Goal: Task Accomplishment & Management: Manage account settings

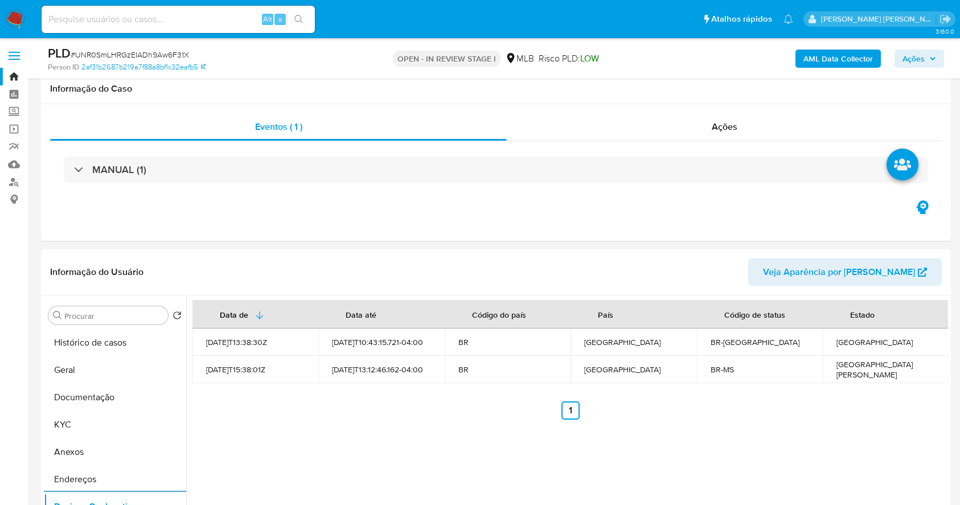
select select "10"
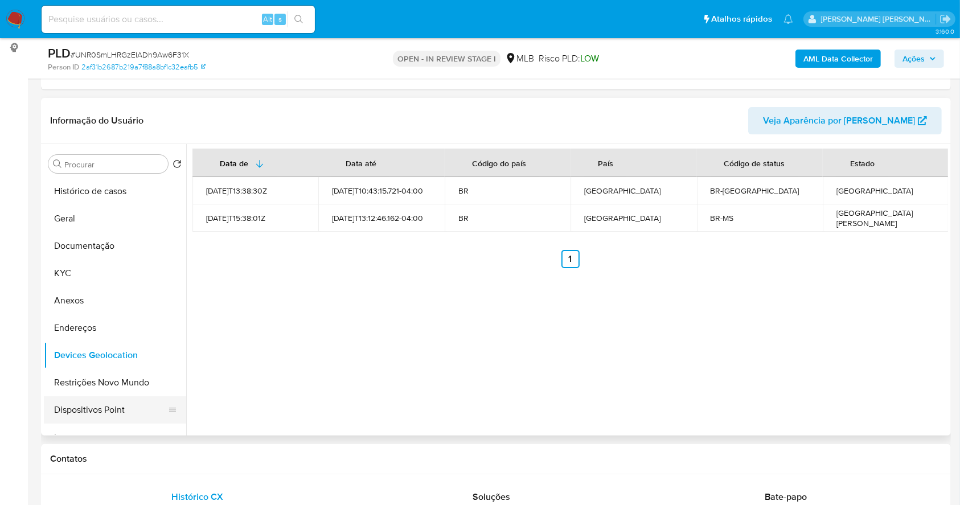
click at [134, 406] on button "Dispositivos Point" at bounding box center [110, 409] width 133 height 27
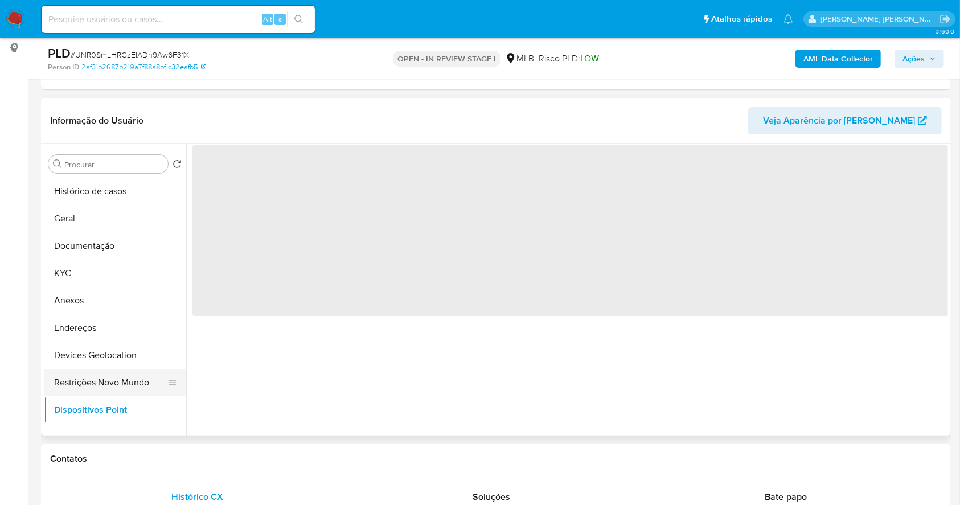
click at [122, 380] on button "Restrições Novo Mundo" at bounding box center [110, 382] width 133 height 27
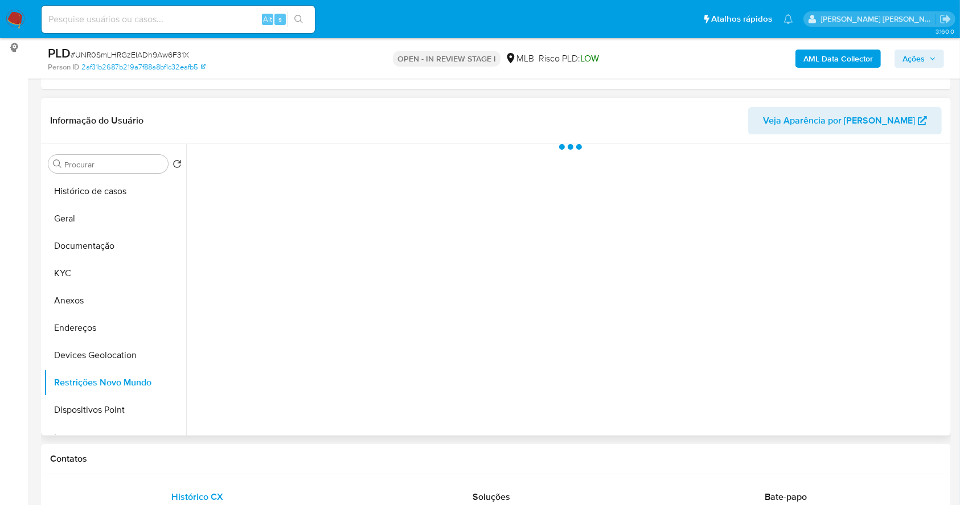
drag, startPoint x: 739, startPoint y: 333, endPoint x: 579, endPoint y: 345, distance: 160.5
click at [579, 345] on div at bounding box center [567, 290] width 762 height 292
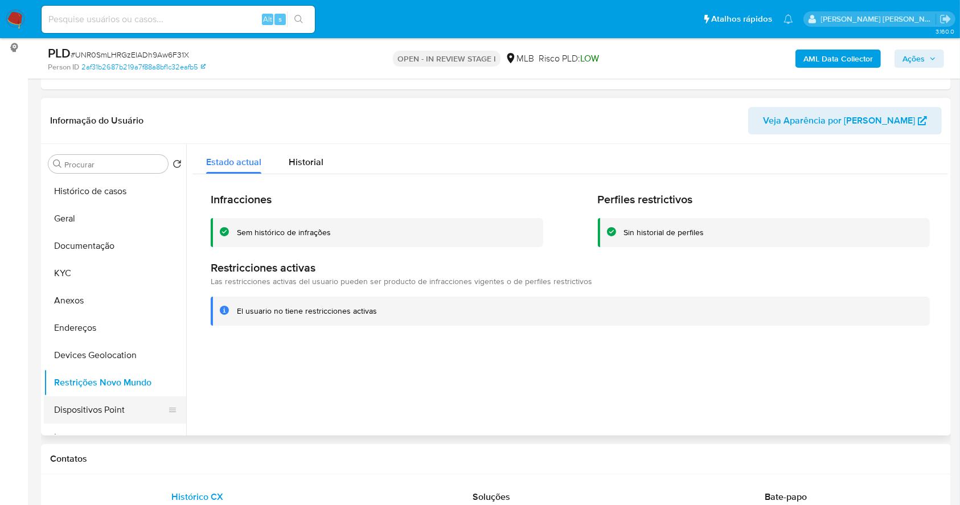
click at [114, 401] on button "Dispositivos Point" at bounding box center [110, 409] width 133 height 27
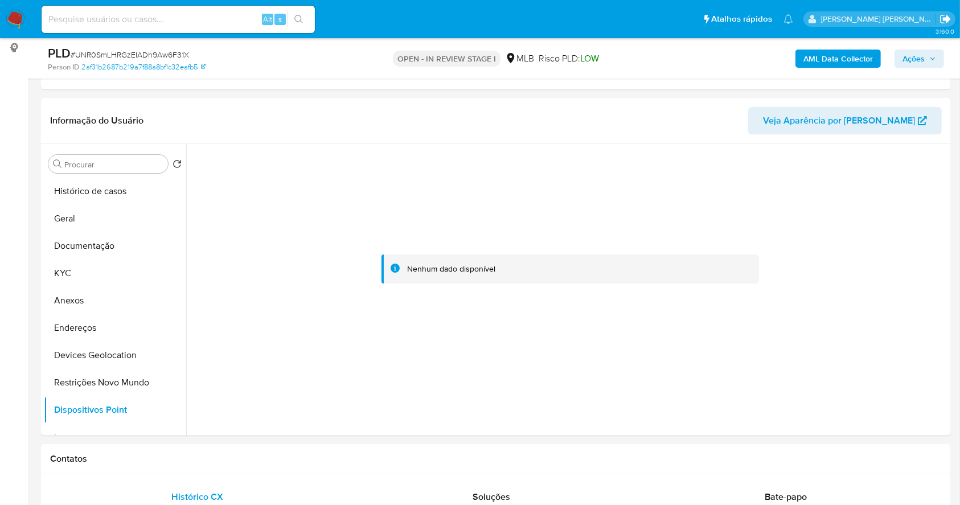
click at [945, 14] on icon "Sair" at bounding box center [946, 19] width 12 height 12
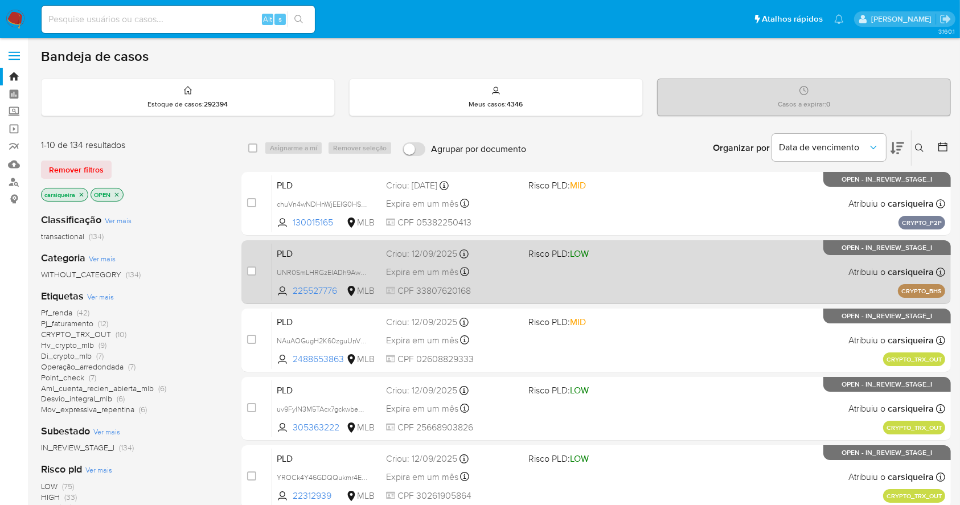
click at [649, 292] on div "PLD UNR0SmLHRGzEIADh9Aw6F31X 225527776 MLB Risco PLD: LOW Criou: 12/09/2025 Cri…" at bounding box center [608, 272] width 673 height 58
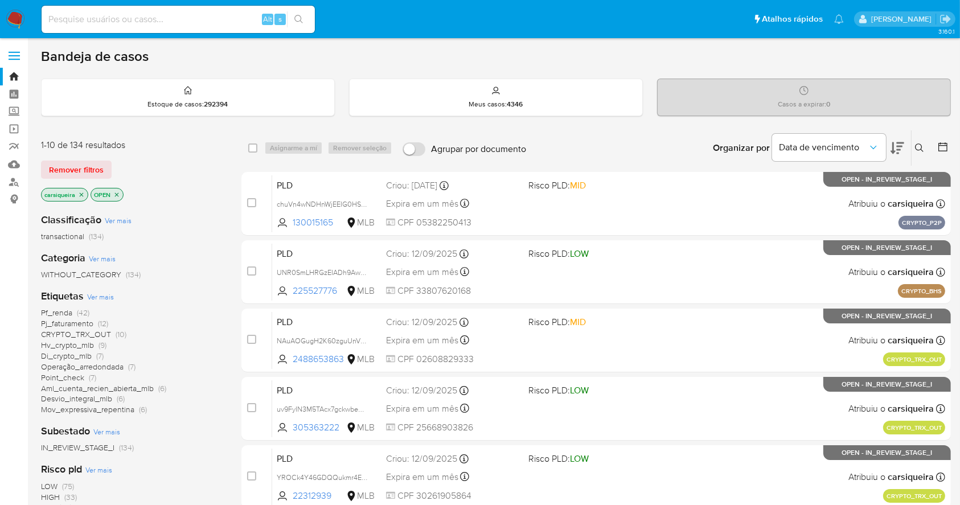
click at [18, 18] on img at bounding box center [15, 19] width 19 height 19
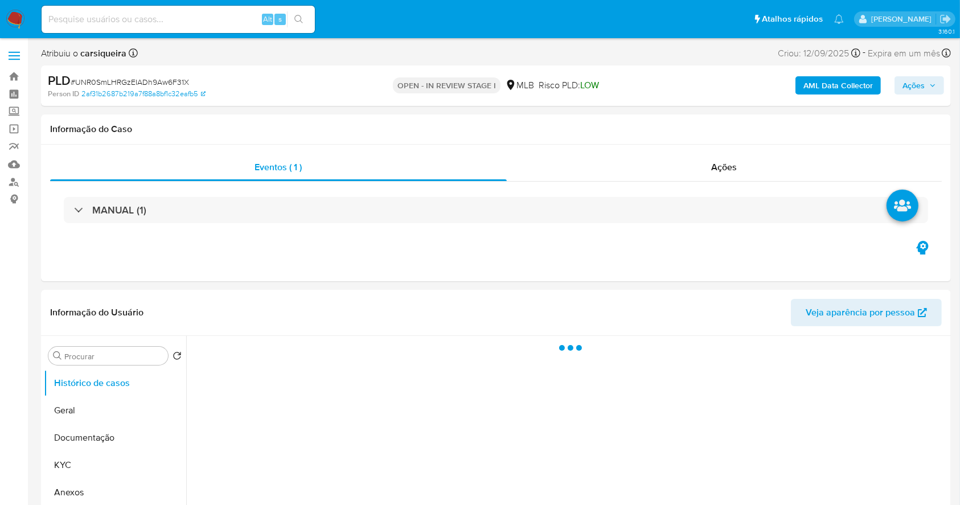
select select "10"
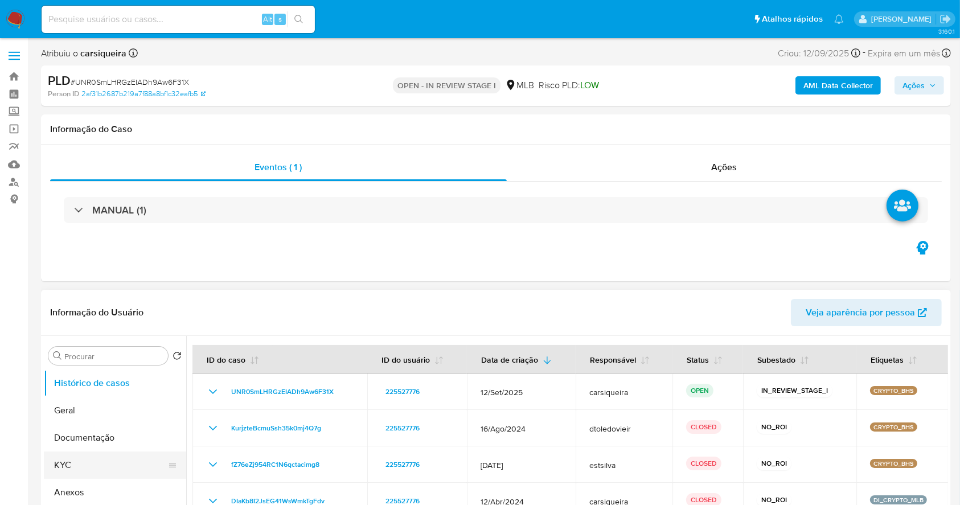
click at [77, 468] on button "KYC" at bounding box center [110, 465] width 133 height 27
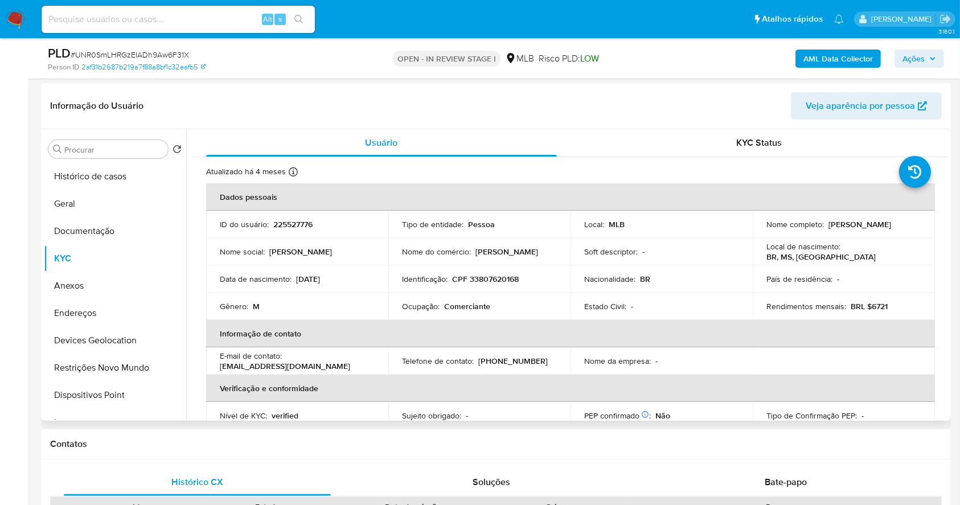
click at [492, 279] on p "CPF 33807620168" at bounding box center [485, 279] width 67 height 10
copy p "33807620168"
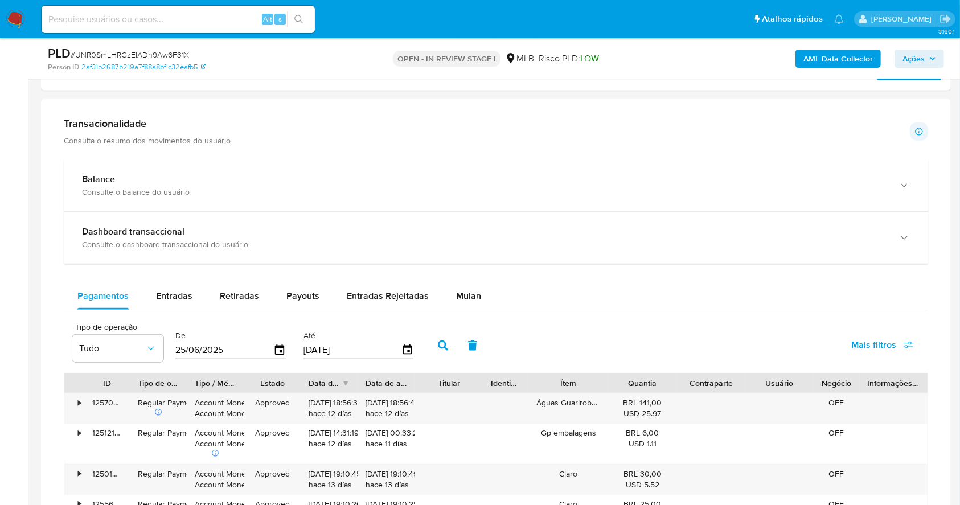
scroll to position [716, 0]
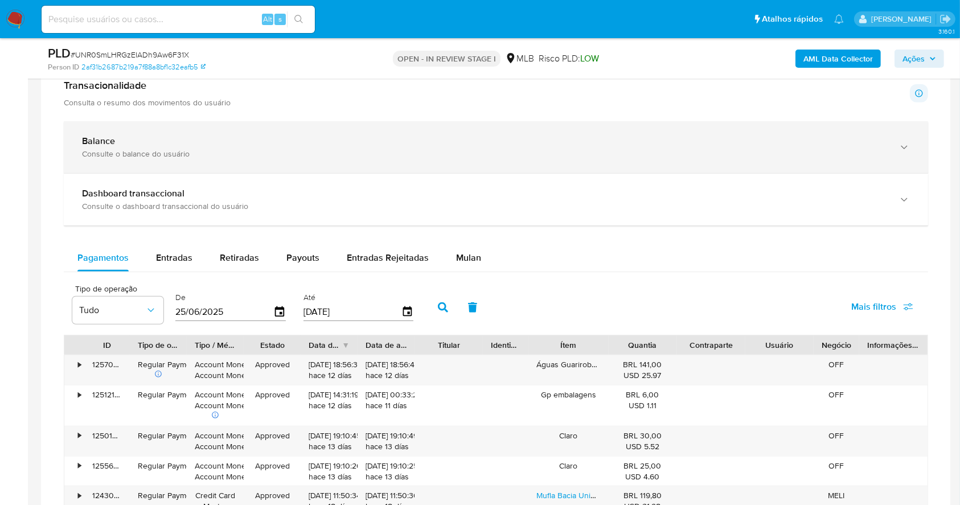
click at [448, 141] on div "Balance" at bounding box center [484, 141] width 805 height 11
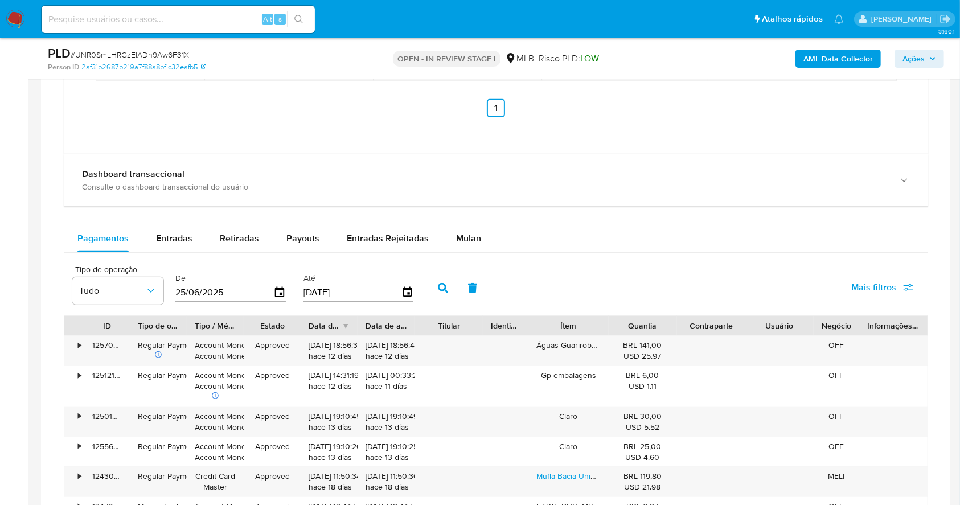
scroll to position [1248, 0]
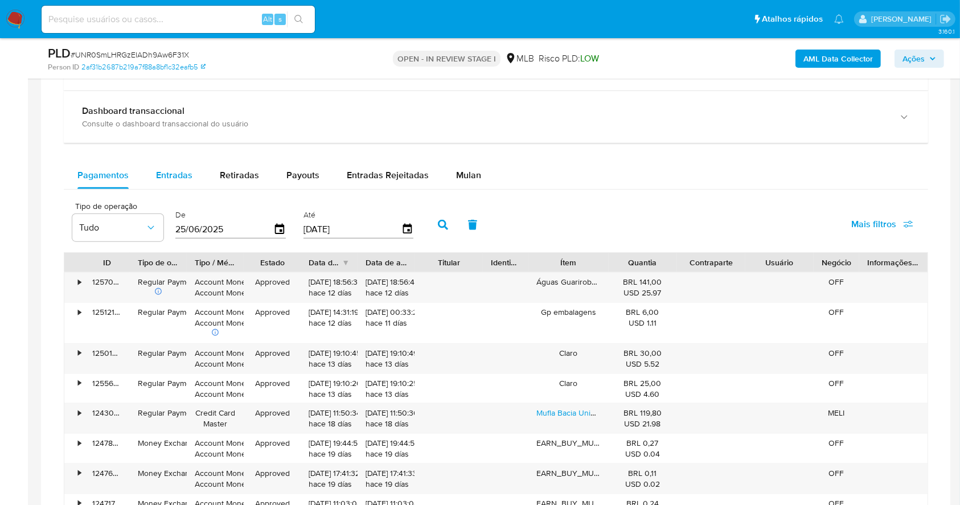
click at [174, 169] on span "Entradas" at bounding box center [174, 175] width 36 height 13
select select "10"
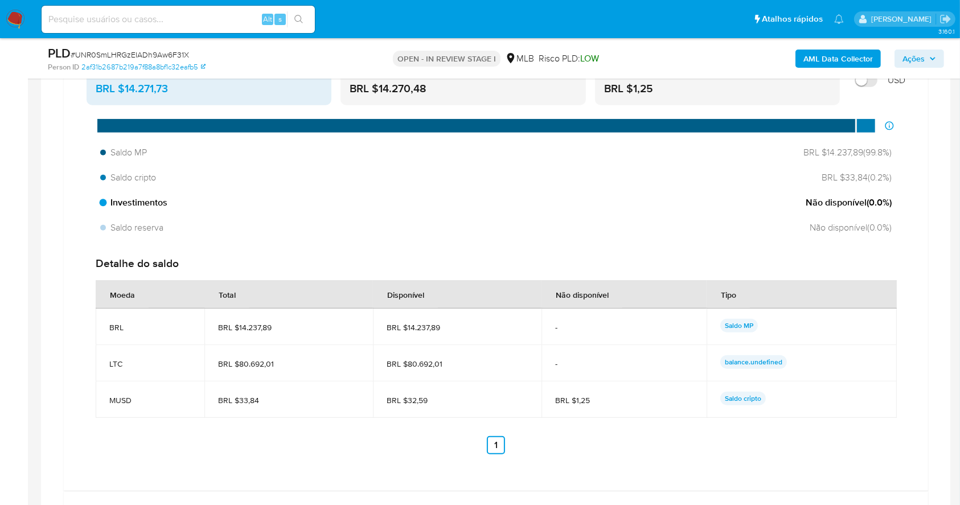
scroll to position [872, 0]
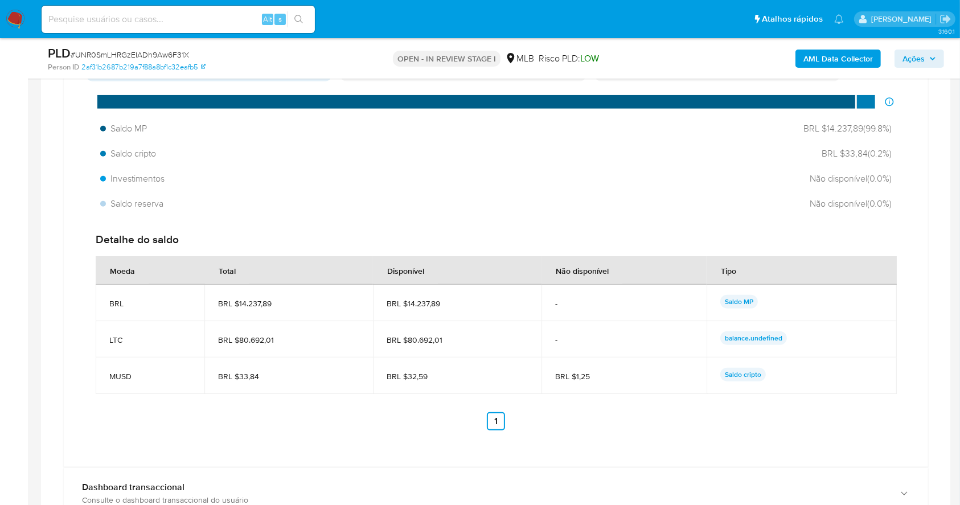
click at [366, 338] on td "BRL $80.692,01" at bounding box center [288, 339] width 169 height 36
click at [351, 187] on div "Investimentos Não disponível ( 0.0 %)" at bounding box center [496, 179] width 801 height 22
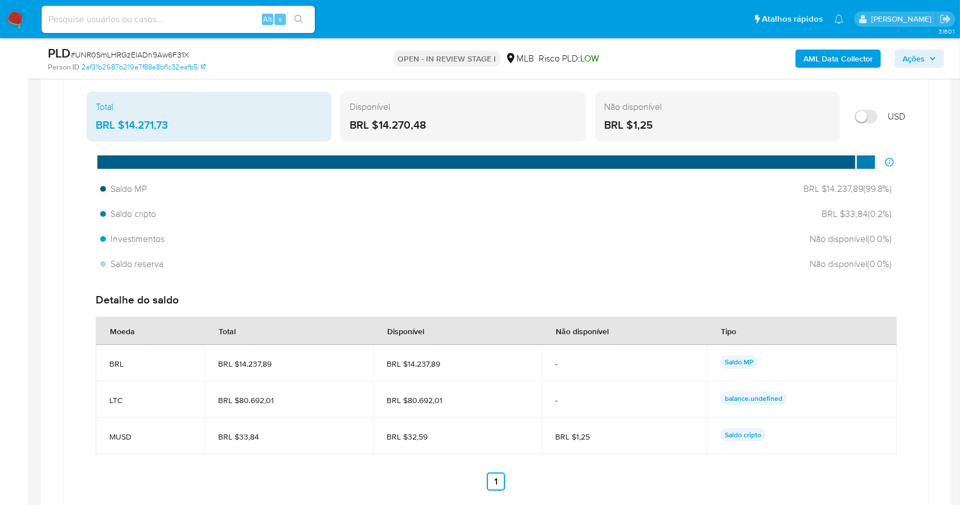
scroll to position [821, 0]
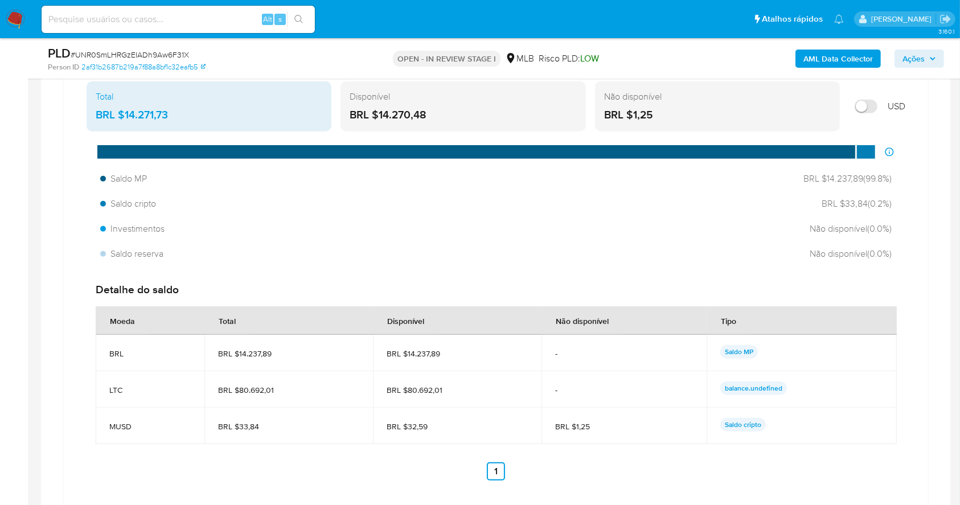
drag, startPoint x: 460, startPoint y: 394, endPoint x: 406, endPoint y: 388, distance: 54.4
click at [406, 388] on span "BRL $80.692,01" at bounding box center [457, 390] width 141 height 10
click at [441, 388] on span "BRL $80.692,01" at bounding box center [457, 390] width 141 height 10
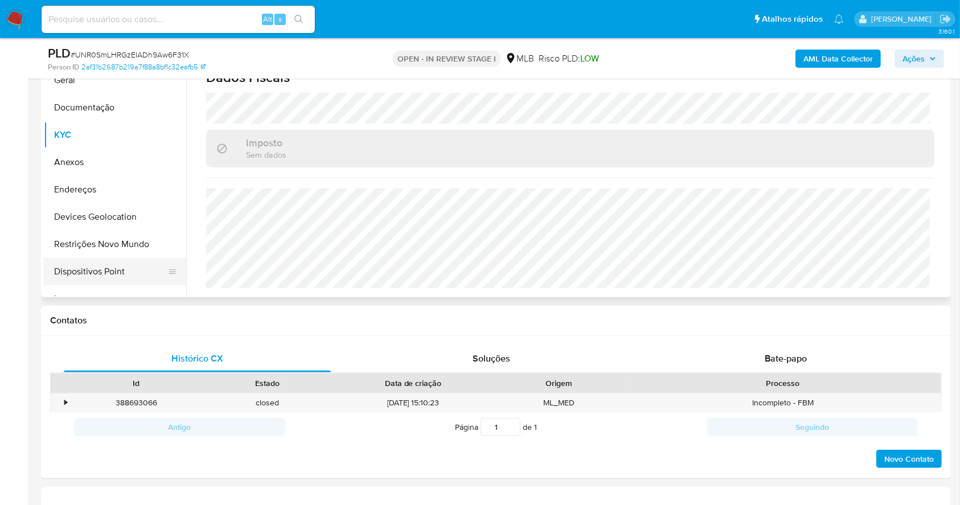
scroll to position [214, 0]
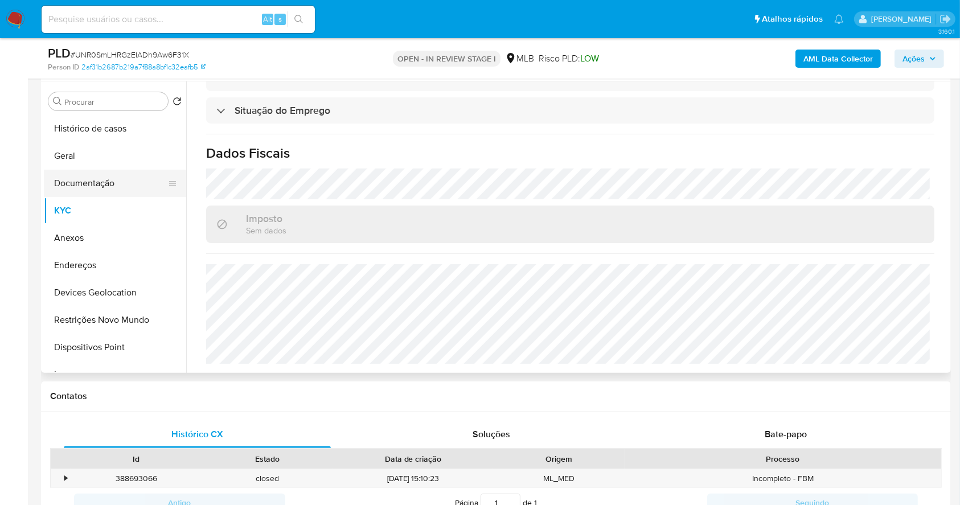
click at [100, 181] on button "Documentação" at bounding box center [110, 183] width 133 height 27
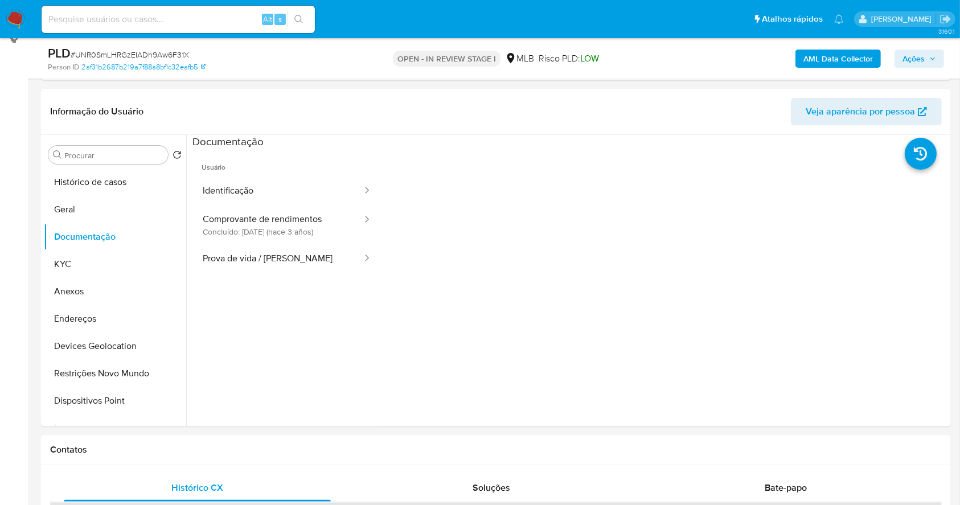
scroll to position [137, 0]
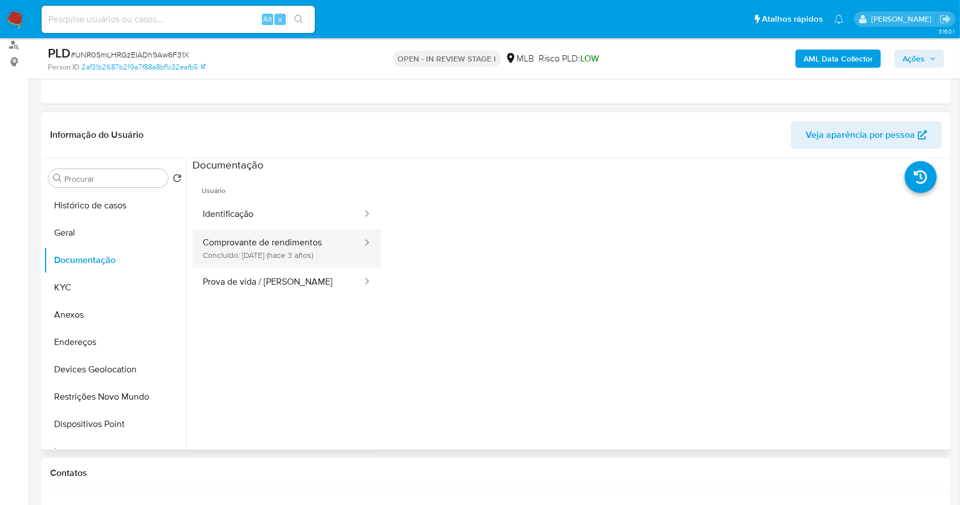
click at [294, 242] on button "Comprovante de rendimentos Concluído: 03/01/2023 (hace 3 años)" at bounding box center [278, 248] width 171 height 39
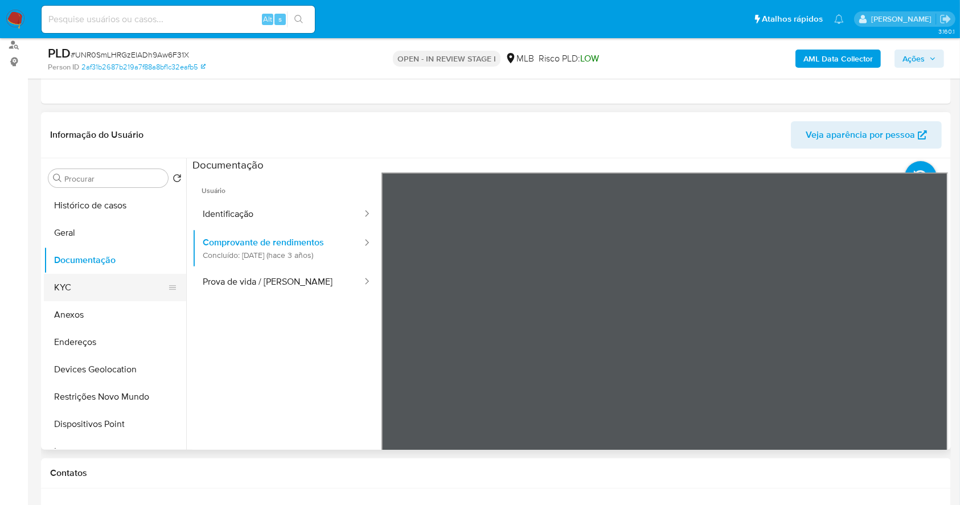
click at [71, 283] on button "KYC" at bounding box center [110, 287] width 133 height 27
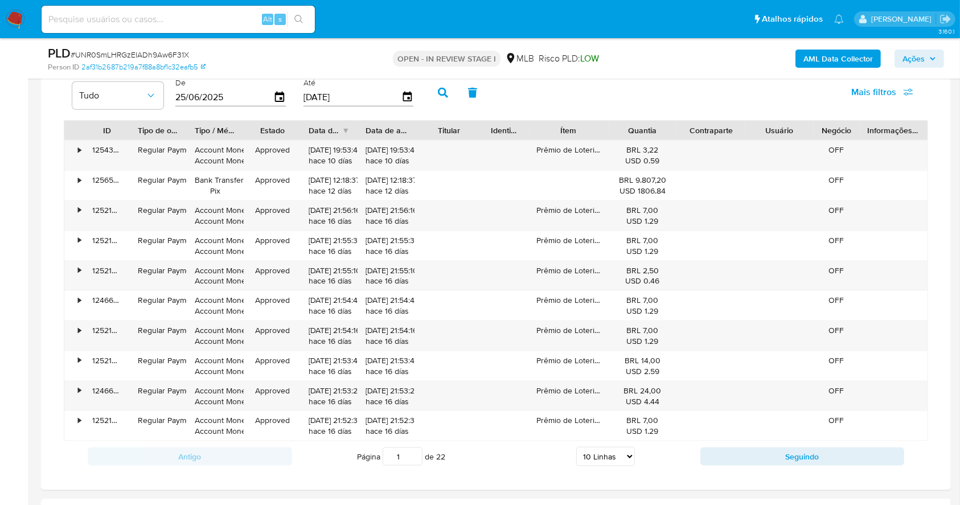
scroll to position [1408, 0]
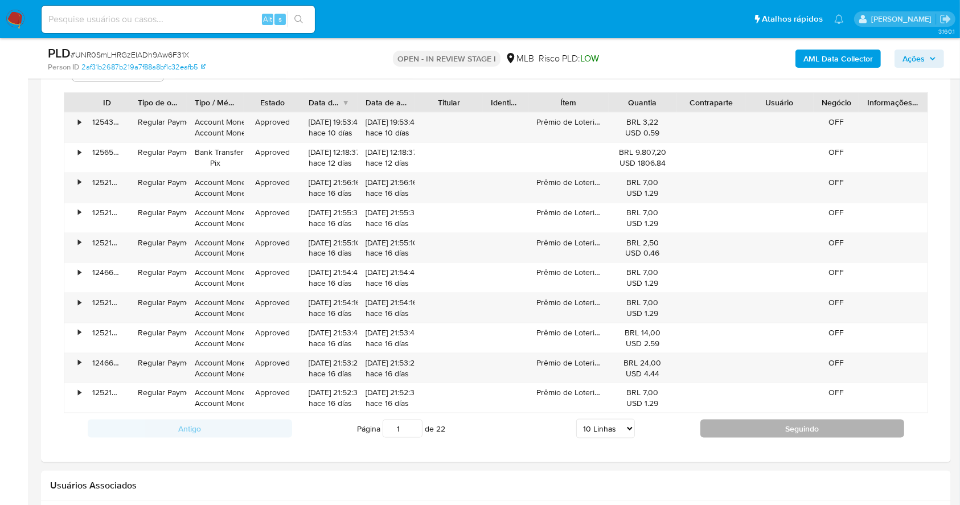
click at [763, 430] on button "Seguindo" at bounding box center [803, 429] width 204 height 18
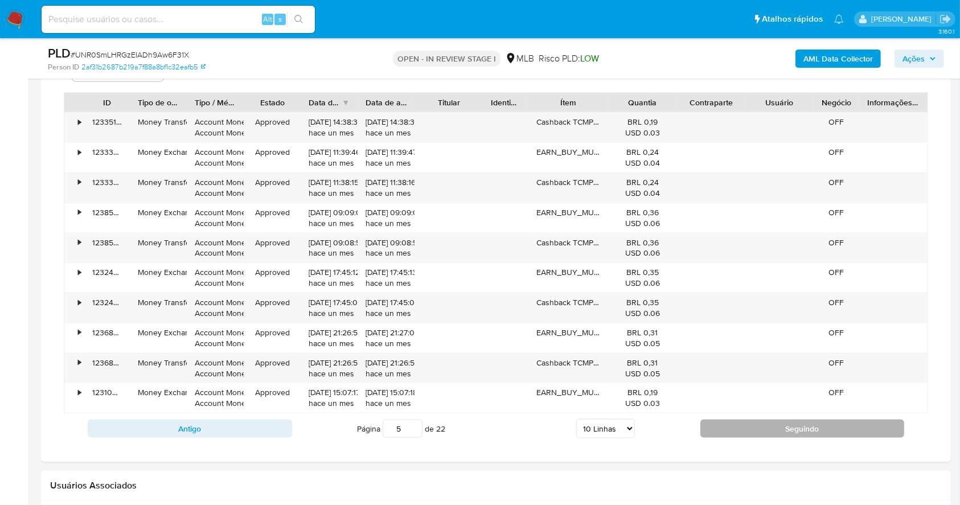
type input "6"
click at [612, 418] on div "Página 6 de 22 5 Linhas 10 Linhas 20 Linhas 25 Linhas 50 Linhas 100 Linhas" at bounding box center [496, 429] width 408 height 23
click at [612, 431] on select "5 Linhas 10 Linhas 20 Linhas 25 Linhas 50 Linhas 100 Linhas" at bounding box center [605, 428] width 59 height 19
select select "100"
click at [576, 419] on select "5 Linhas 10 Linhas 20 Linhas 25 Linhas 50 Linhas 100 Linhas" at bounding box center [605, 428] width 59 height 19
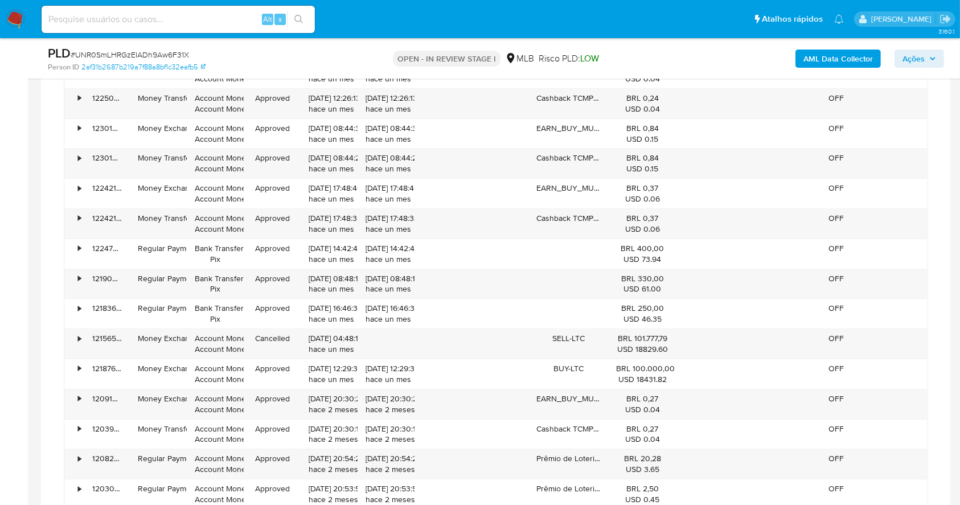
scroll to position [3870, 0]
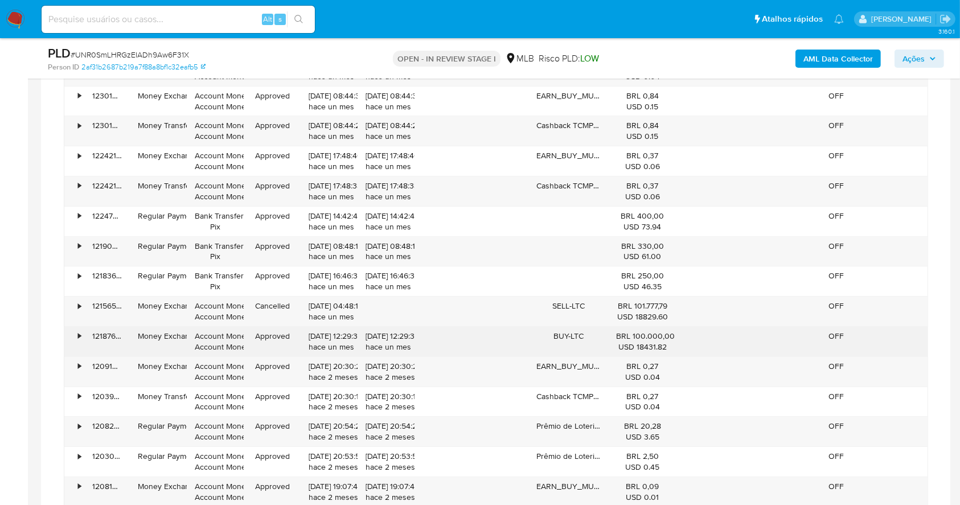
click at [86, 331] on div "121876268796" at bounding box center [107, 342] width 46 height 30
click at [78, 331] on div "•" at bounding box center [79, 336] width 3 height 11
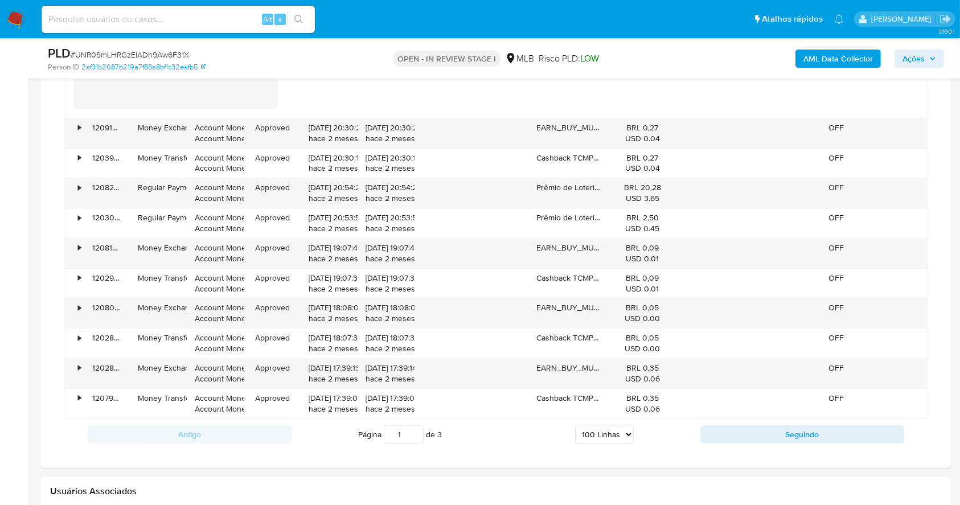
scroll to position [4630, 0]
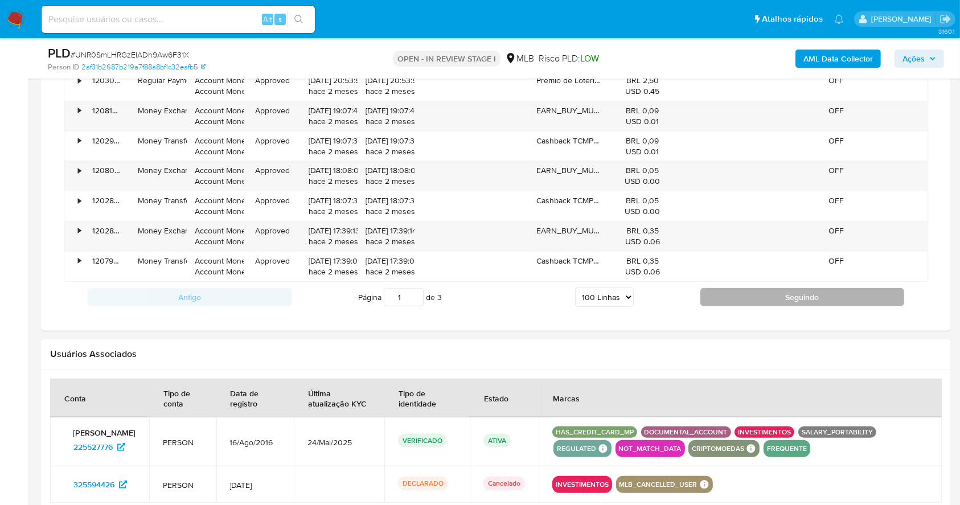
click at [766, 294] on button "Seguindo" at bounding box center [803, 297] width 204 height 18
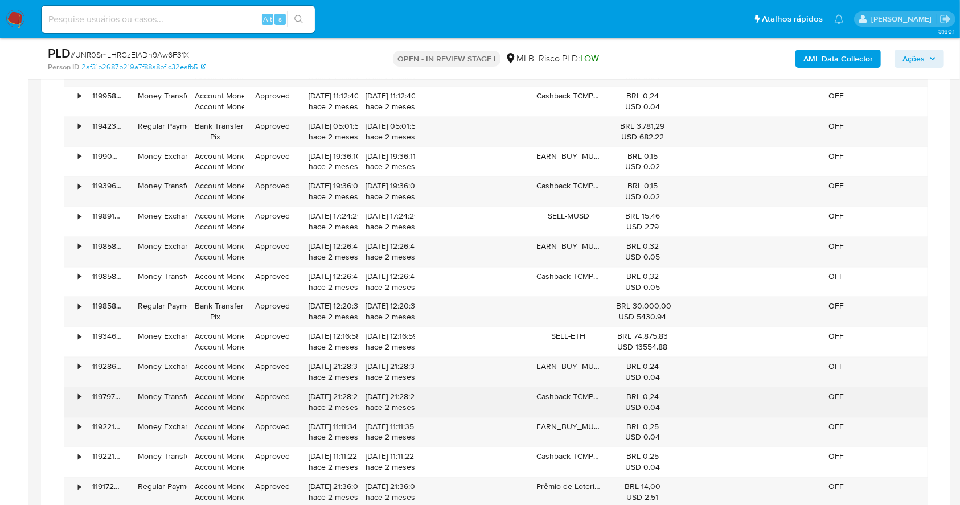
scroll to position [2187, 0]
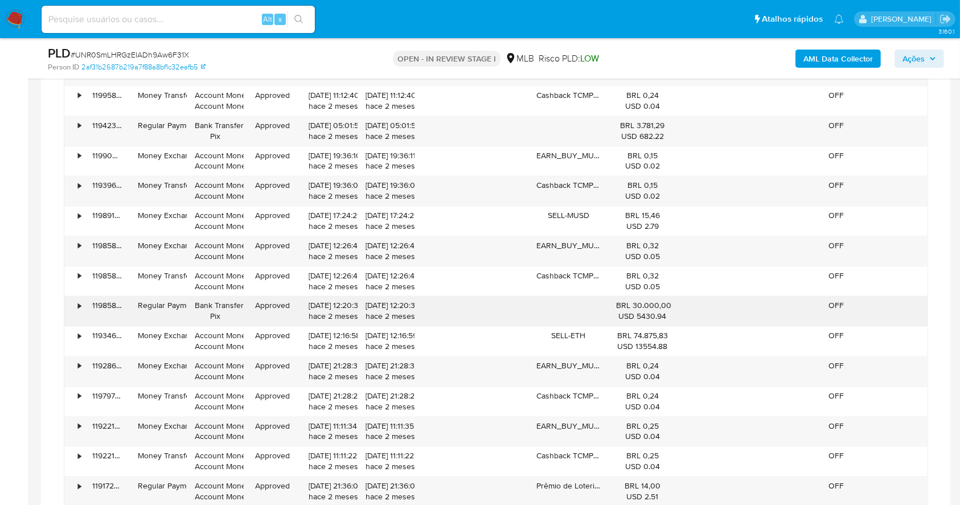
click at [76, 307] on div "•" at bounding box center [74, 311] width 20 height 30
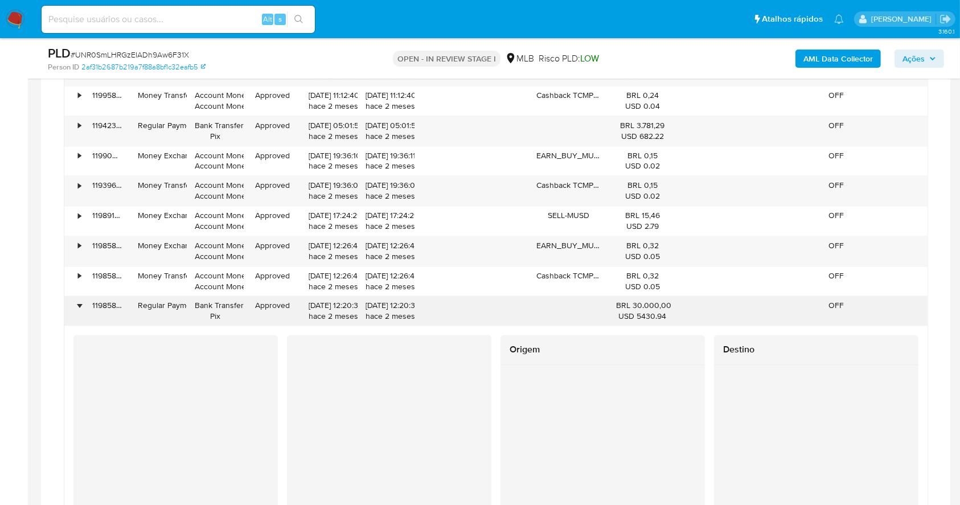
click at [76, 307] on div "•" at bounding box center [74, 311] width 20 height 30
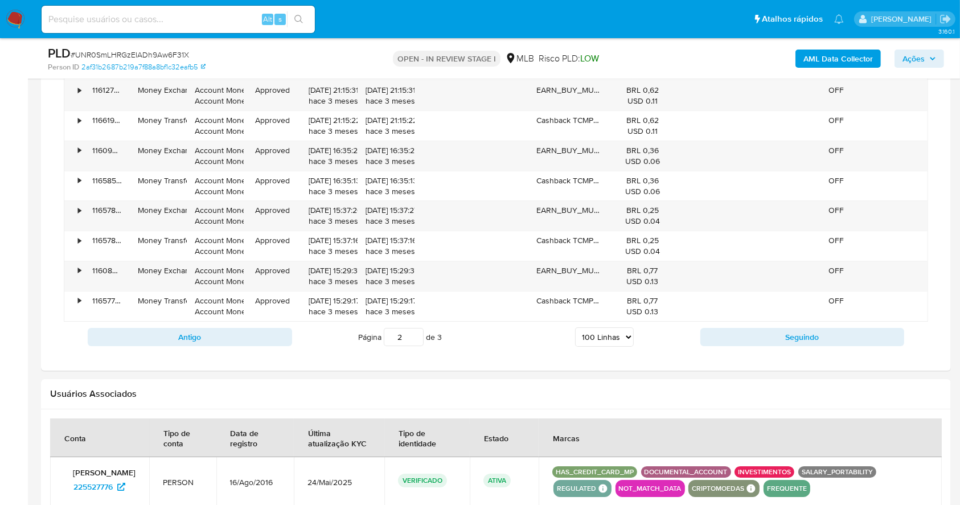
scroll to position [4237, 0]
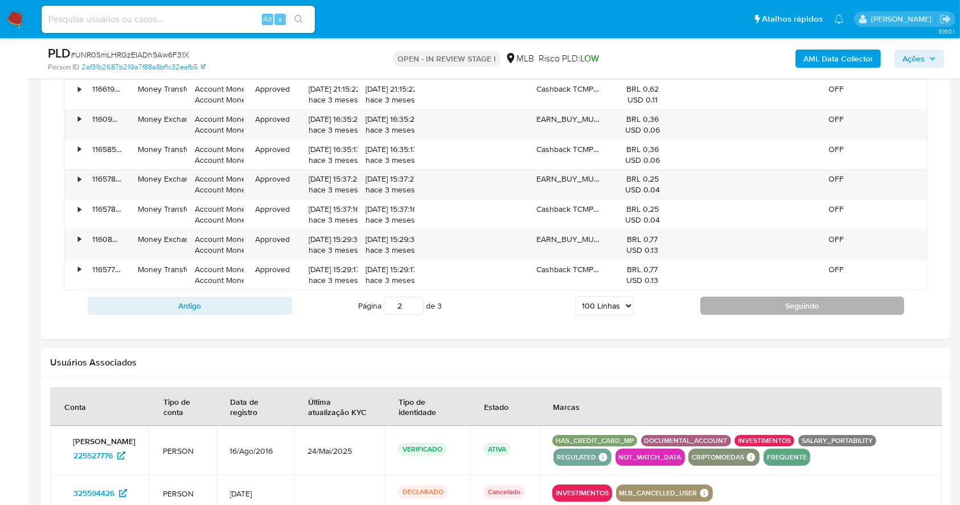
click at [744, 301] on button "Seguindo" at bounding box center [803, 306] width 204 height 18
type input "3"
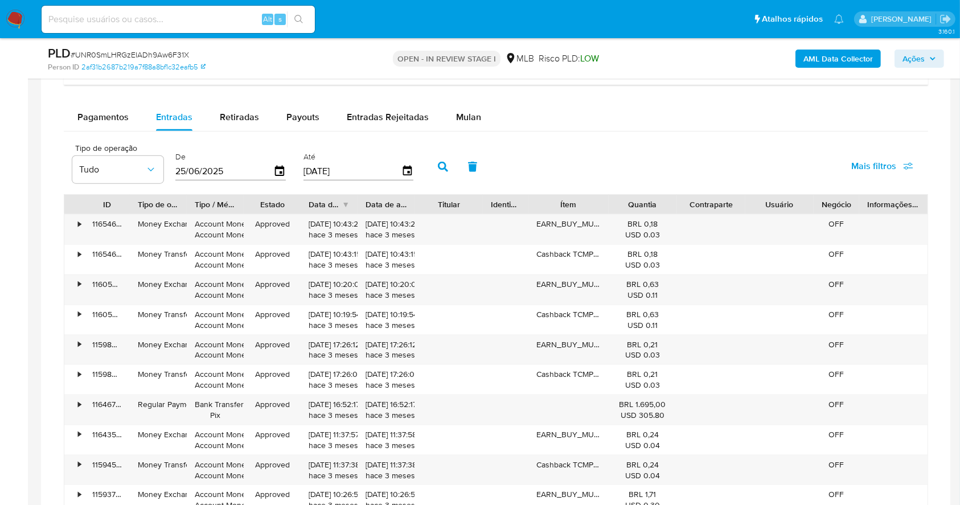
scroll to position [1458, 0]
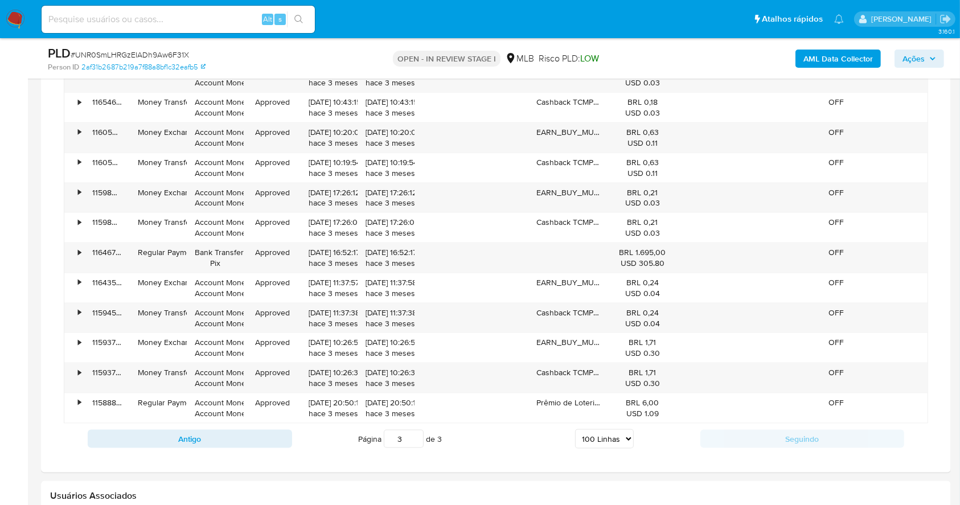
click at [927, 55] on div at bounding box center [928, 52] width 21 height 19
click at [911, 62] on span "Ações" at bounding box center [914, 59] width 22 height 18
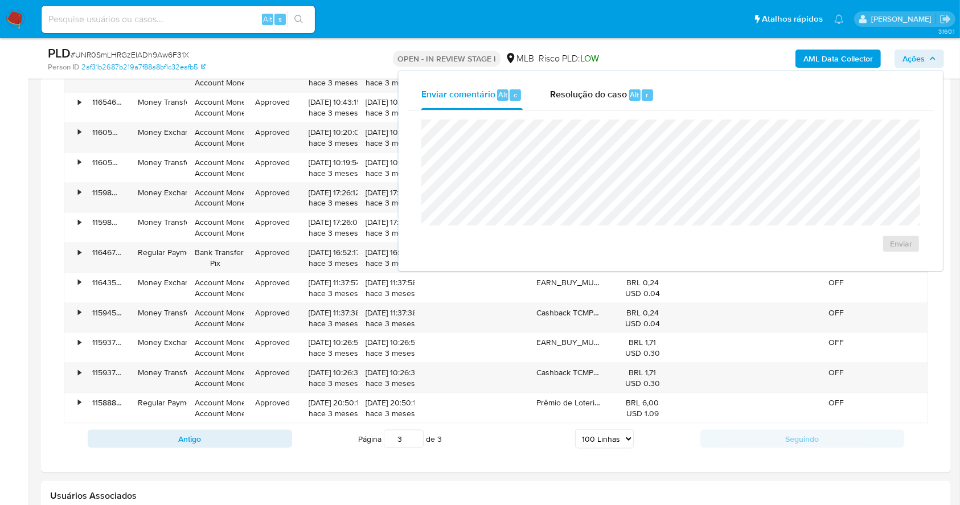
drag, startPoint x: 615, startPoint y: 95, endPoint x: 619, endPoint y: 115, distance: 20.3
click at [616, 96] on span "Resolução do caso" at bounding box center [588, 94] width 77 height 13
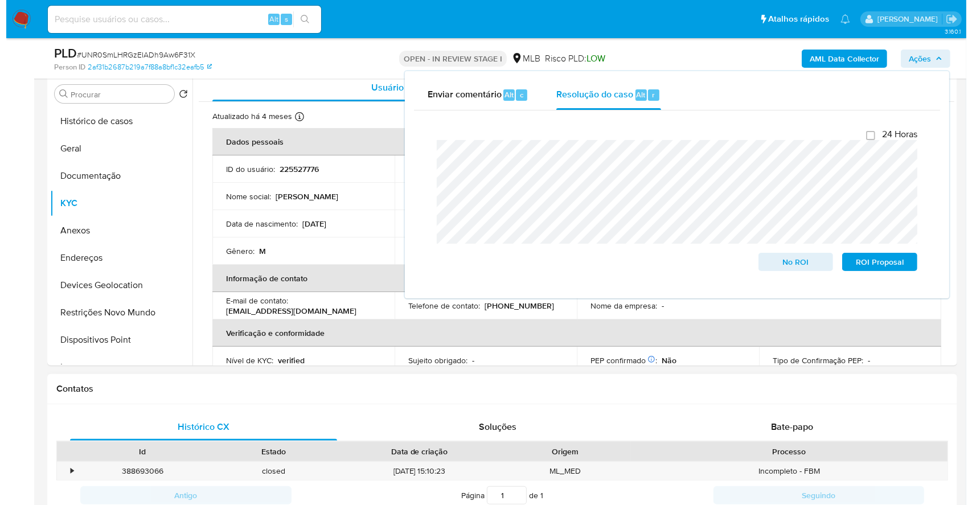
scroll to position [167, 0]
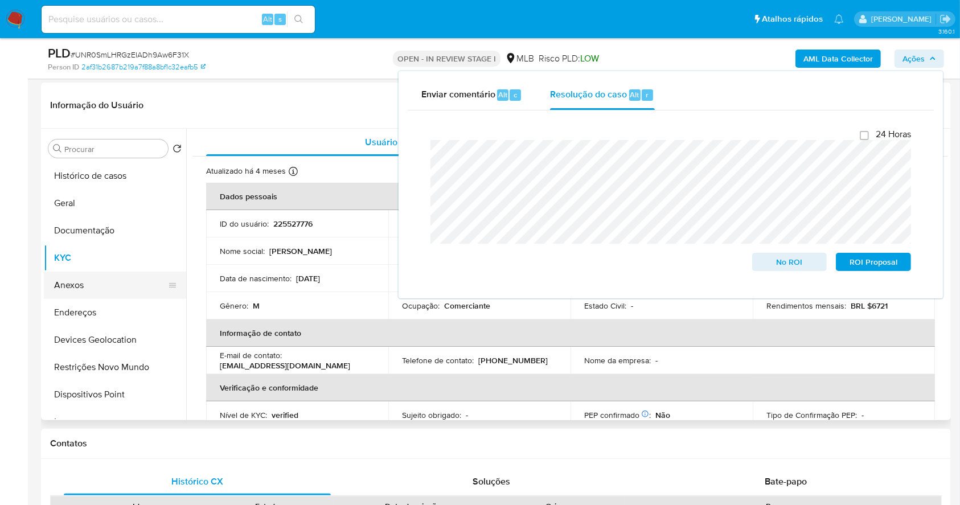
click at [103, 285] on button "Anexos" at bounding box center [110, 285] width 133 height 27
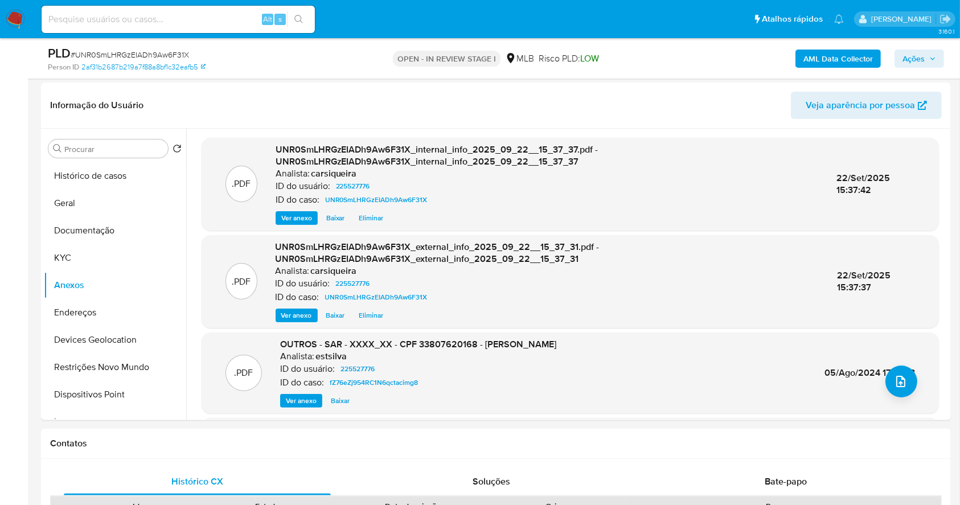
click at [933, 54] on span "Ações" at bounding box center [920, 59] width 34 height 16
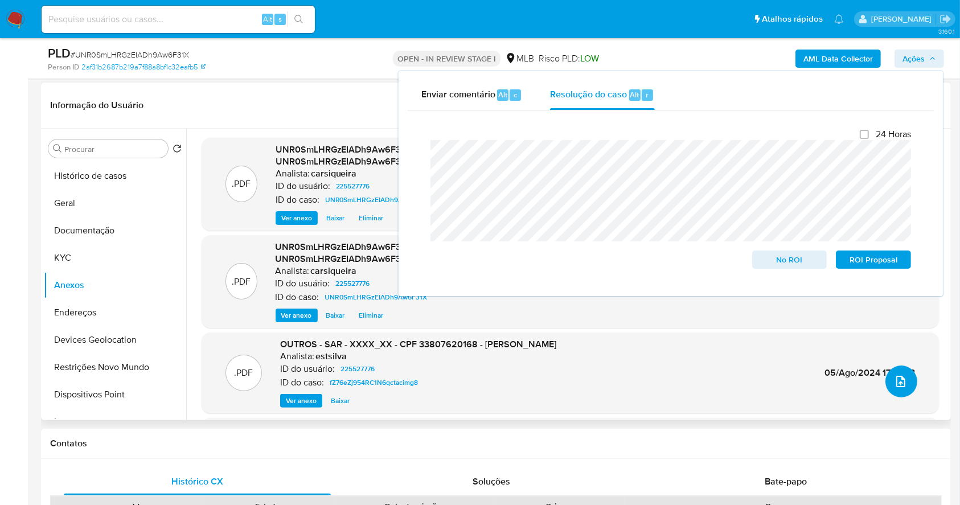
click at [898, 379] on icon "upload-file" at bounding box center [901, 382] width 14 height 14
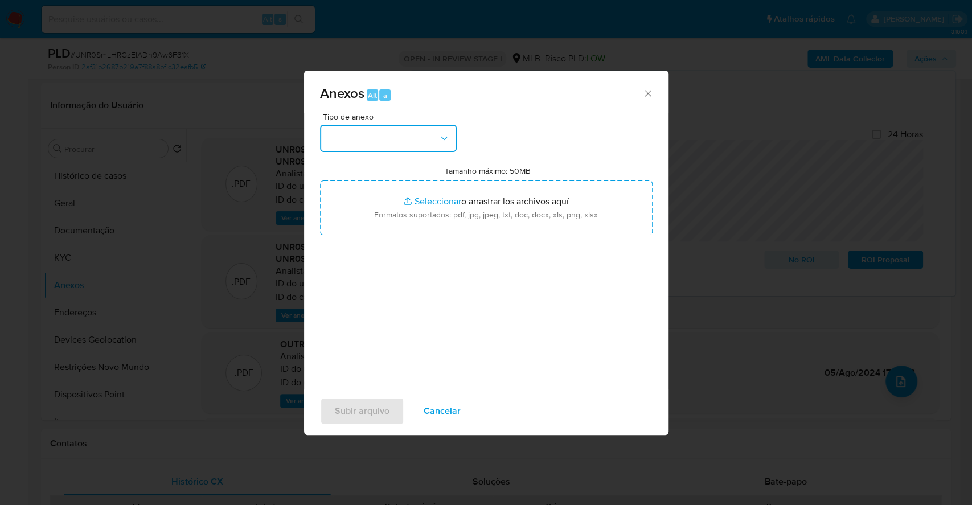
click at [388, 140] on button "button" at bounding box center [388, 138] width 137 height 27
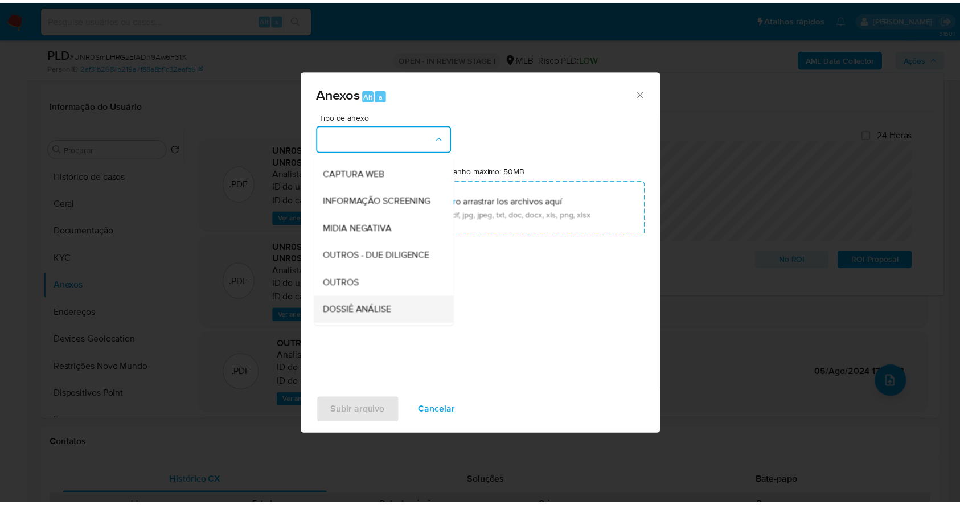
scroll to position [175, 0]
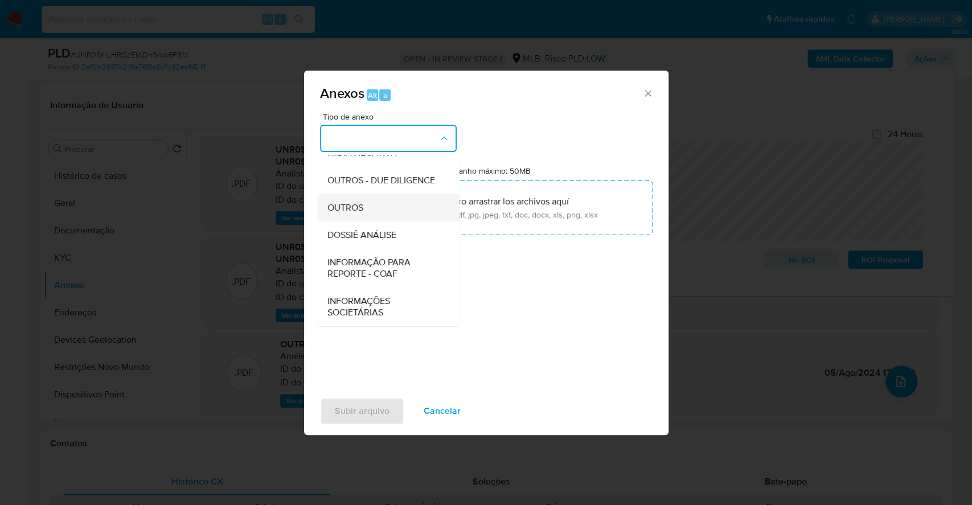
click at [337, 206] on span "OUTROS" at bounding box center [345, 207] width 36 height 11
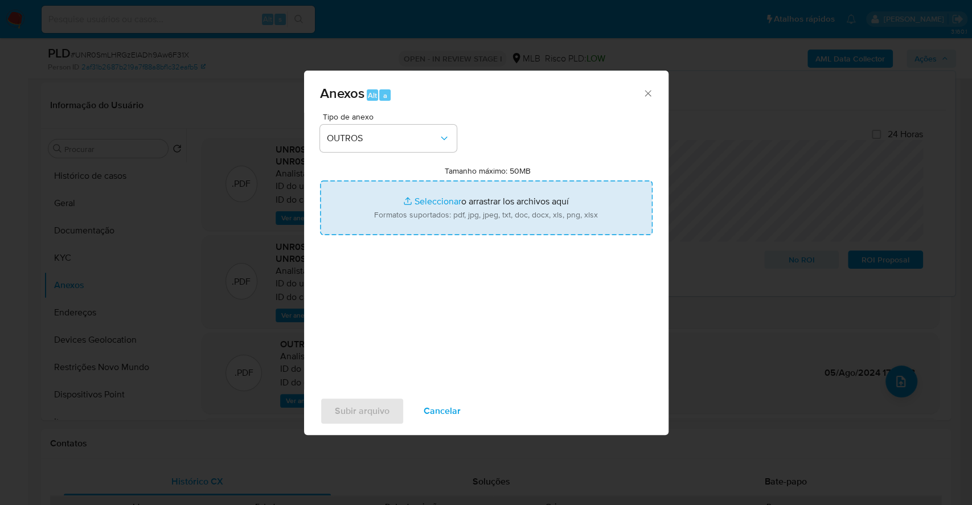
click at [432, 204] on input "Tamanho máximo: 50MB Seleccionar archivos" at bounding box center [486, 208] width 333 height 55
type input "C:\fakepath\DECLÍNIO - UNR0SmLHRGzEIADh9Aw6F31X - CPF 33807620168 - MARCO AUREL…"
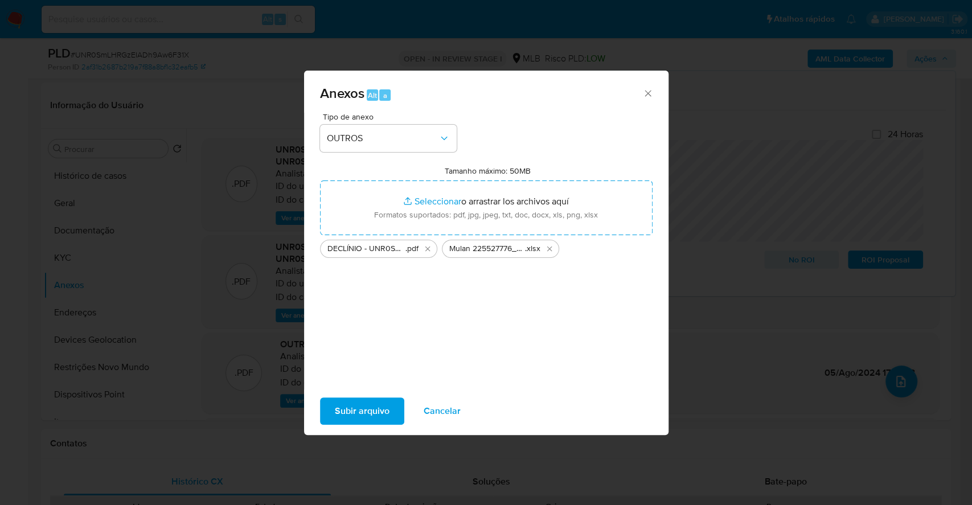
click at [374, 421] on span "Subir arquivo" at bounding box center [362, 411] width 55 height 25
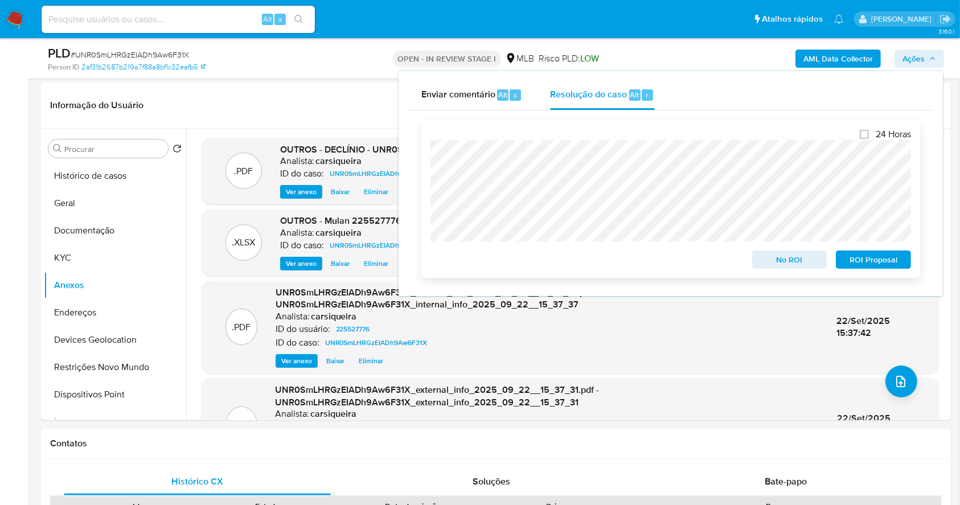
click at [800, 259] on span "No ROI" at bounding box center [789, 260] width 59 height 16
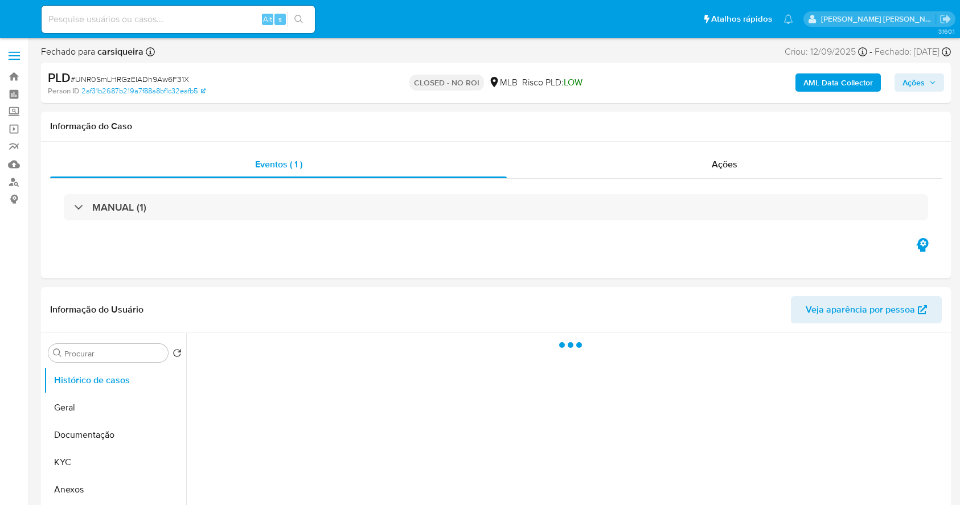
select select "10"
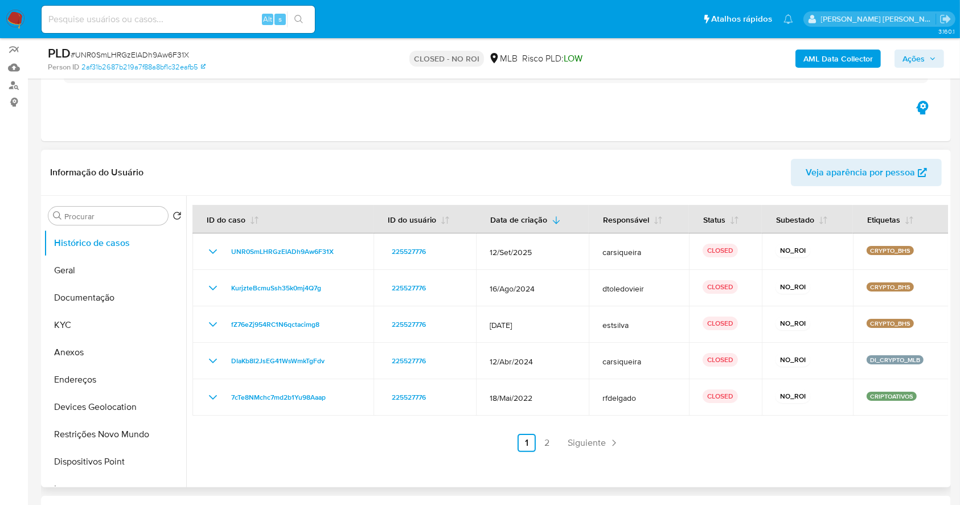
scroll to position [152, 0]
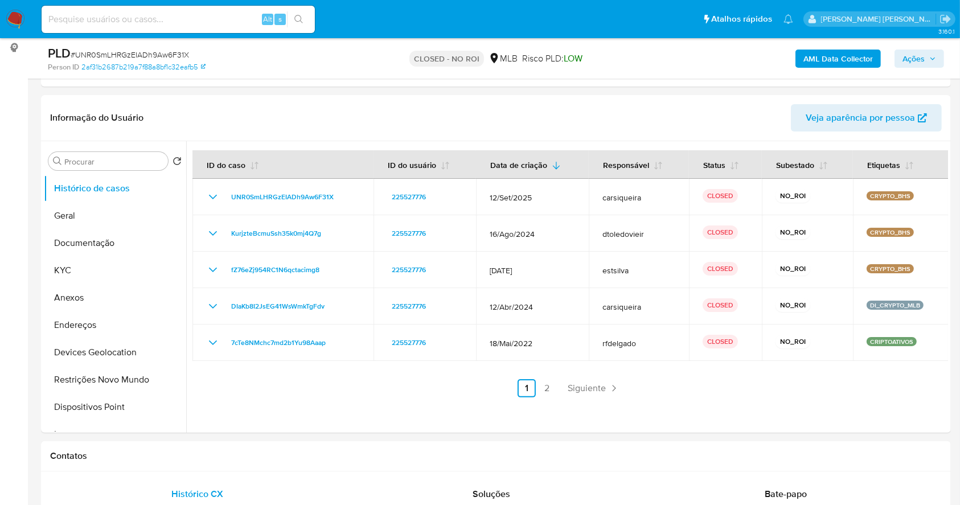
click at [156, 58] on span "# UNR0SmLHRGzEIADh9Aw6F31X" at bounding box center [130, 54] width 118 height 11
click at [120, 51] on span "# UNR0SmLHRGzEIADh9Aw6F31X" at bounding box center [130, 54] width 118 height 11
copy span "UNR0SmLHRGzEIADh9Aw6F31X"
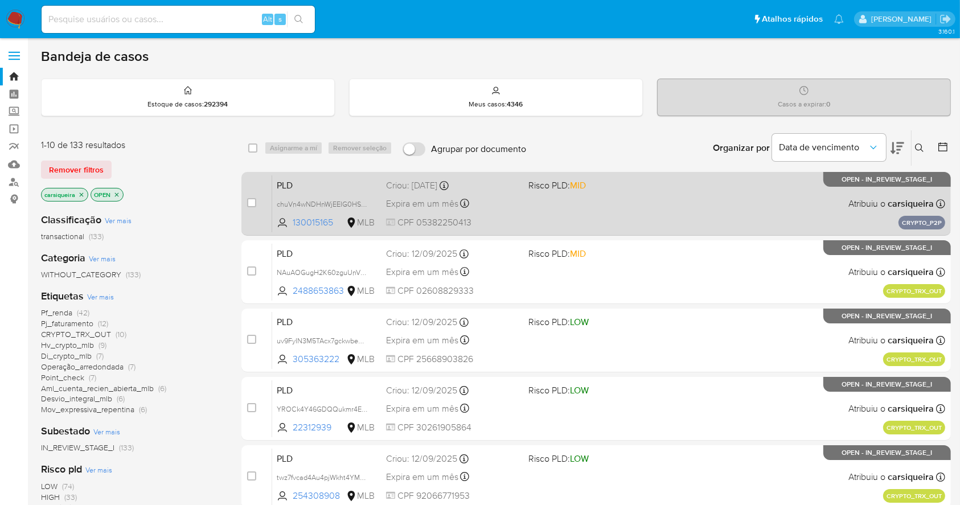
click at [610, 221] on div "PLD chuVn4wNDHnWjEEIG0HSWhWb 130015165 MLB Risco PLD: MID Criou: 15/09/2025 Cri…" at bounding box center [608, 204] width 673 height 58
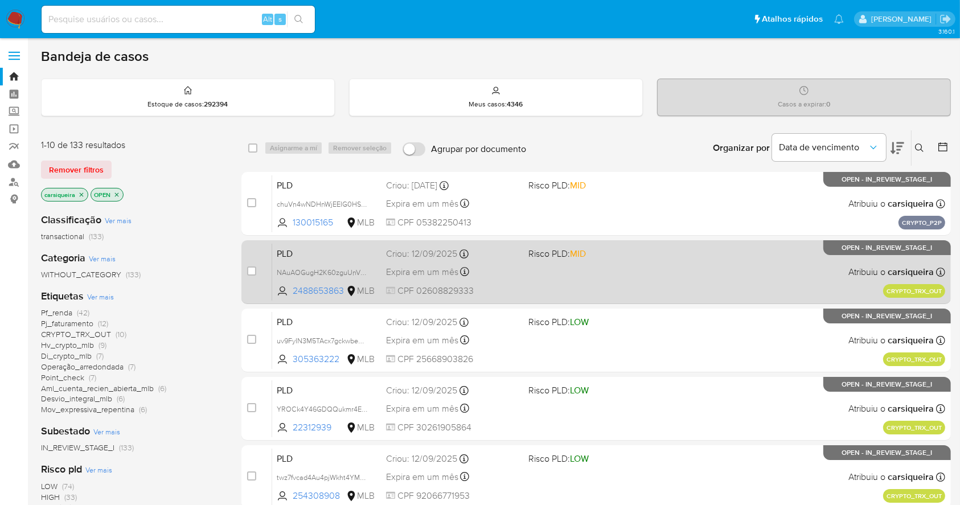
click at [649, 264] on div "PLD NAuAOGugH2K60zguUnVfT6gZ 2488653863 MLB Risco PLD: MID Criou: 12/09/2025 Cr…" at bounding box center [608, 272] width 673 height 58
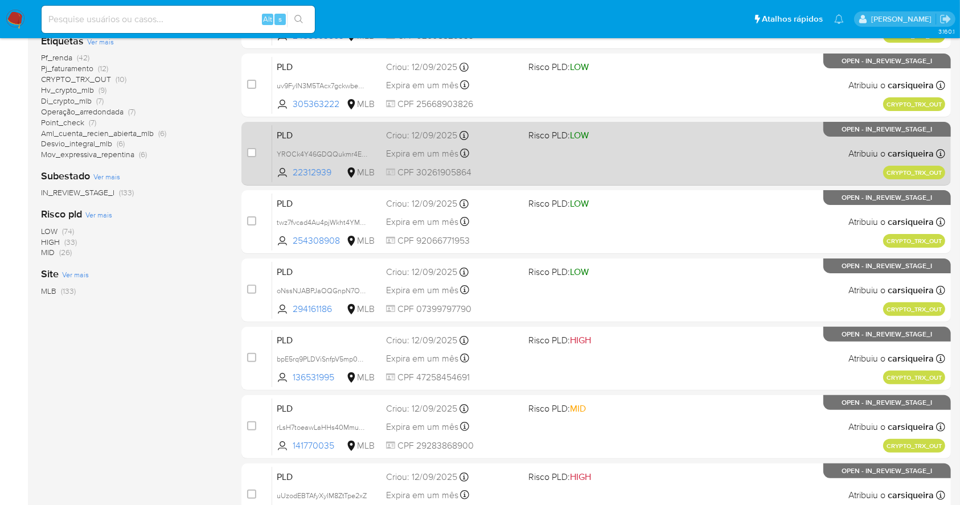
scroll to position [434, 0]
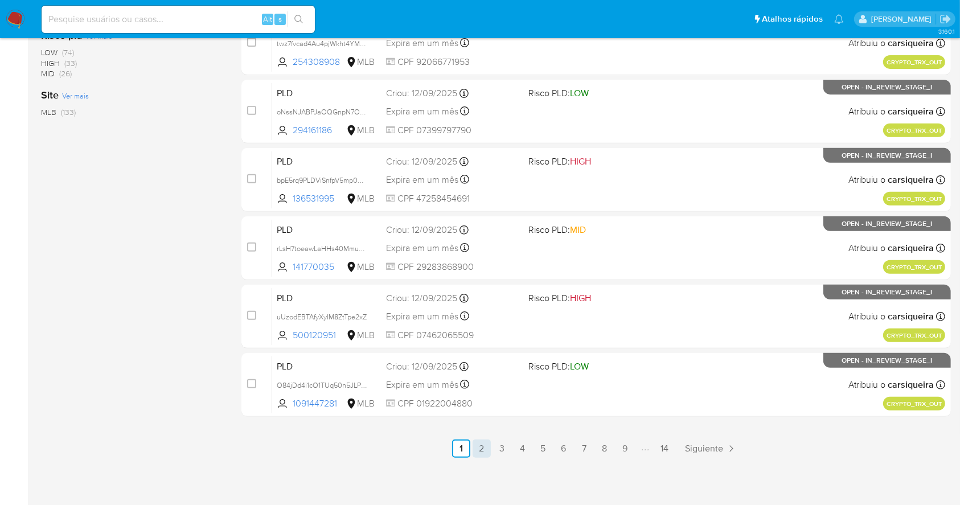
click at [485, 440] on link "2" at bounding box center [482, 449] width 18 height 18
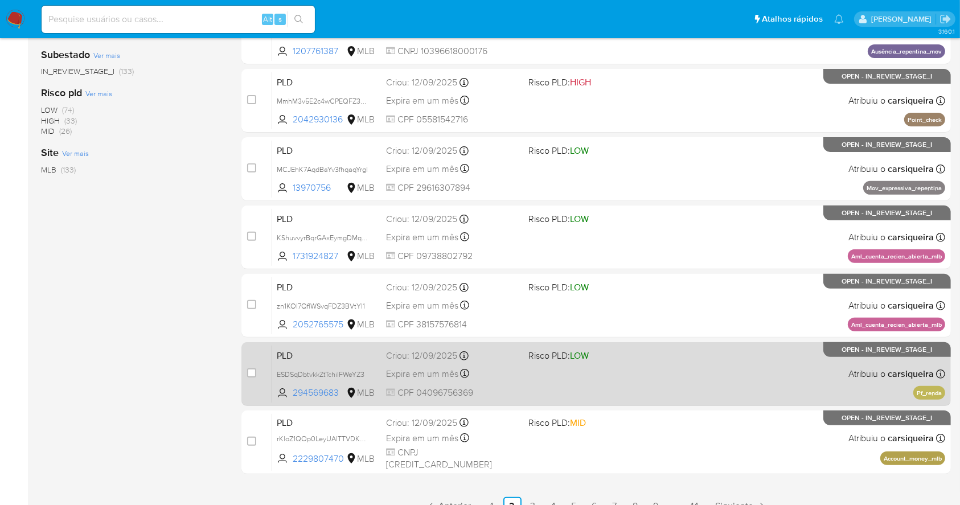
scroll to position [379, 0]
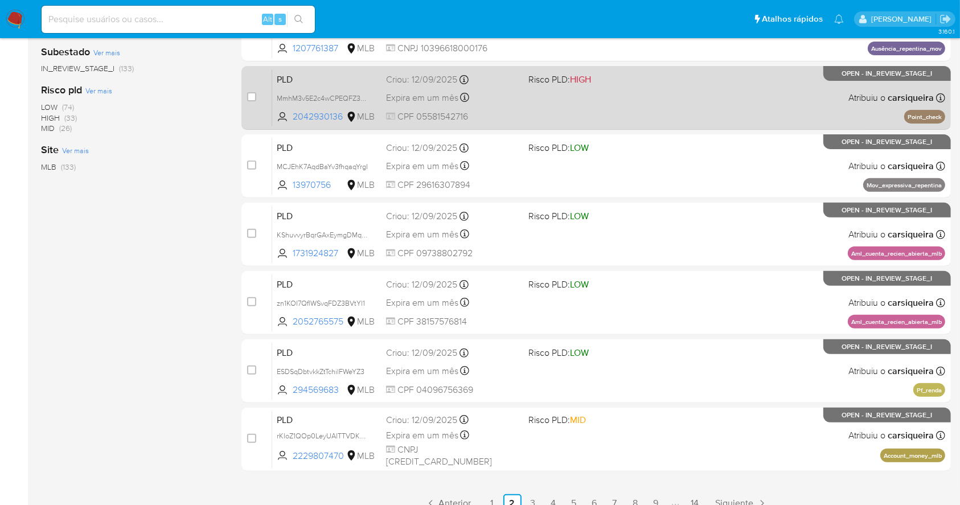
click at [572, 89] on div "PLD MmhM3v5E2c4wCPEQFZ3vsHTo 2042930136 MLB Risco PLD: HIGH Criou: 12/09/2025 C…" at bounding box center [608, 98] width 673 height 58
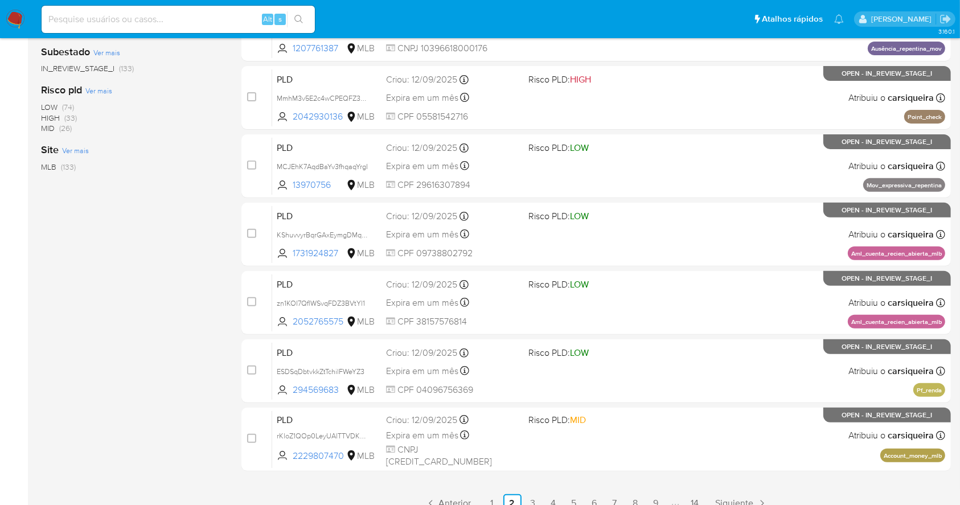
scroll to position [0, 0]
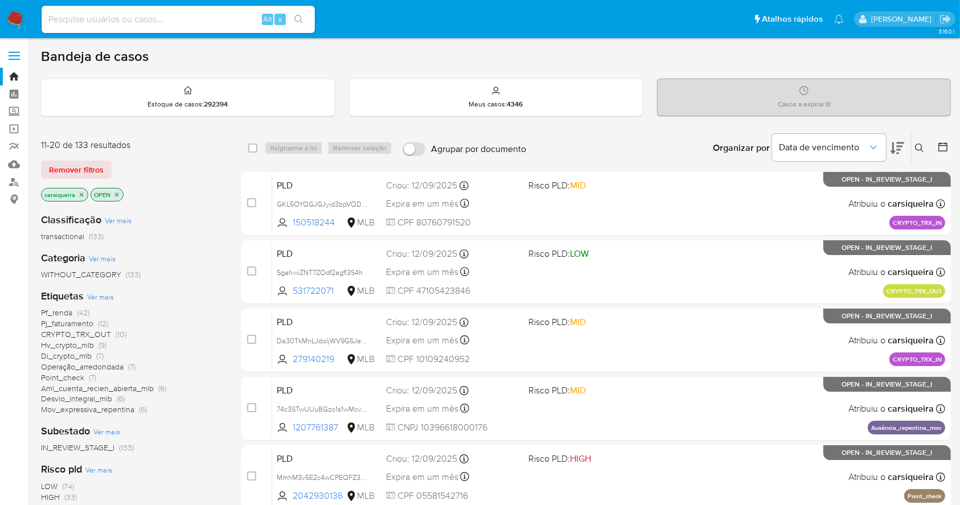
click at [6, 23] on img at bounding box center [15, 19] width 19 height 19
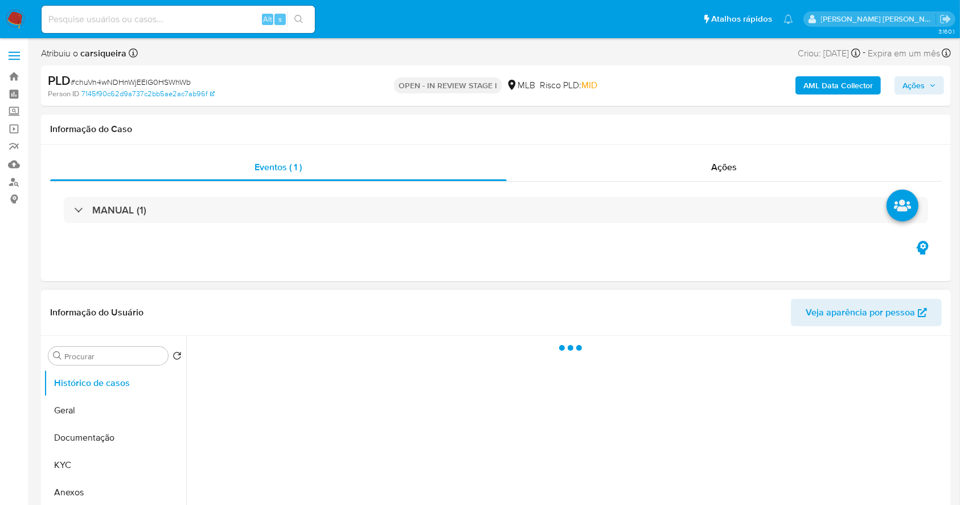
select select "10"
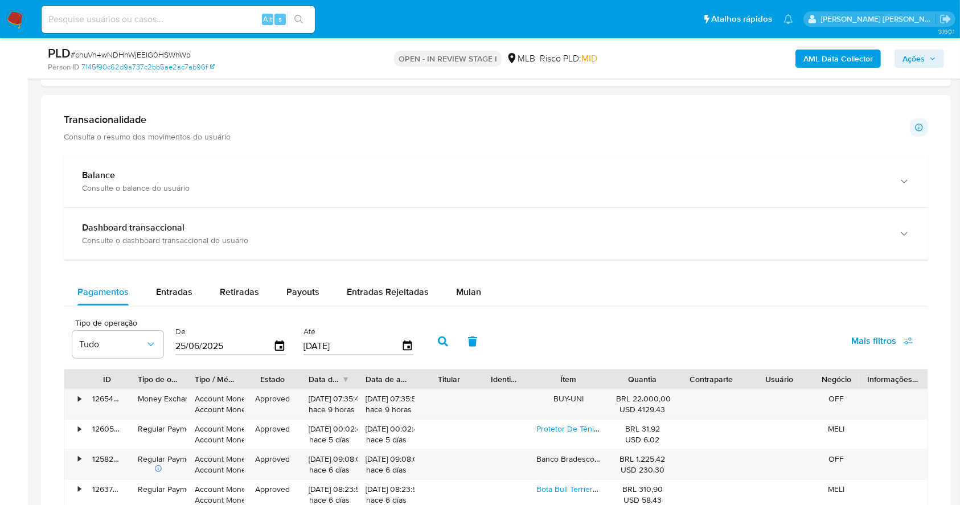
scroll to position [759, 0]
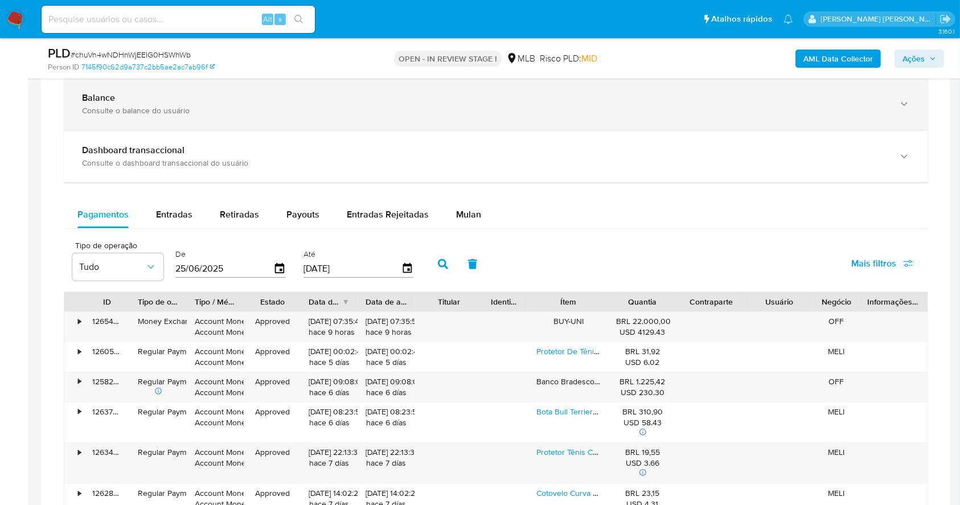
click at [257, 92] on div "Balance" at bounding box center [484, 97] width 805 height 11
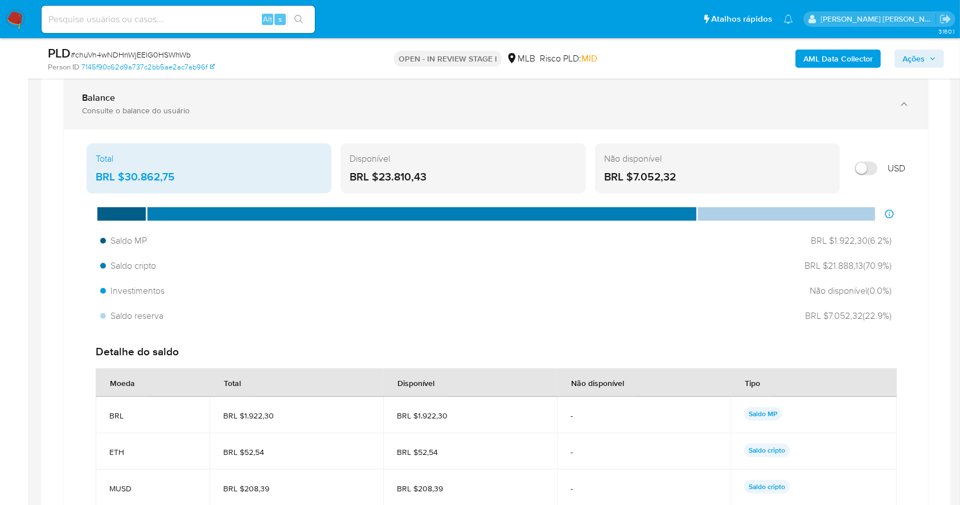
click at [228, 98] on div "Balance" at bounding box center [484, 97] width 805 height 11
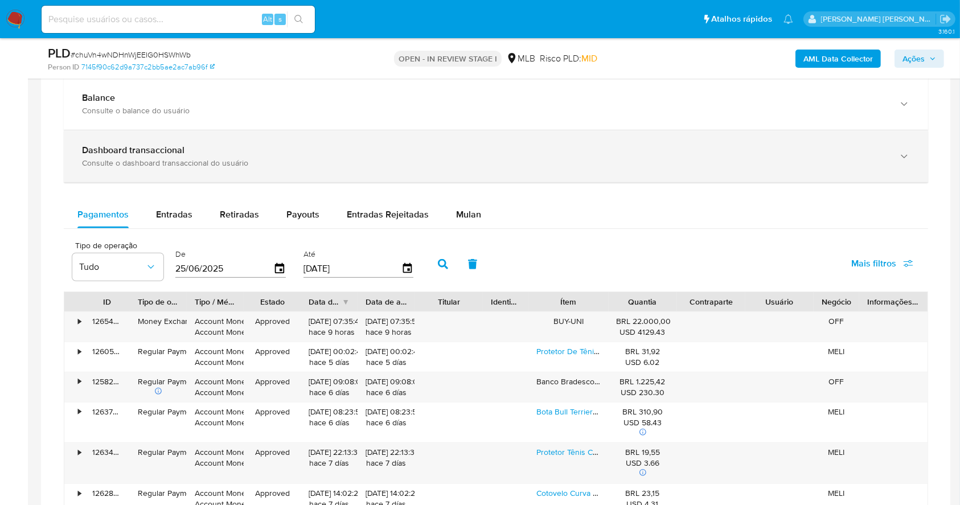
click at [205, 156] on div "Dashboard transaccional" at bounding box center [484, 150] width 805 height 11
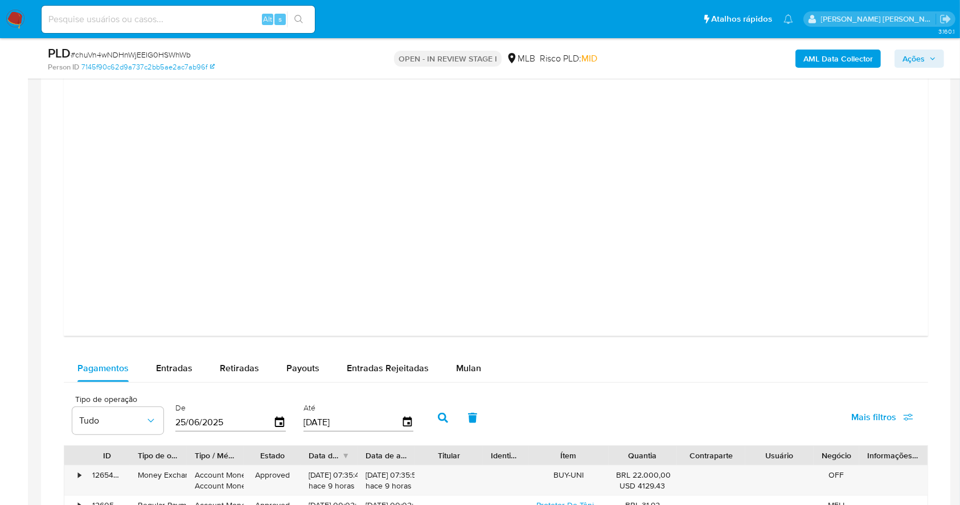
scroll to position [1144, 0]
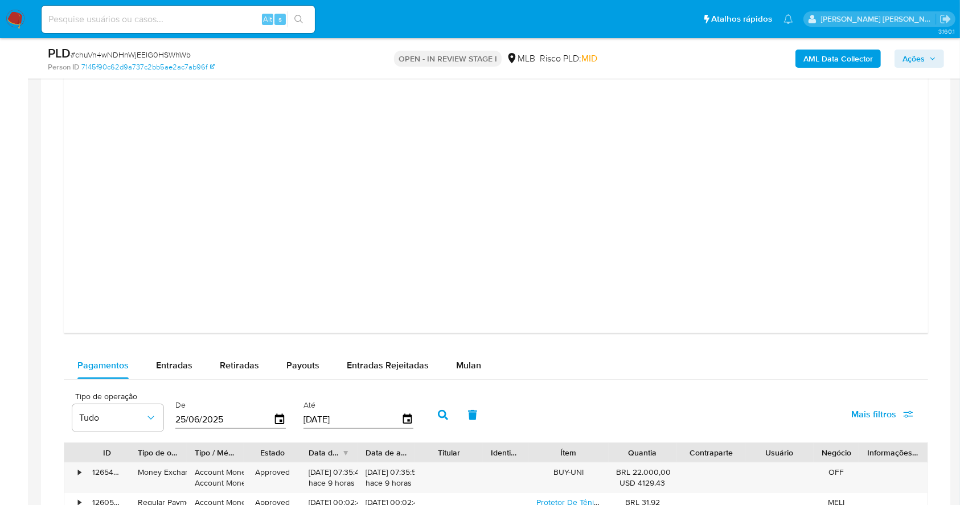
click at [545, 361] on div "Pagamentos Entradas Retiradas Payouts Entradas Rejeitadas Mulan" at bounding box center [496, 365] width 865 height 27
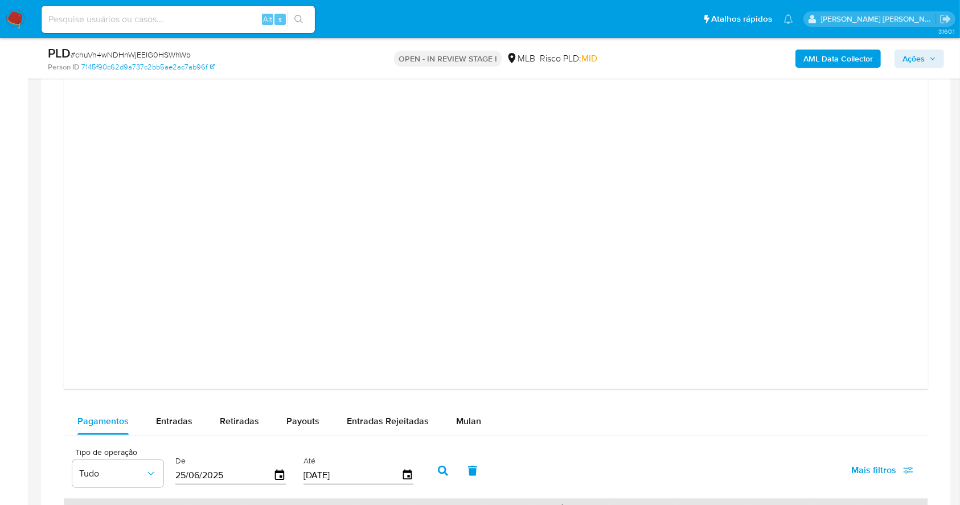
scroll to position [992, 0]
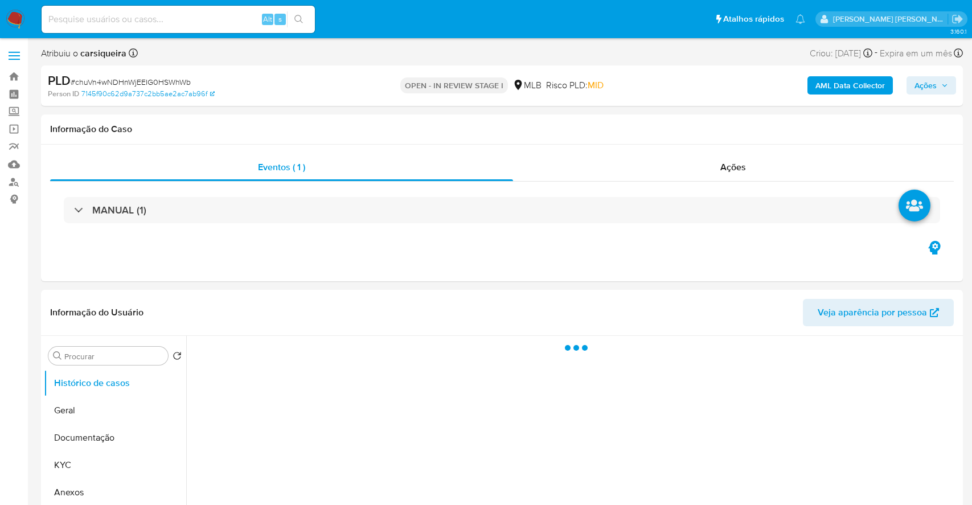
select select "10"
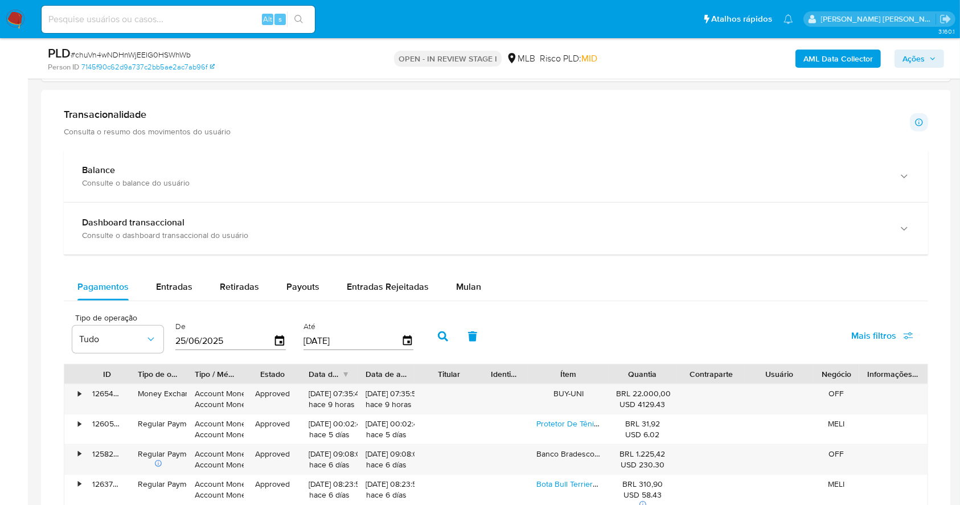
scroll to position [684, 0]
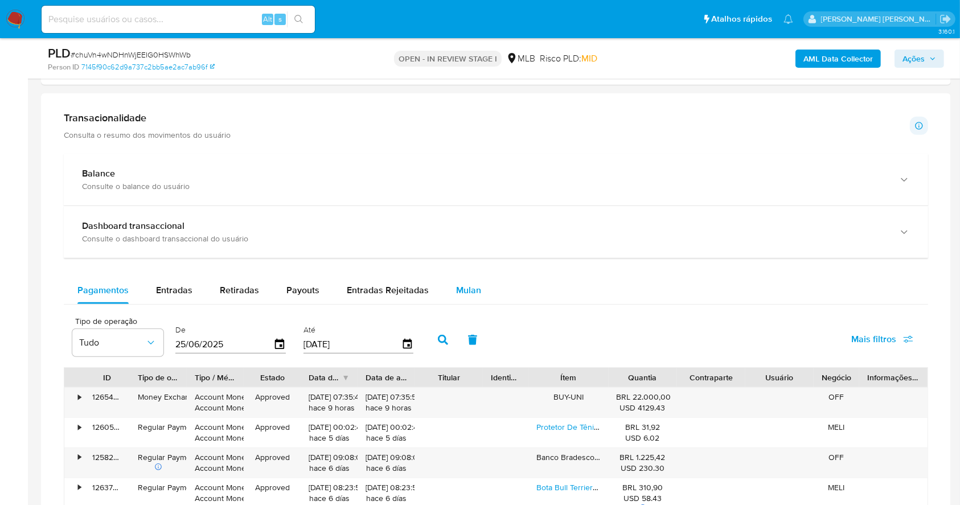
click at [465, 298] on div "Mulan" at bounding box center [468, 290] width 25 height 27
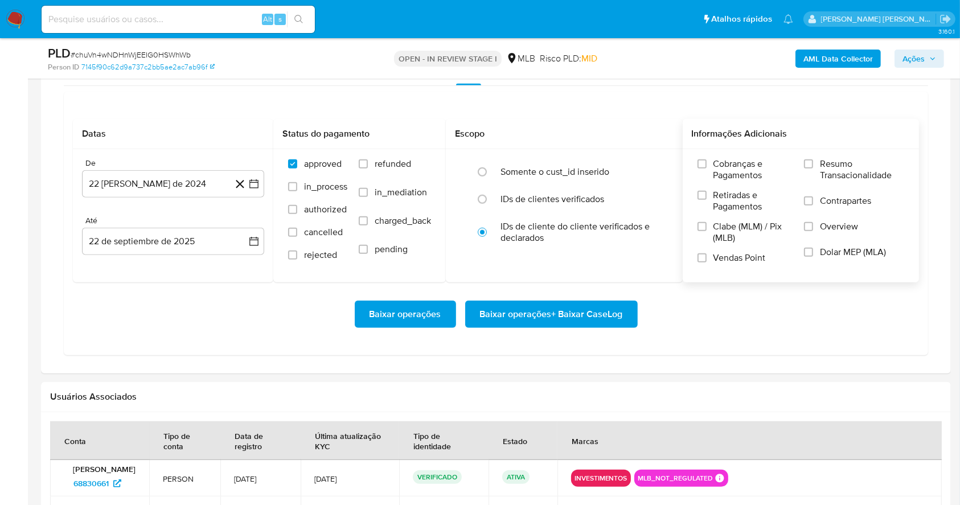
scroll to position [911, 0]
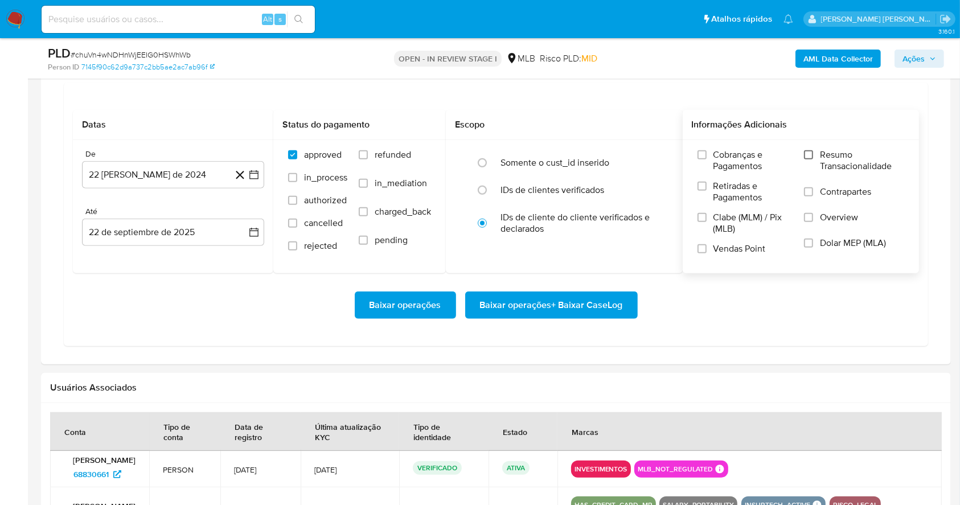
click at [811, 153] on input "Resumo Transacionalidade" at bounding box center [808, 154] width 9 height 9
click at [703, 249] on input "Vendas Point" at bounding box center [702, 248] width 9 height 9
click at [256, 177] on icon "button" at bounding box center [253, 174] width 11 height 11
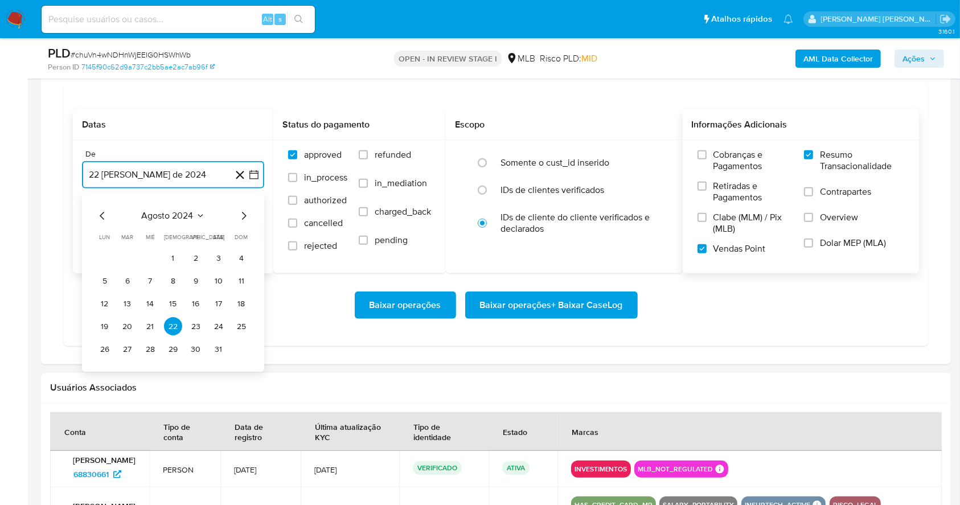
click at [240, 210] on icon "Mes siguiente" at bounding box center [244, 217] width 14 height 14
click at [243, 215] on icon "Mes siguiente" at bounding box center [244, 217] width 14 height 14
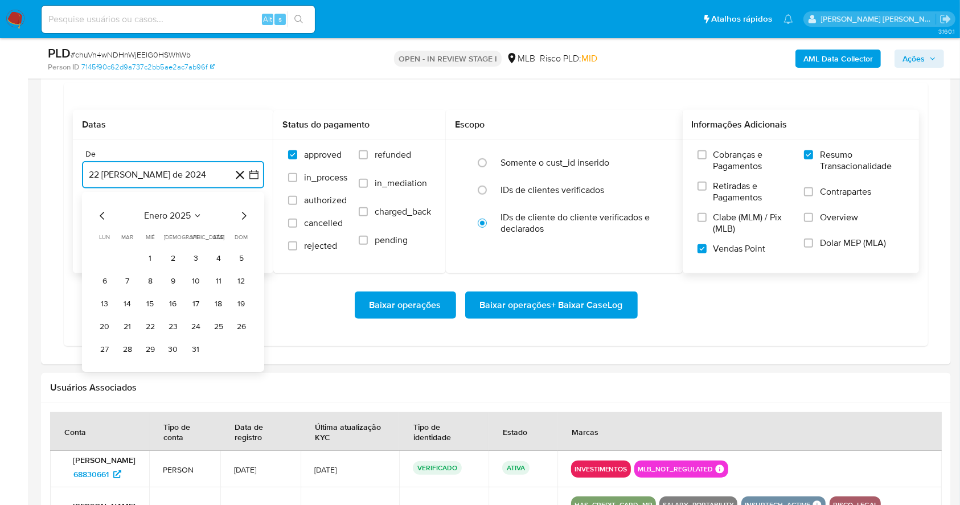
click at [243, 215] on icon "Mes siguiente" at bounding box center [244, 217] width 14 height 14
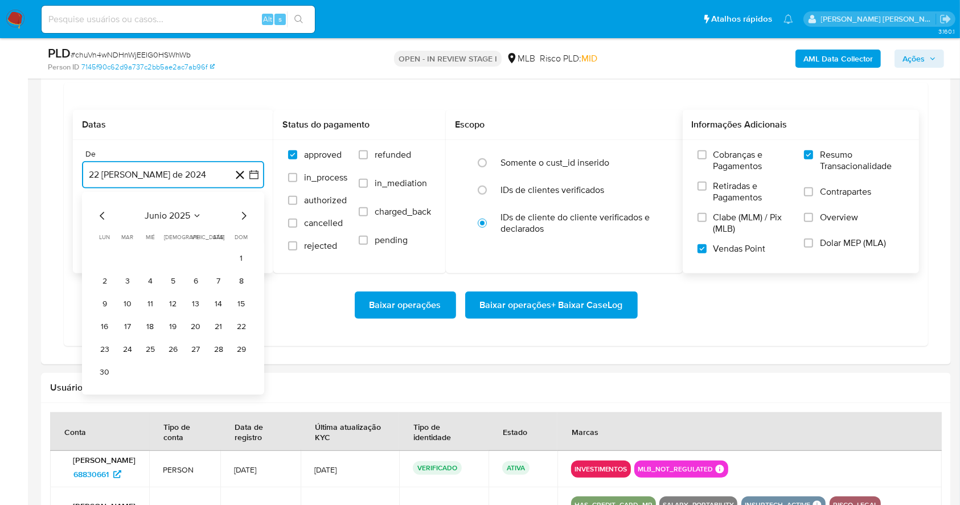
click at [243, 215] on icon "Mes siguiente" at bounding box center [244, 217] width 14 height 14
click at [196, 252] on button "1" at bounding box center [196, 258] width 18 height 18
click at [184, 231] on button "22 de septiembre de 2025" at bounding box center [173, 232] width 182 height 27
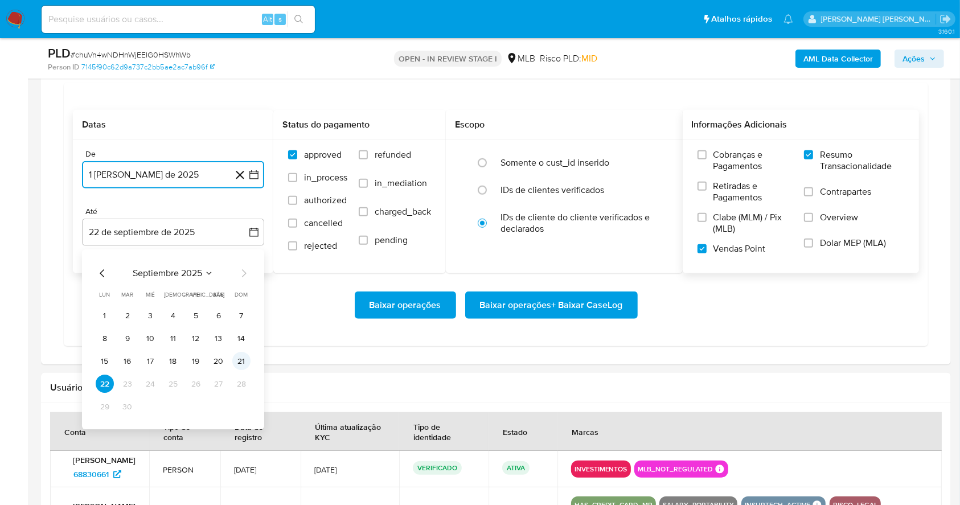
click at [236, 363] on button "21" at bounding box center [241, 362] width 18 height 18
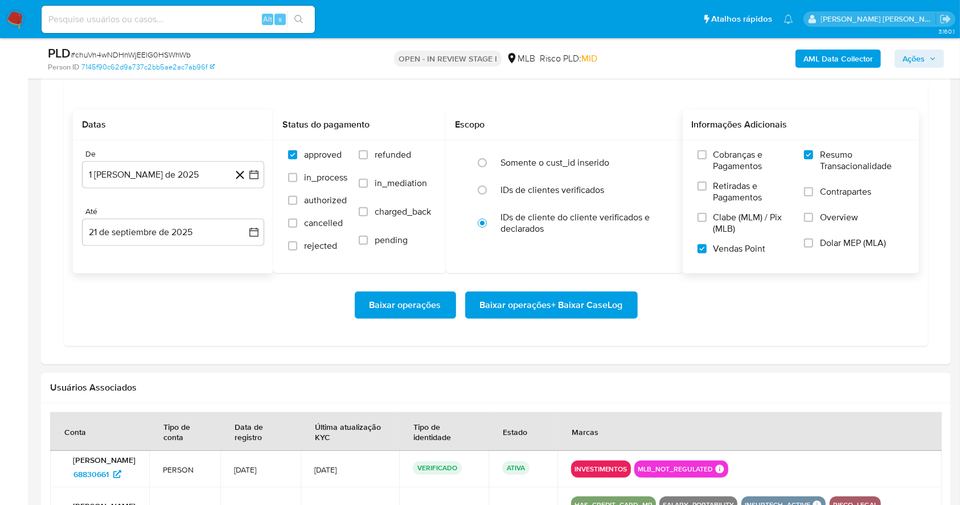
click at [218, 216] on div "Até 21 de septiembre de 2025 21-09-2025" at bounding box center [173, 226] width 182 height 39
click at [219, 226] on button "21 de septiembre de 2025" at bounding box center [173, 232] width 182 height 27
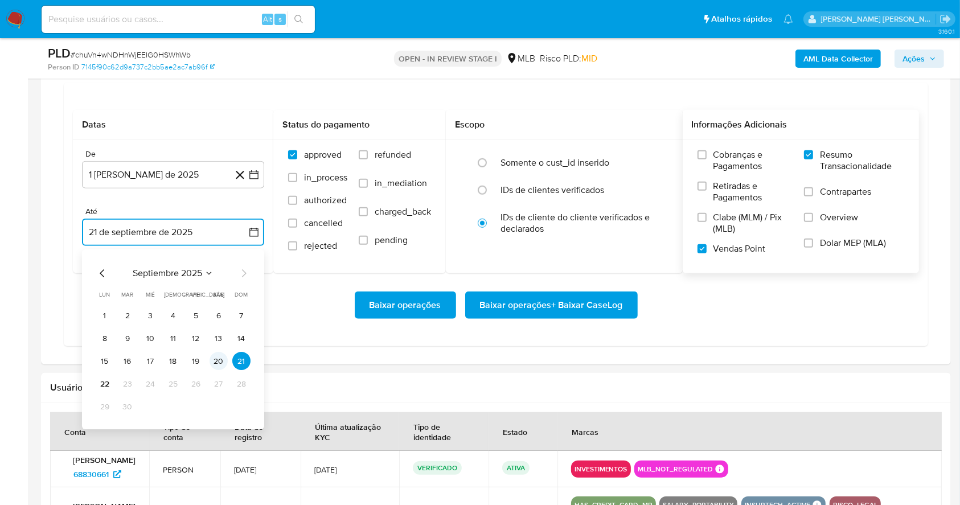
click at [219, 360] on button "20" at bounding box center [219, 362] width 18 height 18
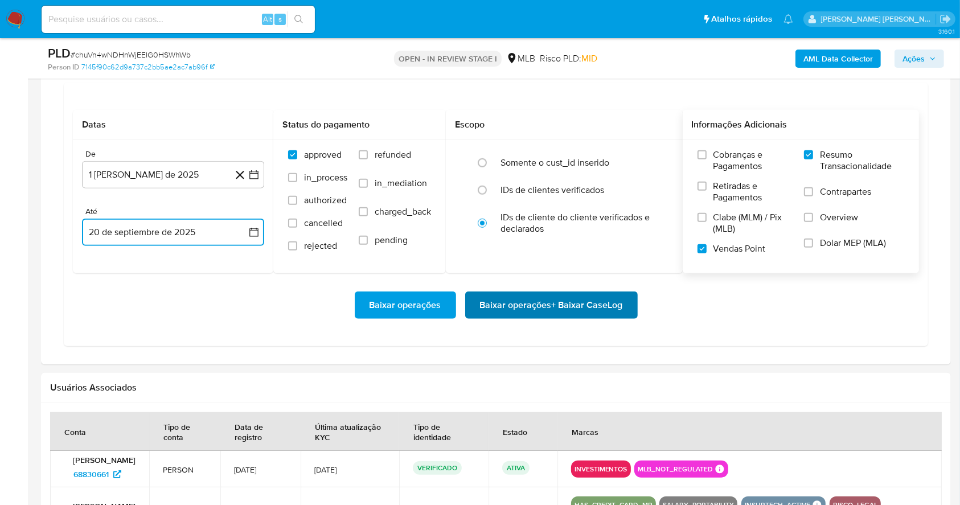
click at [516, 309] on span "Baixar operações + Baixar CaseLog" at bounding box center [551, 305] width 143 height 25
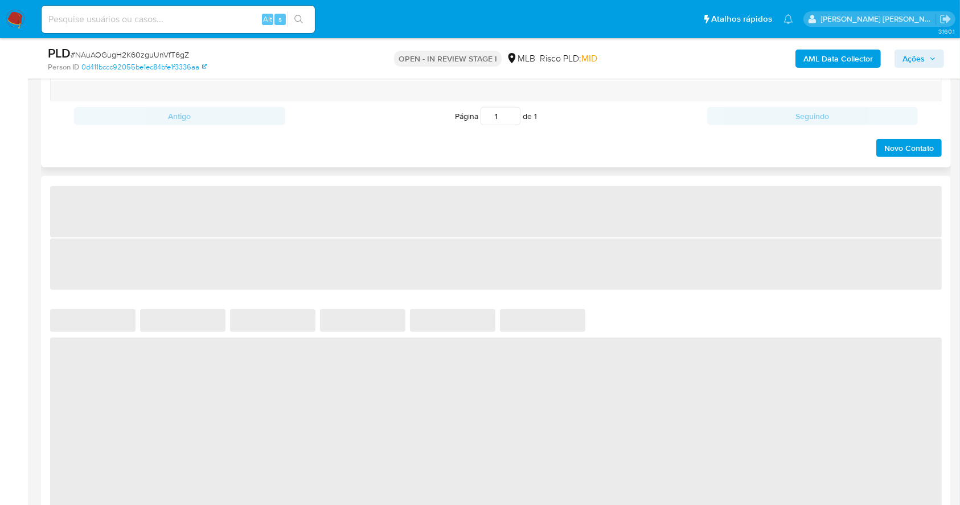
scroll to position [759, 0]
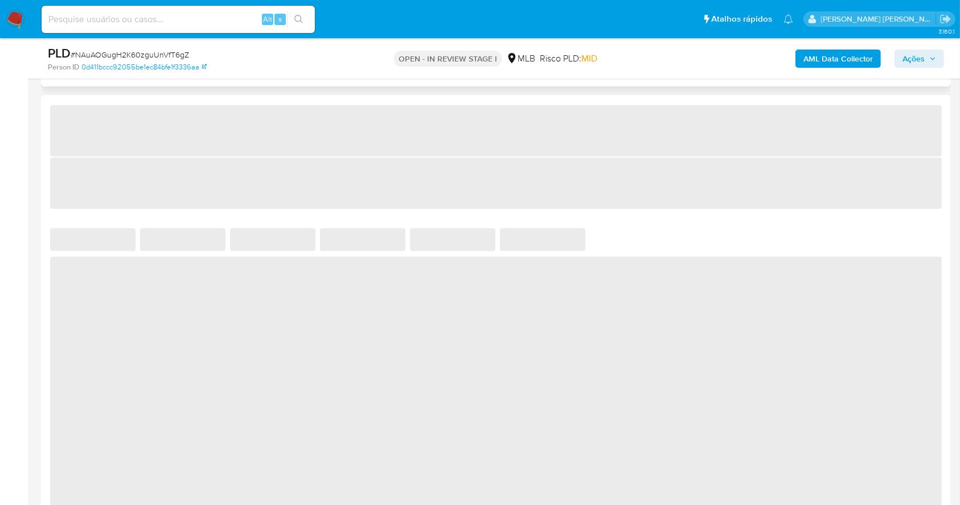
select select "10"
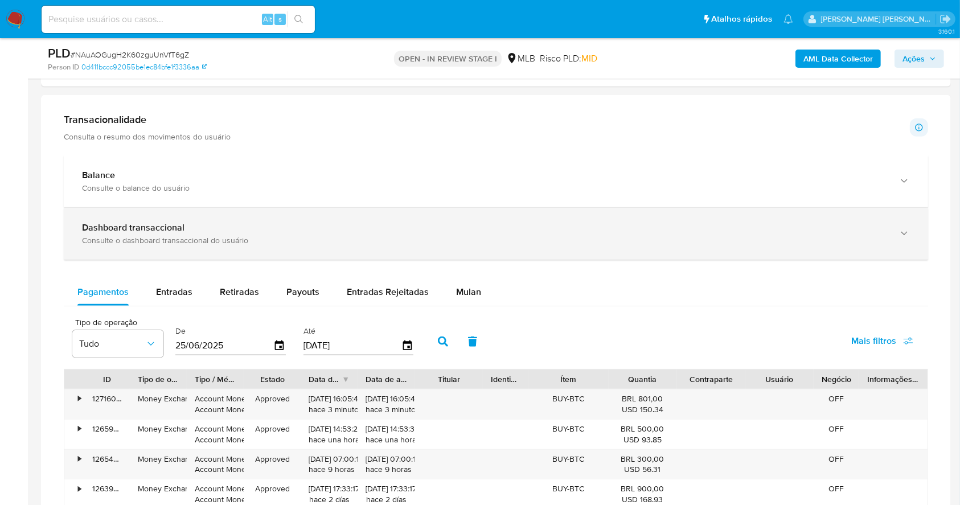
click at [149, 230] on b "Dashboard transaccional" at bounding box center [133, 227] width 103 height 13
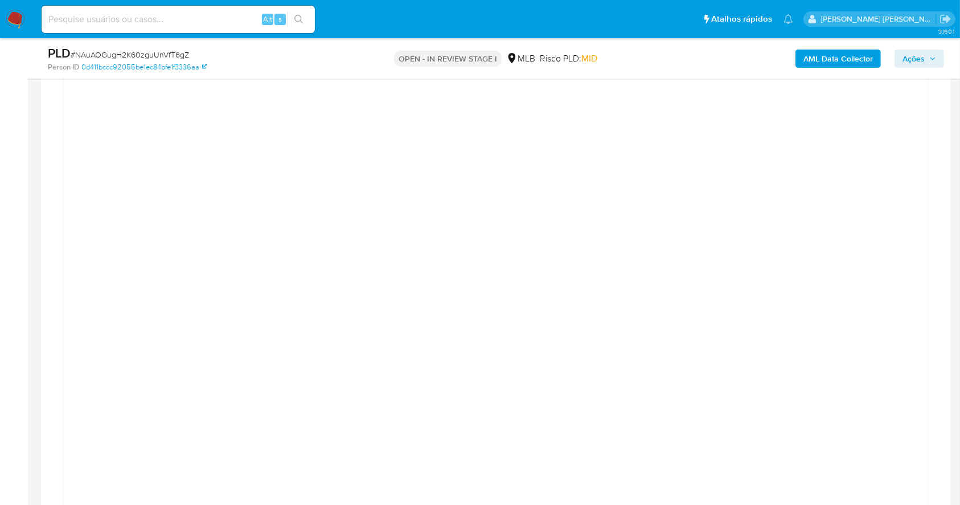
scroll to position [914, 0]
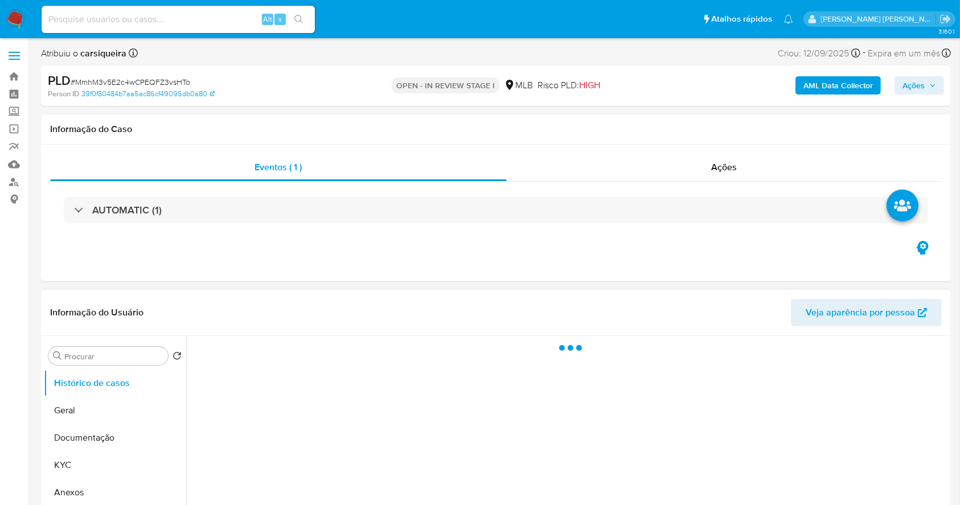
select select "10"
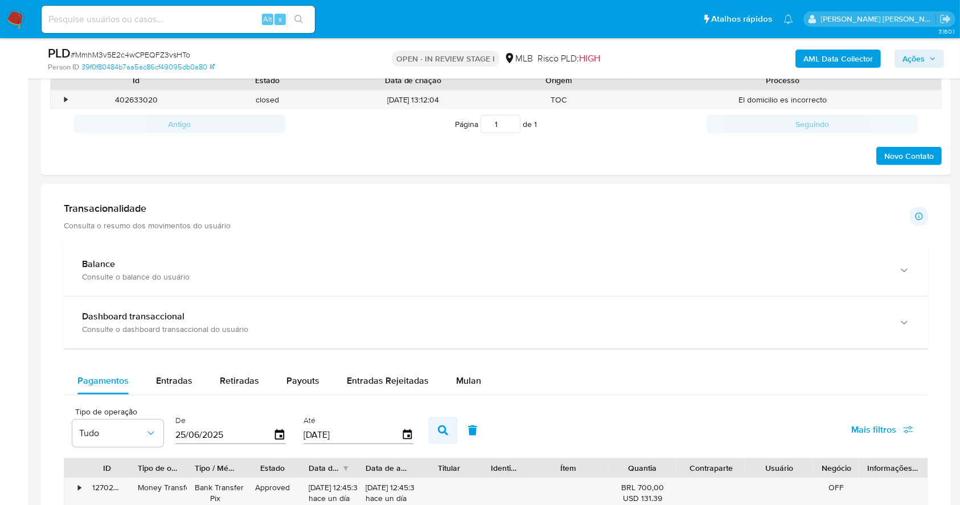
scroll to position [607, 0]
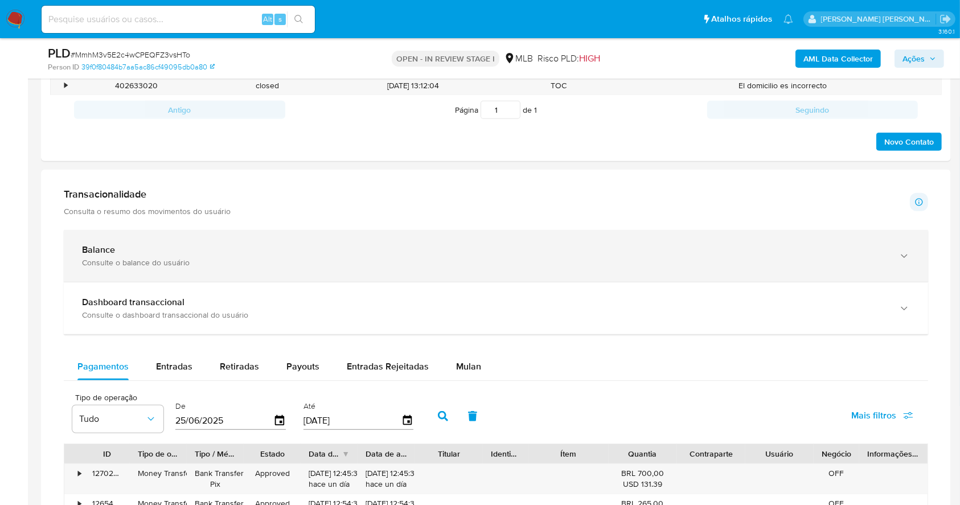
click at [264, 258] on div "Consulte o balance do usuário" at bounding box center [484, 262] width 805 height 10
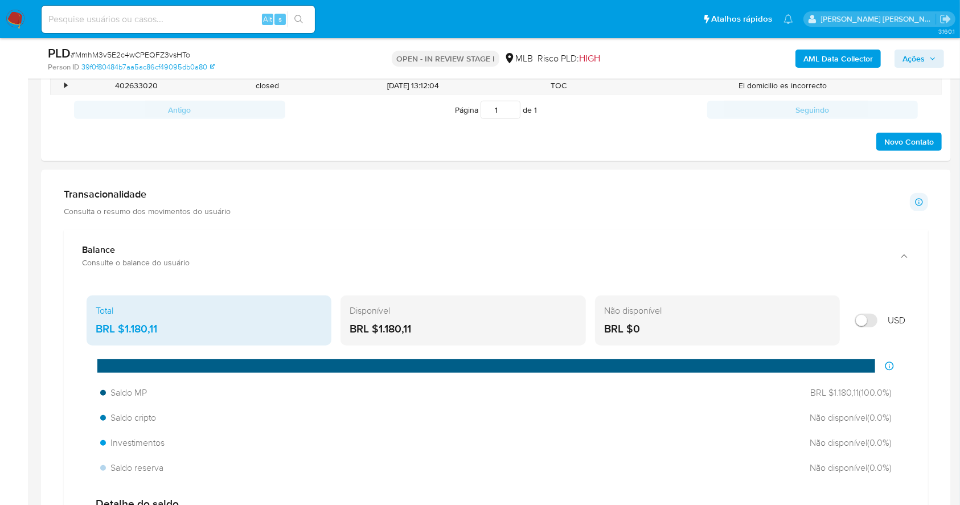
click at [287, 313] on div "Total" at bounding box center [209, 311] width 227 height 13
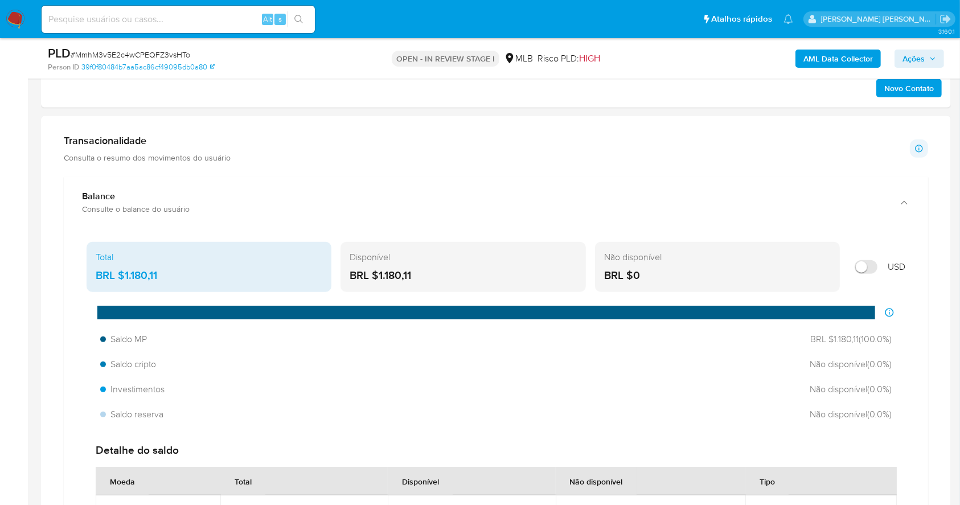
scroll to position [684, 0]
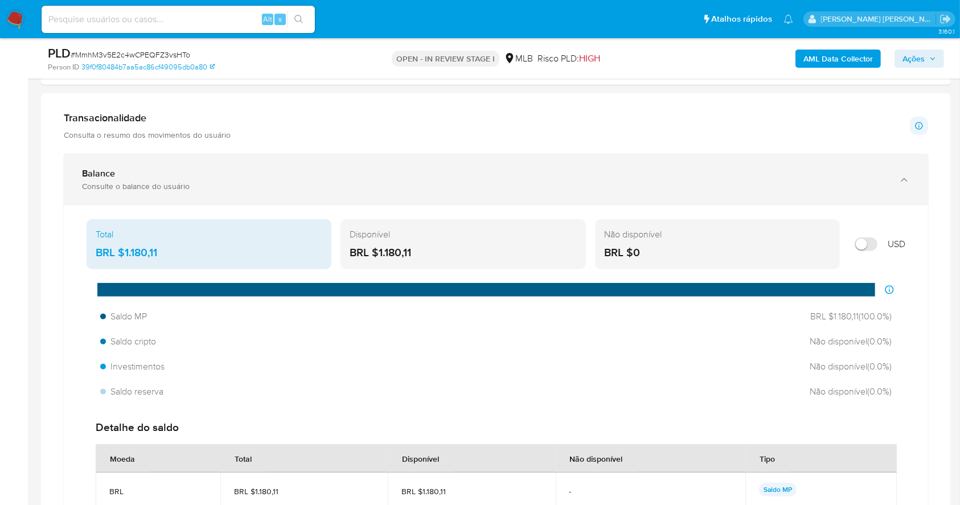
click at [178, 175] on div "Balance" at bounding box center [484, 173] width 805 height 11
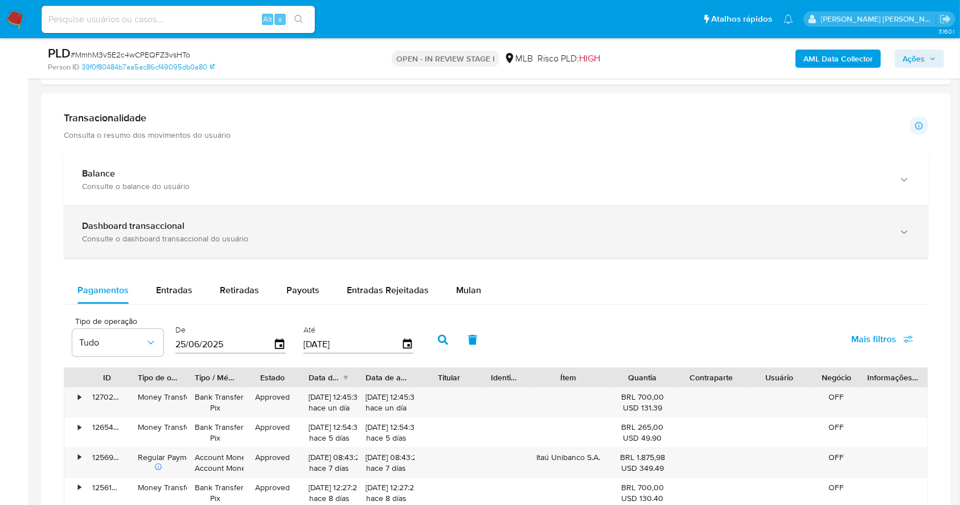
click at [231, 224] on div "Dashboard transaccional" at bounding box center [484, 225] width 805 height 11
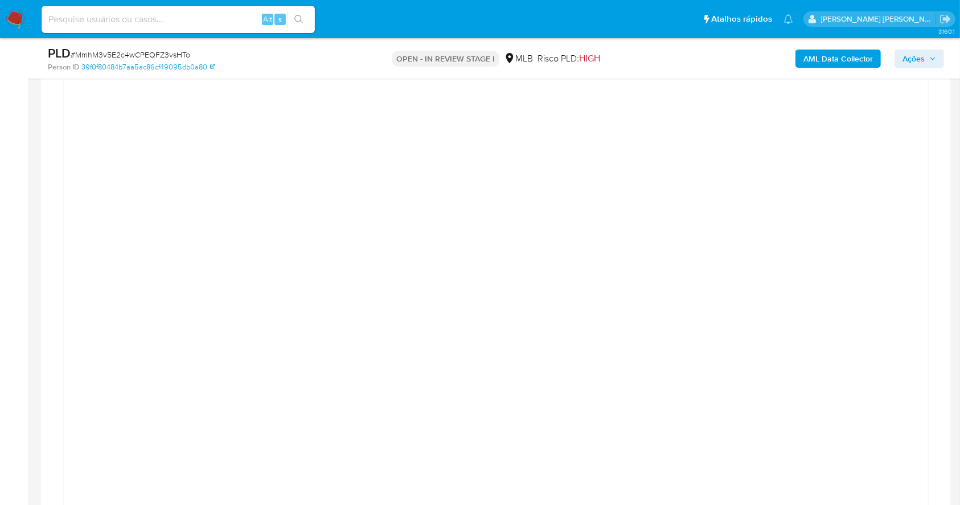
scroll to position [960, 0]
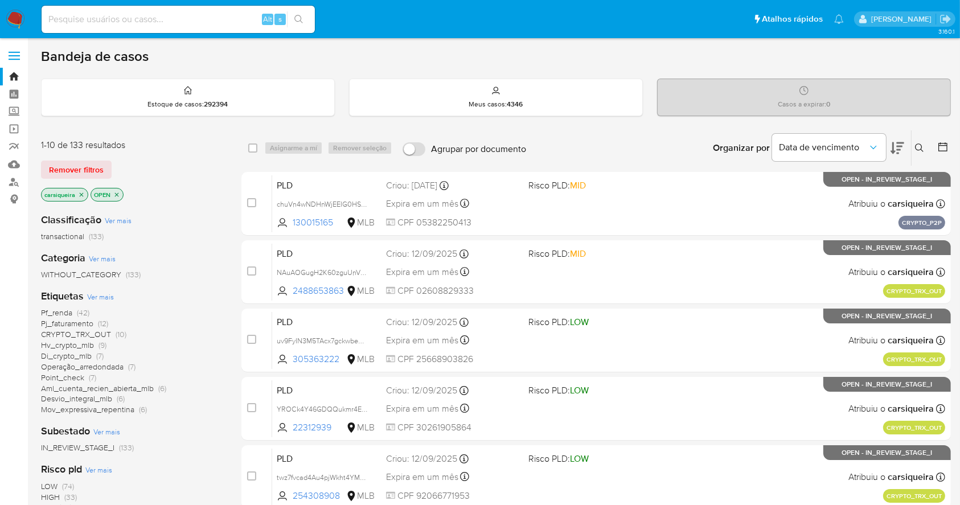
click at [179, 7] on div "Alt s" at bounding box center [178, 19] width 273 height 27
click at [195, 20] on input at bounding box center [178, 19] width 273 height 15
paste input "yi3QK1z13RgSkp1KRNXklHZm"
type input "yi3QK1z13RgSkp1KRNXklHZm"
click at [292, 22] on button "search-icon" at bounding box center [298, 19] width 23 height 16
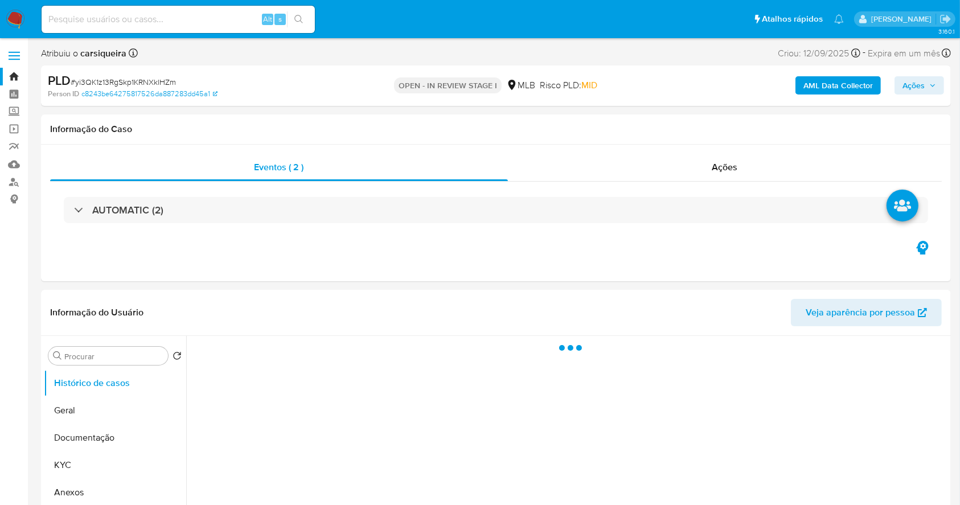
select select "10"
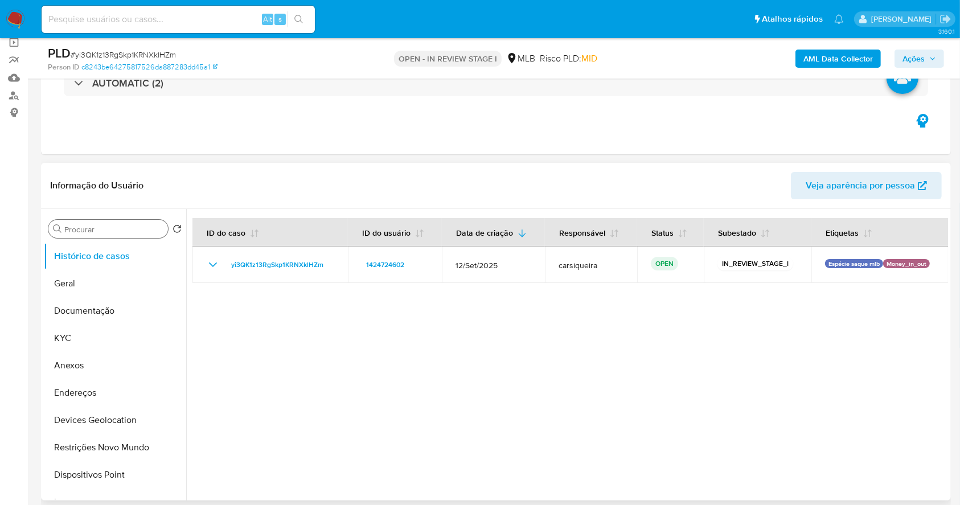
scroll to position [152, 0]
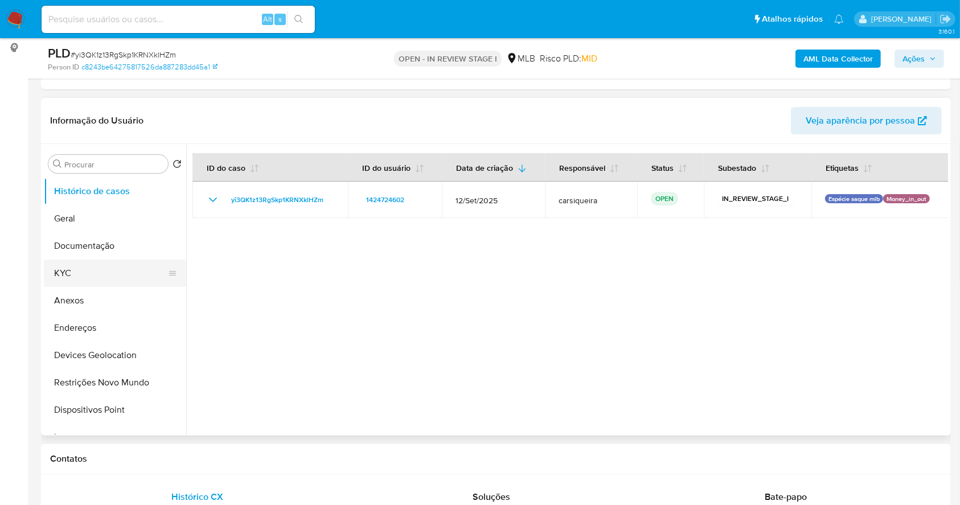
click at [56, 272] on button "KYC" at bounding box center [110, 273] width 133 height 27
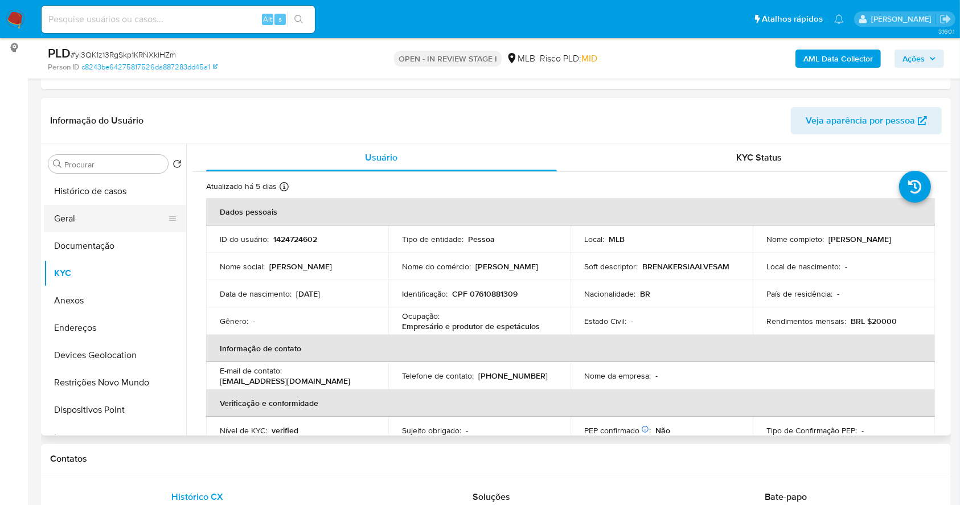
click at [82, 216] on button "Geral" at bounding box center [110, 218] width 133 height 27
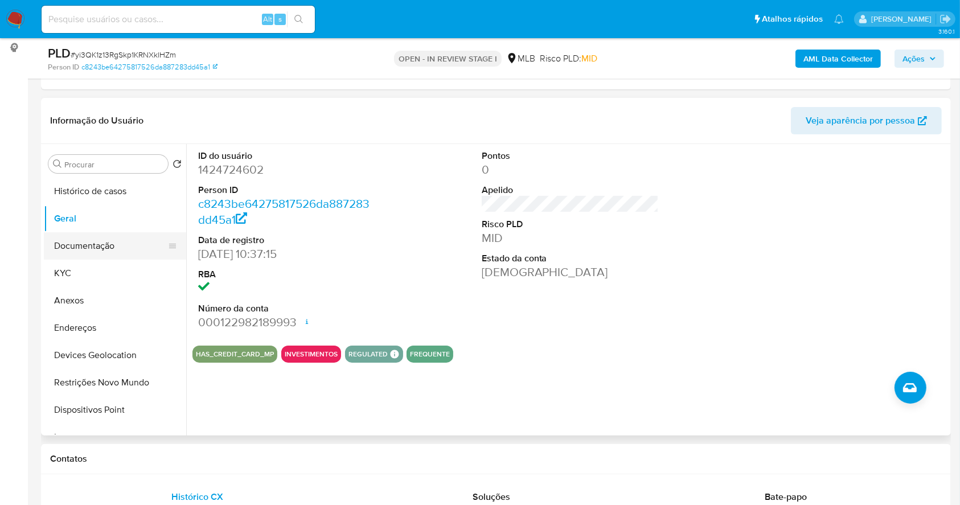
click at [96, 254] on button "Documentação" at bounding box center [110, 245] width 133 height 27
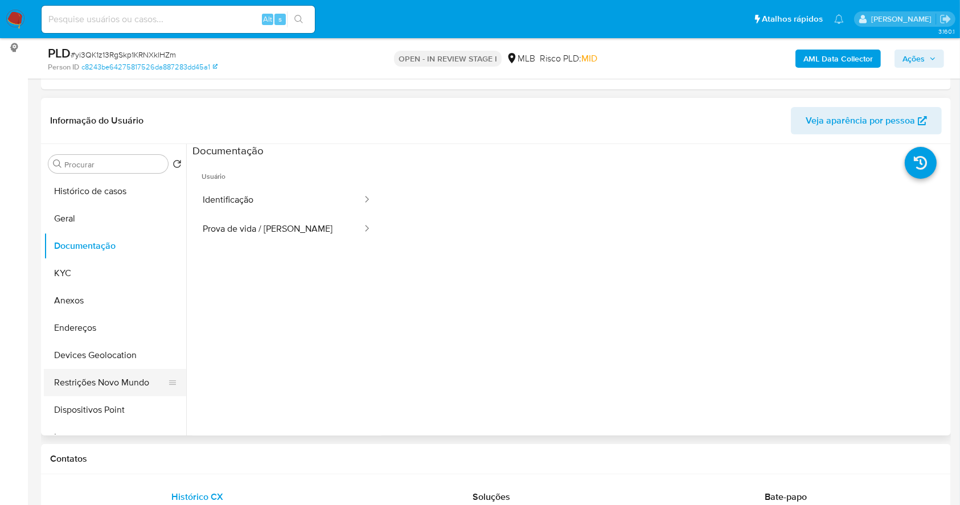
click at [124, 370] on button "Restrições Novo Mundo" at bounding box center [110, 382] width 133 height 27
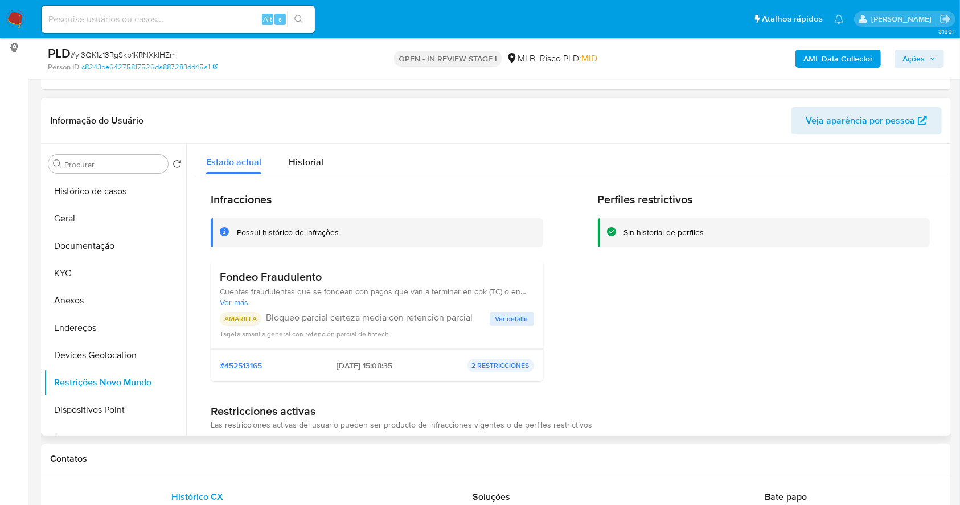
click at [511, 317] on span "Ver detalle" at bounding box center [512, 318] width 33 height 11
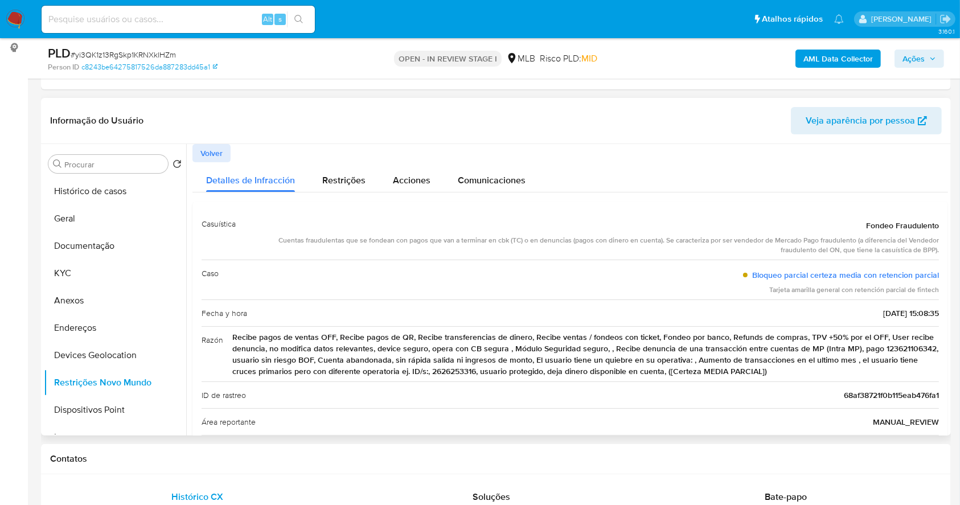
drag, startPoint x: 281, startPoint y: 243, endPoint x: 934, endPoint y: 250, distance: 652.8
click at [934, 250] on div "Cuentas fraudulentas que se fondean con pagos que van a terminar en cbk (TC) o …" at bounding box center [592, 245] width 694 height 19
click at [402, 346] on span "Recibe pagos de ventas OFF, Recibe pagos de QR, Recibe transferencias de dinero…" at bounding box center [585, 355] width 707 height 46
drag, startPoint x: 234, startPoint y: 344, endPoint x: 854, endPoint y: 368, distance: 620.2
click at [854, 368] on span "Recibe pagos de ventas OFF, Recibe pagos de QR, Recibe transferencias de dinero…" at bounding box center [585, 355] width 707 height 46
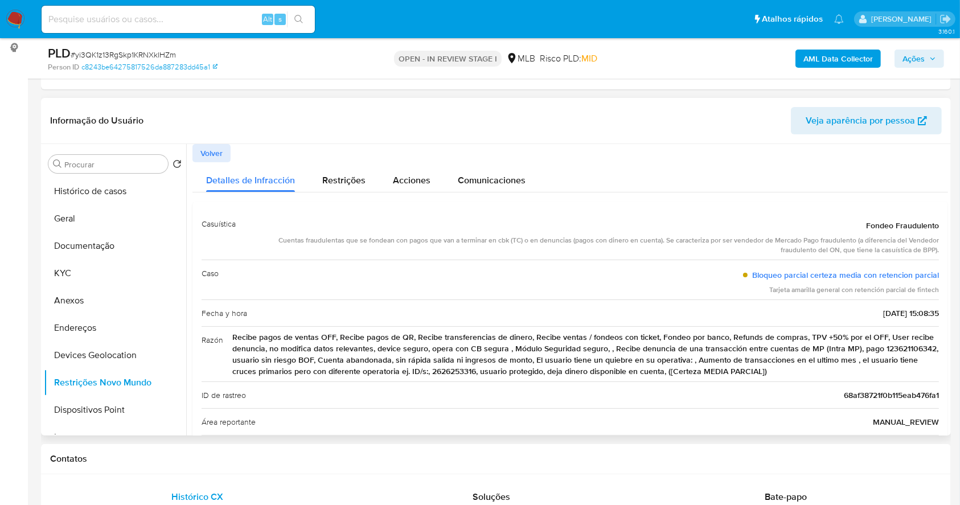
click at [735, 413] on div "Área reportante MANUAL_REVIEW" at bounding box center [571, 421] width 738 height 27
click at [841, 54] on b "AML Data Collector" at bounding box center [838, 59] width 69 height 18
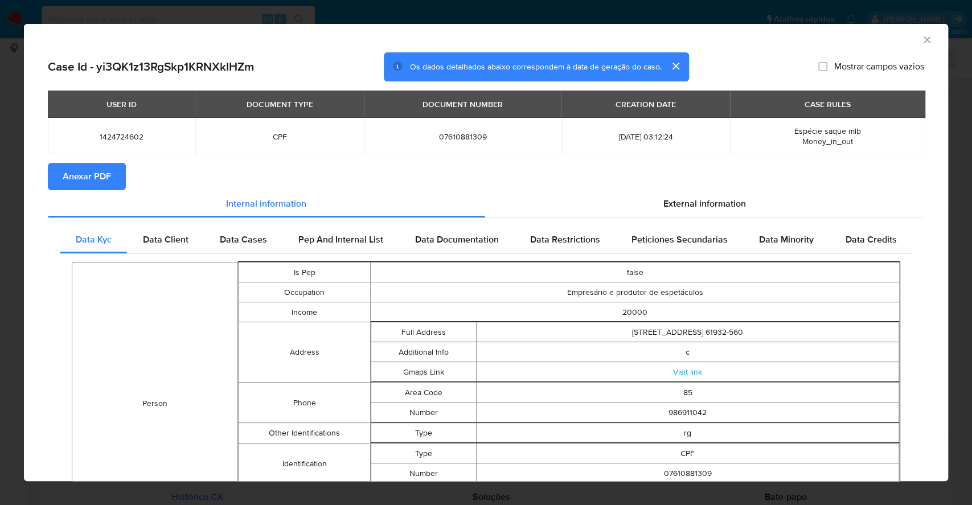
click at [101, 178] on span "Anexar PDF" at bounding box center [87, 176] width 48 height 25
click at [0, 180] on div "AML Data Collector Case Id - yi3QK1z13RgSkp1KRNXklHZm Os dados detalhados abaix…" at bounding box center [486, 252] width 972 height 505
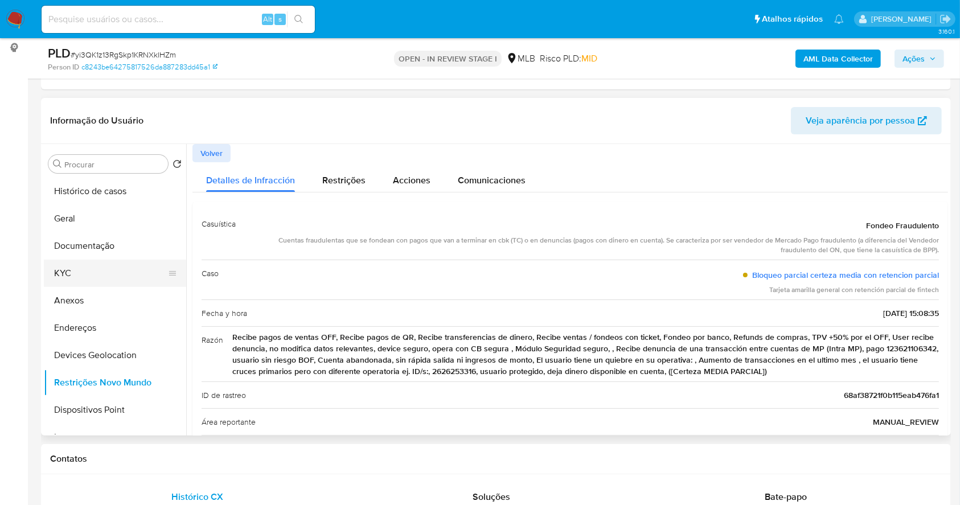
click at [103, 276] on button "KYC" at bounding box center [110, 273] width 133 height 27
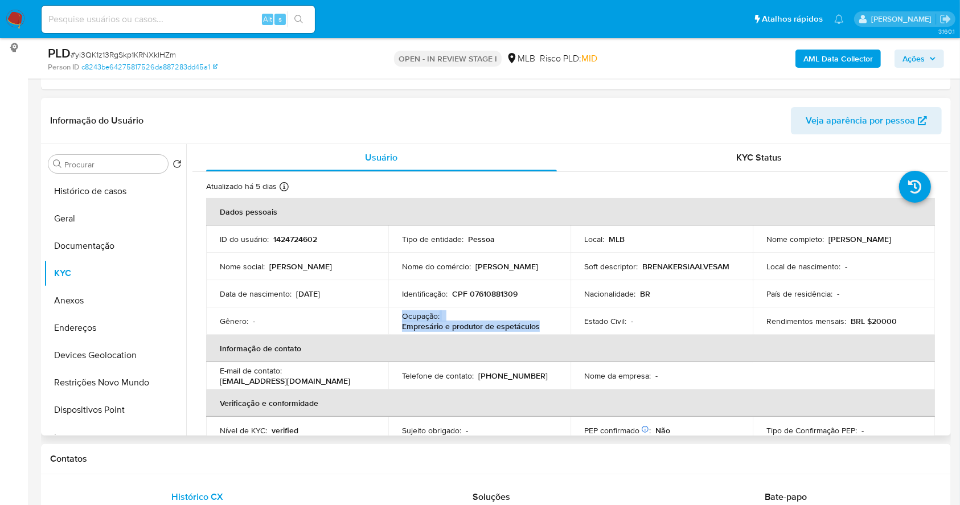
drag, startPoint x: 550, startPoint y: 328, endPoint x: 378, endPoint y: 318, distance: 172.8
click at [378, 318] on tr "Gênero : - Ocupação : Empresário e produtor de espetáculos Estado Civil : - Ren…" at bounding box center [570, 321] width 729 height 27
copy tr "Ocupação : Empresário e produtor de espetáculos"
click at [97, 244] on button "Documentação" at bounding box center [110, 245] width 133 height 27
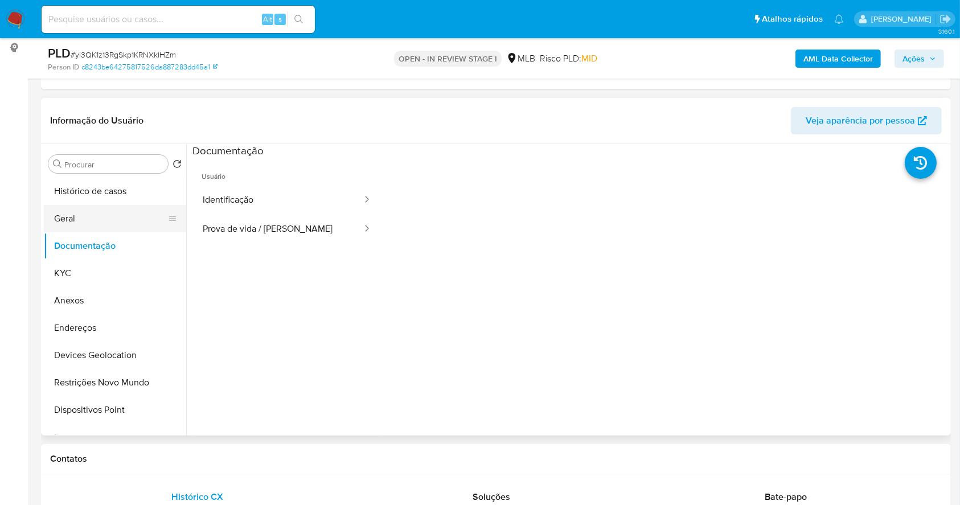
click at [122, 219] on button "Geral" at bounding box center [110, 218] width 133 height 27
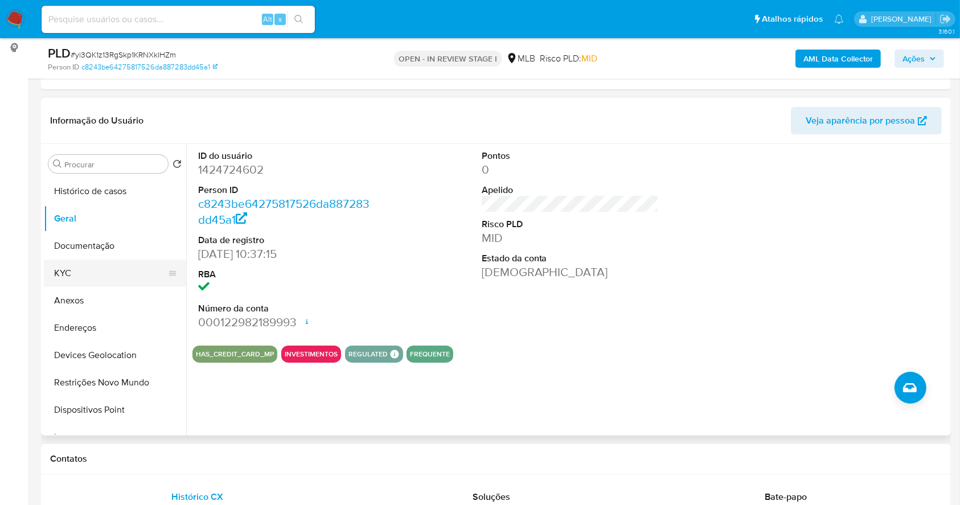
click at [111, 273] on button "KYC" at bounding box center [110, 273] width 133 height 27
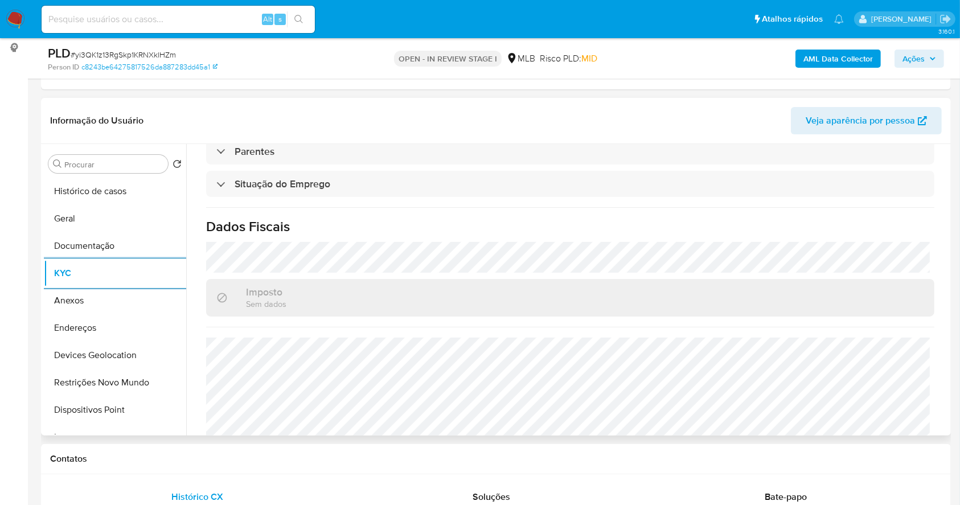
scroll to position [484, 0]
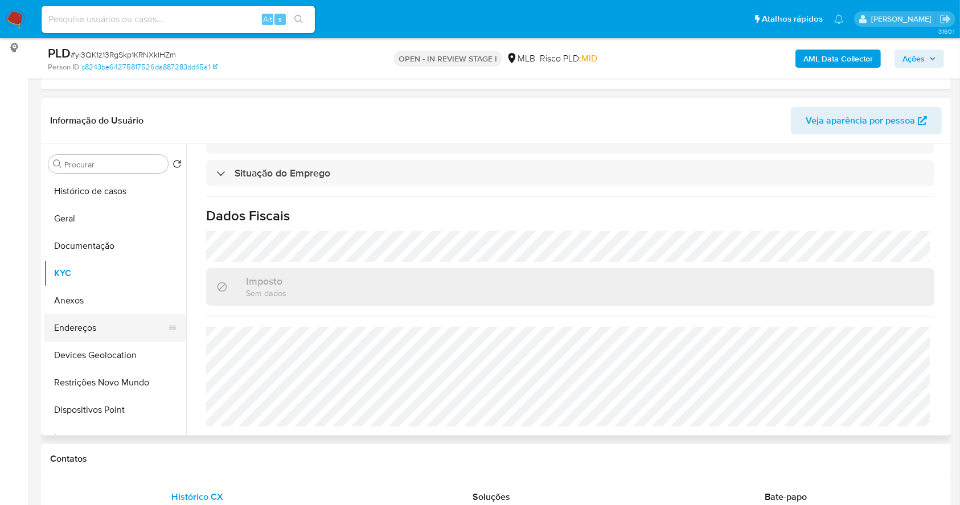
click at [112, 327] on button "Endereços" at bounding box center [110, 327] width 133 height 27
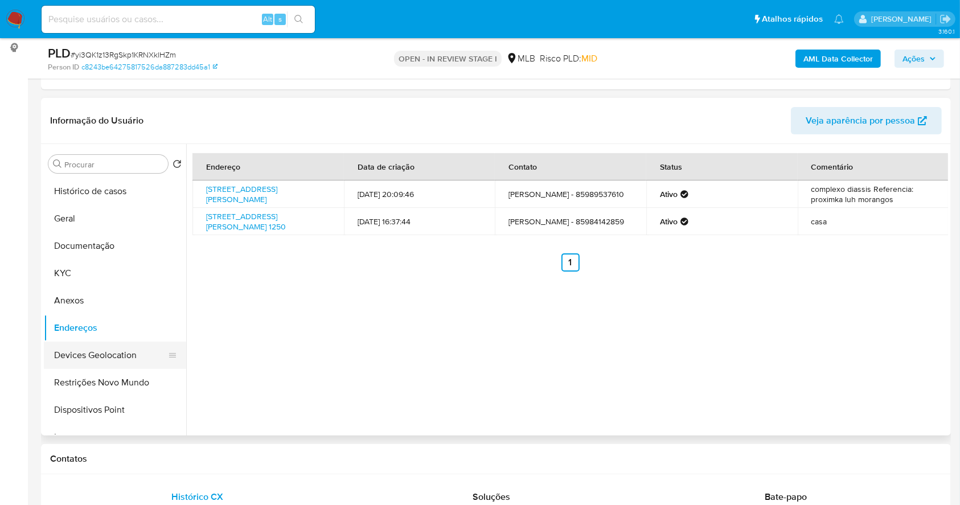
click at [118, 355] on button "Devices Geolocation" at bounding box center [110, 355] width 133 height 27
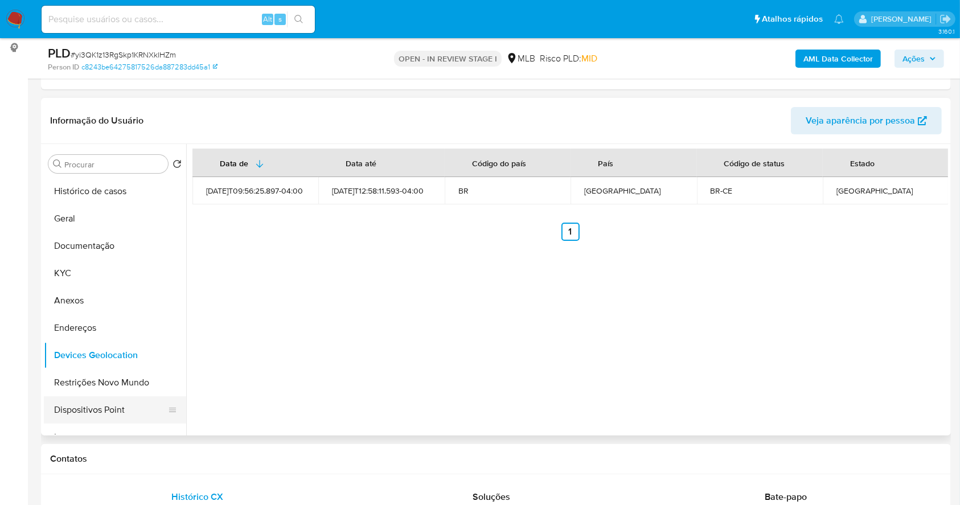
click at [126, 399] on button "Dispositivos Point" at bounding box center [110, 409] width 133 height 27
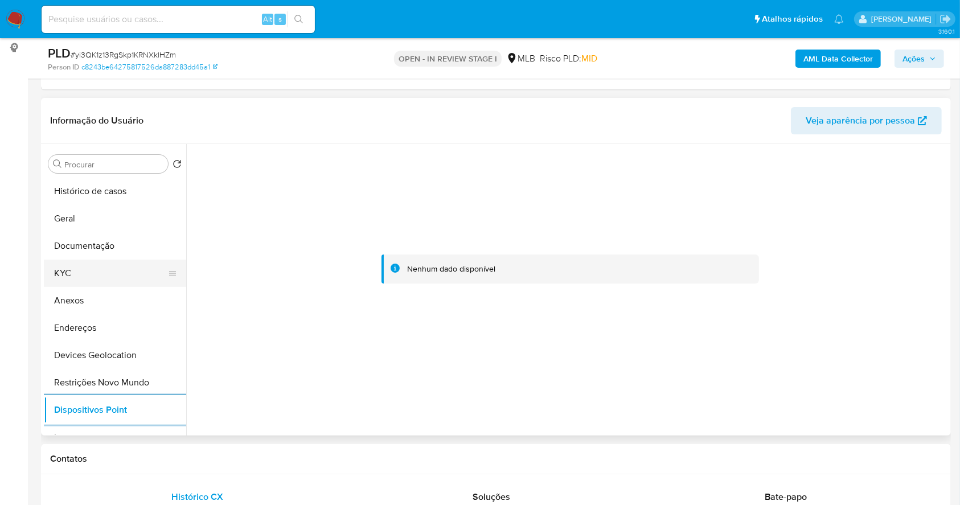
click at [85, 260] on button "KYC" at bounding box center [110, 273] width 133 height 27
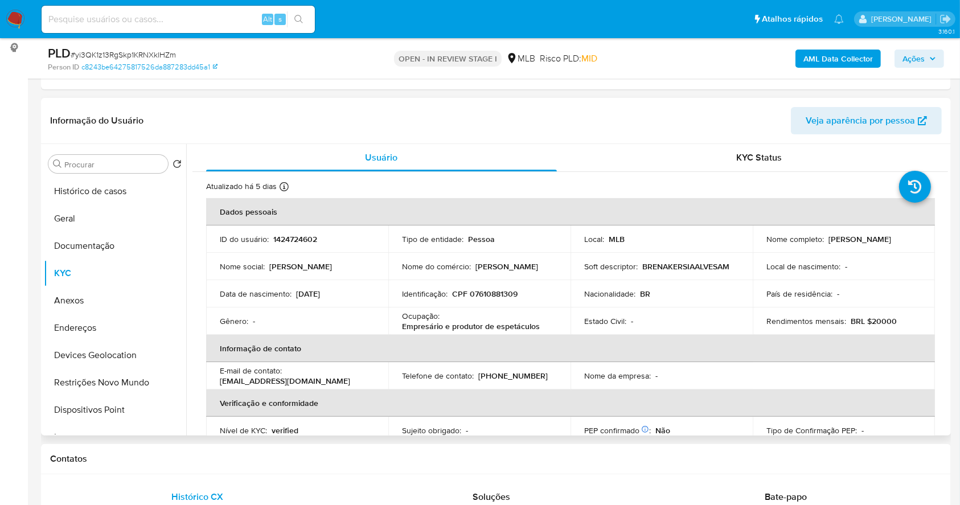
click at [506, 296] on p "CPF 07610881309" at bounding box center [485, 294] width 66 height 10
copy p "07610881309"
click at [492, 293] on p "CPF 07610881309" at bounding box center [485, 294] width 66 height 10
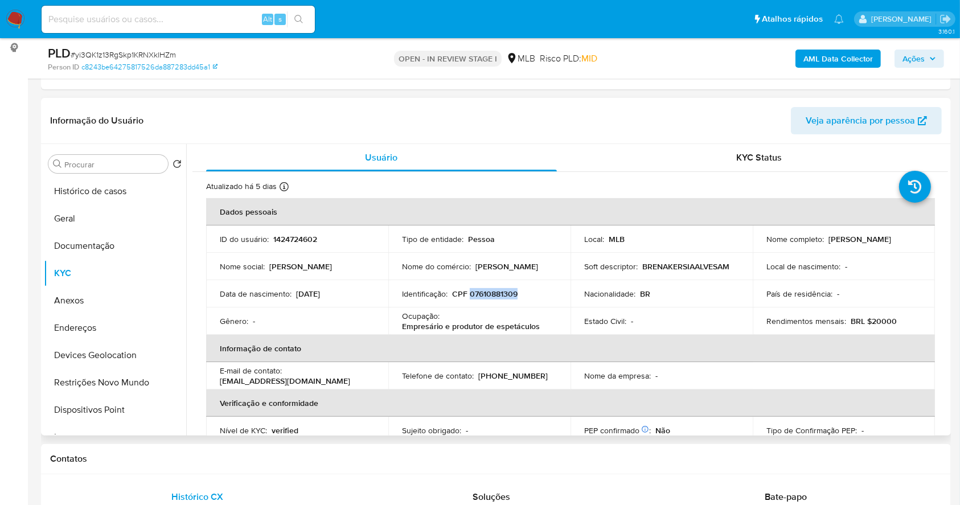
click at [492, 293] on p "CPF 07610881309" at bounding box center [485, 294] width 66 height 10
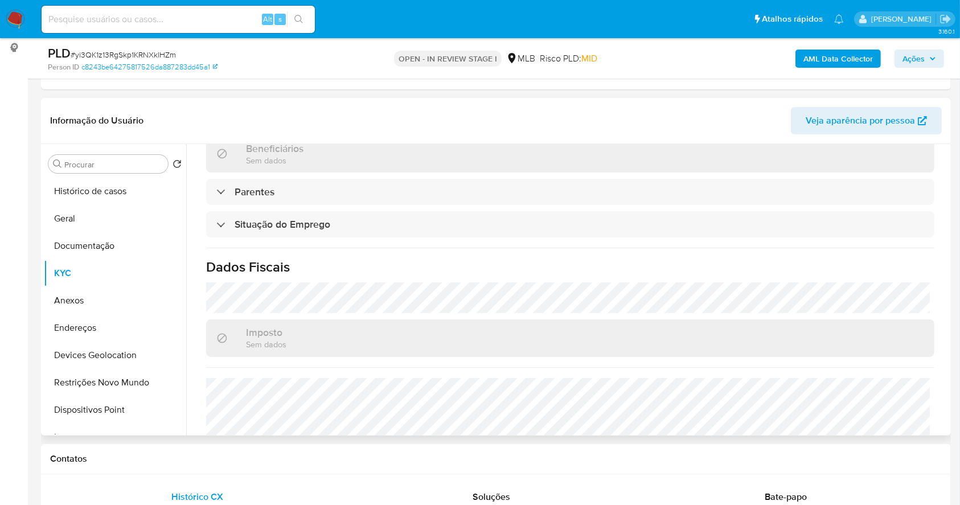
scroll to position [484, 0]
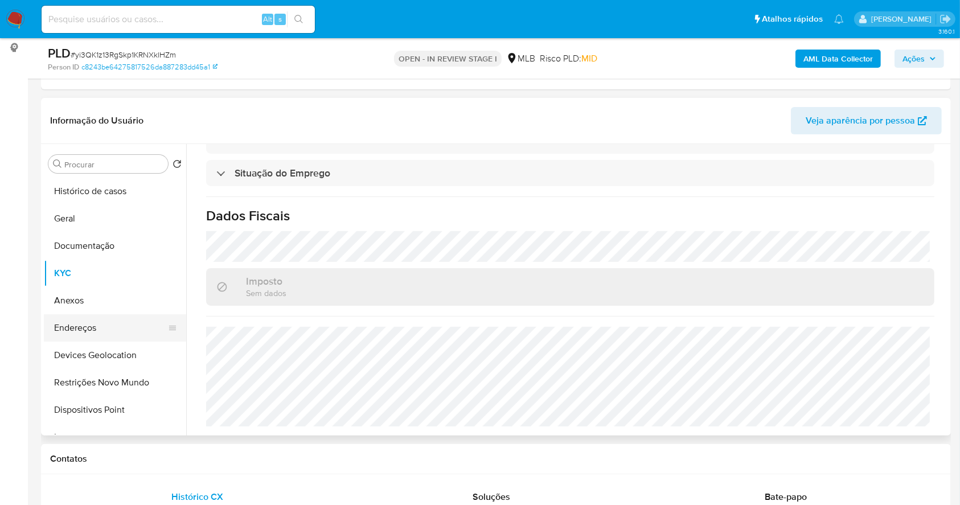
click at [109, 322] on button "Endereços" at bounding box center [110, 327] width 133 height 27
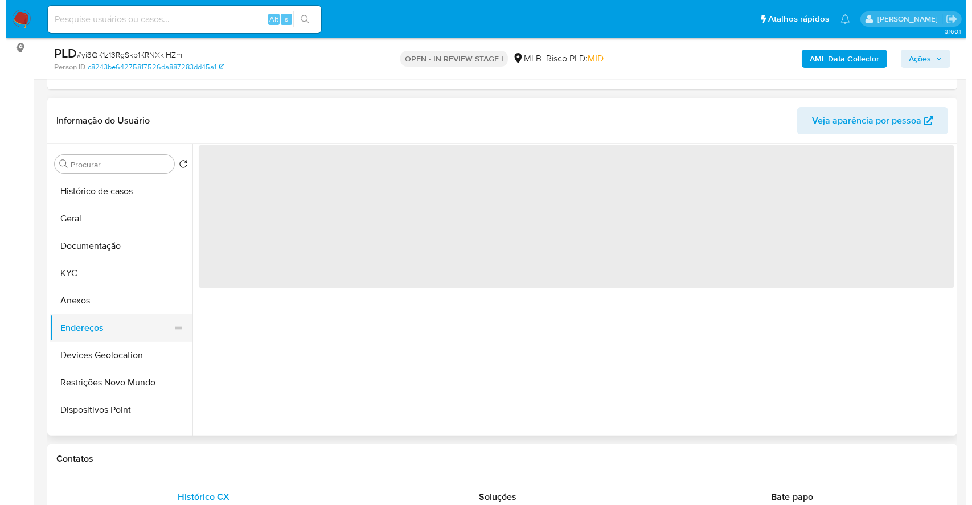
scroll to position [0, 0]
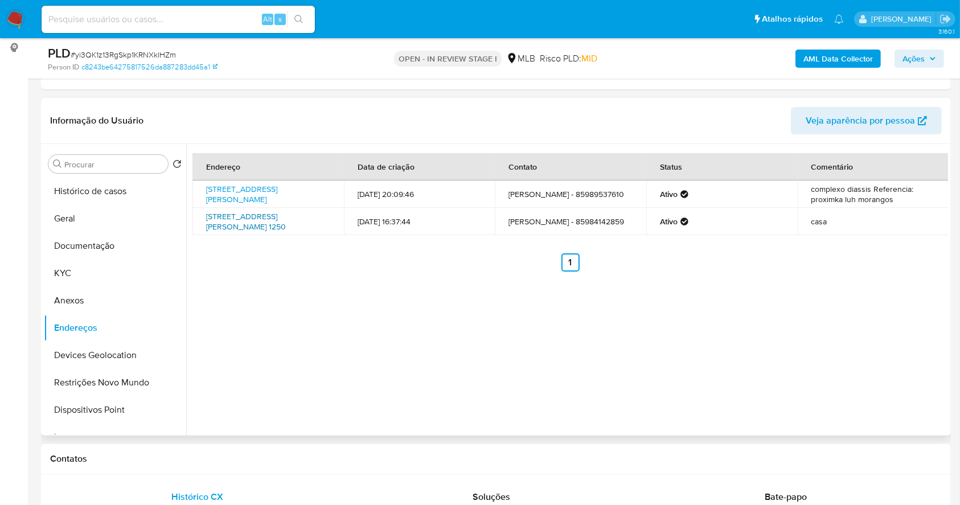
click at [267, 217] on link "Rua Raimundo José Da Silva 1250, Maracanaú, Ceará, 61932090, Brasil 1250" at bounding box center [246, 222] width 80 height 22
click at [100, 268] on button "KYC" at bounding box center [110, 273] width 133 height 27
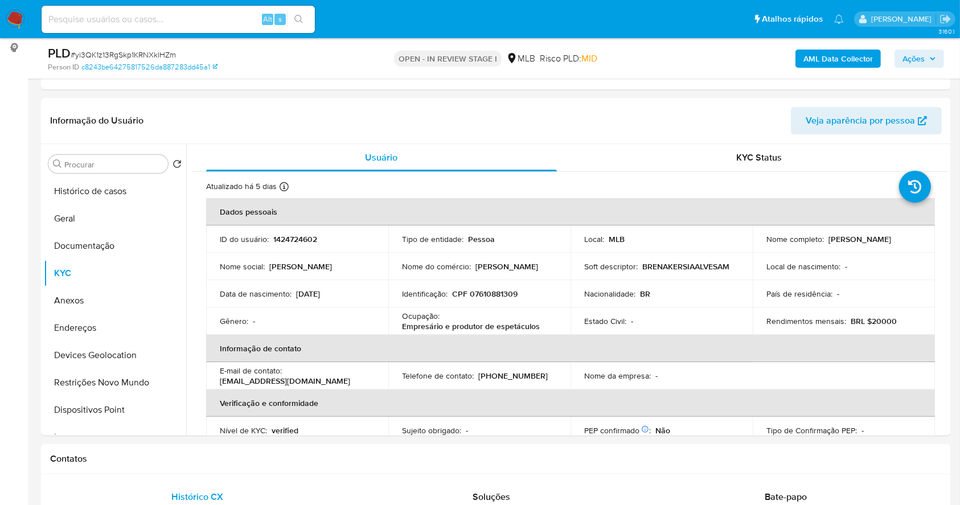
click at [918, 65] on span "Ações" at bounding box center [914, 59] width 22 height 18
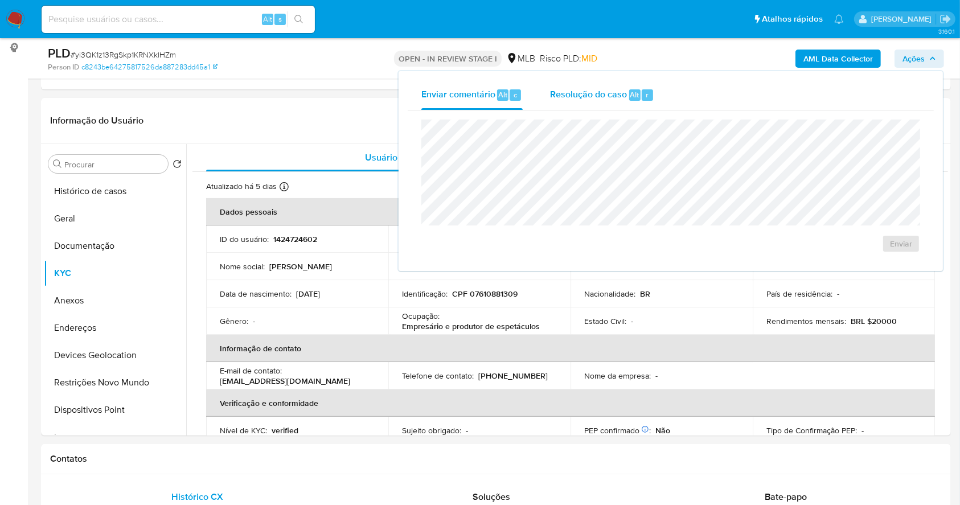
click at [587, 84] on div "Resolução do caso Alt r" at bounding box center [602, 95] width 104 height 30
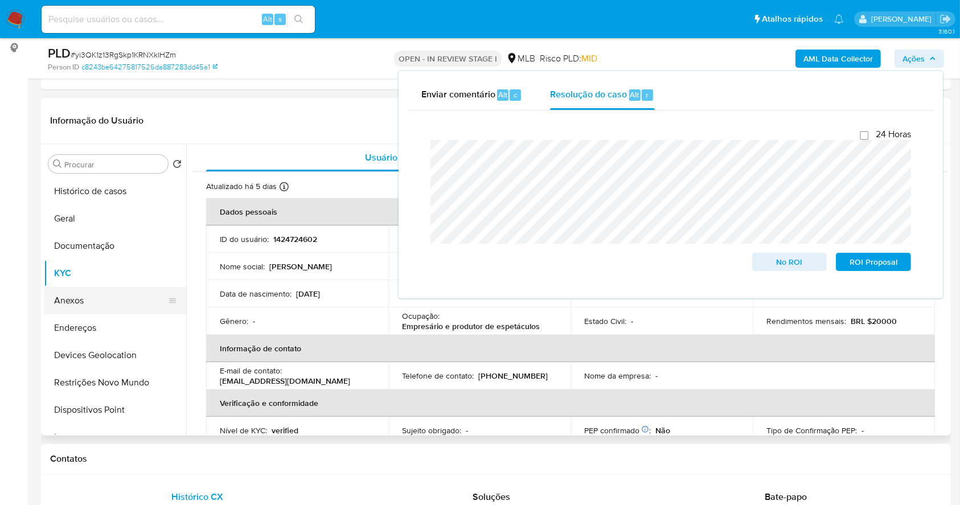
click at [72, 303] on button "Anexos" at bounding box center [110, 300] width 133 height 27
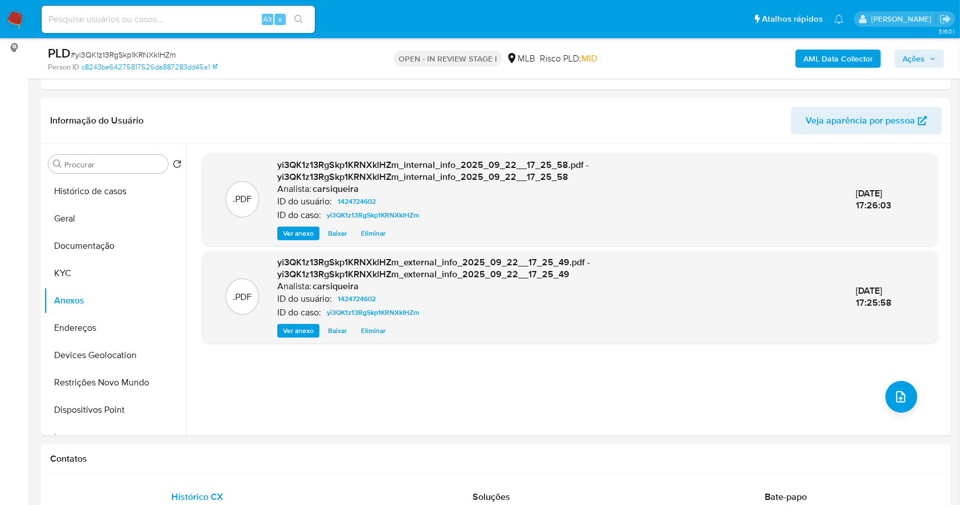
click at [929, 50] on button "Ações" at bounding box center [920, 59] width 50 height 18
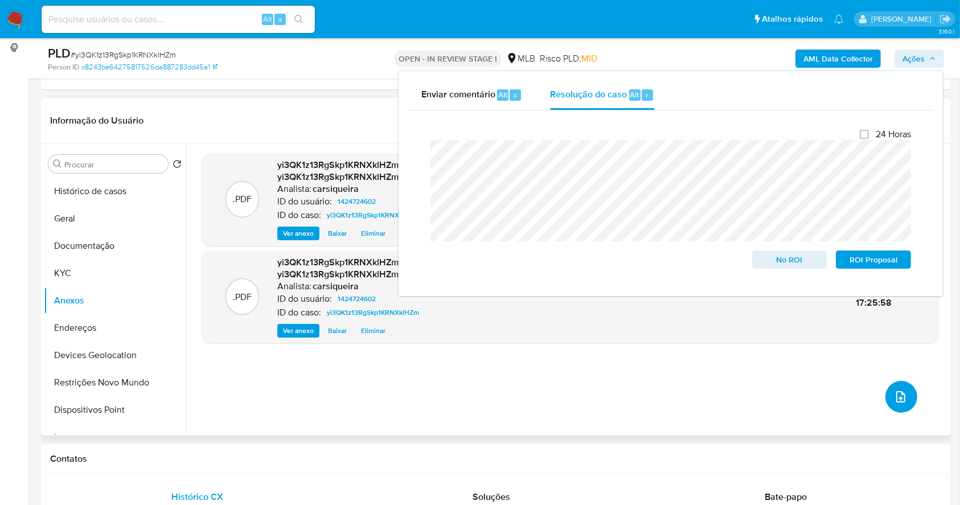
click at [902, 404] on button "upload-file" at bounding box center [902, 397] width 32 height 32
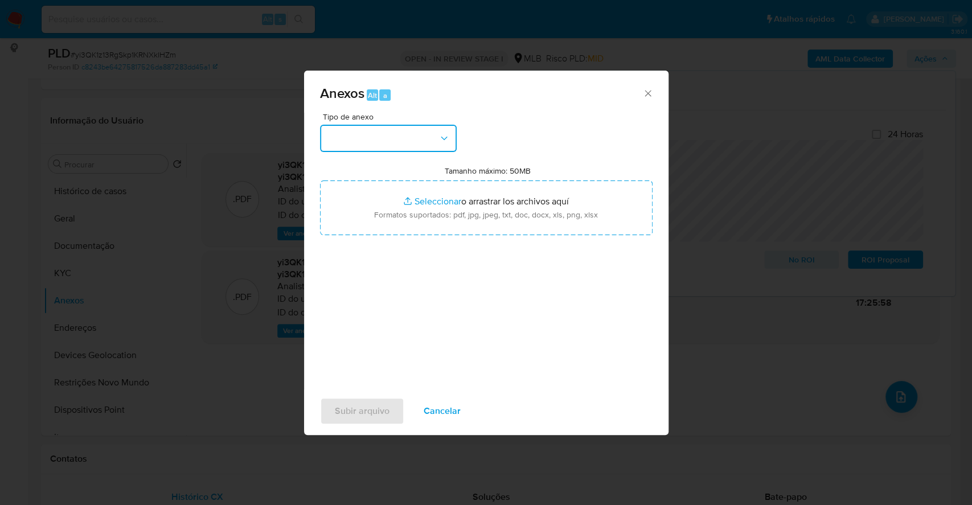
click at [391, 149] on button "button" at bounding box center [388, 138] width 137 height 27
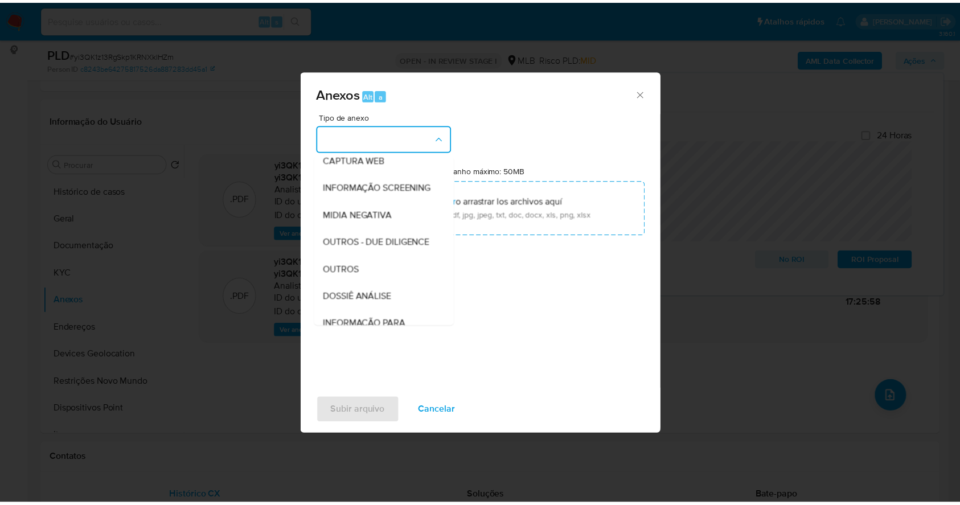
scroll to position [175, 0]
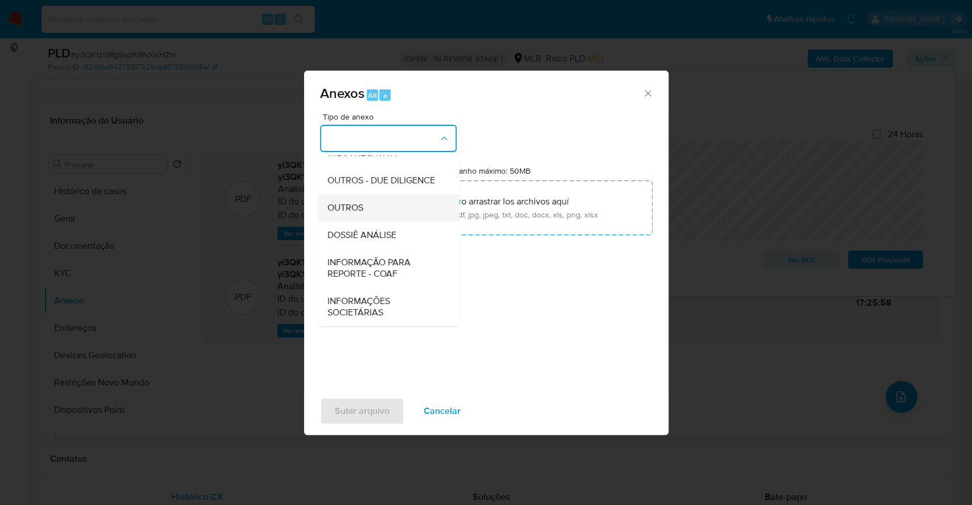
click at [373, 213] on div "OUTROS" at bounding box center [385, 207] width 116 height 27
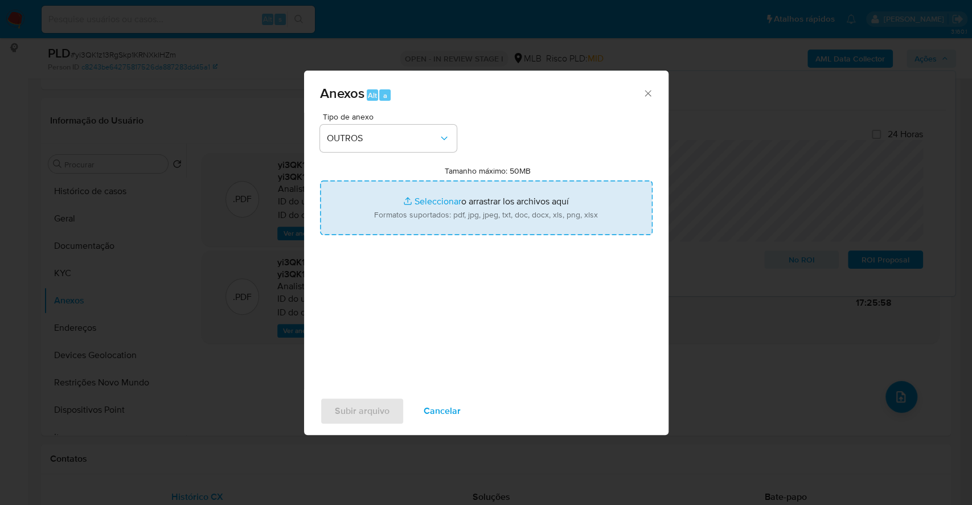
click at [433, 203] on input "Tamanho máximo: 50MB Seleccionar archivos" at bounding box center [486, 208] width 333 height 55
type input "C:\fakepath\Mulan 1424724602_2025_09_22_08_15_19.xlsx"
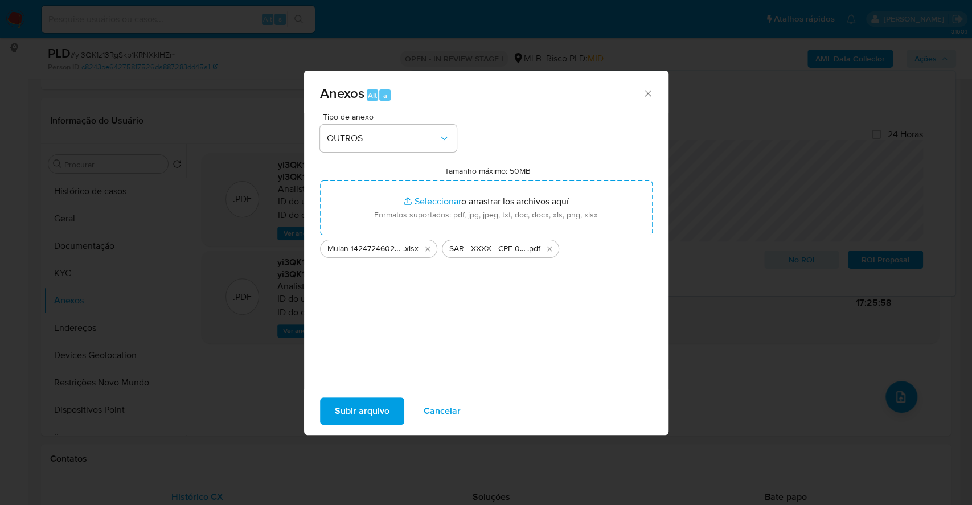
click at [376, 406] on span "Subir arquivo" at bounding box center [362, 411] width 55 height 25
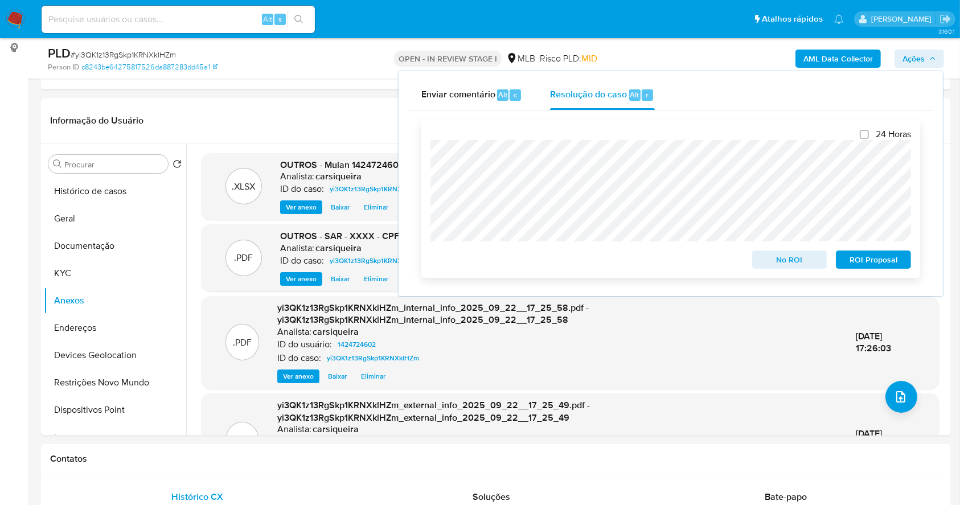
click at [880, 260] on span "ROI Proposal" at bounding box center [873, 260] width 59 height 16
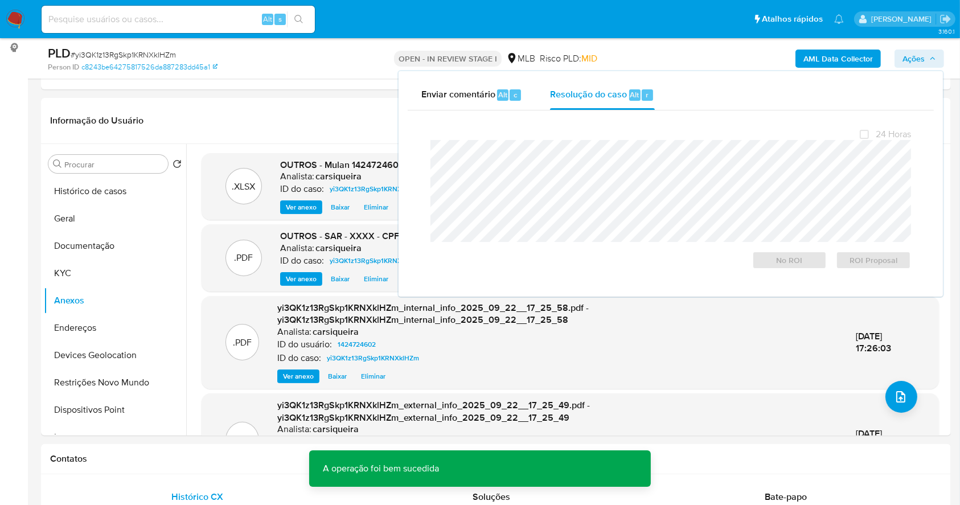
click at [132, 54] on span "# yi3QK1z13RgSkp1KRNXklHZm" at bounding box center [123, 54] width 105 height 11
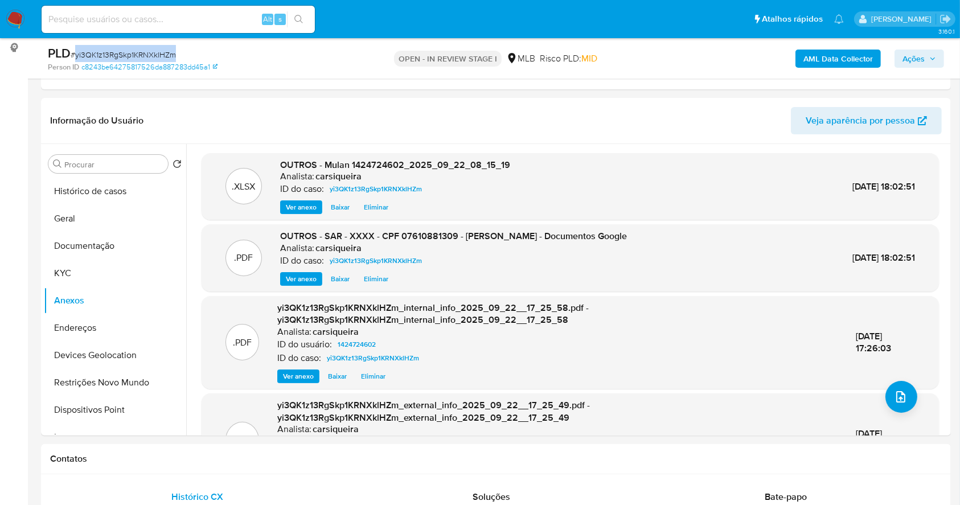
click at [132, 54] on span "# yi3QK1z13RgSkp1KRNXklHZm" at bounding box center [123, 54] width 105 height 11
copy span "yi3QK1z13RgSkp1KRNXklHZm"
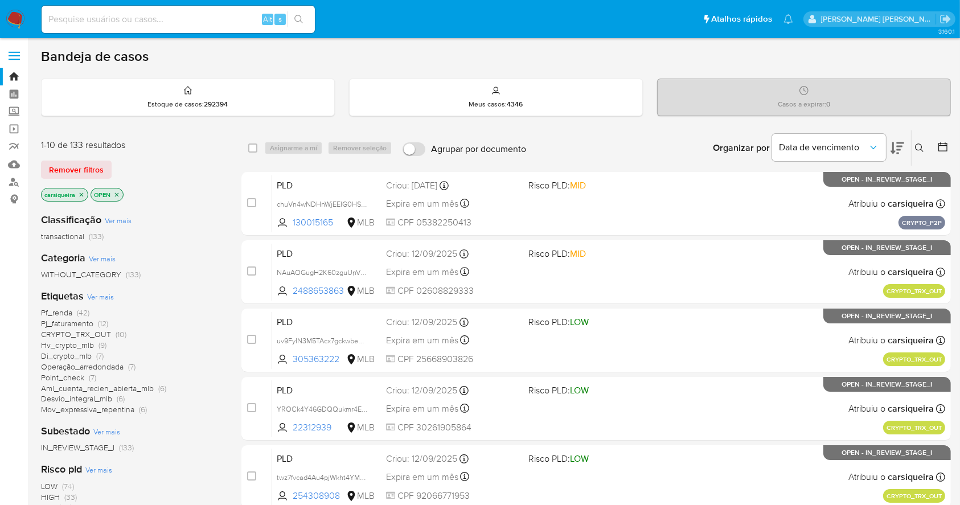
click at [202, 22] on input at bounding box center [178, 19] width 273 height 15
paste input "1937761065"
type input "1937761065"
click at [302, 25] on button "search-icon" at bounding box center [298, 19] width 23 height 16
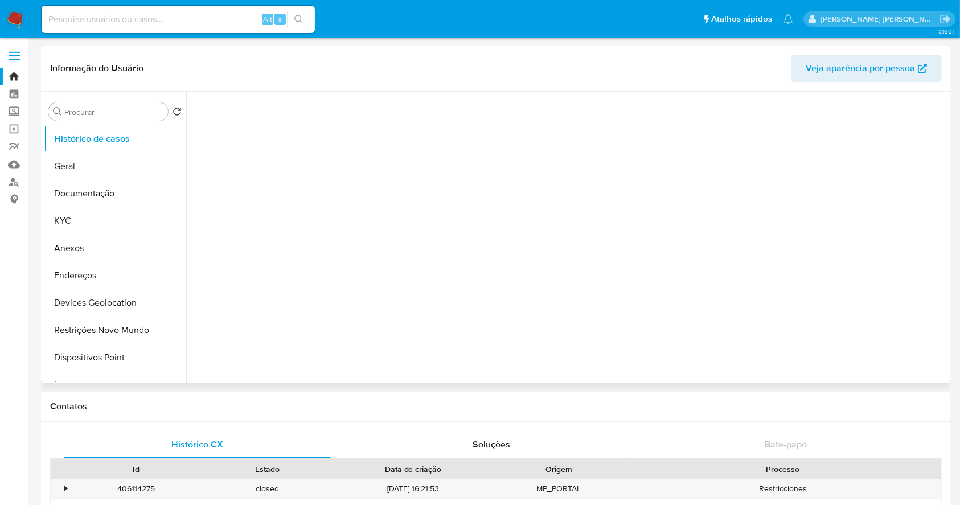
select select "10"
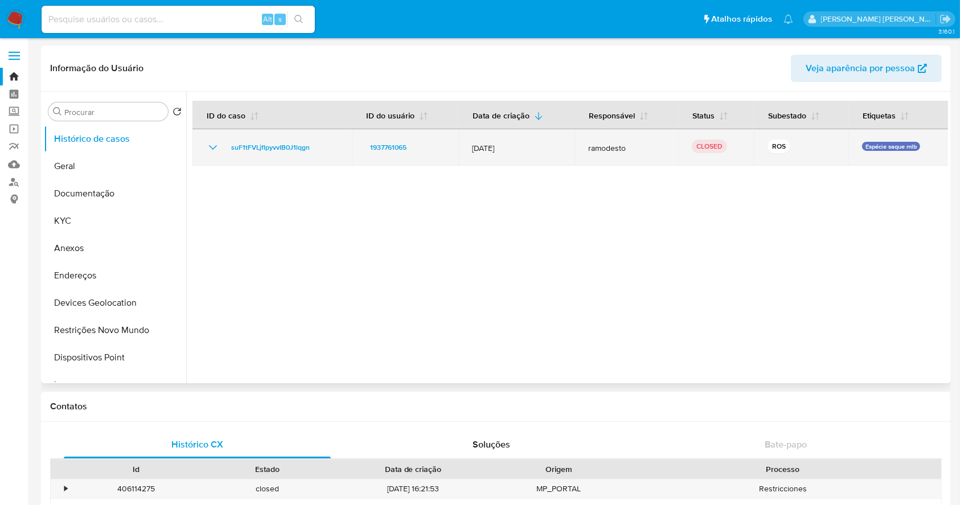
click at [222, 152] on div "suF1tFVLjfIpyvvIB0J1lqgn" at bounding box center [272, 148] width 132 height 14
click at [203, 142] on td "suF1tFVLjfIpyvvIB0J1lqgn" at bounding box center [272, 147] width 159 height 36
click at [209, 148] on icon "Mostrar/Ocultar" at bounding box center [213, 148] width 14 height 14
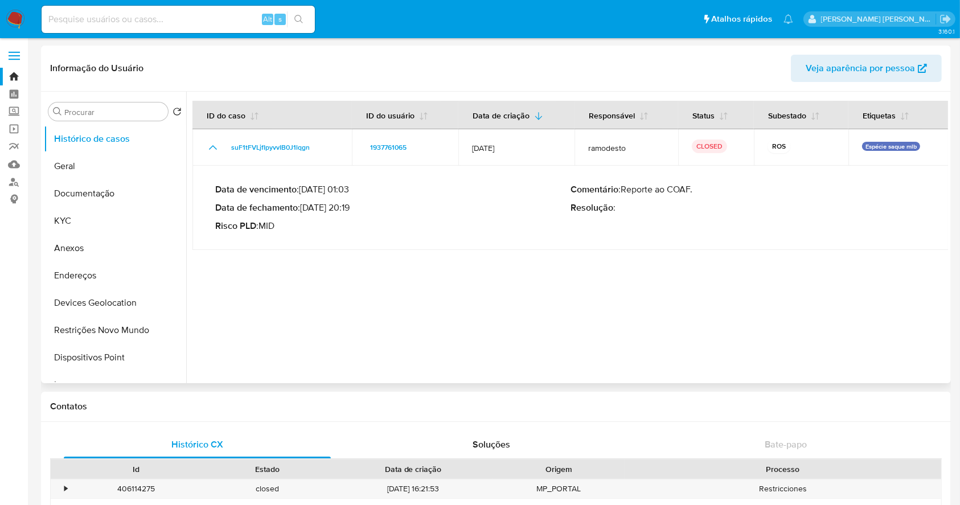
click at [310, 208] on p "Data de fechamento : [DATE] 20:19" at bounding box center [392, 207] width 355 height 11
drag, startPoint x: 301, startPoint y: 207, endPoint x: 355, endPoint y: 212, distance: 53.8
click at [355, 212] on p "Data de fechamento : [DATE] 20:19" at bounding box center [392, 207] width 355 height 11
click at [99, 216] on button "KYC" at bounding box center [110, 220] width 133 height 27
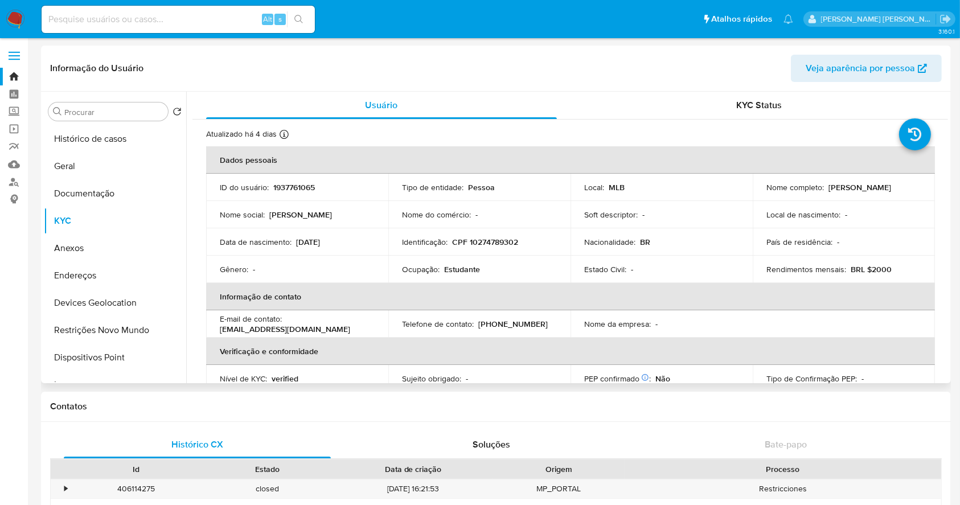
click at [492, 242] on p "CPF 10274789302" at bounding box center [485, 242] width 66 height 10
copy p "10274789302"
drag, startPoint x: 866, startPoint y: 198, endPoint x: 763, endPoint y: 195, distance: 103.7
click at [763, 195] on td "Nome completo : Diones Savio da Silva Costa" at bounding box center [844, 187] width 182 height 27
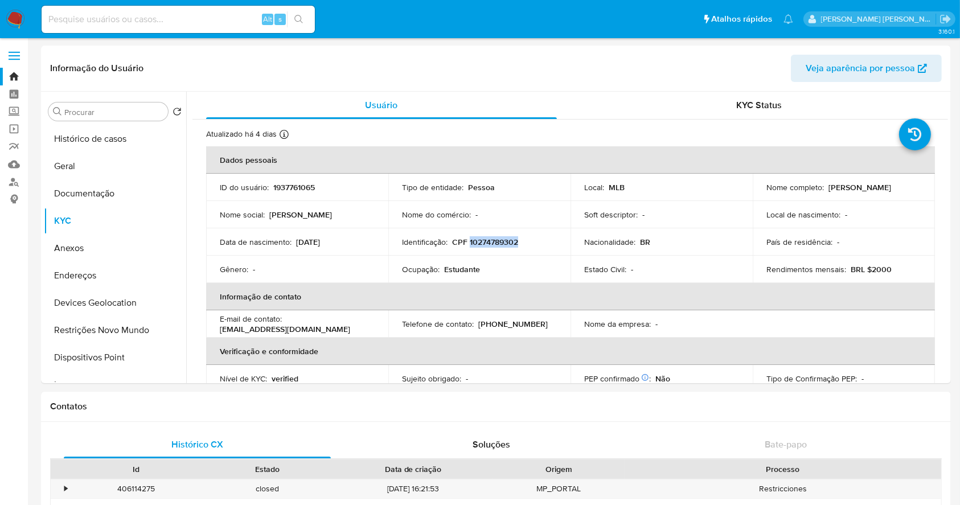
copy p "Diones Savio da Silva Costa"
drag, startPoint x: 353, startPoint y: 242, endPoint x: 294, endPoint y: 239, distance: 58.7
click at [294, 239] on div "Data de nascimento : 30/01/2003" at bounding box center [297, 242] width 155 height 10
copy div "30/01/2003"
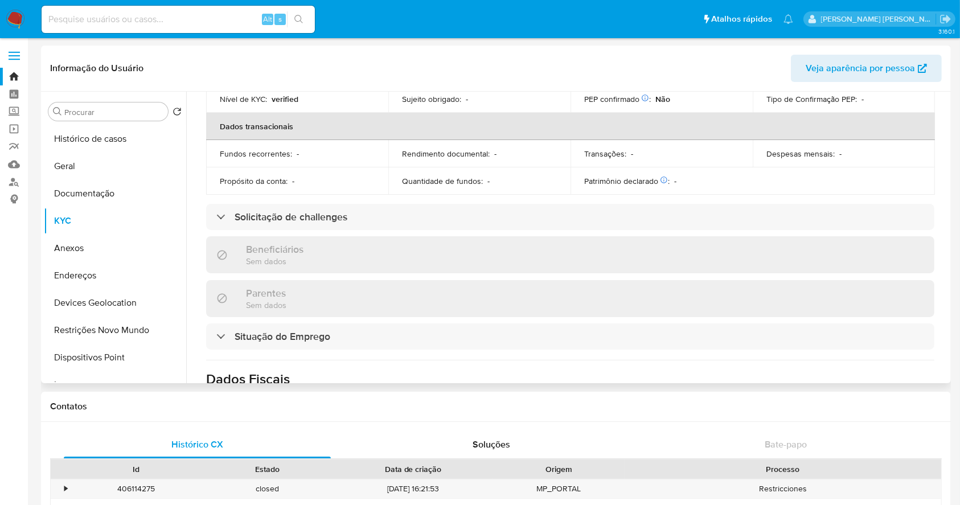
scroll to position [496, 0]
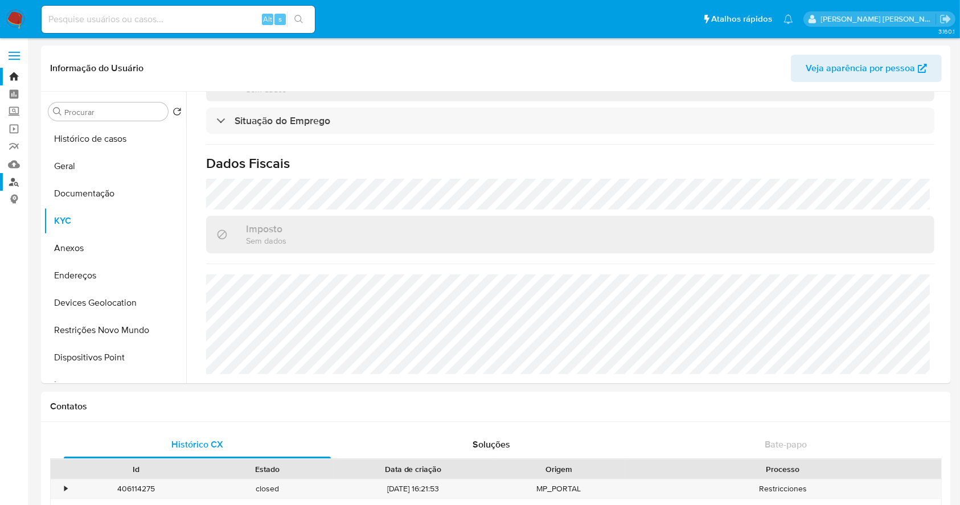
click at [9, 184] on link "Localizador de pessoas" at bounding box center [68, 182] width 136 height 18
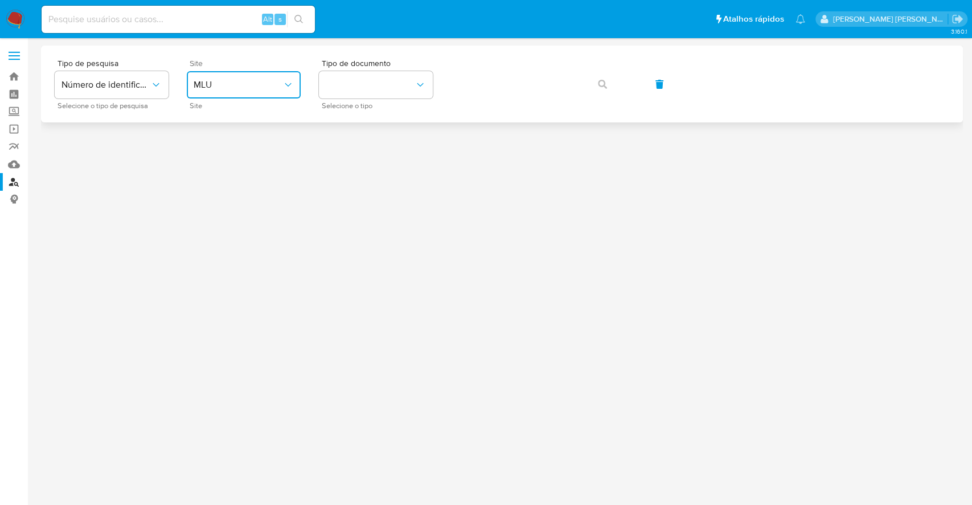
click at [201, 76] on button "MLU" at bounding box center [244, 84] width 114 height 27
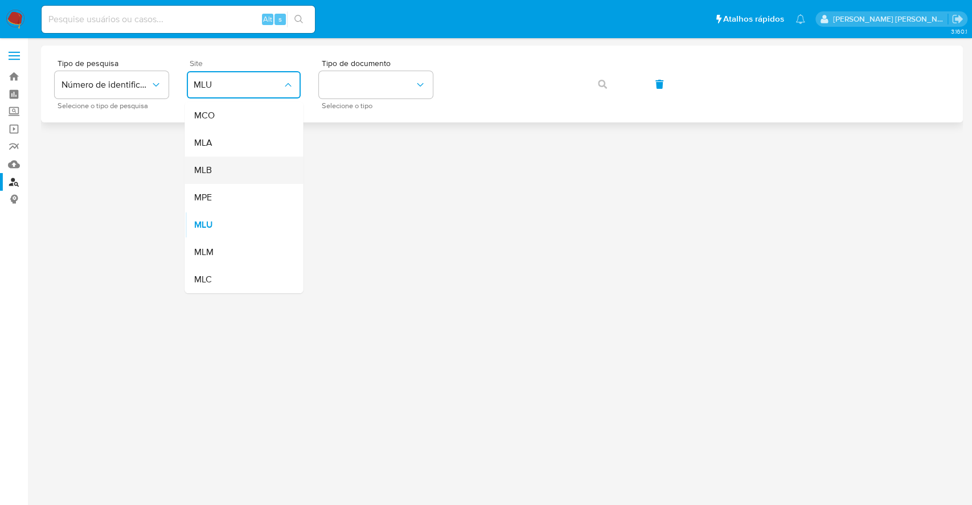
click at [242, 170] on div "MLB" at bounding box center [240, 170] width 93 height 27
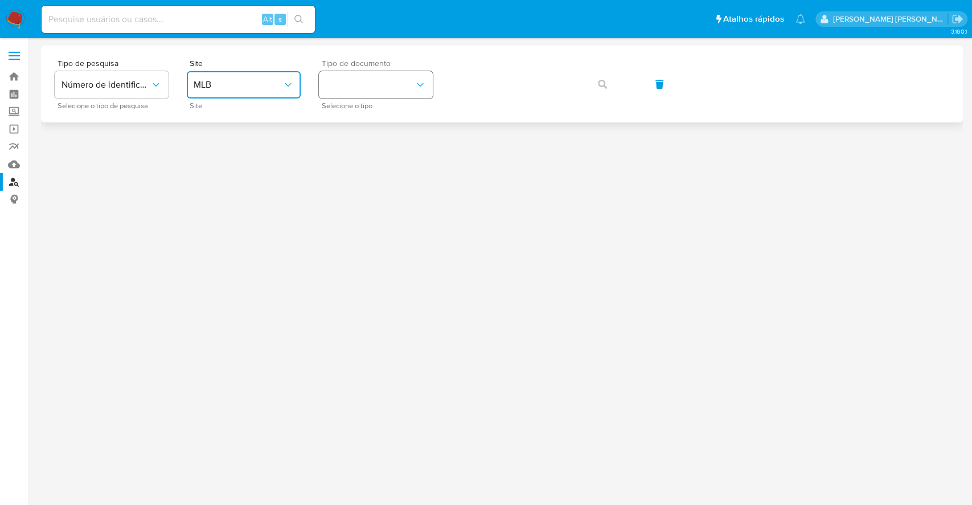
click at [391, 77] on button "identificationType" at bounding box center [376, 84] width 114 height 27
click at [364, 161] on div "CPF CPF" at bounding box center [372, 160] width 93 height 39
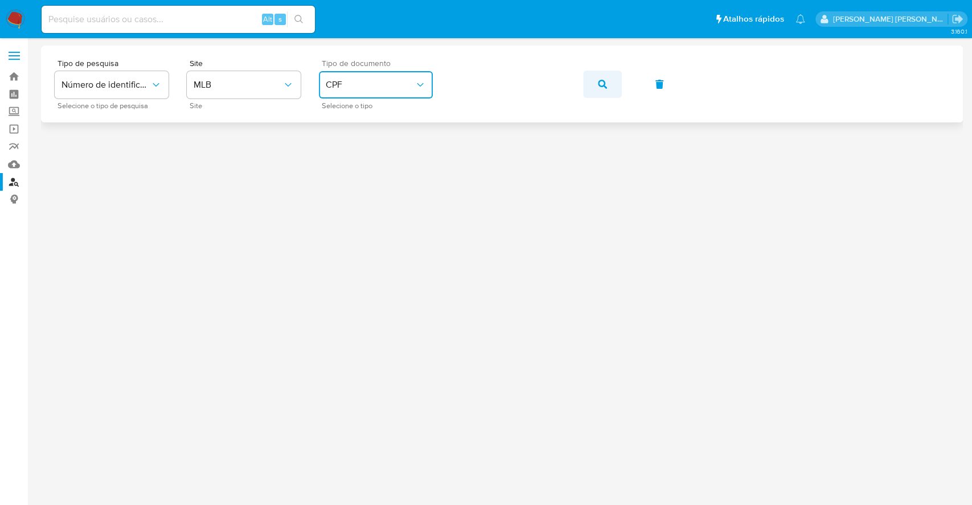
click at [603, 93] on span "button" at bounding box center [602, 84] width 9 height 25
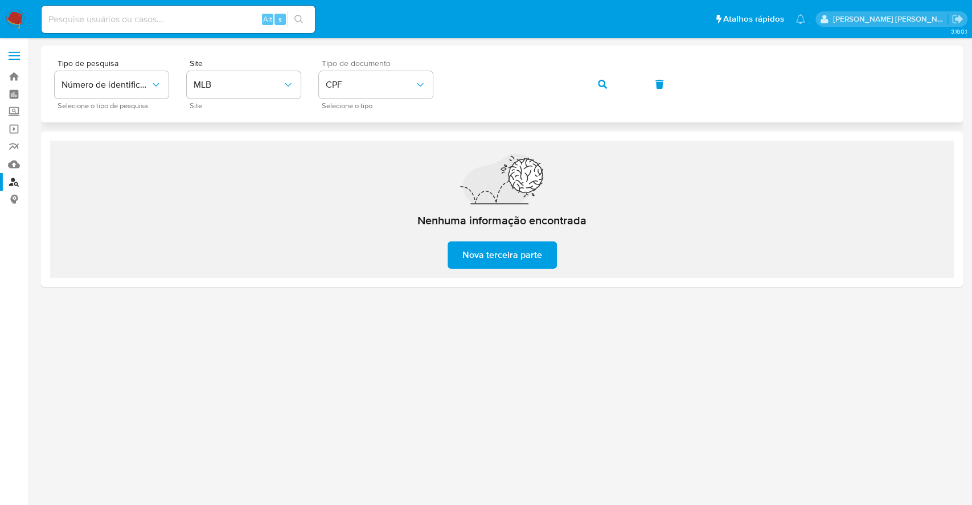
click at [596, 95] on button "button" at bounding box center [602, 84] width 39 height 27
click at [602, 79] on span "button" at bounding box center [602, 84] width 9 height 25
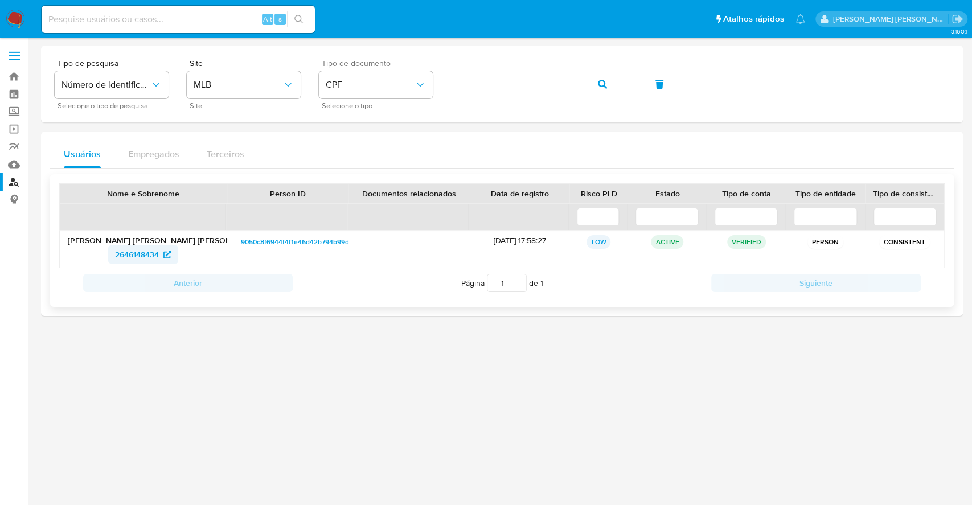
click at [148, 252] on span "2646148434" at bounding box center [137, 255] width 44 height 18
click at [600, 77] on span "button" at bounding box center [602, 84] width 9 height 25
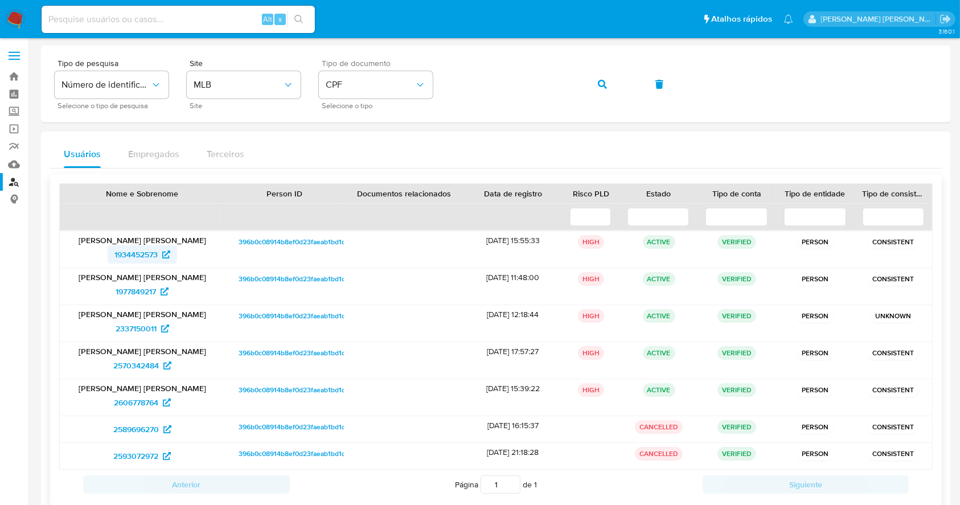
click at [136, 257] on span "1934452573" at bounding box center [135, 255] width 43 height 18
click at [206, 14] on input at bounding box center [178, 19] width 273 height 15
paste input "1592080588"
type input "1592080588"
click at [300, 11] on button "search-icon" at bounding box center [298, 19] width 23 height 16
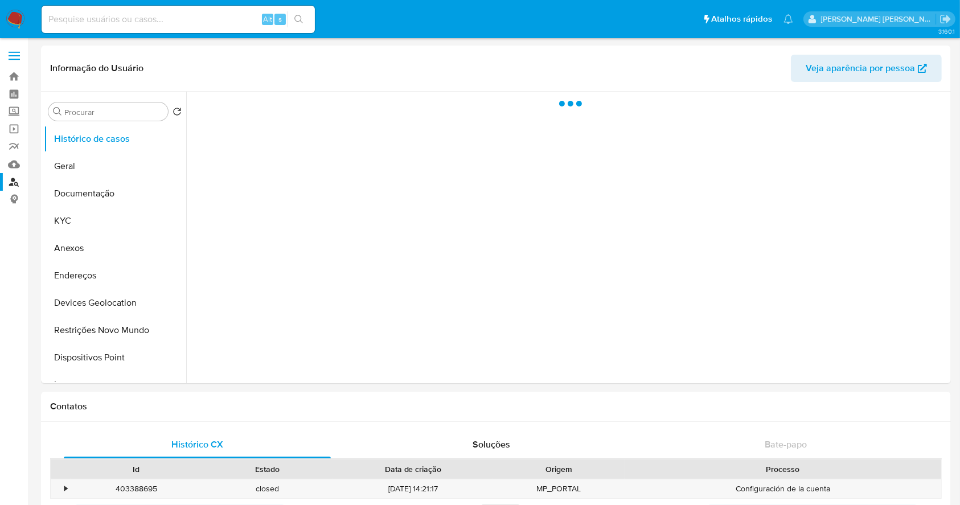
select select "10"
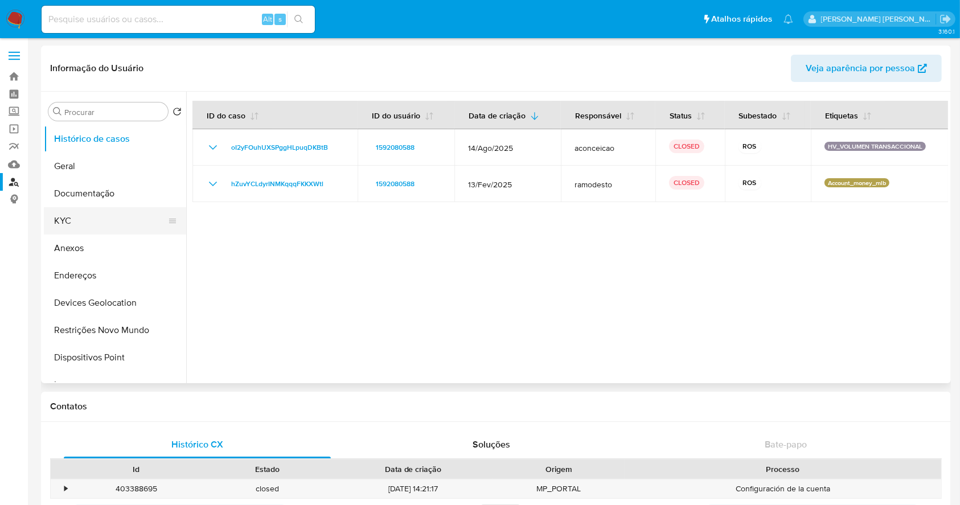
click at [96, 219] on button "KYC" at bounding box center [110, 220] width 133 height 27
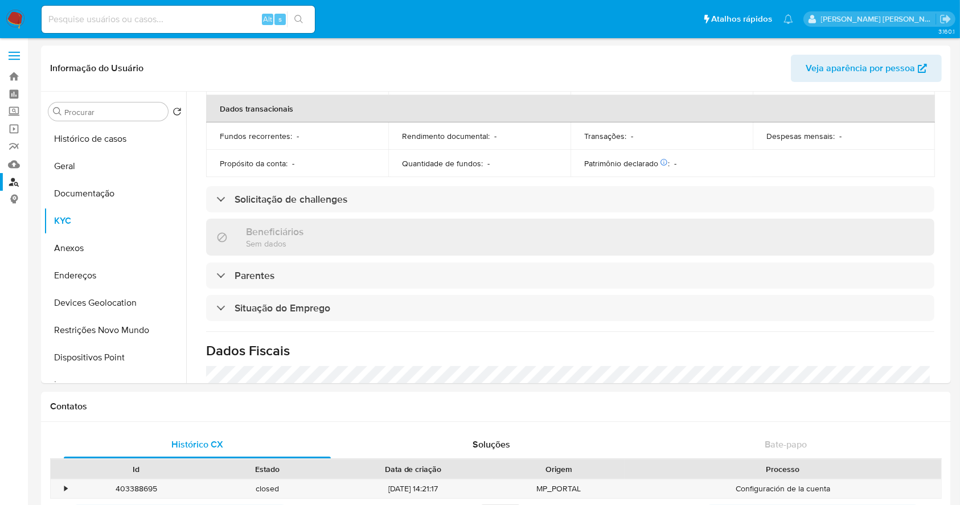
scroll to position [484, 0]
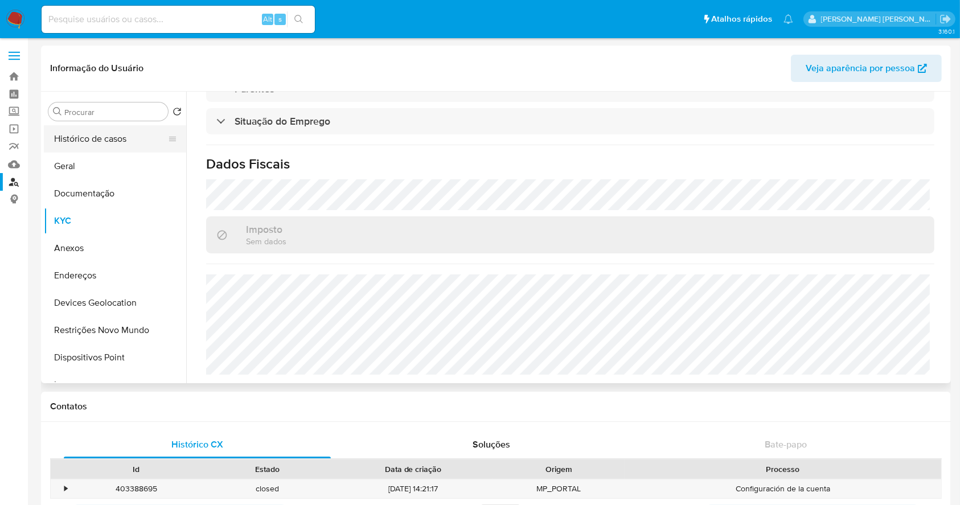
click at [96, 138] on button "Histórico de casos" at bounding box center [110, 138] width 133 height 27
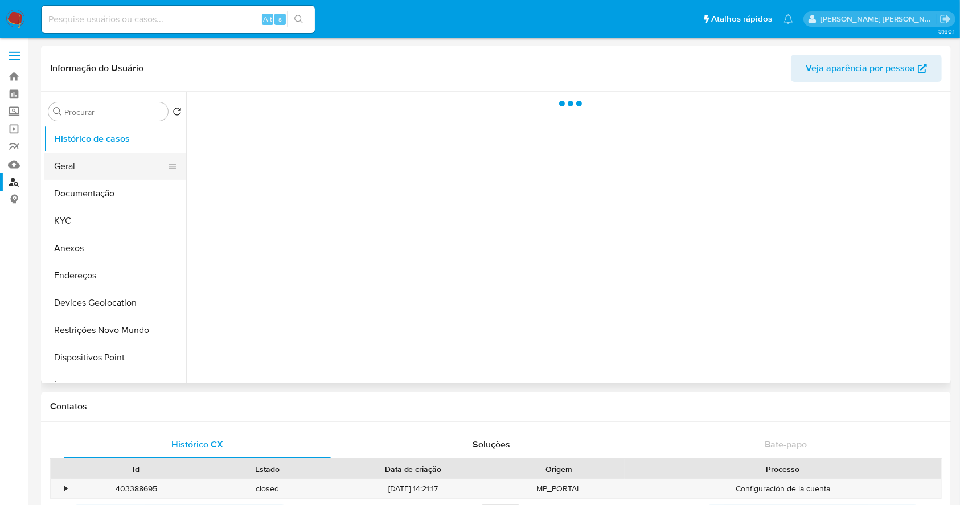
scroll to position [0, 0]
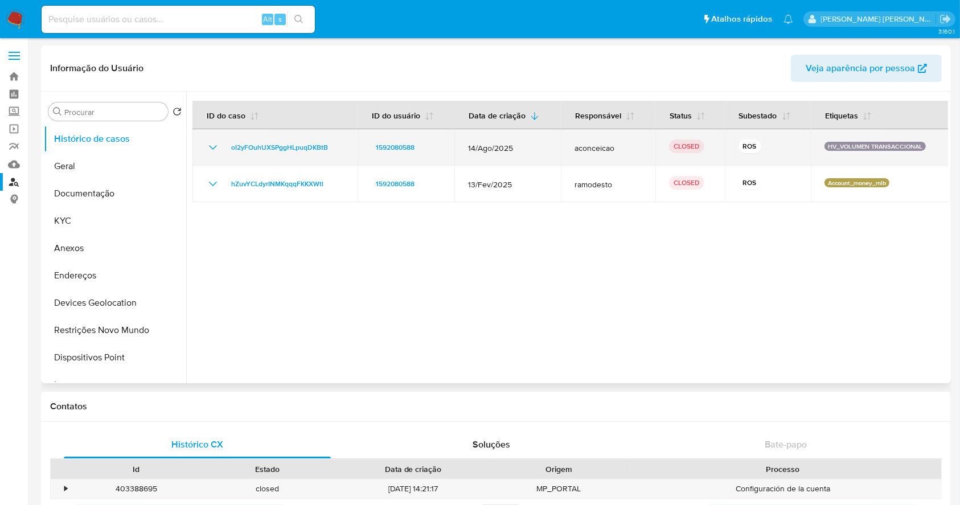
drag, startPoint x: 216, startPoint y: 185, endPoint x: 215, endPoint y: 148, distance: 36.5
click at [216, 185] on icon "Mostrar/Ocultar" at bounding box center [213, 184] width 14 height 14
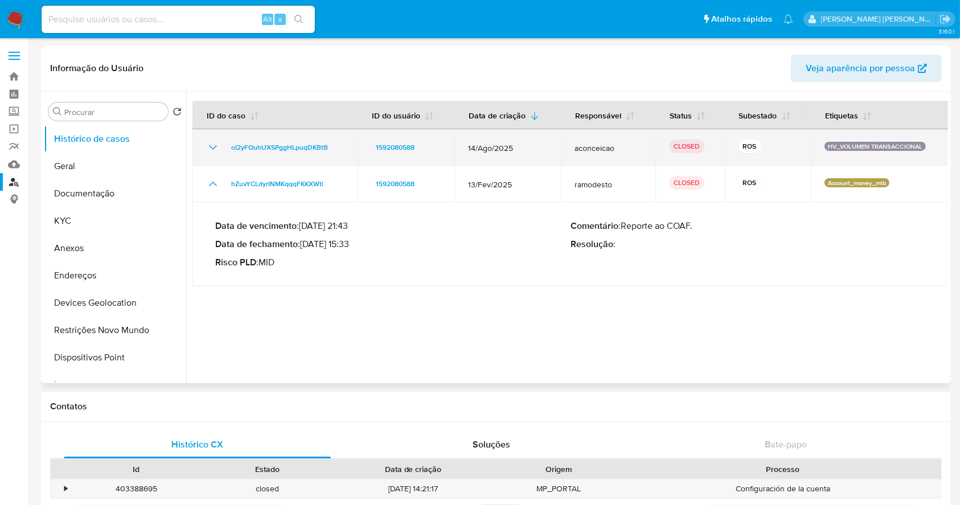
click at [215, 141] on icon "Mostrar/Ocultar" at bounding box center [213, 148] width 14 height 14
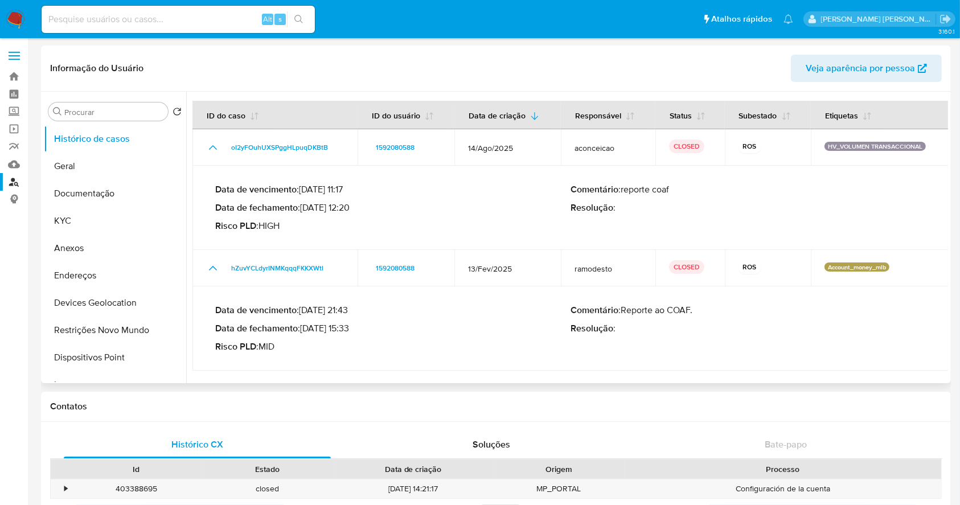
drag, startPoint x: 305, startPoint y: 330, endPoint x: 353, endPoint y: 333, distance: 47.9
click at [353, 333] on p "Data de fechamento : 27/02/2025 15:33" at bounding box center [392, 328] width 355 height 11
drag, startPoint x: 304, startPoint y: 207, endPoint x: 351, endPoint y: 210, distance: 47.4
click at [351, 210] on p "Data de fechamento : 01/09/2025 12:20" at bounding box center [392, 207] width 355 height 11
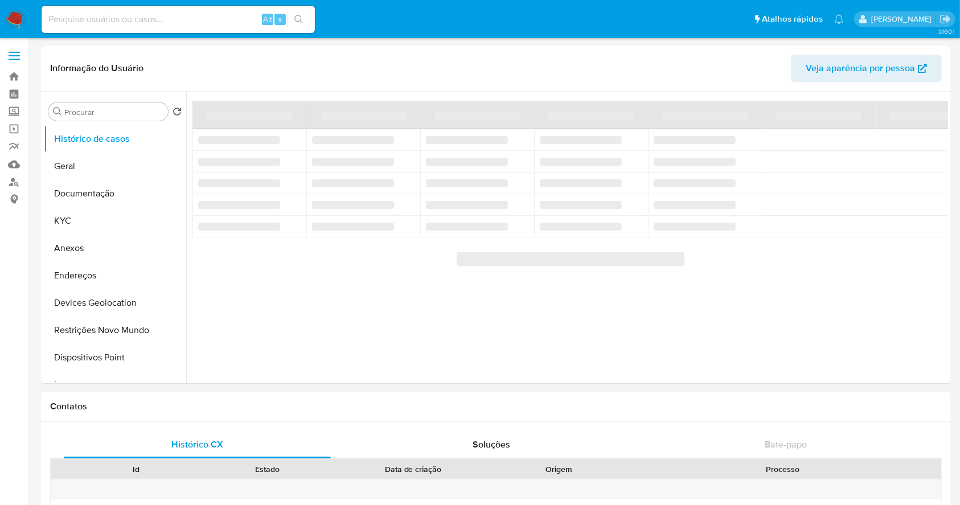
select select "10"
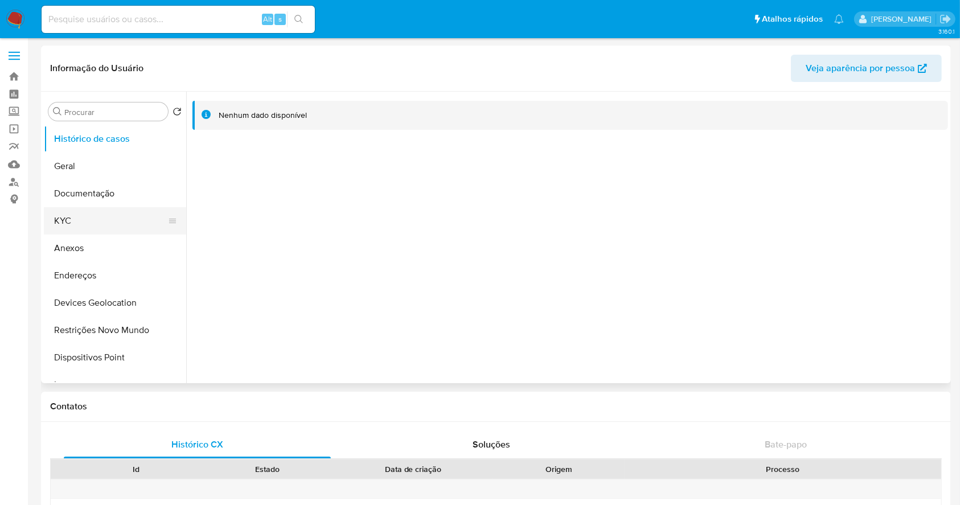
click at [87, 223] on button "KYC" at bounding box center [110, 220] width 133 height 27
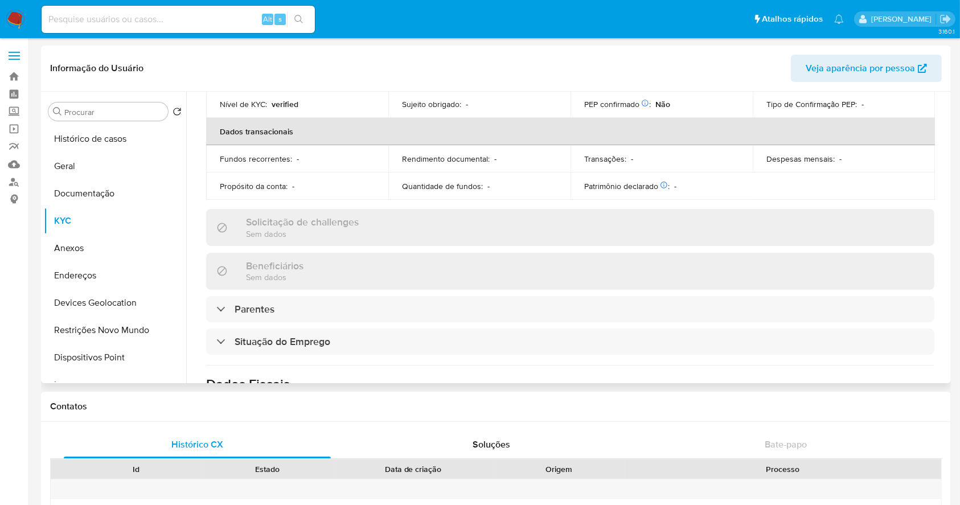
scroll to position [496, 0]
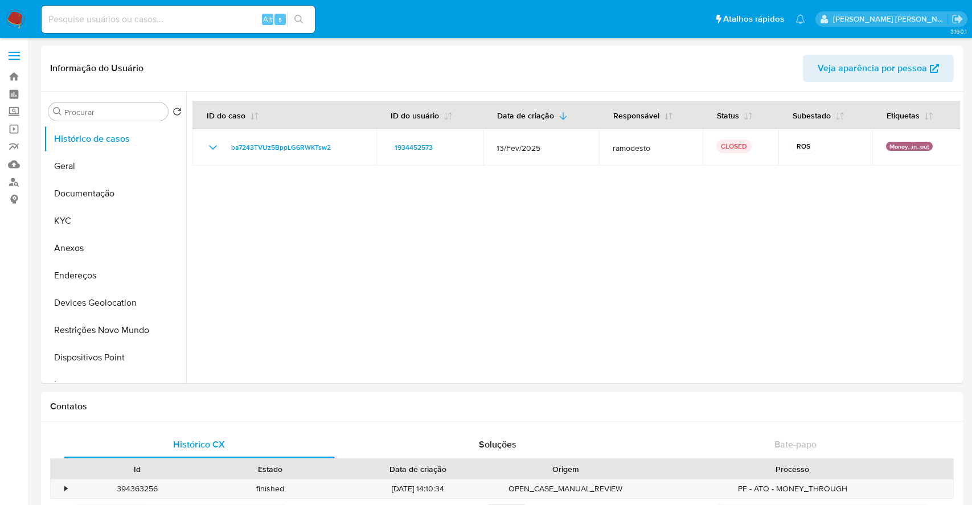
select select "10"
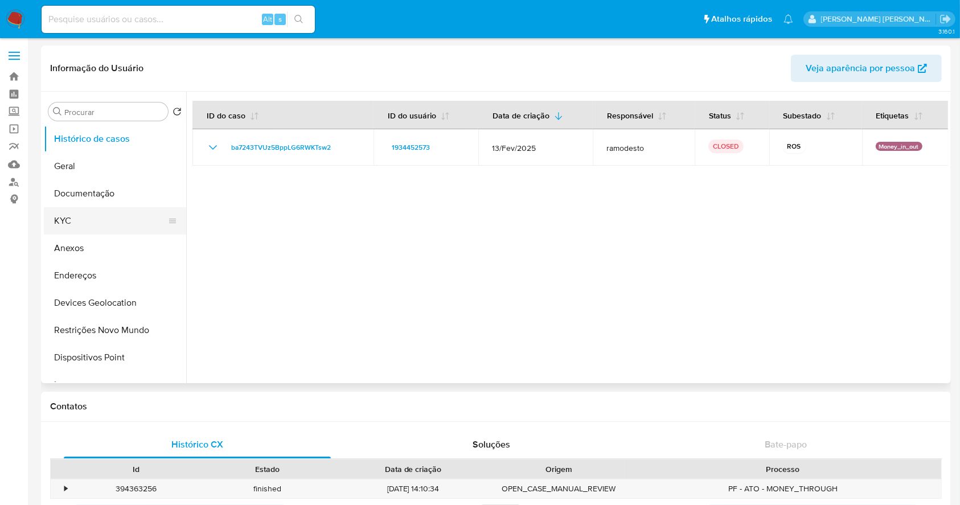
click at [114, 212] on button "KYC" at bounding box center [110, 220] width 133 height 27
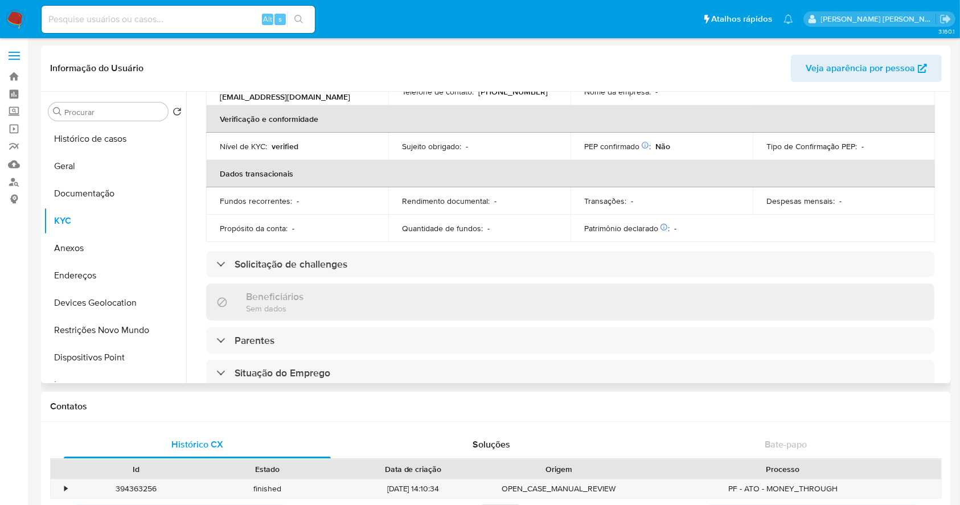
scroll to position [28, 0]
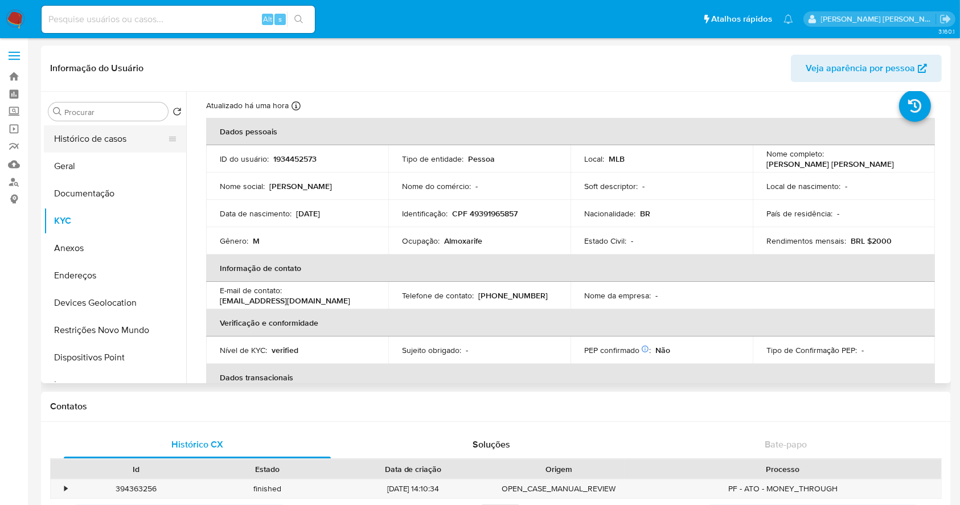
click at [100, 129] on button "Histórico de casos" at bounding box center [110, 138] width 133 height 27
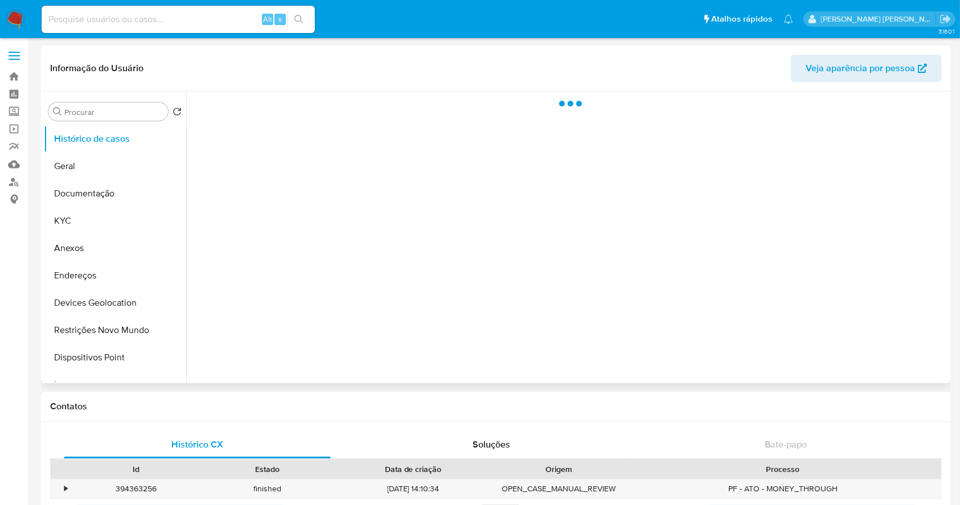
scroll to position [0, 0]
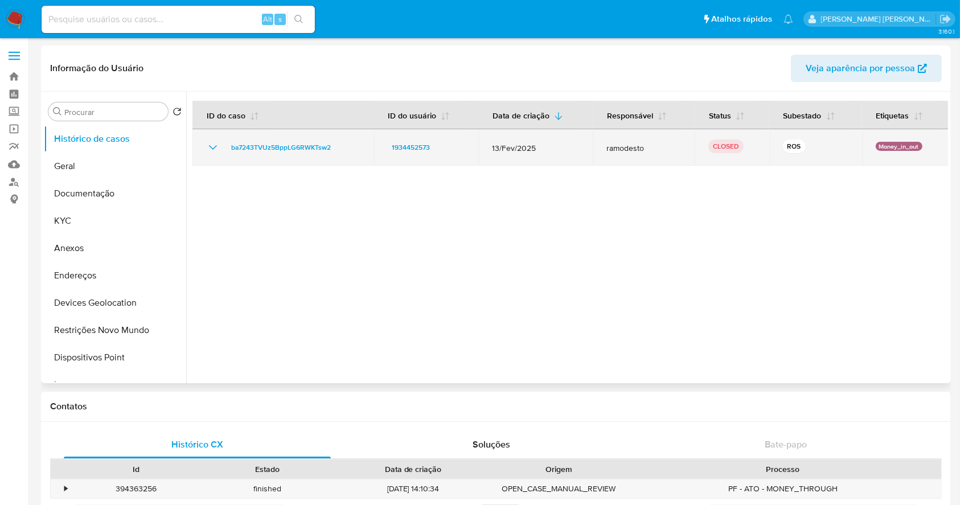
click at [214, 146] on icon "Mostrar/Ocultar" at bounding box center [213, 148] width 14 height 14
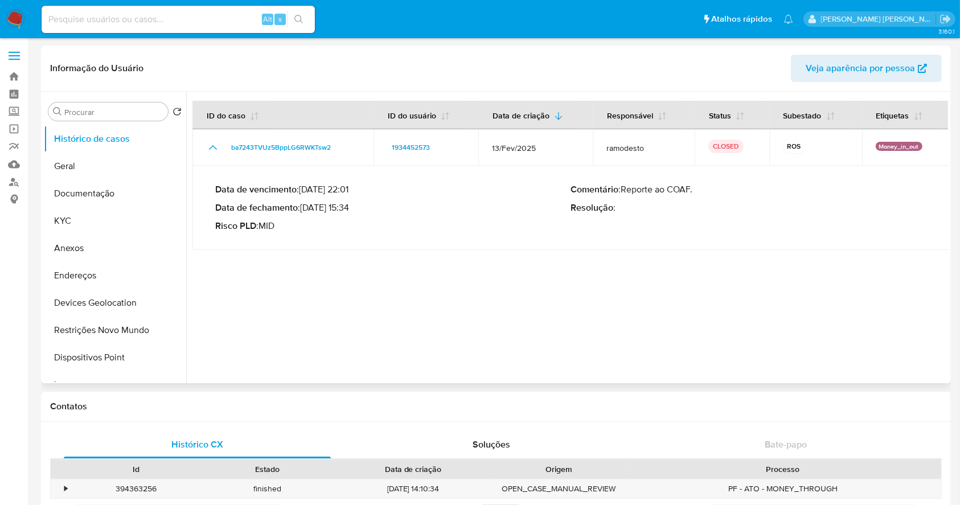
drag, startPoint x: 305, startPoint y: 207, endPoint x: 349, endPoint y: 209, distance: 43.9
click at [349, 209] on p "Data de fechamento : 14/03/2025 15:34" at bounding box center [392, 207] width 355 height 11
click at [100, 207] on button "Documentação" at bounding box center [110, 193] width 133 height 27
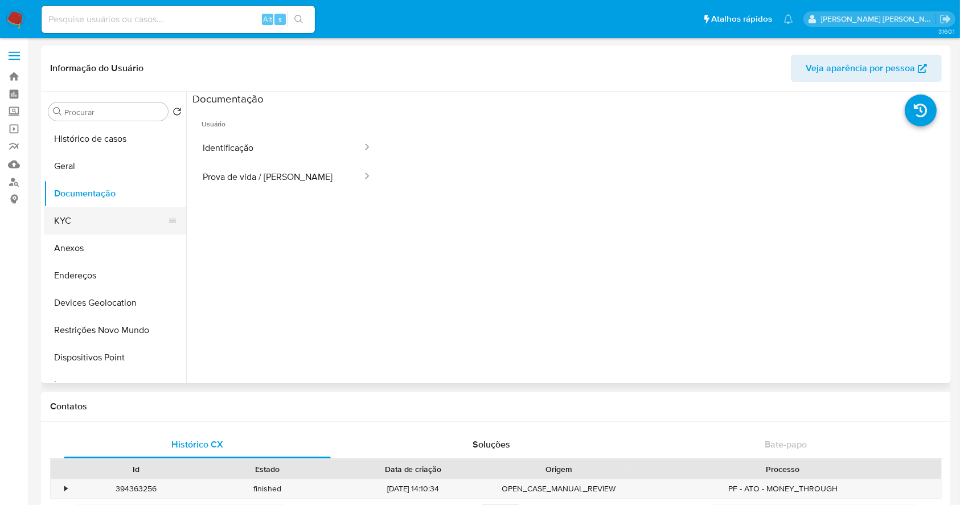
click at [120, 215] on button "KYC" at bounding box center [110, 220] width 133 height 27
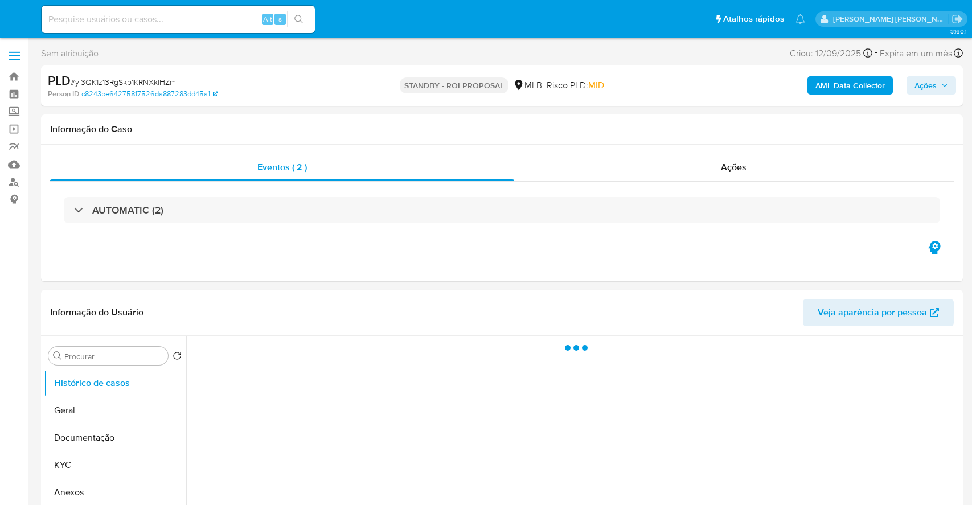
select select "10"
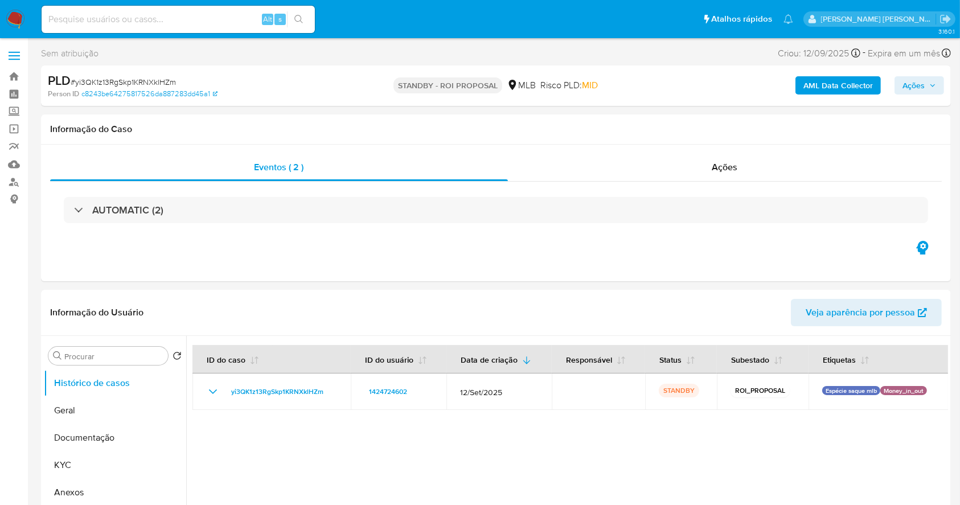
click at [10, 16] on img at bounding box center [15, 19] width 19 height 19
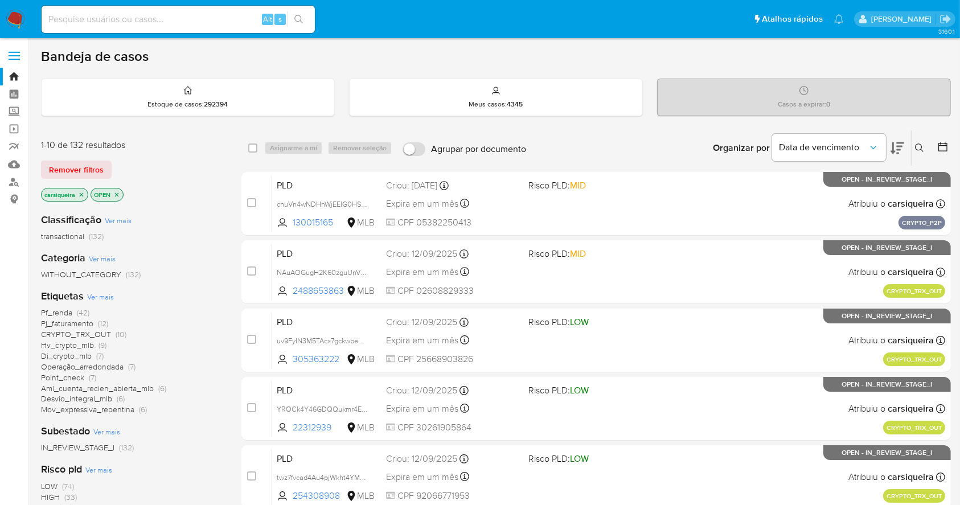
click at [205, 25] on input at bounding box center [178, 19] width 273 height 15
paste input "chuVn4wNDHnWjEEIG0HSWhWb"
type input "chuVn4wNDHnWjEEIG0HSWhWb"
click at [296, 21] on icon "search-icon" at bounding box center [298, 19] width 9 height 9
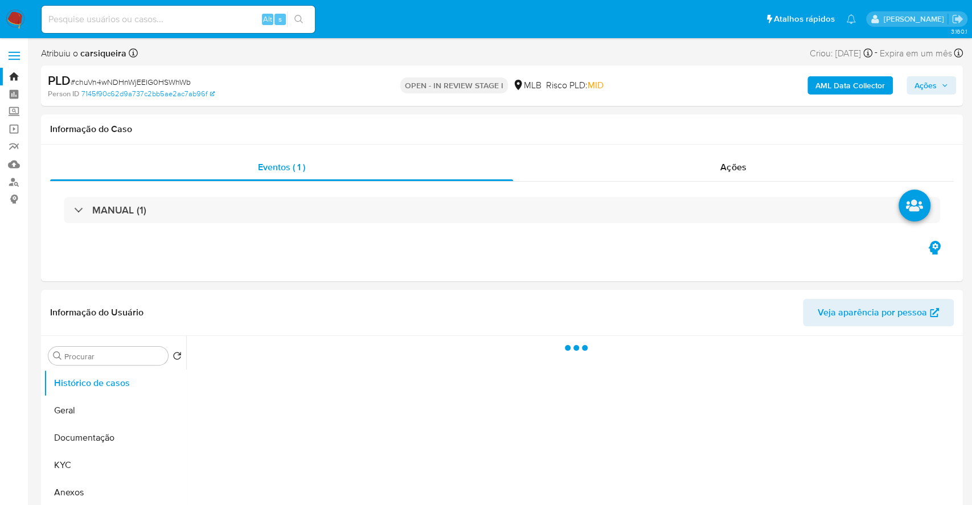
select select "10"
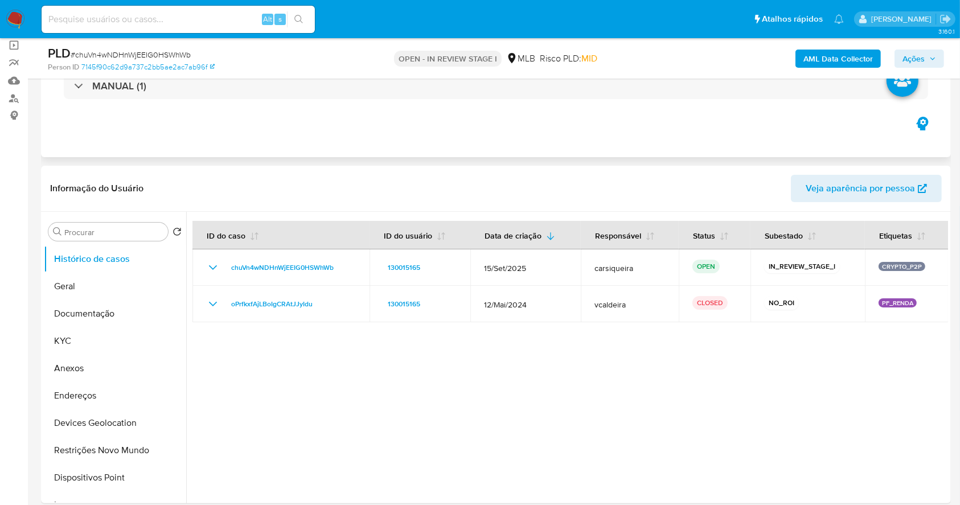
scroll to position [152, 0]
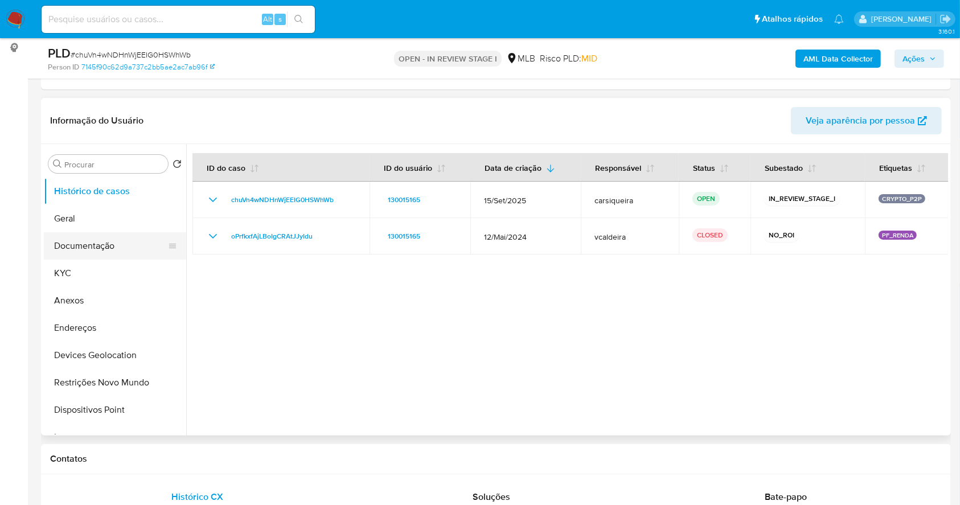
click at [113, 246] on button "Documentação" at bounding box center [110, 245] width 133 height 27
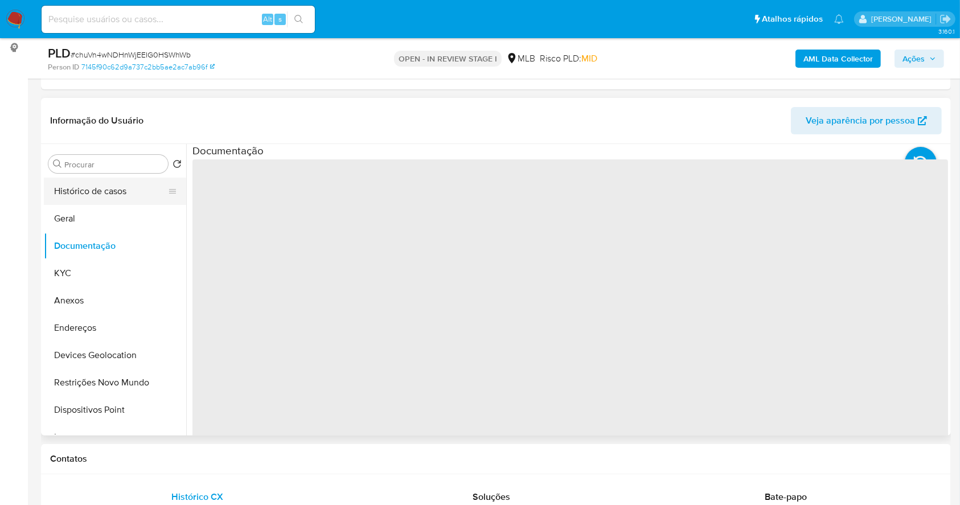
click at [111, 196] on button "Histórico de casos" at bounding box center [110, 191] width 133 height 27
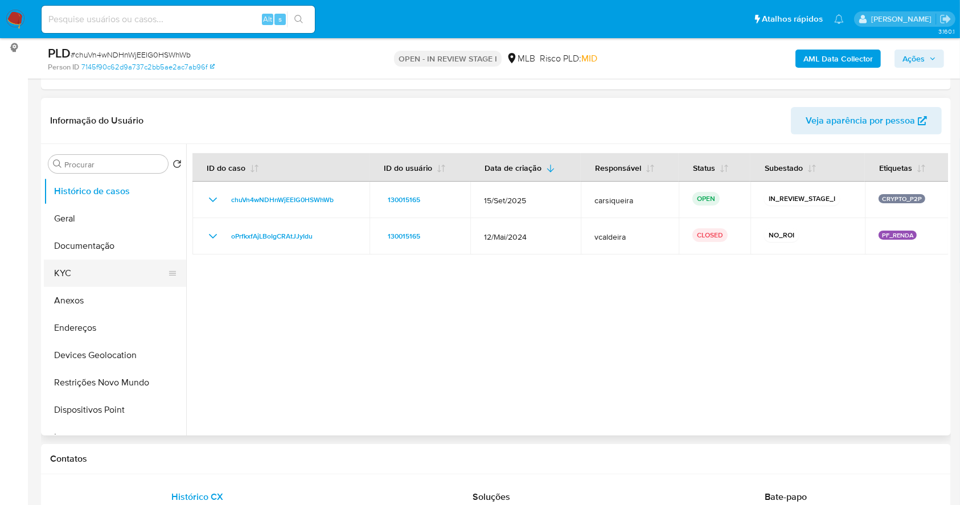
click at [82, 273] on button "KYC" at bounding box center [110, 273] width 133 height 27
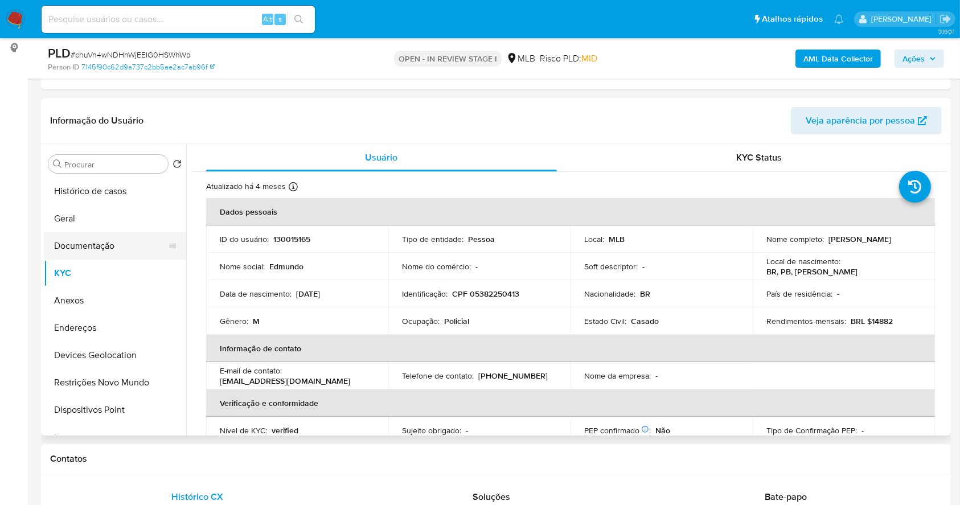
click at [96, 248] on button "Documentação" at bounding box center [110, 245] width 133 height 27
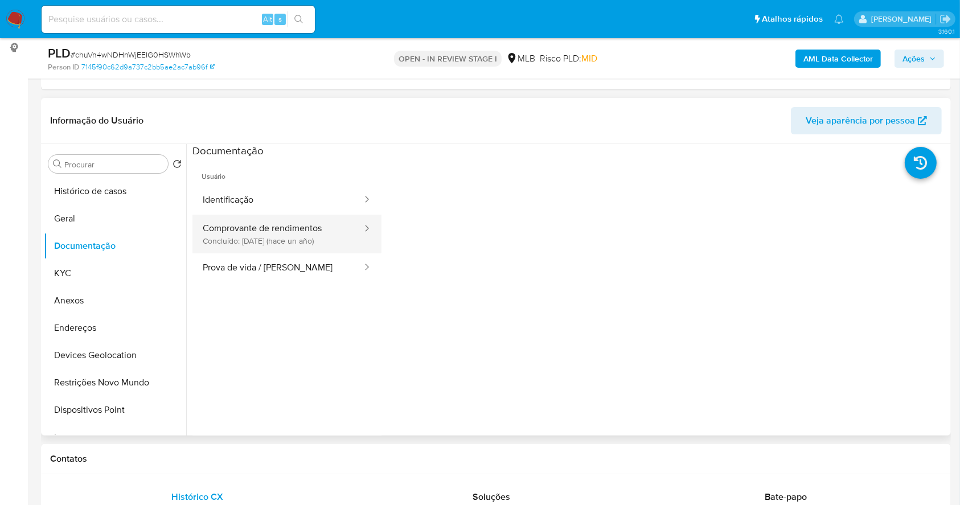
click at [270, 242] on button "Comprovante de rendimentos Concluído: 27/05/2024 (hace un año)" at bounding box center [278, 234] width 171 height 39
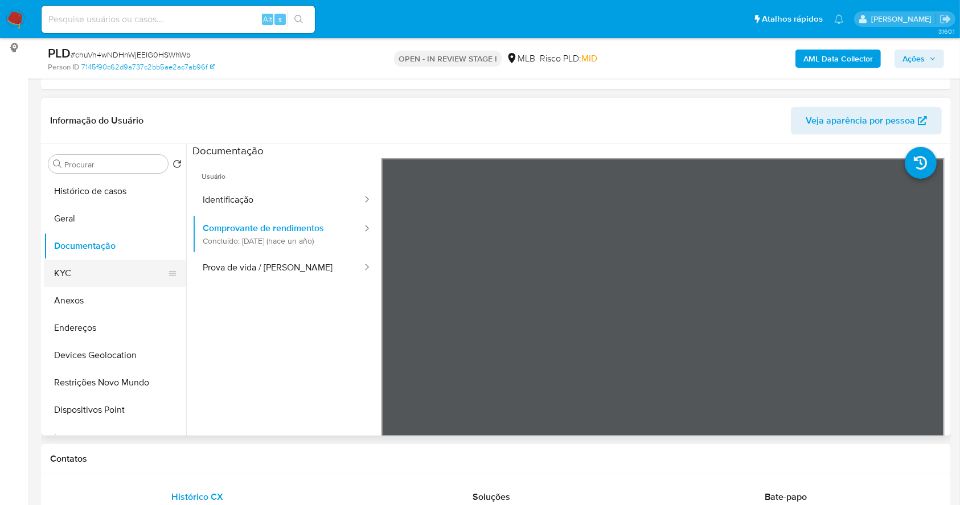
click at [96, 274] on button "KYC" at bounding box center [110, 273] width 133 height 27
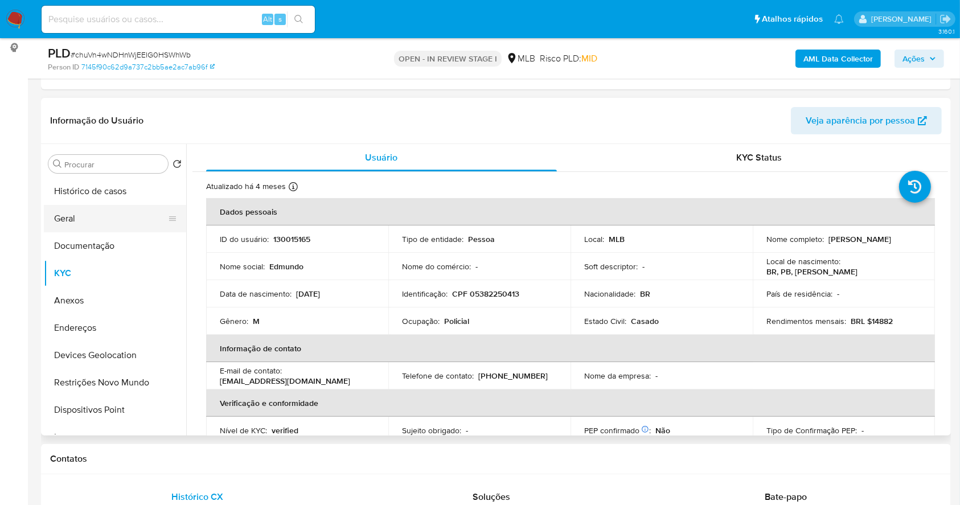
click at [86, 216] on button "Geral" at bounding box center [110, 218] width 133 height 27
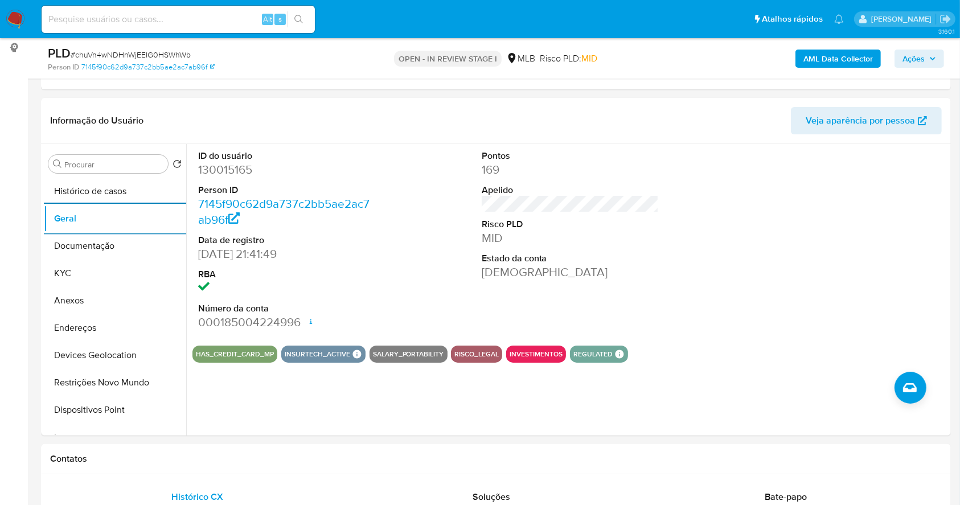
click at [72, 279] on button "KYC" at bounding box center [110, 273] width 133 height 27
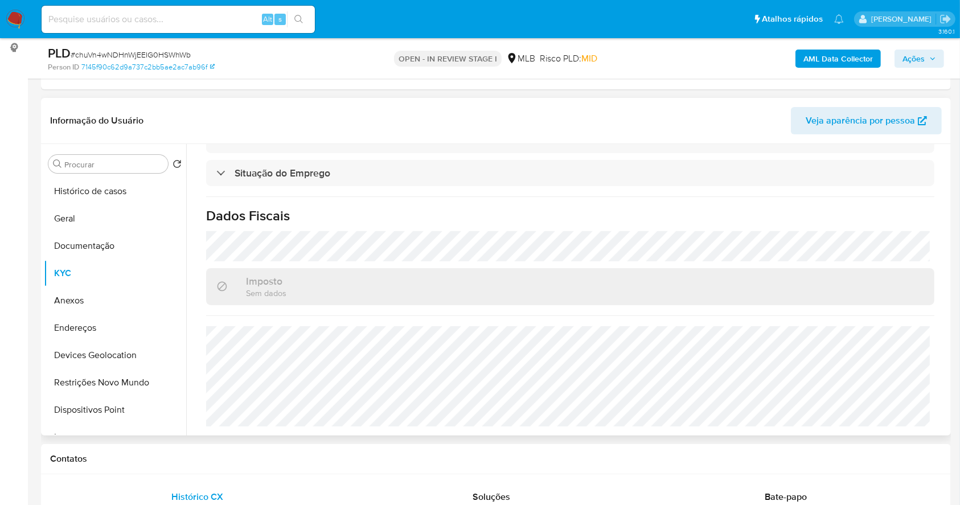
scroll to position [484, 0]
click at [100, 322] on button "Endereços" at bounding box center [110, 327] width 133 height 27
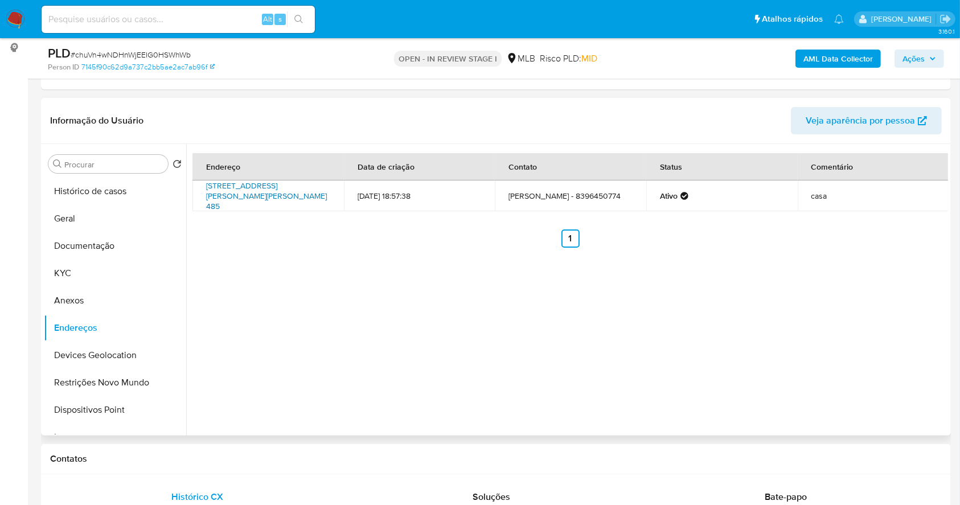
drag, startPoint x: 202, startPoint y: 184, endPoint x: 299, endPoint y: 199, distance: 98.0
click at [299, 199] on td "Rua Josias Lopes Braga 485, João Pessoa, Paraíba, 58051800, Brasil 485" at bounding box center [269, 196] width 152 height 31
copy link "Rua Josias Lopes Braga 485, João Pessoa, Paraíba, 58051800"
drag, startPoint x: 118, startPoint y: 215, endPoint x: 686, endPoint y: 3, distance: 606.0
click at [120, 215] on button "Geral" at bounding box center [115, 218] width 142 height 27
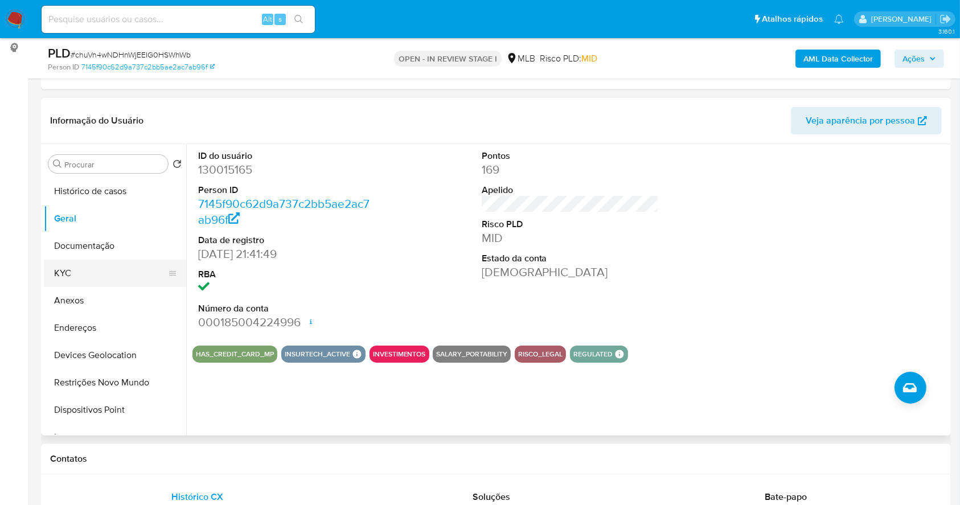
click at [84, 285] on button "KYC" at bounding box center [110, 273] width 133 height 27
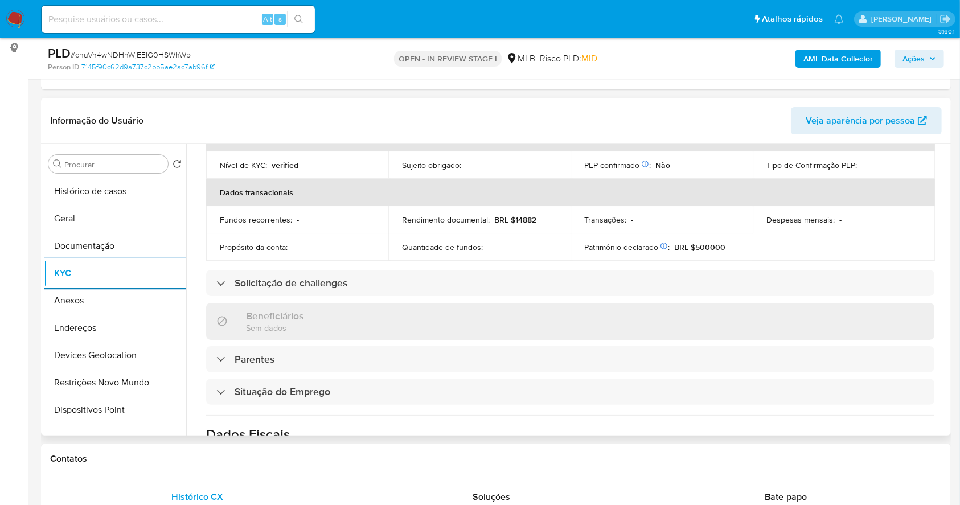
scroll to position [484, 0]
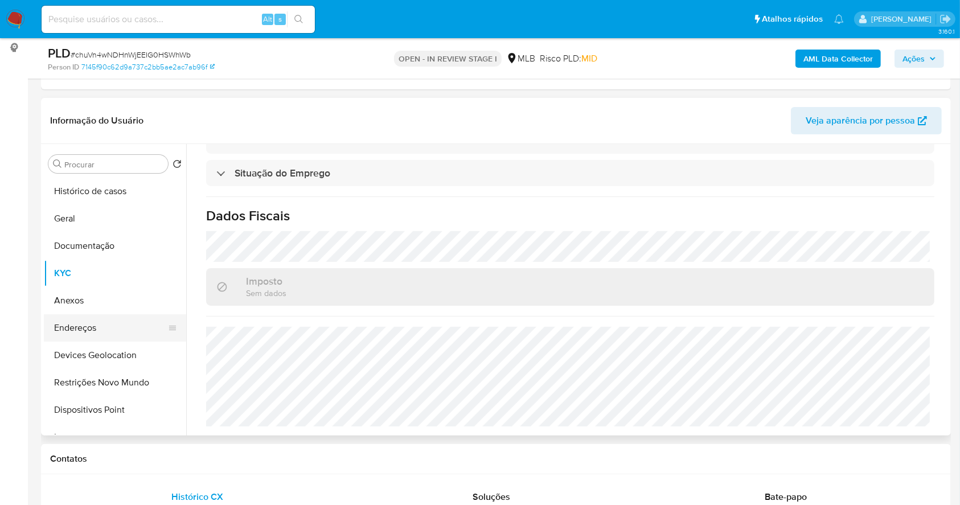
click at [71, 326] on button "Endereços" at bounding box center [110, 327] width 133 height 27
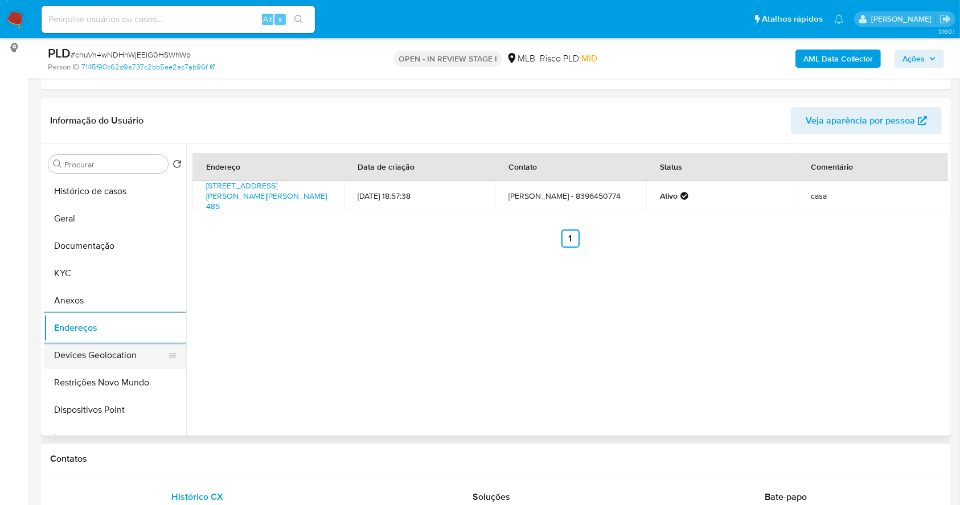
click at [83, 352] on button "Devices Geolocation" at bounding box center [110, 355] width 133 height 27
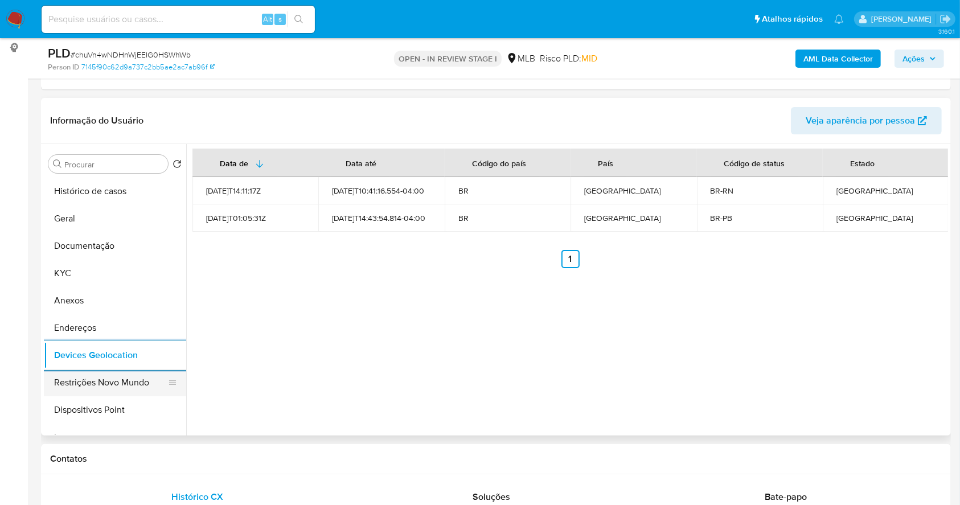
click at [83, 392] on button "Restrições Novo Mundo" at bounding box center [110, 382] width 133 height 27
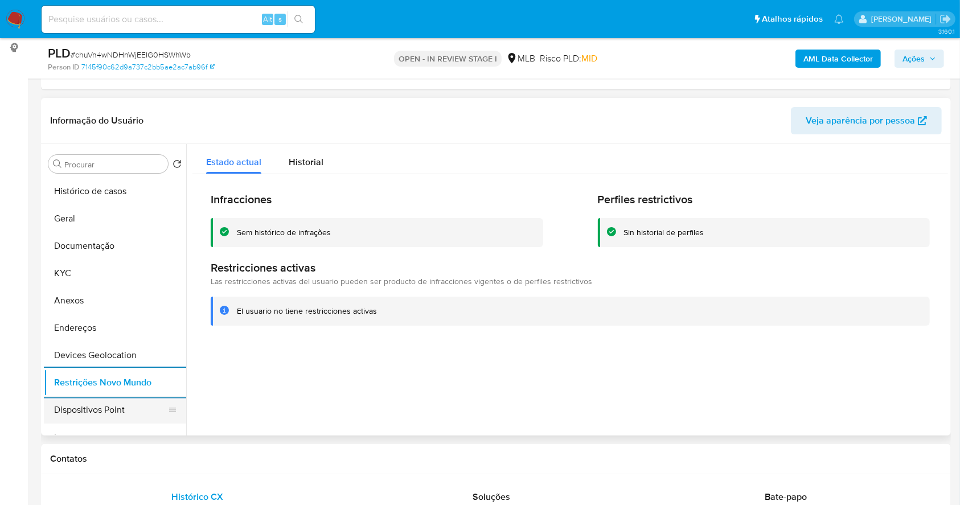
click at [96, 406] on button "Dispositivos Point" at bounding box center [110, 409] width 133 height 27
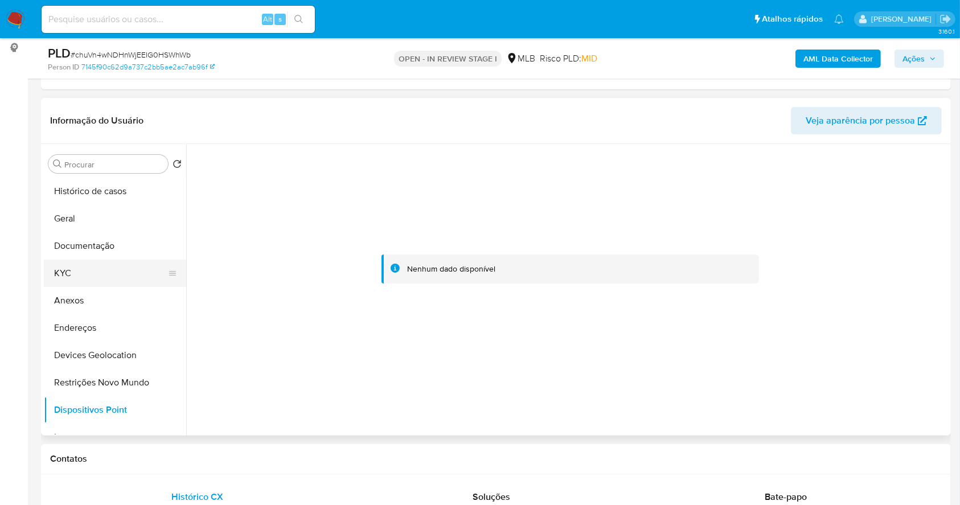
click at [93, 276] on button "KYC" at bounding box center [110, 273] width 133 height 27
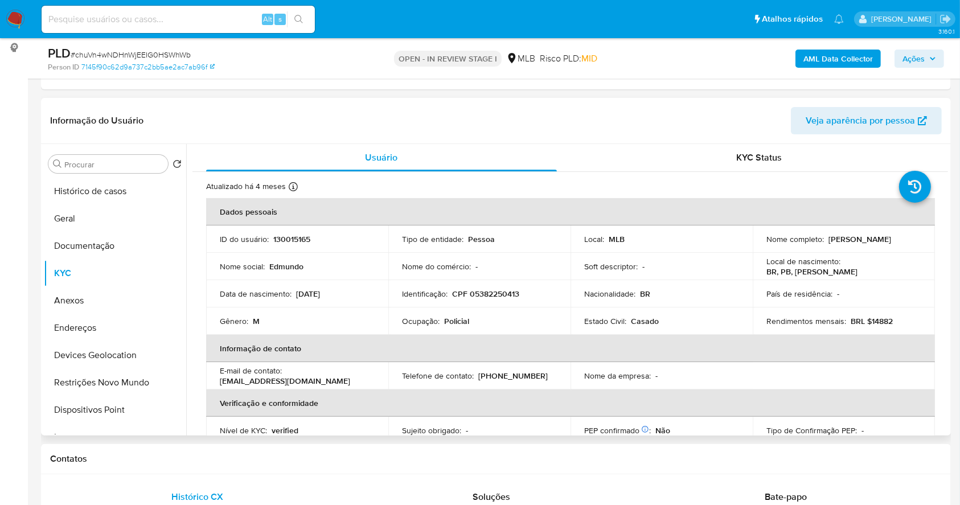
click at [488, 293] on p "CPF 05382250413" at bounding box center [485, 294] width 67 height 10
copy p "05382250413"
click at [509, 293] on p "CPF 05382250413" at bounding box center [485, 294] width 67 height 10
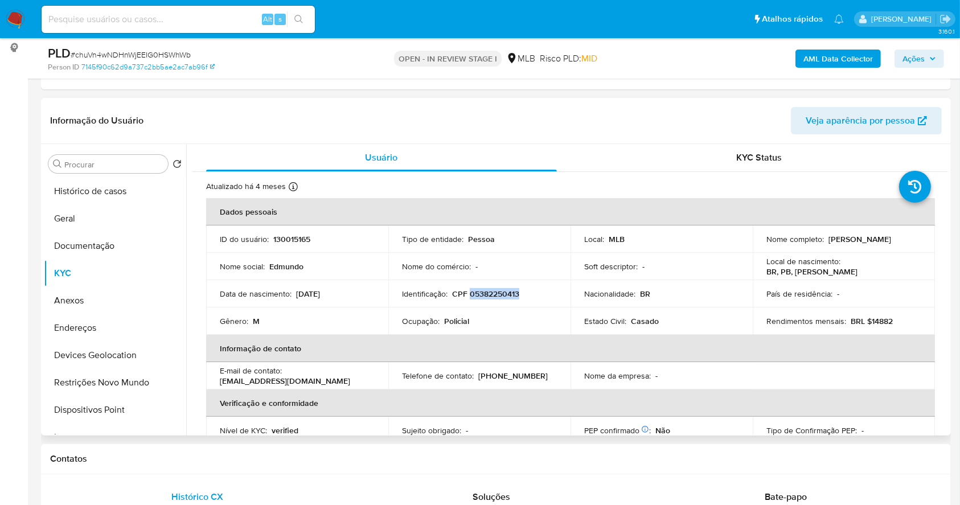
drag, startPoint x: 883, startPoint y: 244, endPoint x: 764, endPoint y: 244, distance: 119.0
click at [767, 244] on div "Nome completo : Edmundo Tavares da Silva Filho" at bounding box center [844, 239] width 155 height 10
copy p "Edmundo Tavares da Silva Filho"
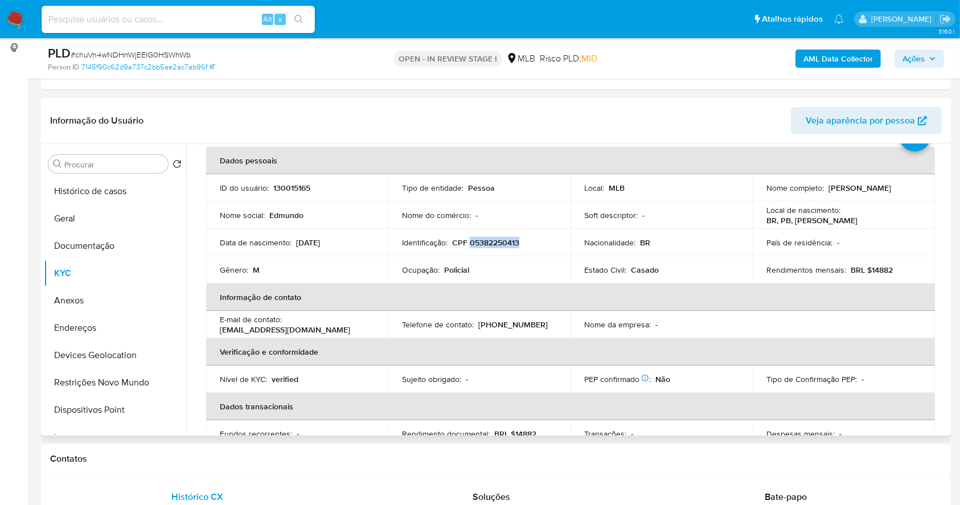
scroll to position [28, 0]
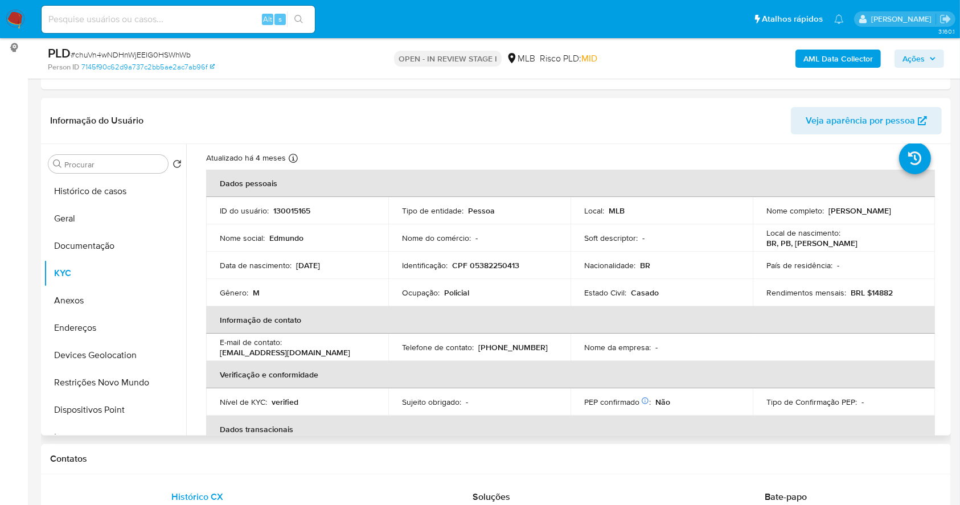
click at [505, 267] on p "CPF 05382250413" at bounding box center [485, 265] width 67 height 10
copy p "05382250413"
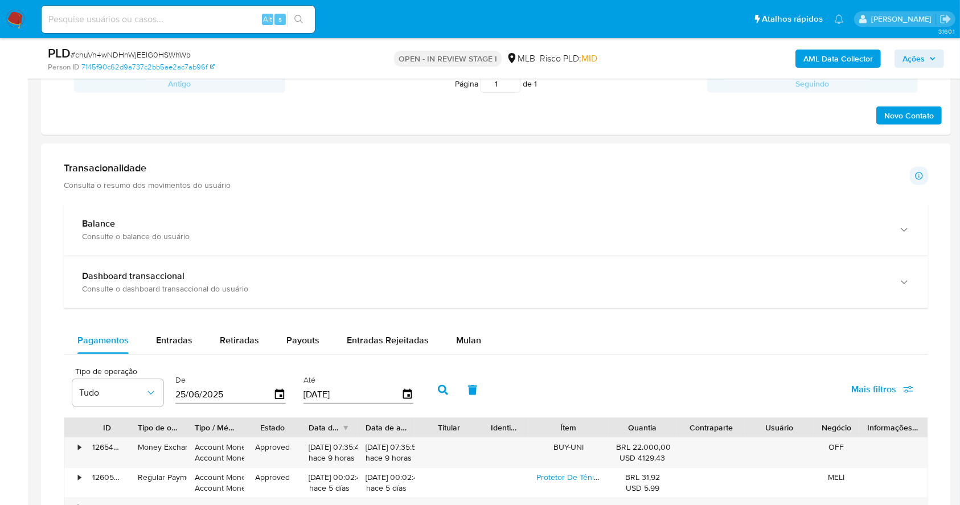
scroll to position [658, 0]
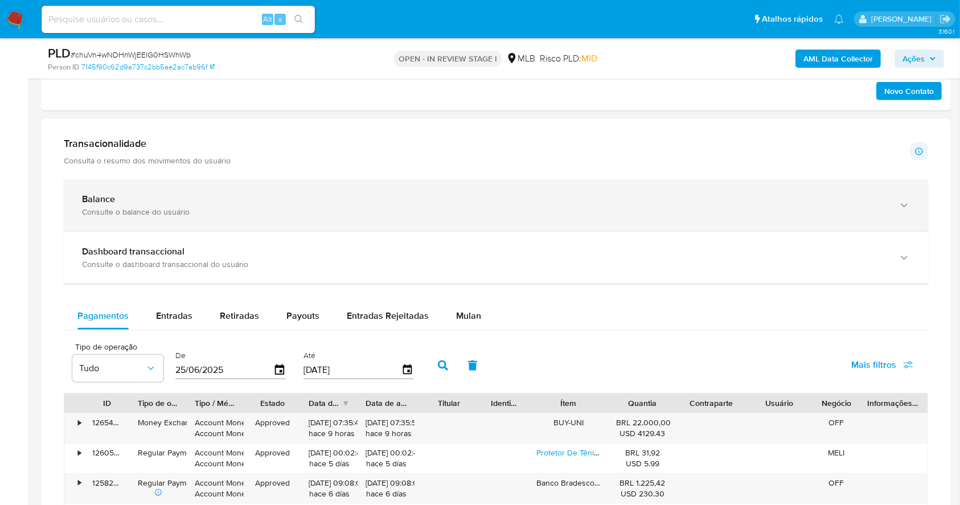
click at [432, 207] on div "Consulte o balance do usuário" at bounding box center [484, 212] width 805 height 10
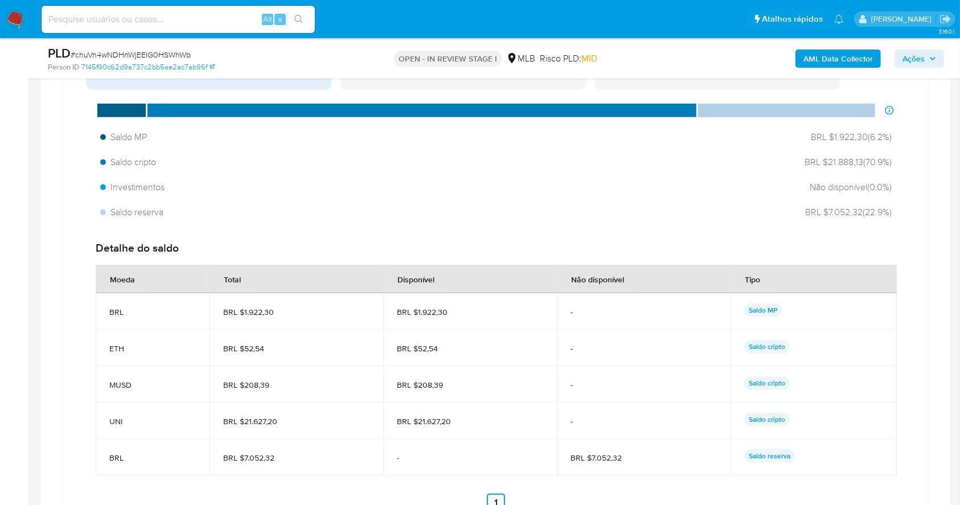
scroll to position [886, 0]
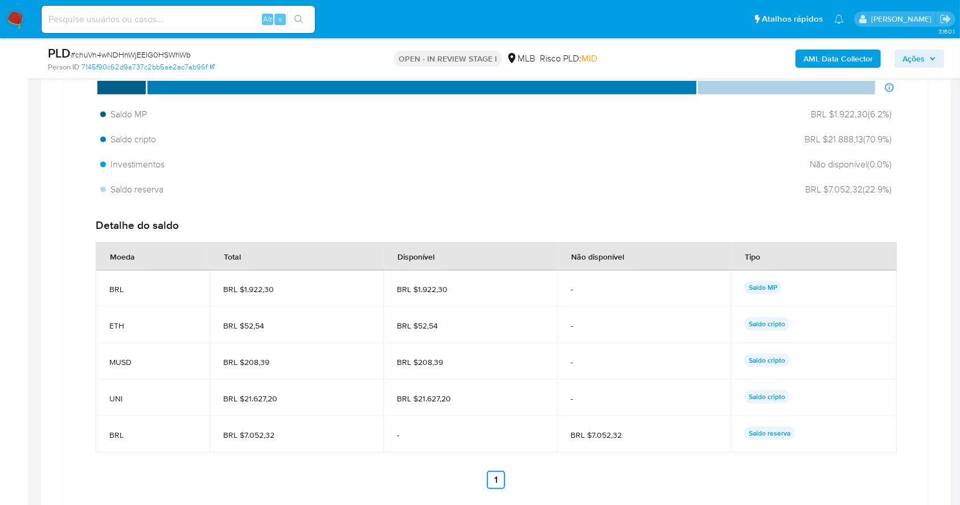
drag, startPoint x: 469, startPoint y: 403, endPoint x: 418, endPoint y: 405, distance: 51.3
click at [418, 405] on td "BRL $21.627,20" at bounding box center [470, 398] width 174 height 36
click at [915, 52] on span "Ações" at bounding box center [914, 59] width 22 height 18
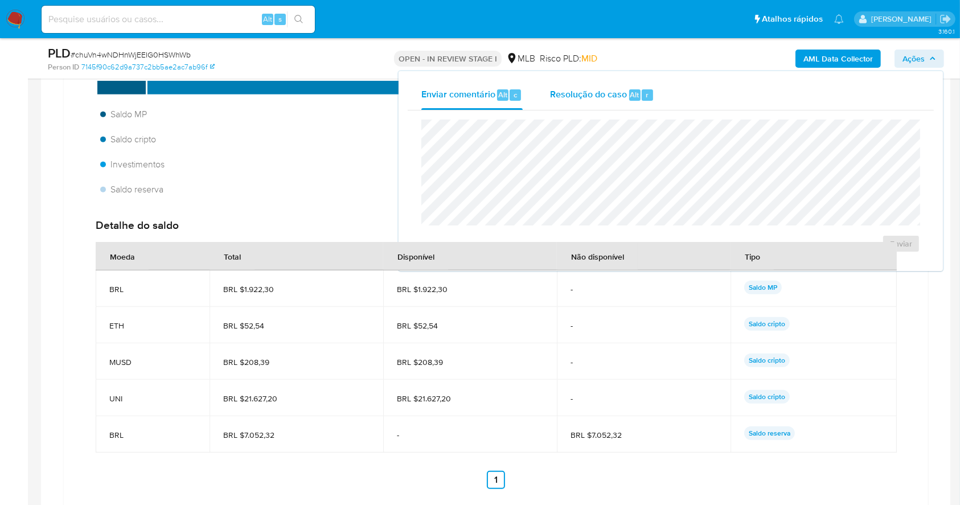
click at [539, 90] on button "Resolução do caso Alt r" at bounding box center [603, 95] width 132 height 30
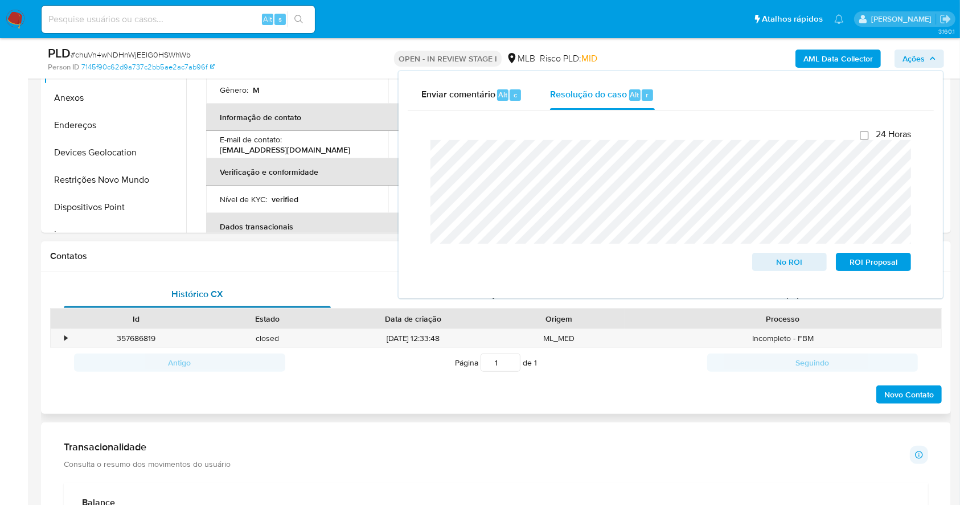
scroll to position [202, 0]
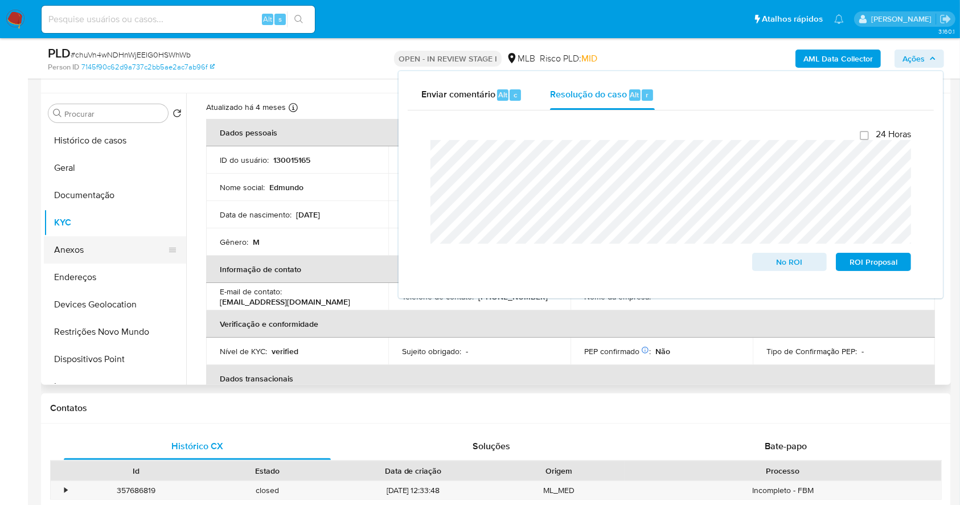
click at [98, 249] on button "Anexos" at bounding box center [110, 249] width 133 height 27
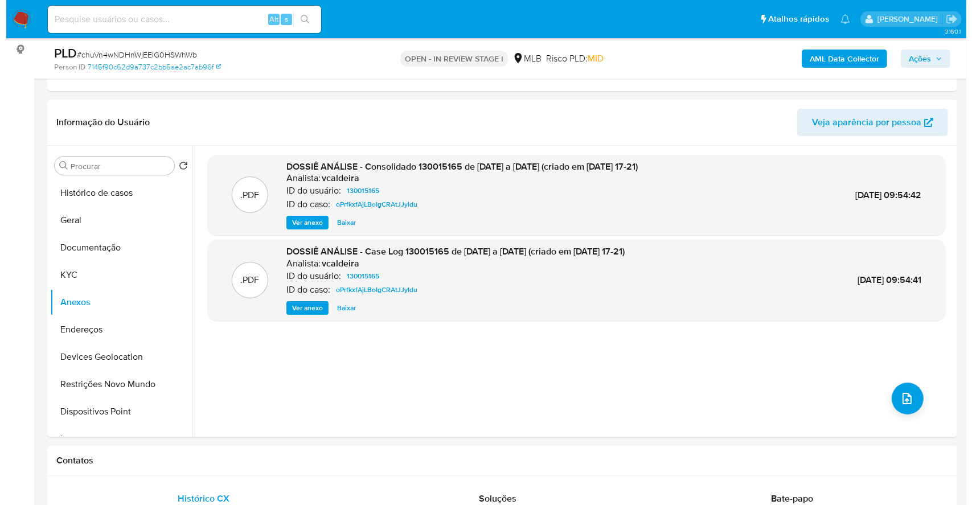
scroll to position [126, 0]
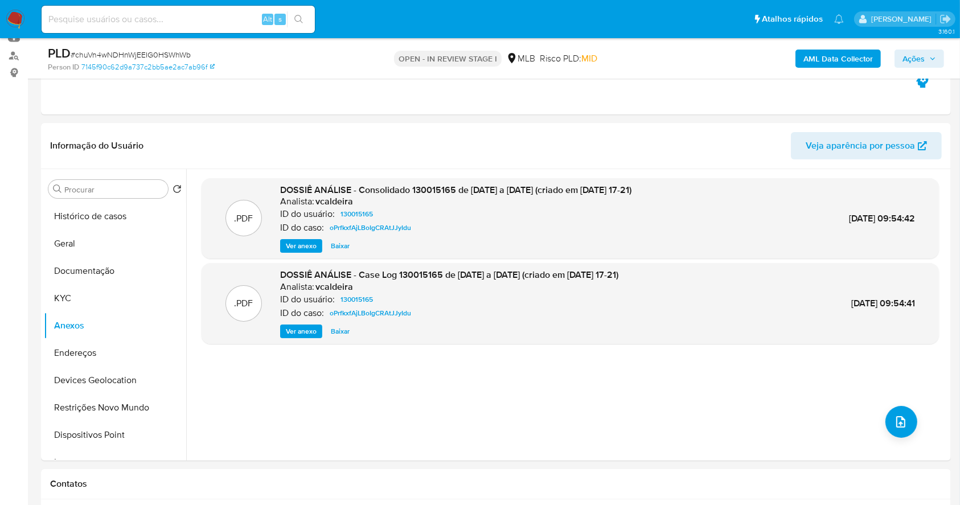
click at [815, 50] on b "AML Data Collector" at bounding box center [838, 59] width 69 height 18
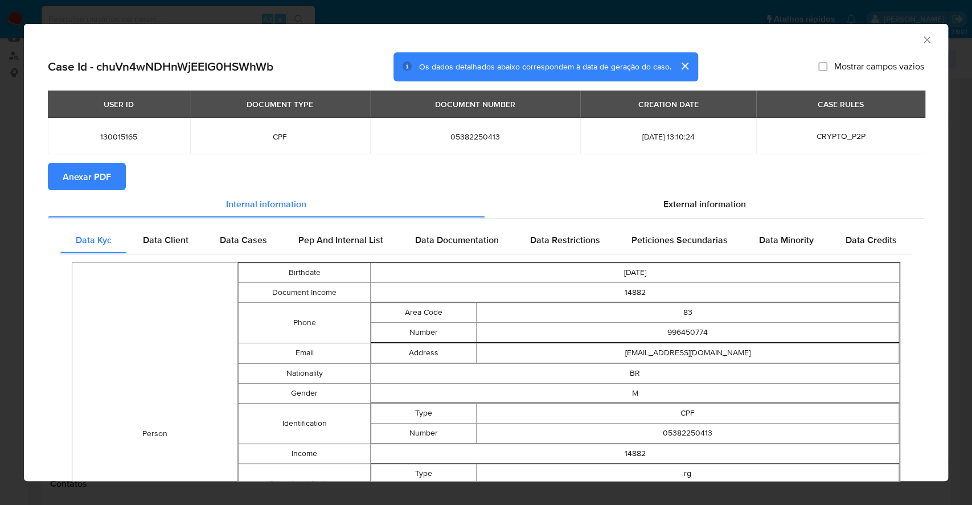
click at [85, 178] on span "Anexar PDF" at bounding box center [87, 176] width 48 height 25
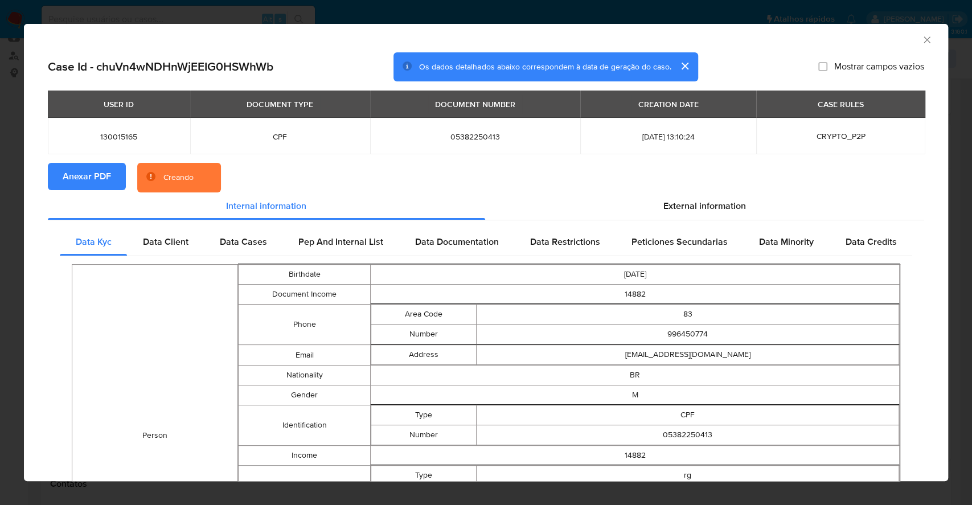
click at [0, 249] on div "AML Data Collector Case Id - chuVn4wNDHnWjEEIG0HSWhWb Os dados detalhados abaix…" at bounding box center [486, 252] width 972 height 505
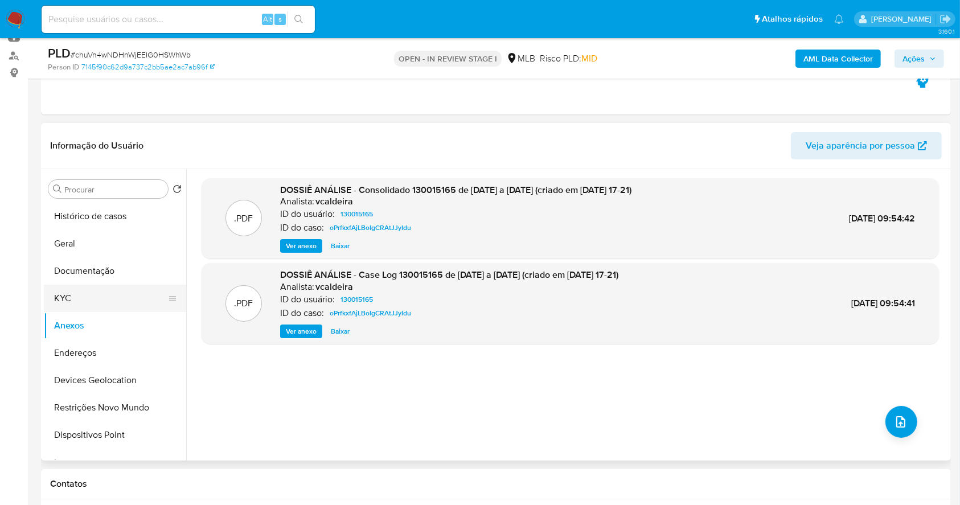
click at [78, 302] on button "KYC" at bounding box center [110, 298] width 133 height 27
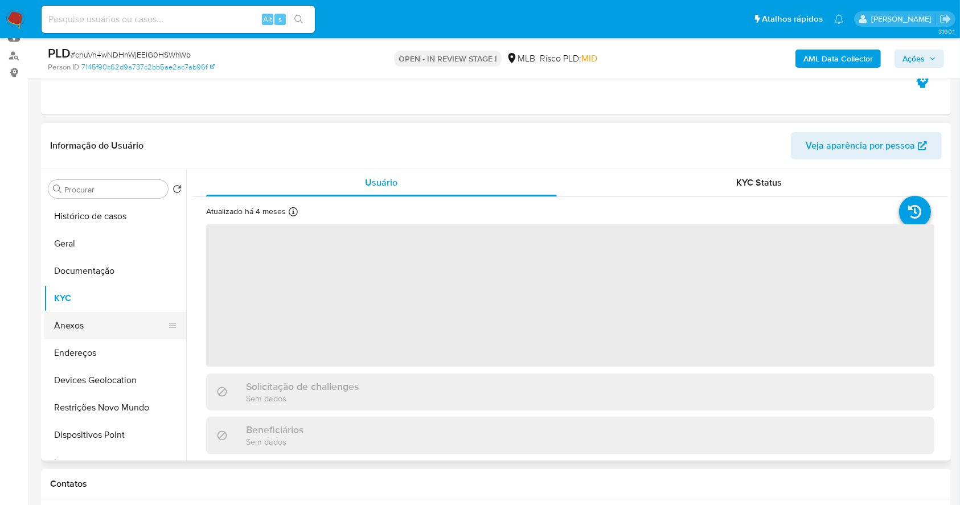
click at [83, 321] on button "Anexos" at bounding box center [110, 325] width 133 height 27
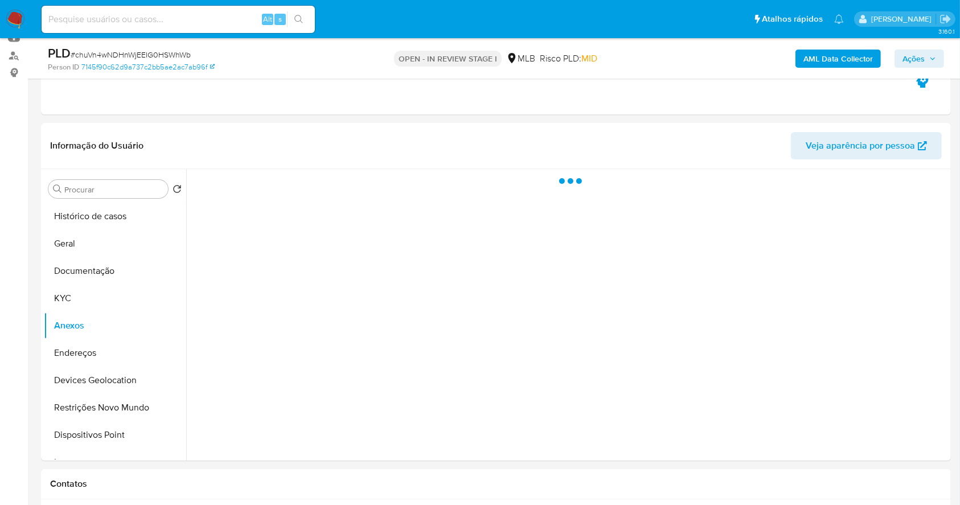
click at [923, 58] on span "Ações" at bounding box center [914, 59] width 22 height 18
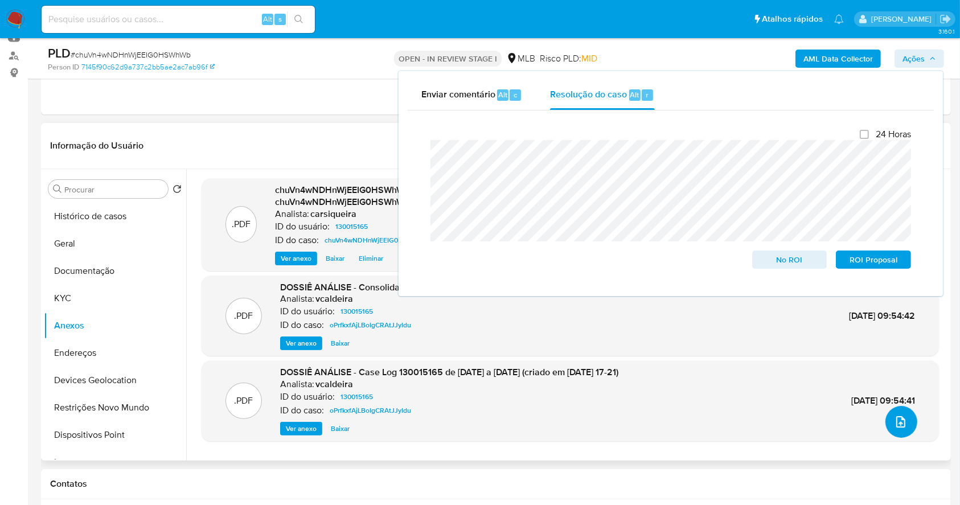
click at [899, 427] on icon "upload-file" at bounding box center [901, 422] width 14 height 14
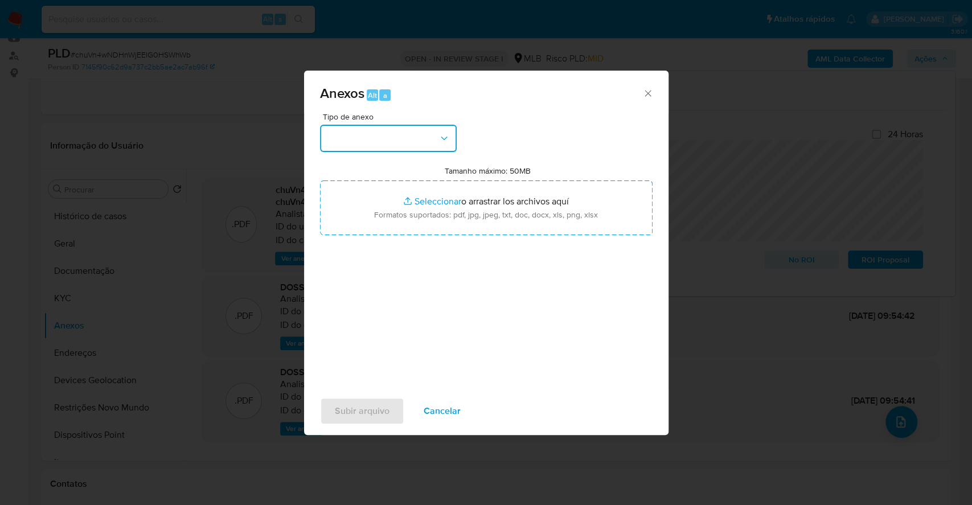
click at [387, 149] on button "button" at bounding box center [388, 138] width 137 height 27
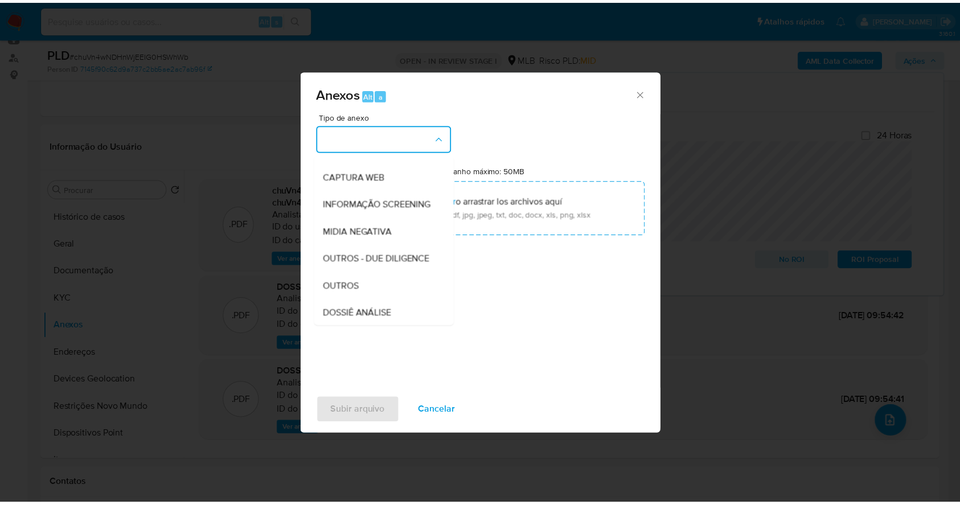
scroll to position [175, 0]
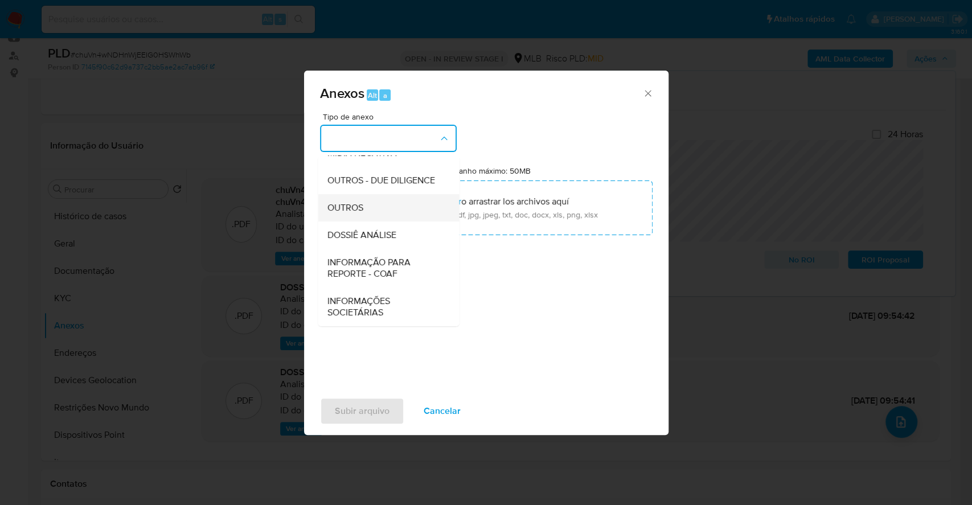
click at [369, 203] on div "OUTROS" at bounding box center [385, 207] width 116 height 27
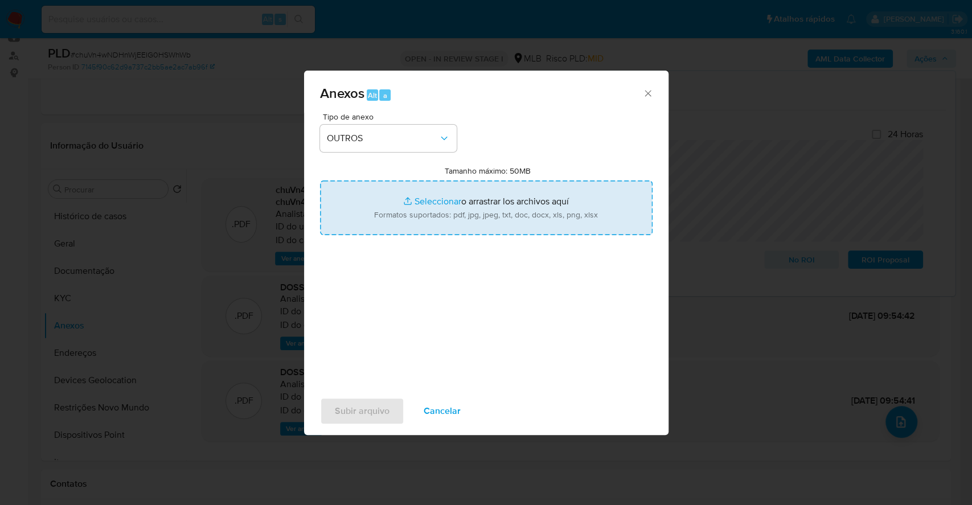
click at [413, 198] on input "Tamanho máximo: 50MB Seleccionar archivos" at bounding box center [486, 208] width 333 height 55
type input "C:\fakepath\DECLÍNIO - SAR - chuVn4wNDHnWjEEIG0HSWhWb - CPF 05382250413 - EDMUN…"
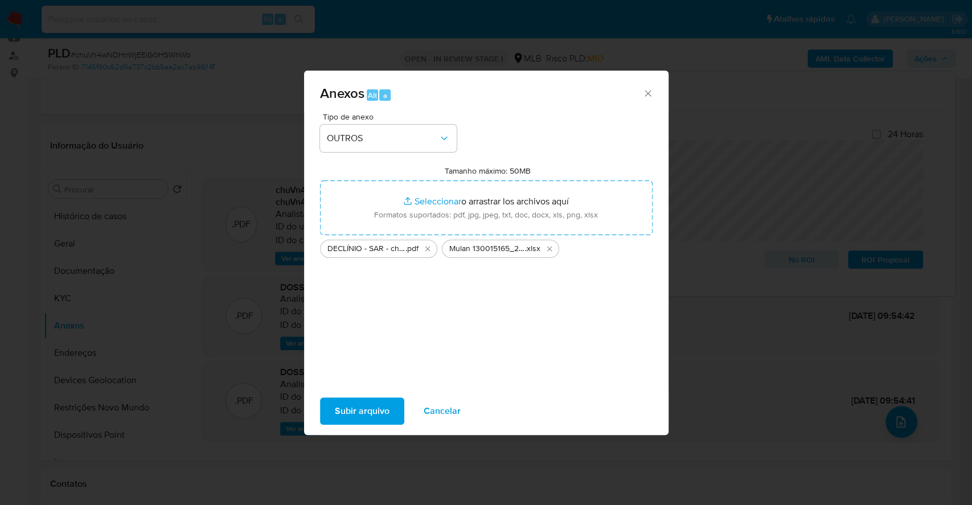
click at [356, 409] on span "Subir arquivo" at bounding box center [362, 411] width 55 height 25
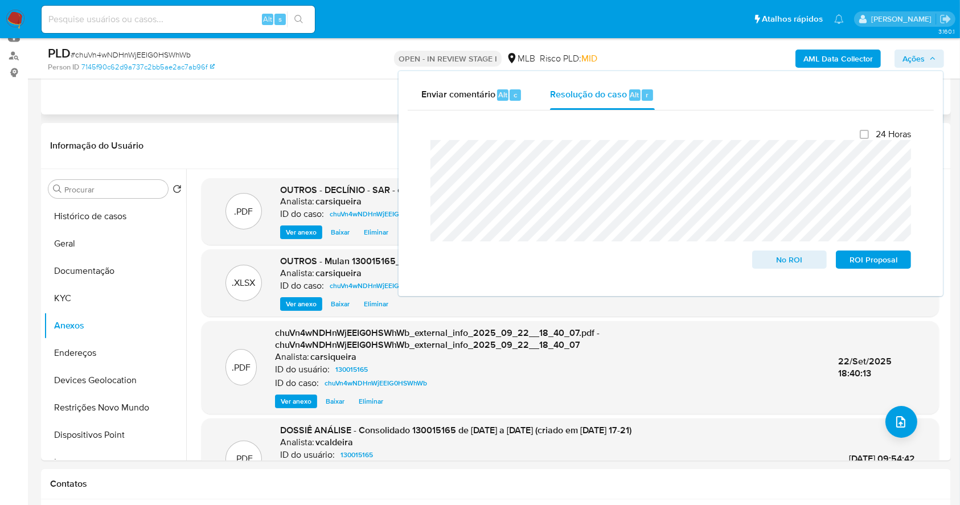
click at [315, 95] on div "Eventos ( 1 ) Ações MANUAL (1)" at bounding box center [496, 46] width 910 height 137
click at [803, 265] on span "No ROI" at bounding box center [789, 260] width 59 height 16
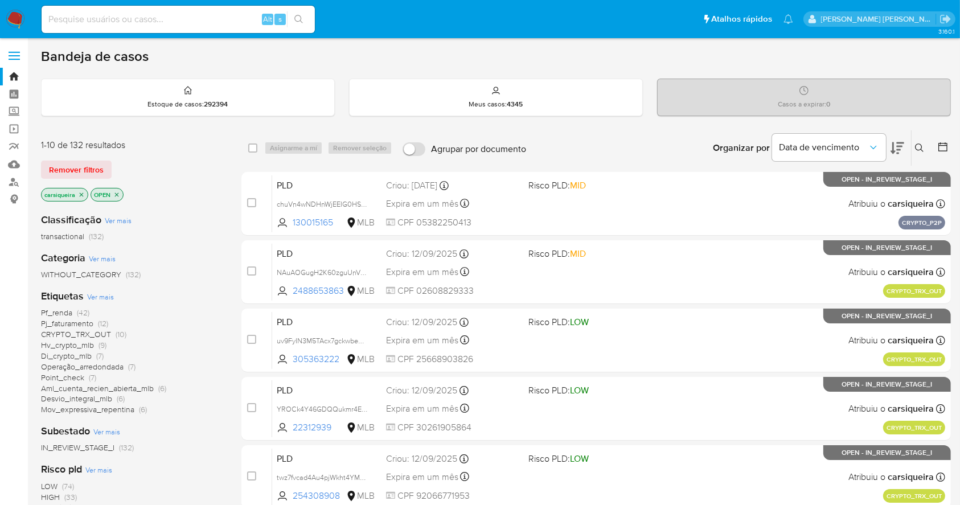
click at [191, 24] on input at bounding box center [178, 19] width 273 height 15
paste input "128511706"
click at [297, 18] on icon "search-icon" at bounding box center [298, 19] width 9 height 9
click at [120, 16] on input "128511706" at bounding box center [178, 19] width 273 height 15
type input "128511706"
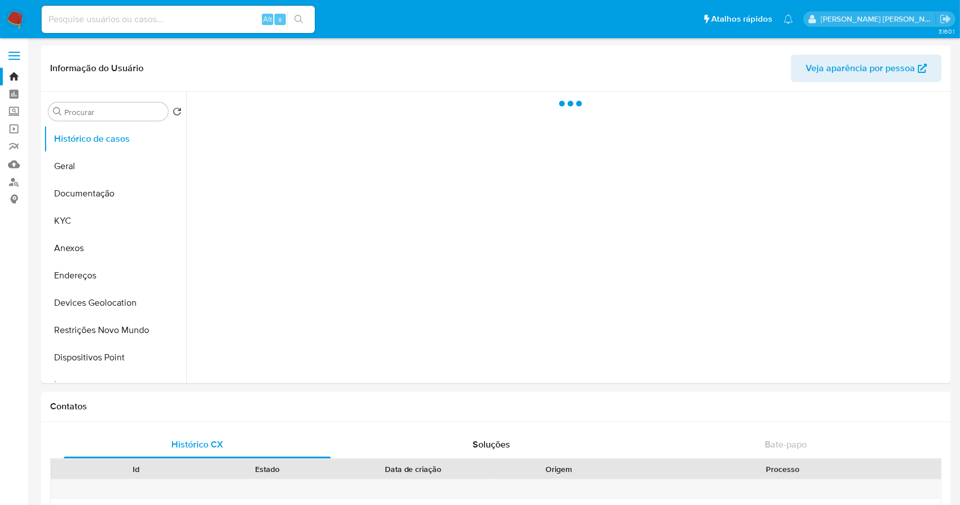
select select "10"
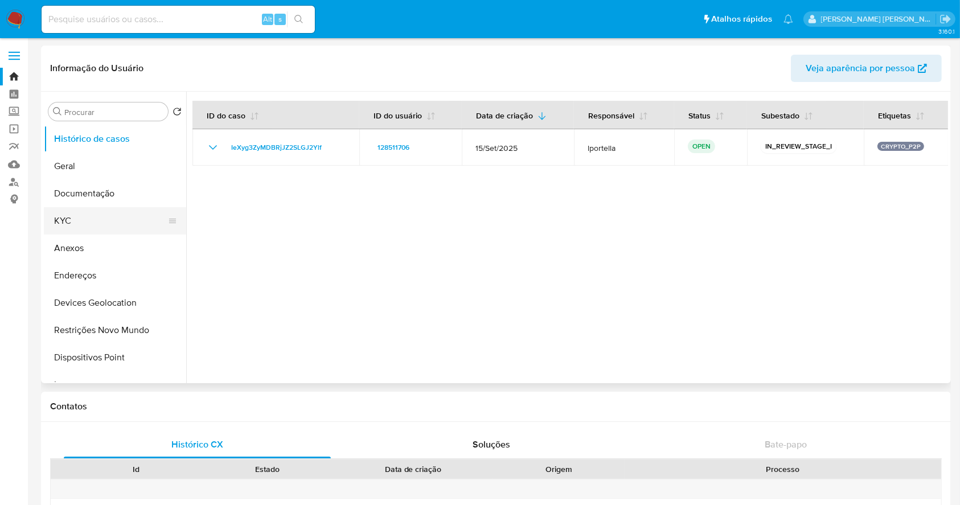
click at [68, 216] on button "KYC" at bounding box center [110, 220] width 133 height 27
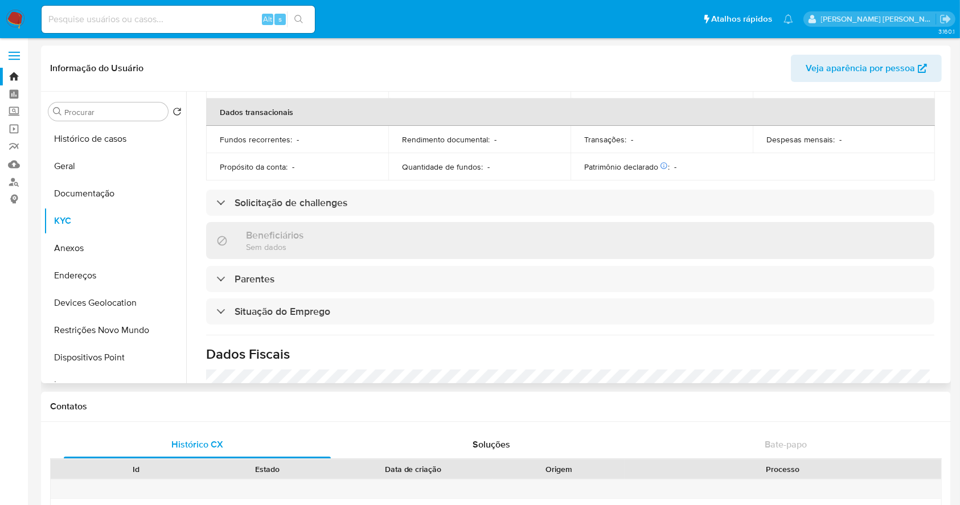
scroll to position [484, 0]
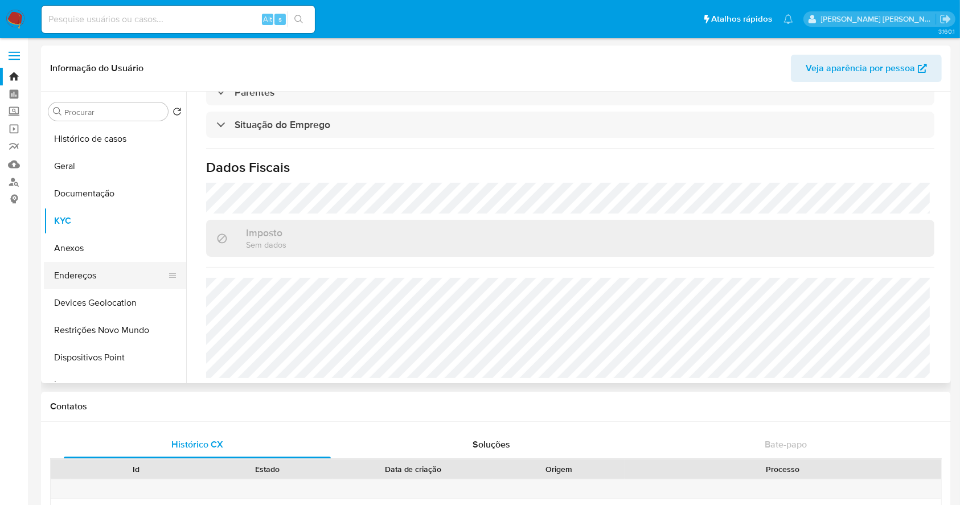
click at [92, 272] on button "Endereços" at bounding box center [110, 275] width 133 height 27
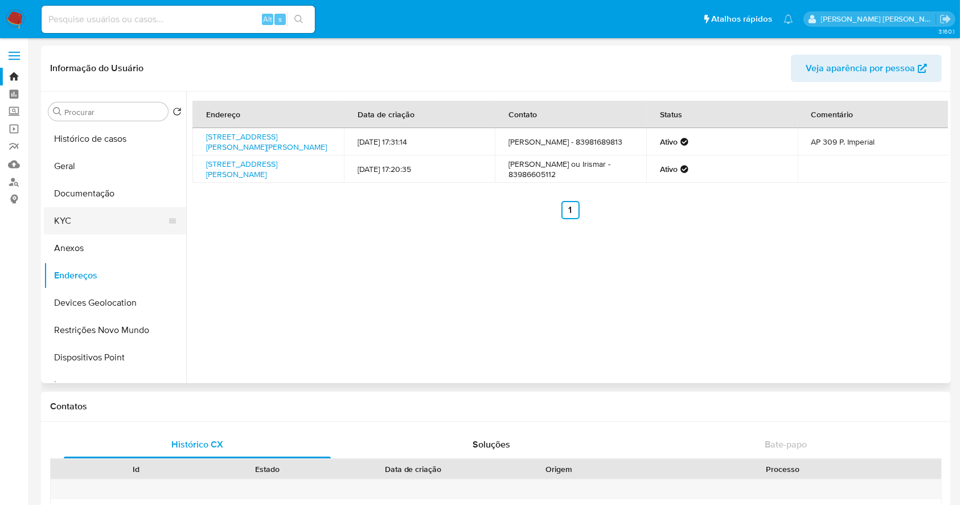
click at [88, 220] on button "KYC" at bounding box center [110, 220] width 133 height 27
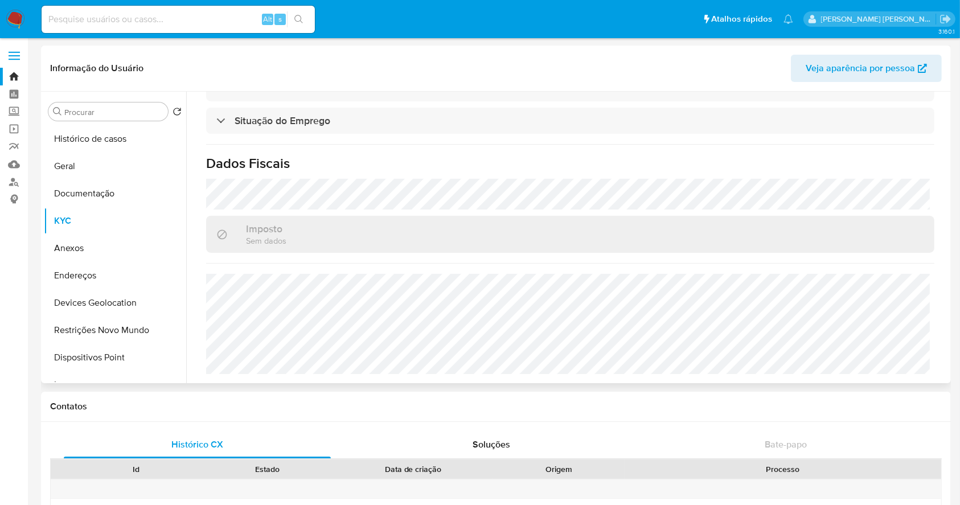
scroll to position [484, 0]
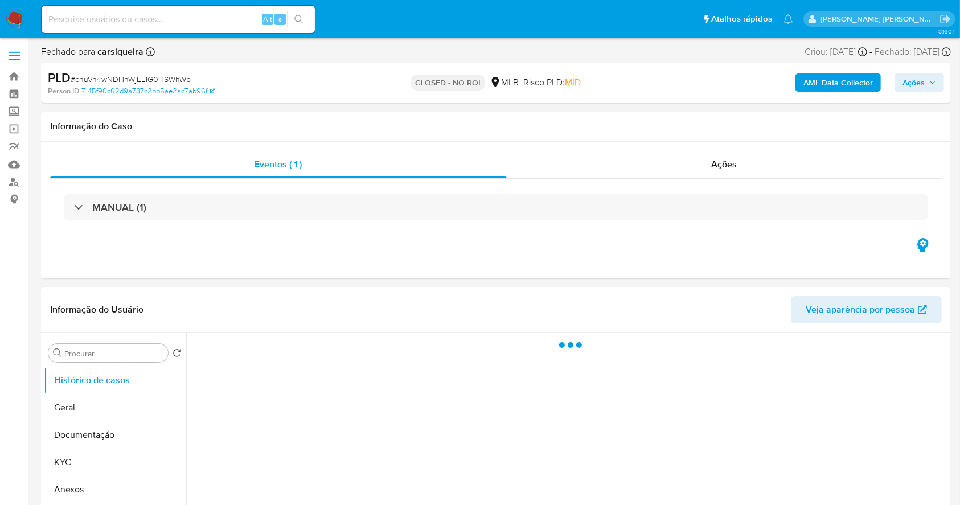
select select "10"
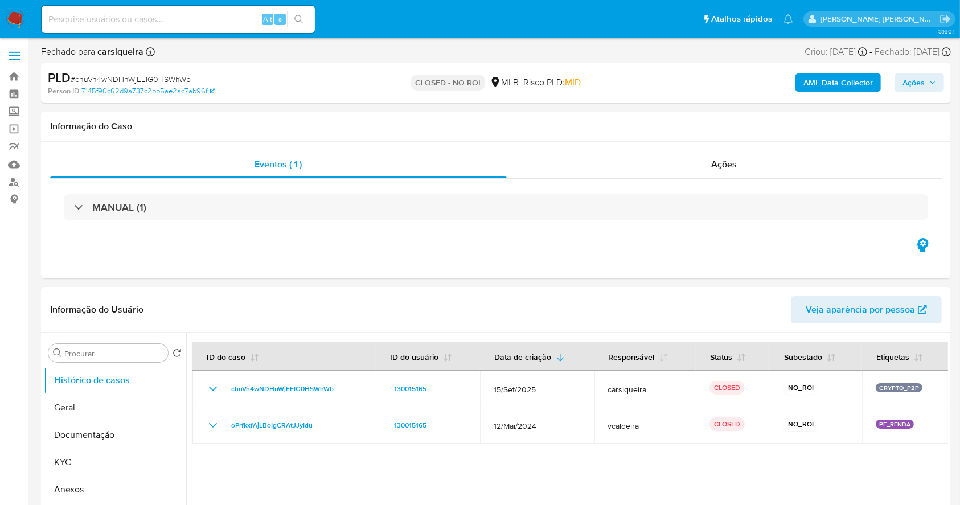
click at [9, 21] on img at bounding box center [15, 19] width 19 height 19
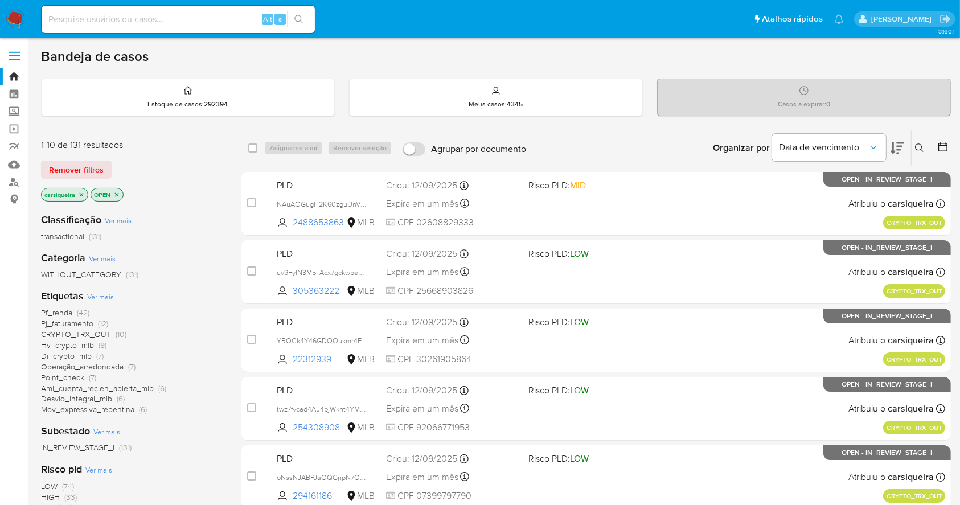
click at [18, 23] on img at bounding box center [15, 19] width 19 height 19
click at [20, 185] on link "Localizador de pessoas" at bounding box center [68, 182] width 136 height 18
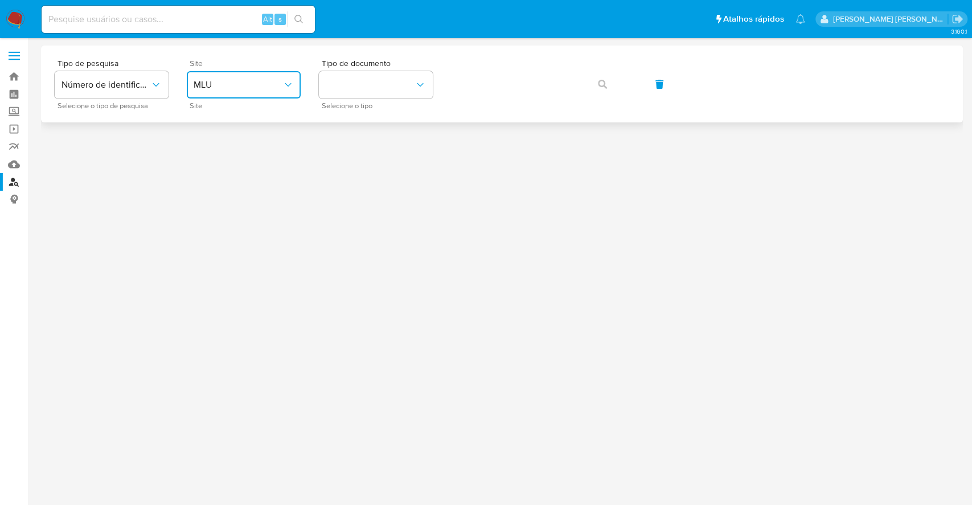
click at [224, 84] on span "MLU" at bounding box center [238, 84] width 89 height 11
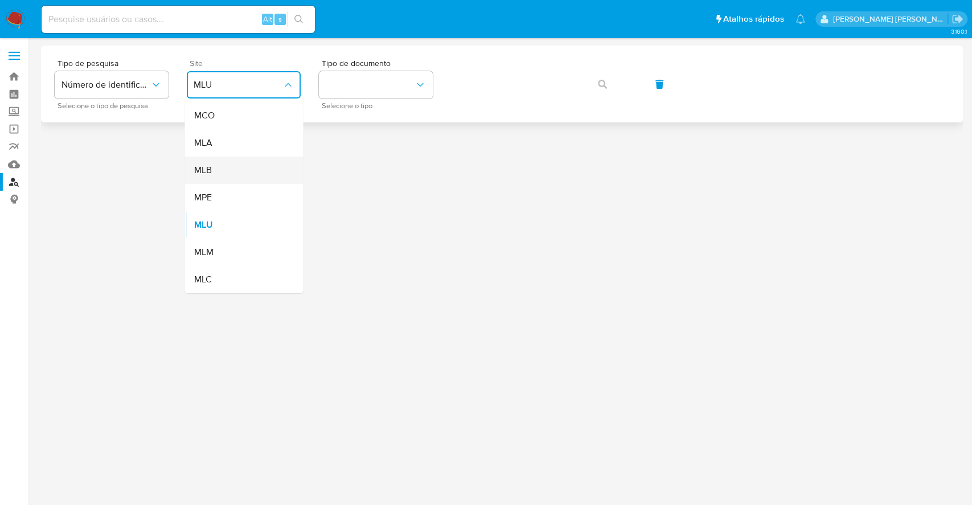
click at [248, 167] on div "MLB" at bounding box center [240, 170] width 93 height 27
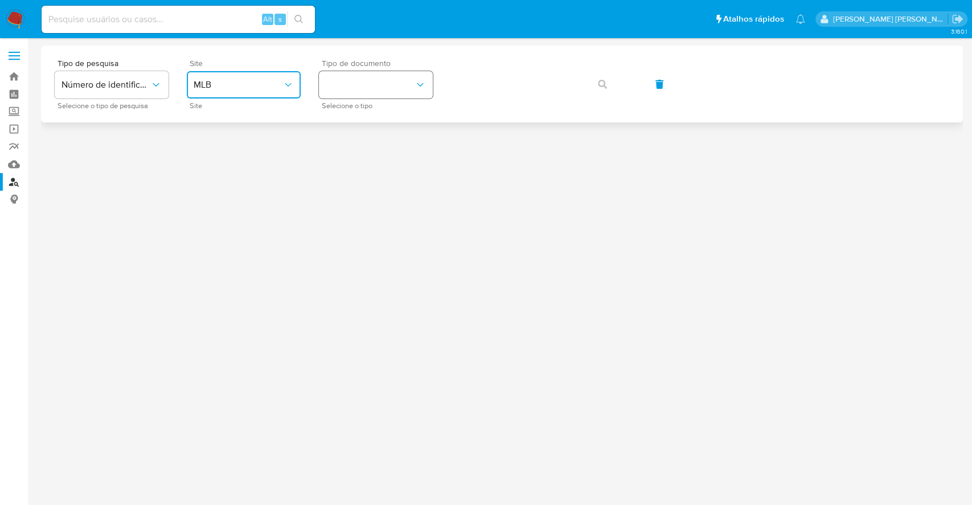
click at [377, 87] on button "identificationType" at bounding box center [376, 84] width 114 height 27
click at [400, 130] on div "CNPJ CNPJ" at bounding box center [372, 121] width 93 height 39
click at [519, 66] on div "Tipo de pesquisa Número de identificação Selecione o tipo de pesquisa Site MLB …" at bounding box center [502, 84] width 895 height 50
click at [606, 77] on span "button" at bounding box center [602, 84] width 9 height 25
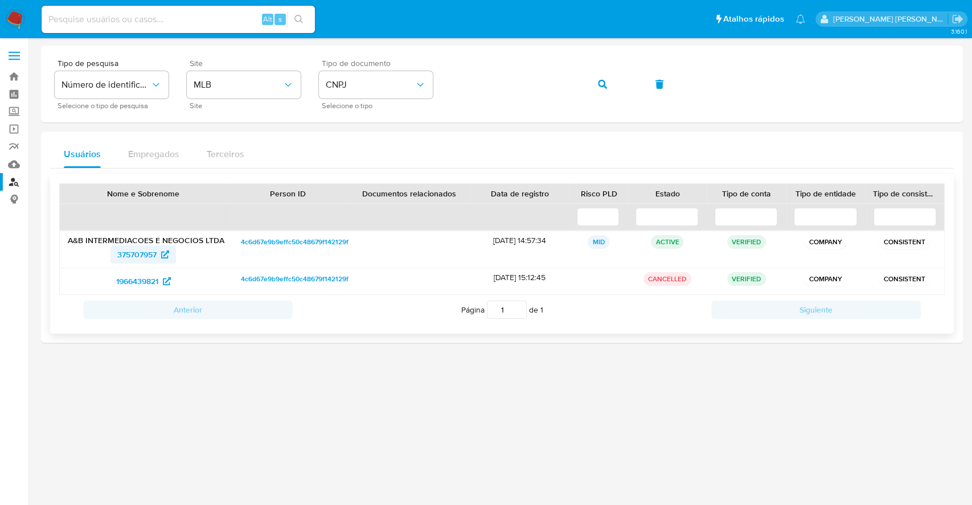
click at [128, 257] on span "375707957" at bounding box center [136, 255] width 39 height 18
click at [23, 20] on img at bounding box center [15, 19] width 19 height 19
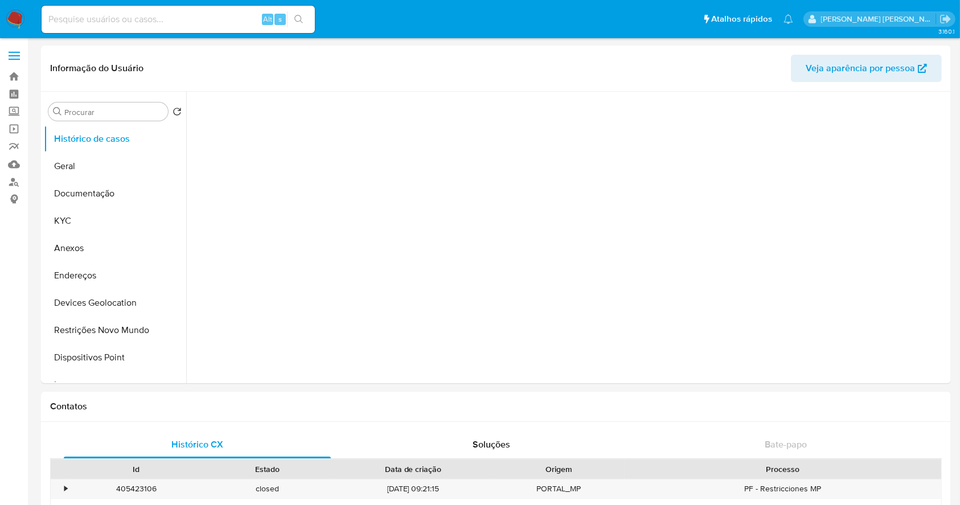
select select "10"
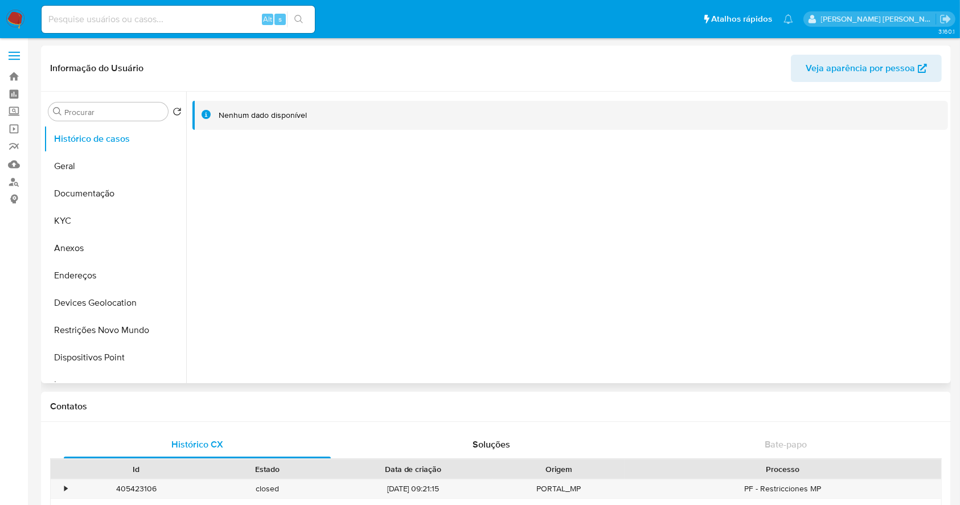
drag, startPoint x: 118, startPoint y: 334, endPoint x: 242, endPoint y: 313, distance: 125.4
click at [118, 334] on button "Restrições Novo Mundo" at bounding box center [115, 330] width 142 height 27
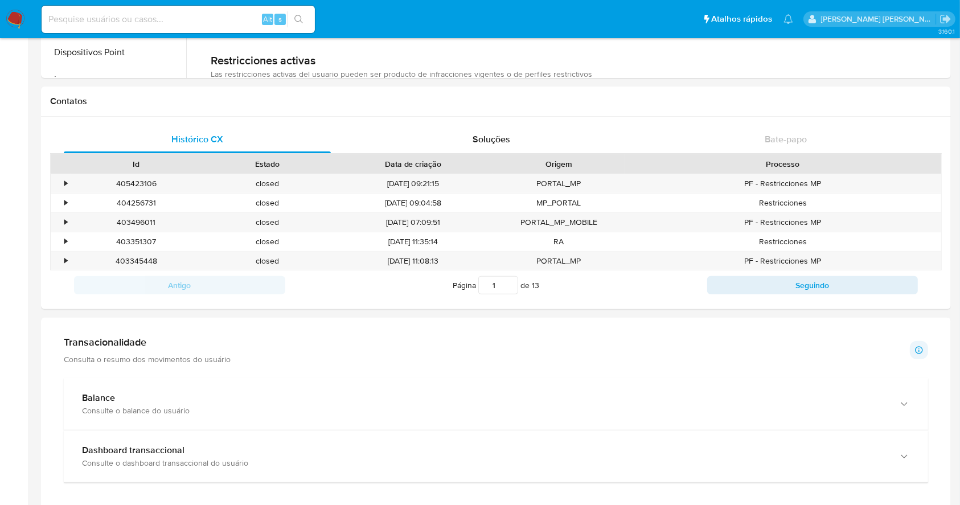
scroll to position [281, 0]
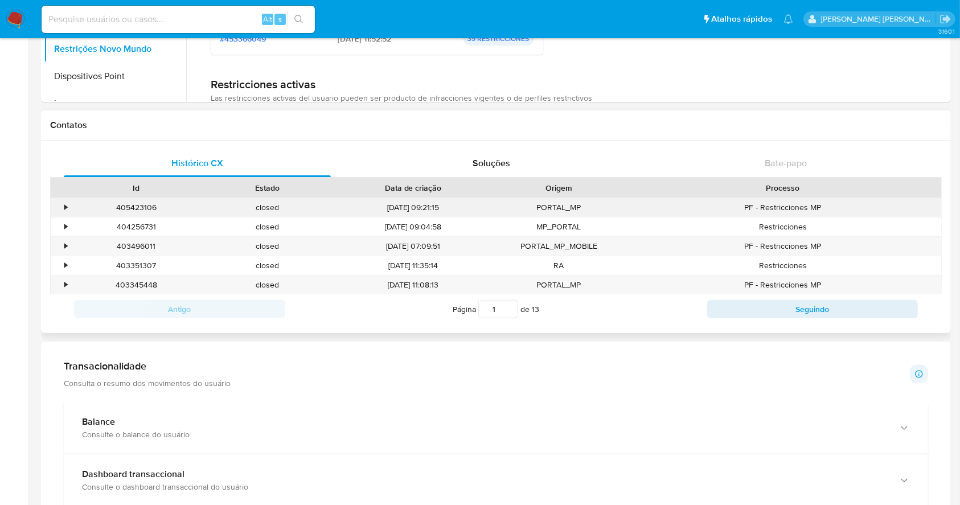
click at [64, 208] on div "•" at bounding box center [65, 207] width 3 height 11
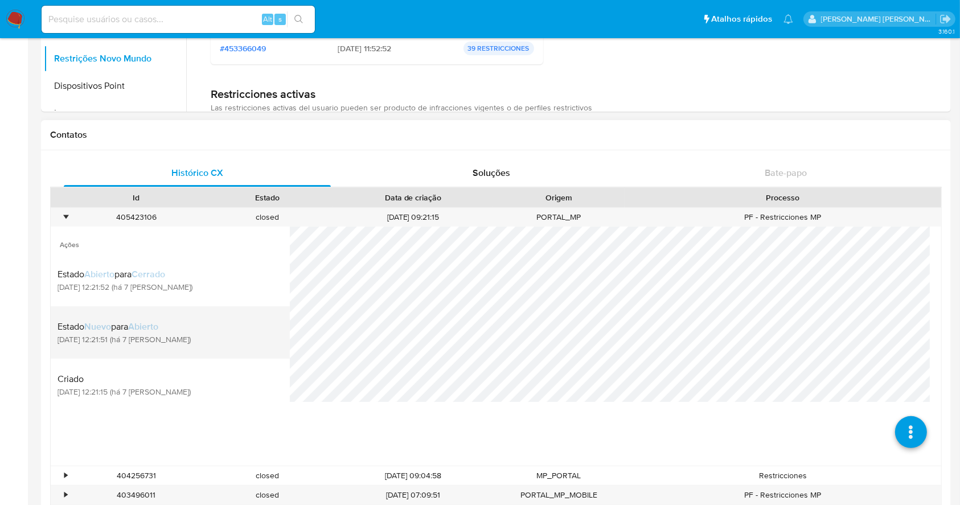
scroll to position [205, 0]
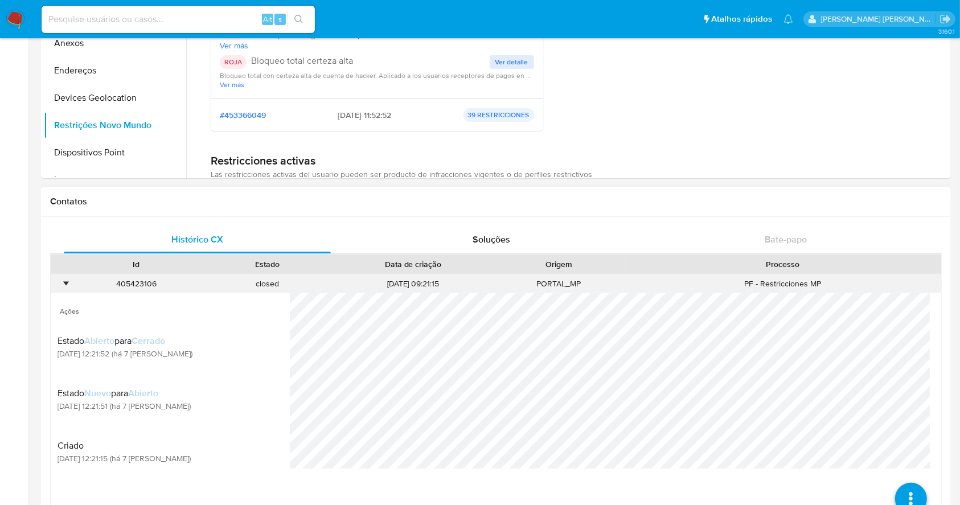
click at [66, 281] on div "•" at bounding box center [65, 284] width 3 height 11
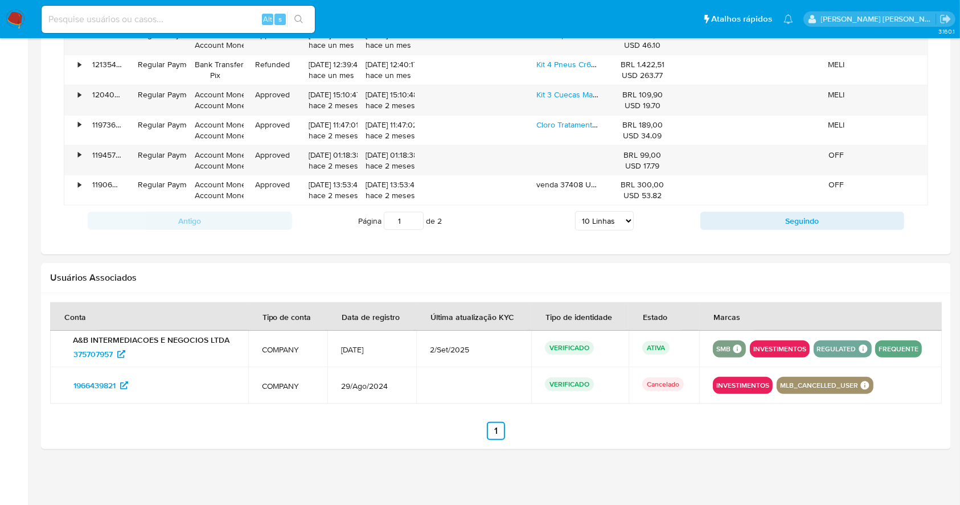
scroll to position [557, 0]
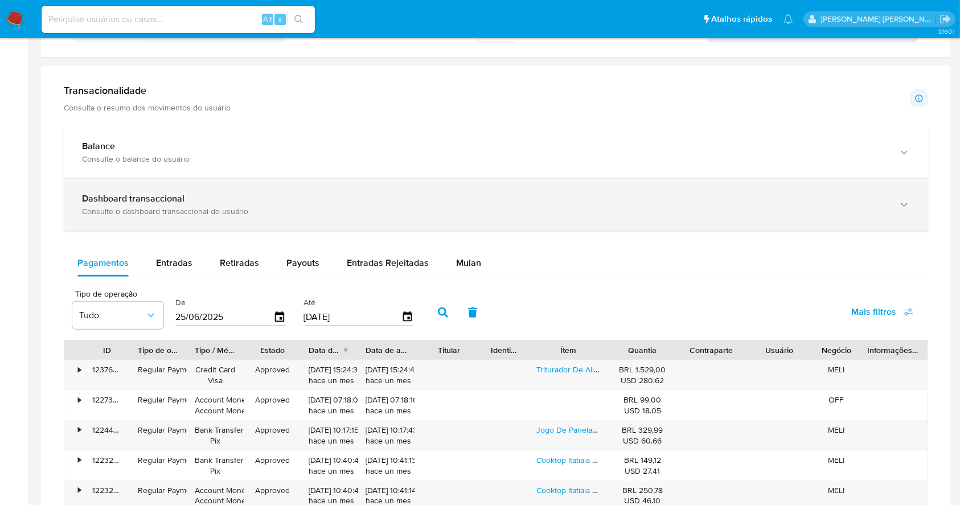
click at [518, 187] on div "Dashboard transaccional Consulte o dashboard transaccional do usuário" at bounding box center [496, 205] width 865 height 52
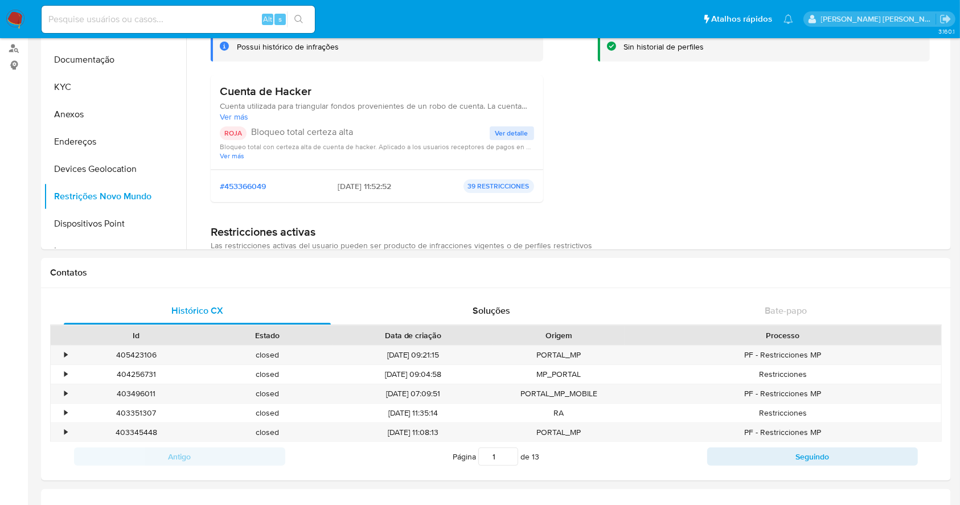
scroll to position [101, 0]
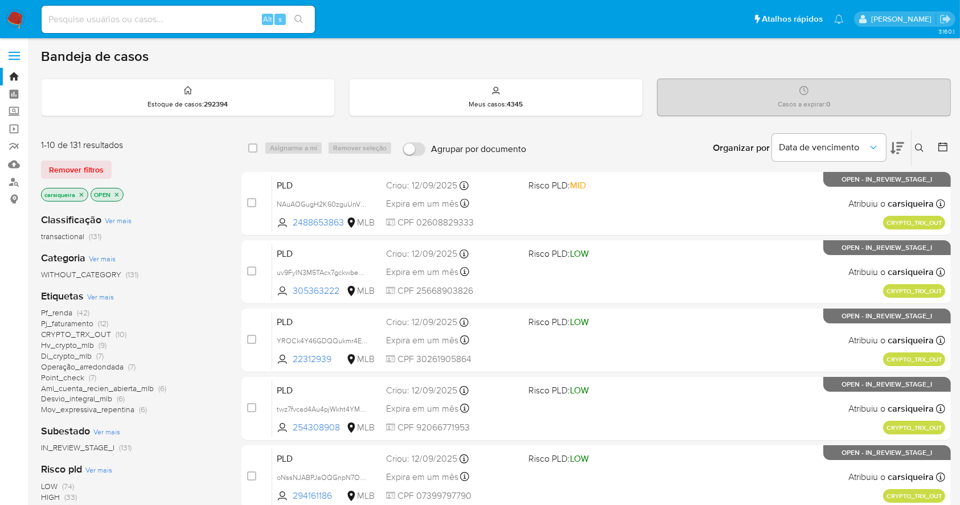
click at [17, 13] on img at bounding box center [15, 19] width 19 height 19
click at [13, 11] on img at bounding box center [15, 19] width 19 height 19
click at [11, 11] on img at bounding box center [15, 19] width 19 height 19
click at [187, 335] on div "Pf_renda (42) Pj_faturamento (12) CRYPTO_TRX_OUT (10) Hv_crypto_mlb (9) Di_cryp…" at bounding box center [132, 362] width 182 height 108
click at [23, 20] on img at bounding box center [15, 19] width 19 height 19
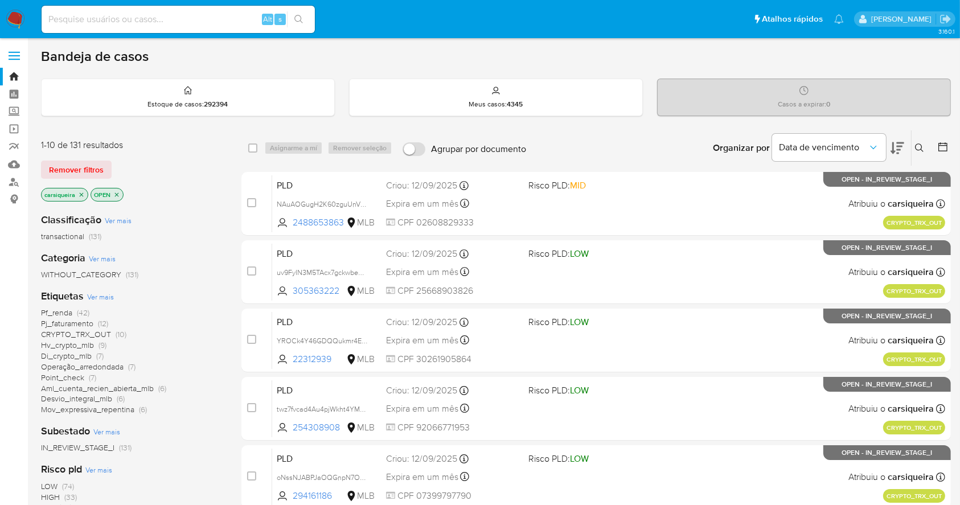
click at [211, 407] on div "Pf_renda (42) Pj_faturamento (12) CRYPTO_TRX_OUT (10) Hv_crypto_mlb (9) Di_cryp…" at bounding box center [132, 362] width 182 height 108
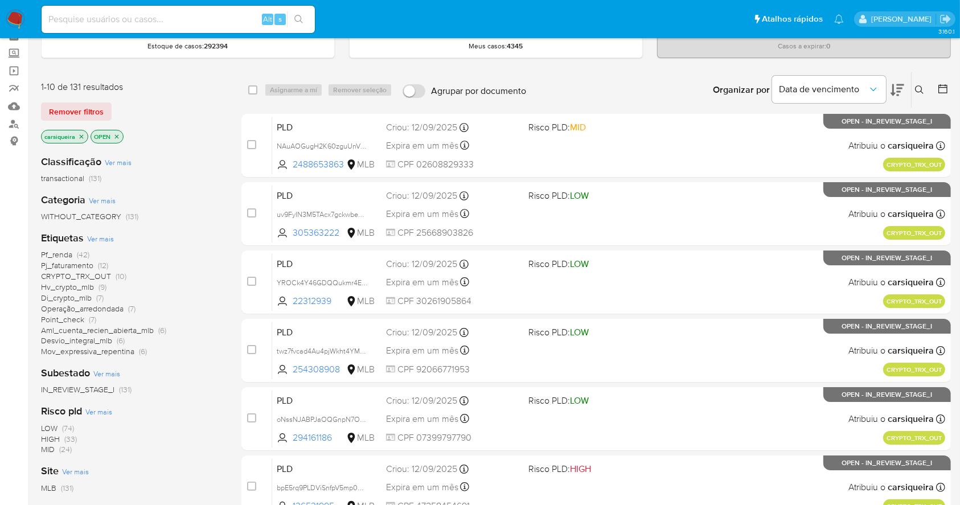
scroll to position [60, 0]
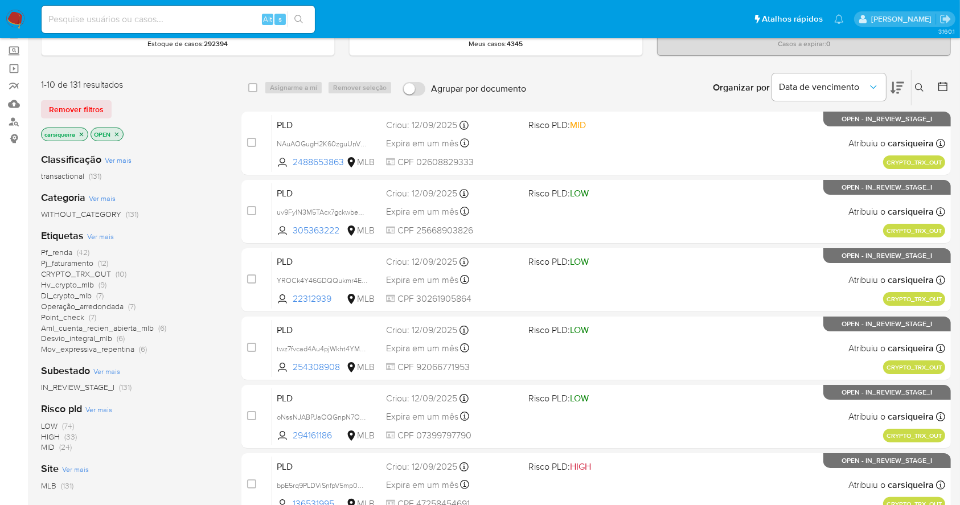
click at [109, 262] on div "Pf_renda (42) Pj_faturamento (12) CRYPTO_TRX_OUT (10) Hv_crypto_mlb (9) Di_cryp…" at bounding box center [132, 301] width 182 height 108
click at [85, 251] on span "(42)" at bounding box center [83, 252] width 13 height 11
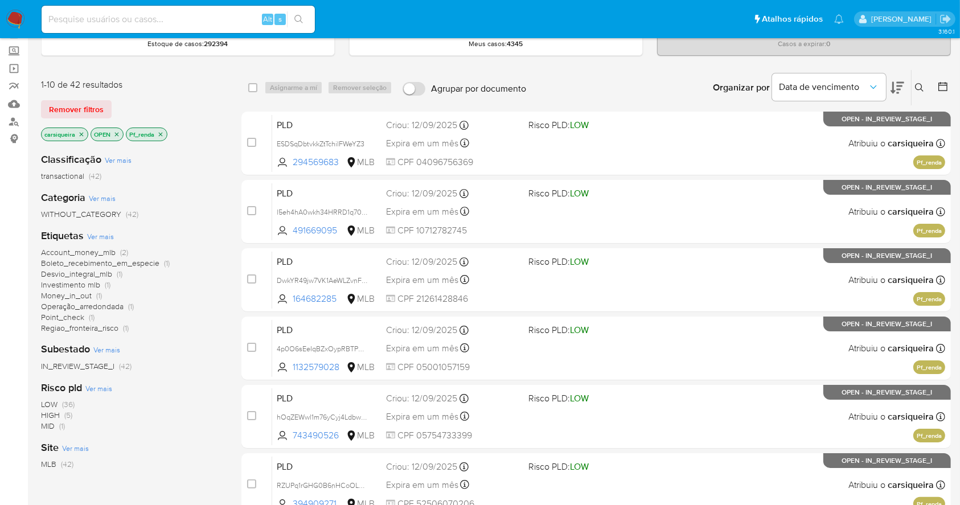
click at [67, 412] on span "(5)" at bounding box center [68, 415] width 8 height 11
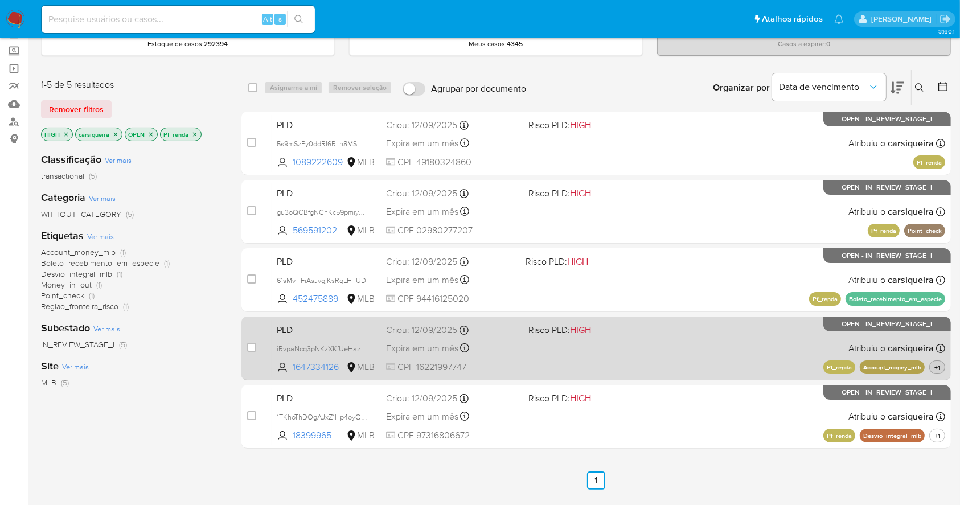
click at [938, 363] on span "+1" at bounding box center [937, 368] width 10 height 10
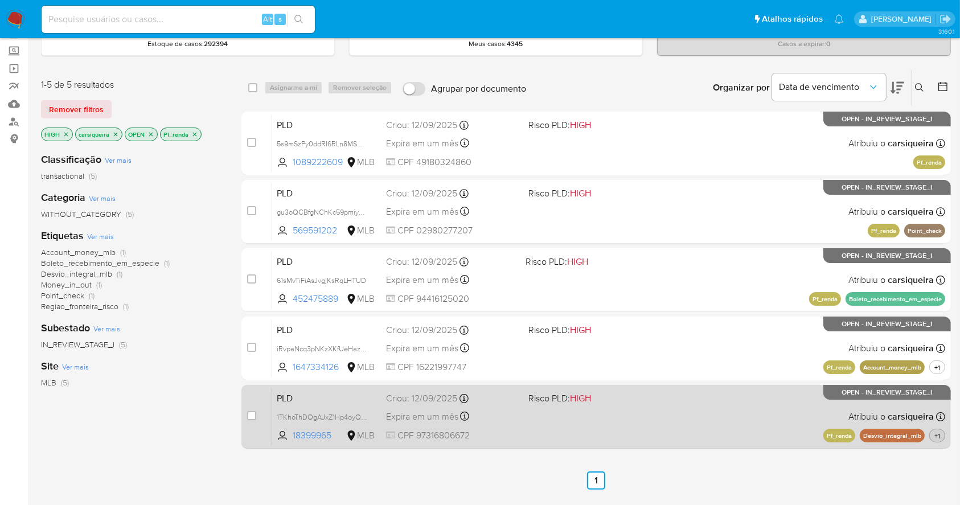
click at [938, 429] on button "+1" at bounding box center [938, 436] width 16 height 14
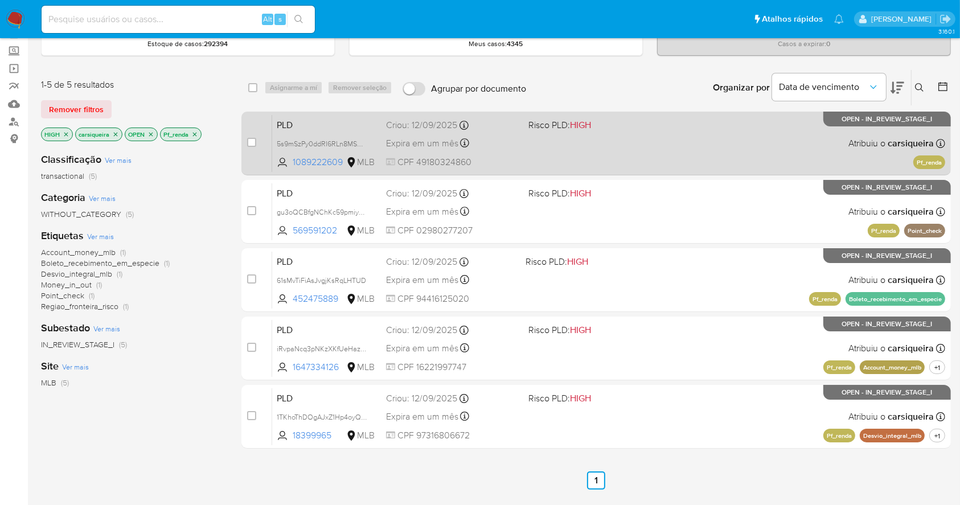
click at [573, 121] on span "HIGH" at bounding box center [580, 124] width 21 height 13
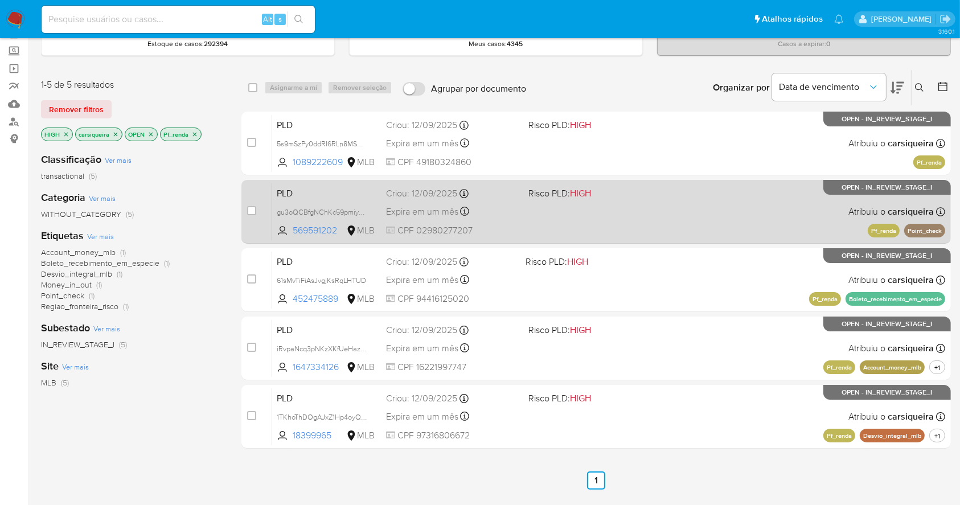
click at [525, 223] on div "PLD gu3oQCBfgNChKc59pmiyKMWa 569591202 MLB Risco PLD: HIGH Criou: 12/09/2025 Cr…" at bounding box center [608, 212] width 673 height 58
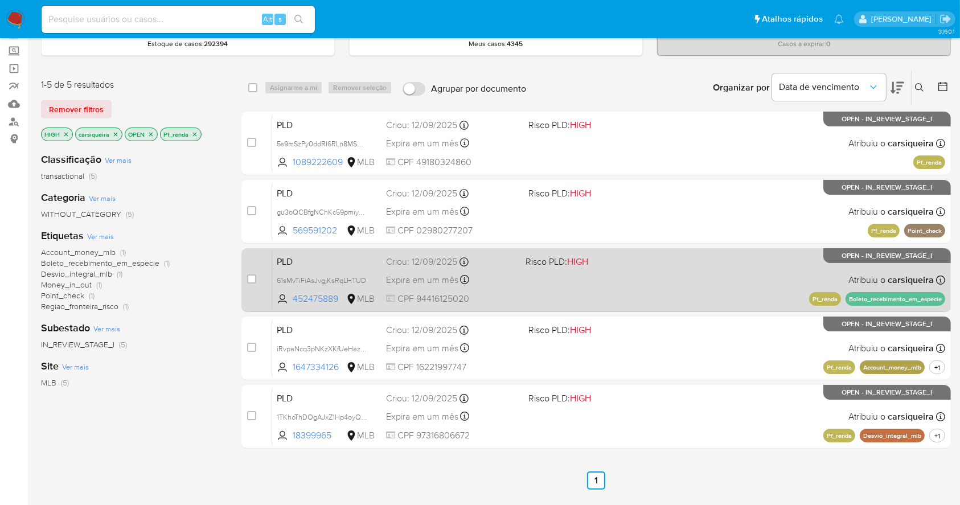
click at [653, 285] on div "PLD 61sMvTiFiAsJvgjKsRqLHTUD 452475889 MLB Risco PLD: HIGH Criou: 12/09/2025 Cr…" at bounding box center [608, 280] width 673 height 58
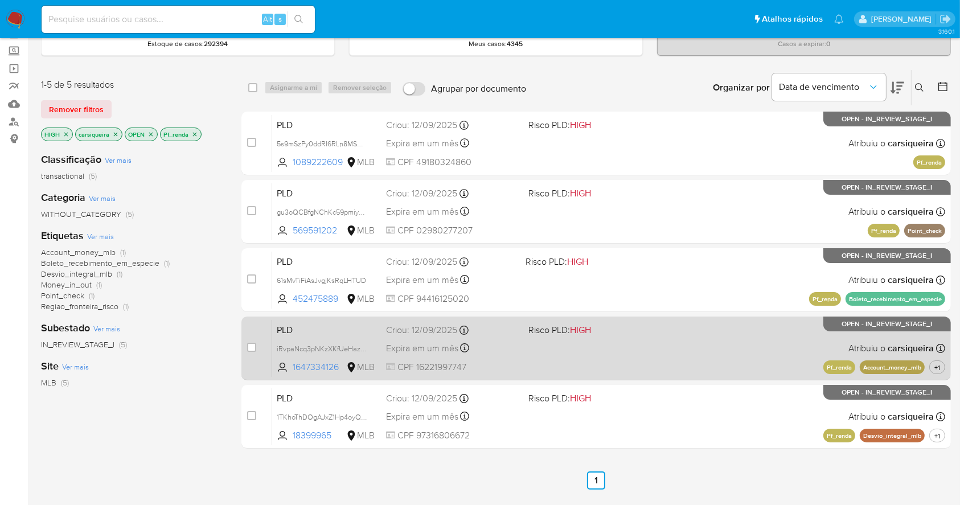
click at [626, 355] on div "PLD iRvpaNcq3pNKzXKfUeHazBYb 1647334126 MLB Risco PLD: HIGH Criou: 12/09/2025 C…" at bounding box center [608, 349] width 673 height 58
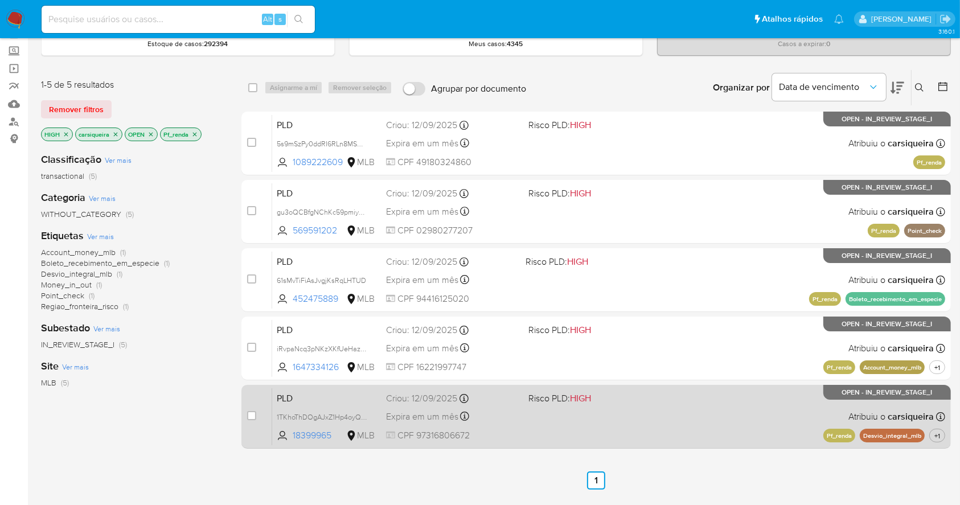
click at [666, 412] on div "PLD 1TKhoThDOgAJxZ1Hp4oyQDYJ 18399965 MLB Risco PLD: HIGH Criou: 12/09/2025 Cri…" at bounding box center [608, 417] width 673 height 58
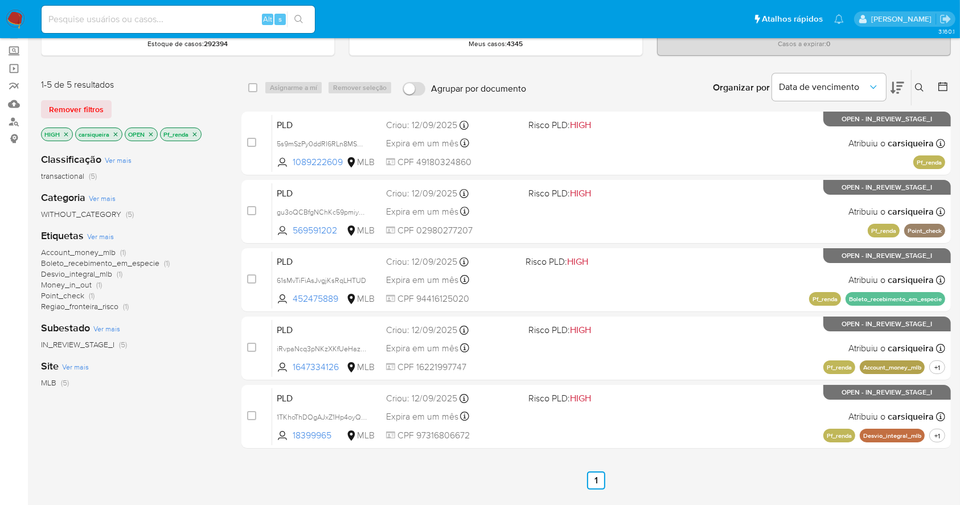
click at [68, 133] on icon "close-filter" at bounding box center [66, 134] width 7 height 7
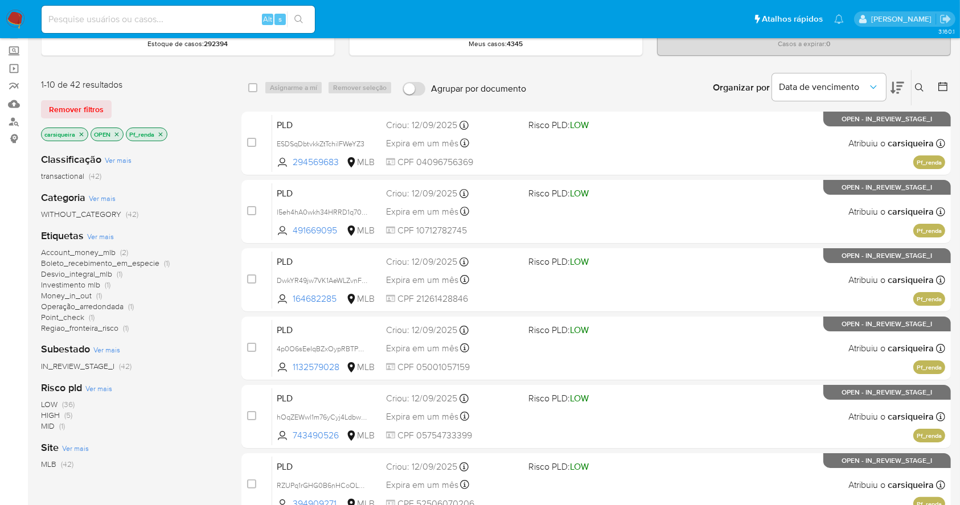
click at [71, 402] on span "(36)" at bounding box center [68, 404] width 13 height 11
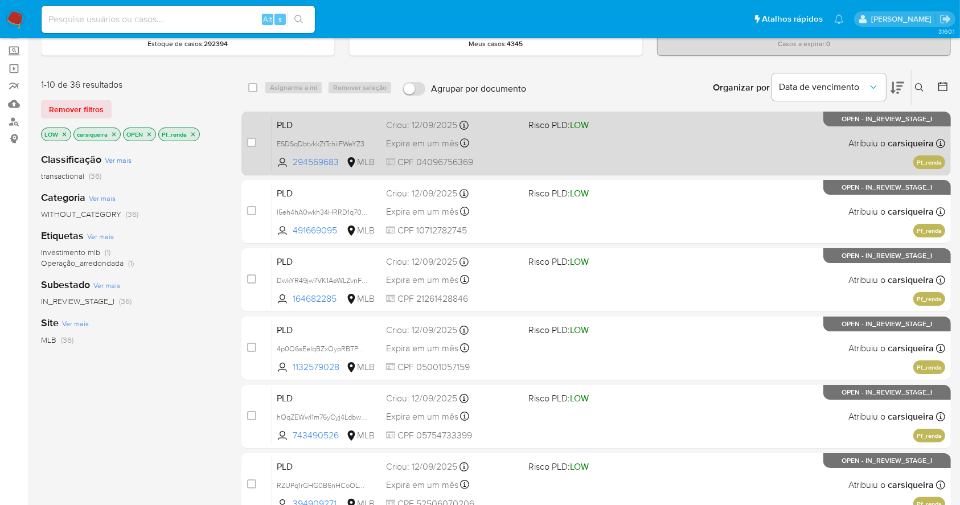
click at [501, 120] on div "Criou: 12/09/2025 Criou: 12/09/2025 00:37:57" at bounding box center [452, 125] width 133 height 13
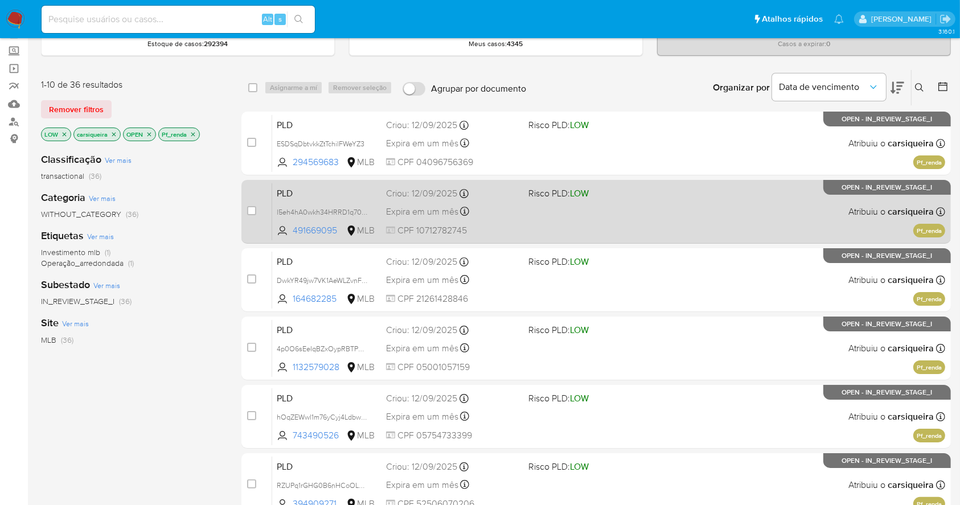
click at [521, 186] on div "PLD l5eh4hA0wkh34HRRD1q70kdZ 491669095 MLB Risco PLD: LOW Criou: 12/09/2025 Cri…" at bounding box center [608, 212] width 673 height 58
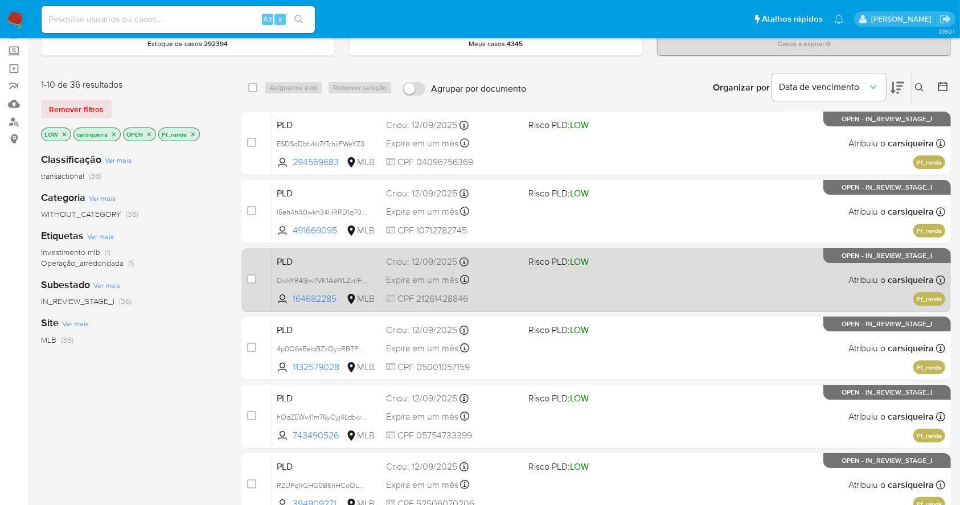
click at [526, 285] on div "PLD DwkYR49jw7VK1AeWLZvnFBDs 164682285 MLB Risco PLD: LOW Criou: 12/09/2025 Cri…" at bounding box center [608, 280] width 673 height 58
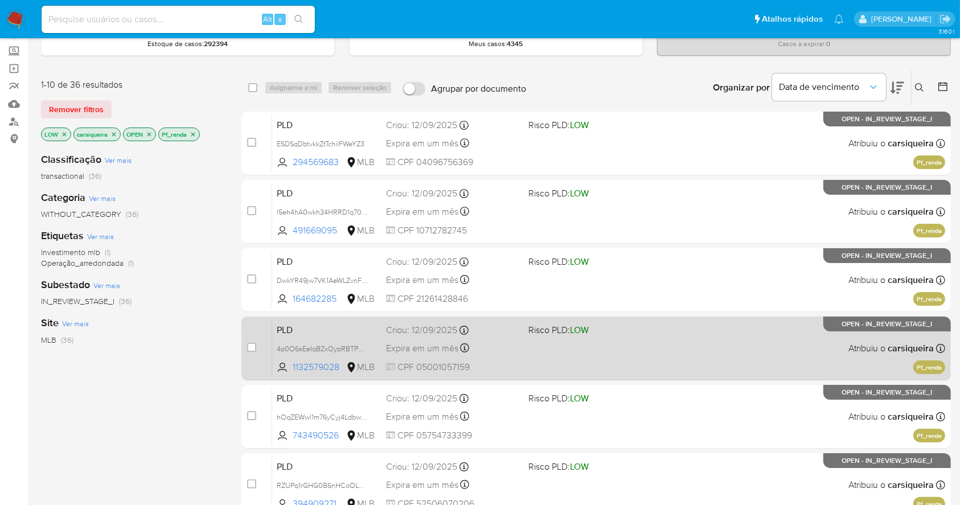
click at [607, 333] on span "Risco PLD: LOW" at bounding box center [595, 329] width 133 height 15
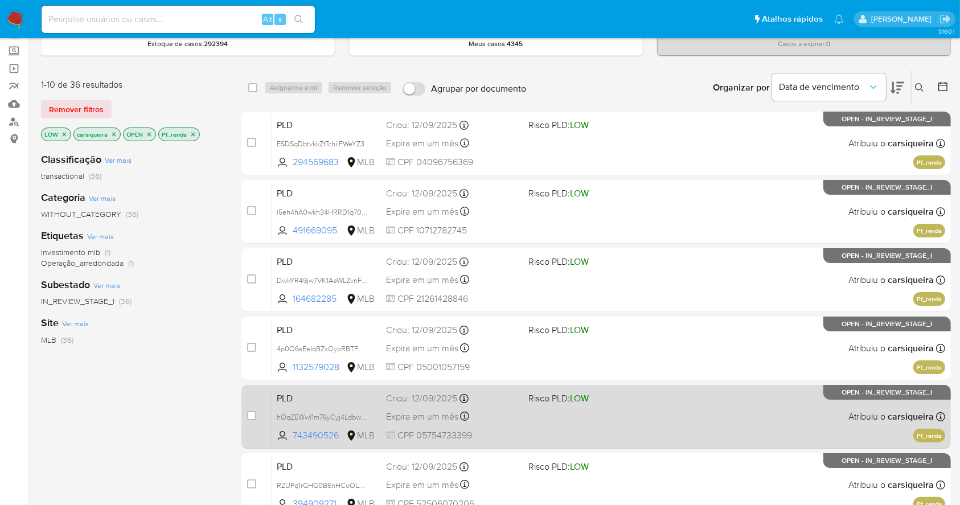
click at [624, 401] on span "Risco PLD: LOW" at bounding box center [595, 397] width 133 height 15
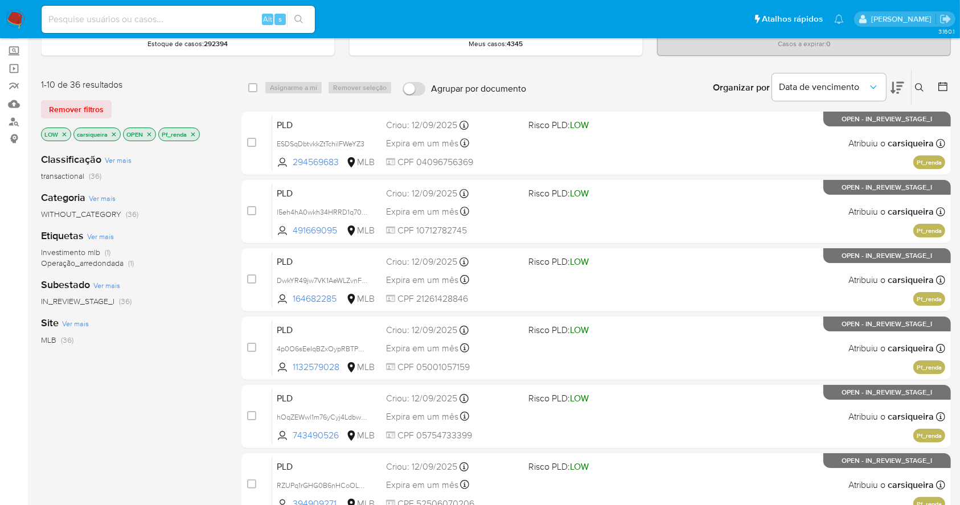
scroll to position [434, 0]
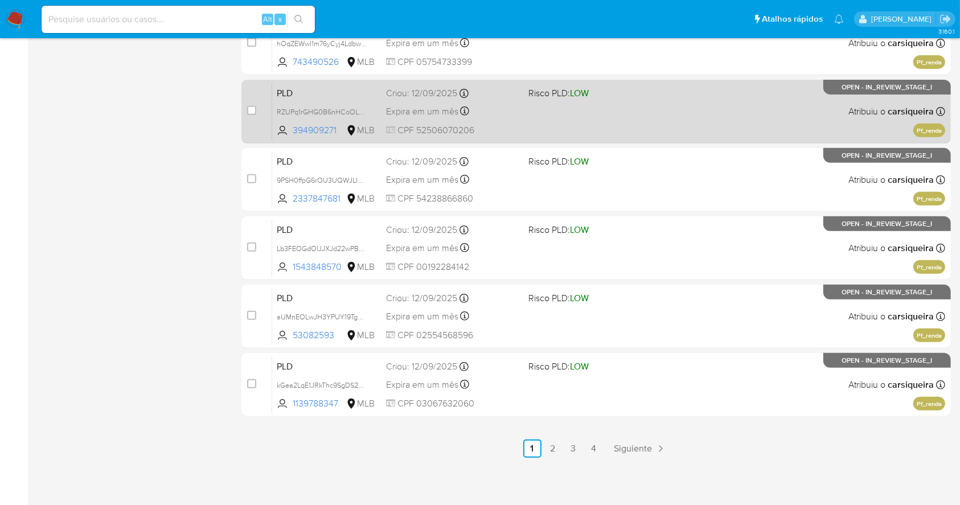
click at [729, 87] on div "PLD RZUPq1rGHG0B6nHCoOLXwbXl 394909271 MLB Risco PLD: LOW Criou: 12/09/2025 Cri…" at bounding box center [608, 112] width 673 height 58
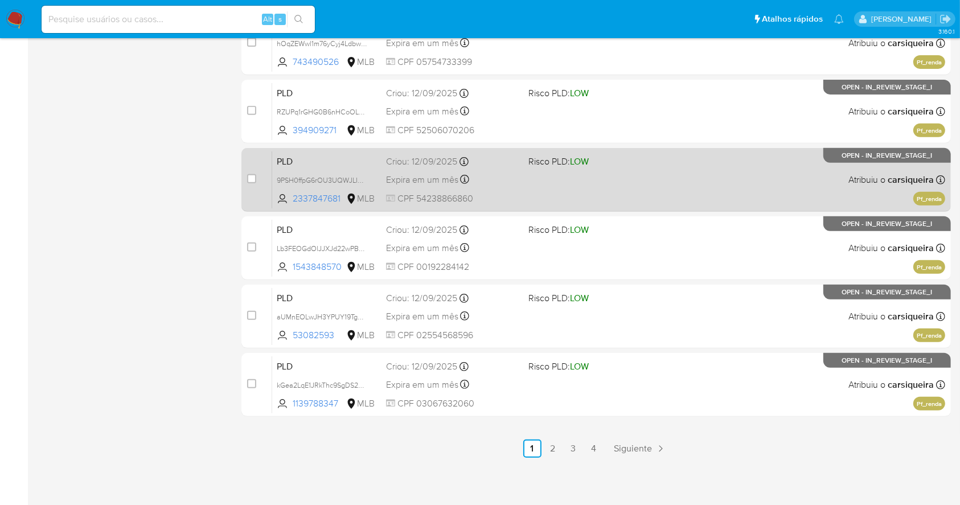
click at [632, 186] on div "PLD 9PSH0ffpG6rOU3UQWJLI0K0h 2337847681 MLB Risco PLD: LOW Criou: 12/09/2025 Cr…" at bounding box center [608, 180] width 673 height 58
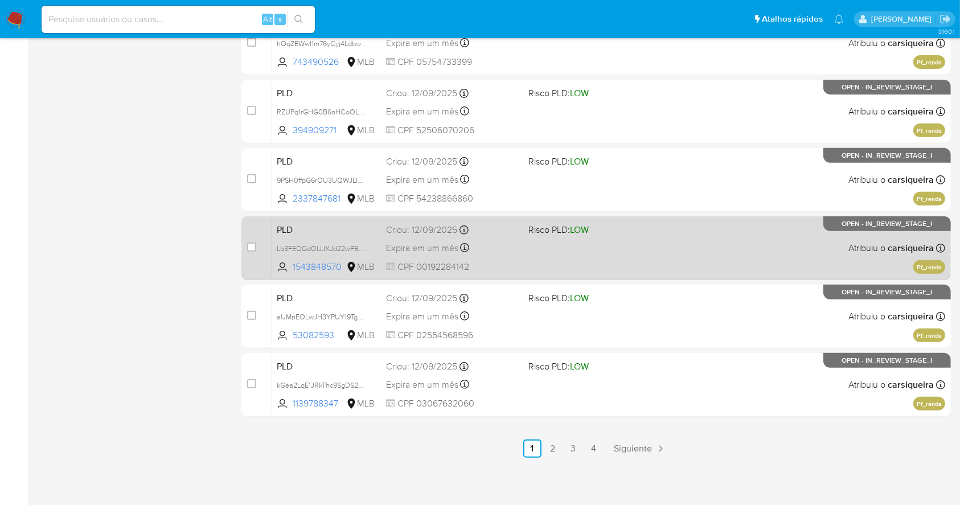
click at [546, 234] on span "Risco PLD: LOW" at bounding box center [559, 229] width 60 height 13
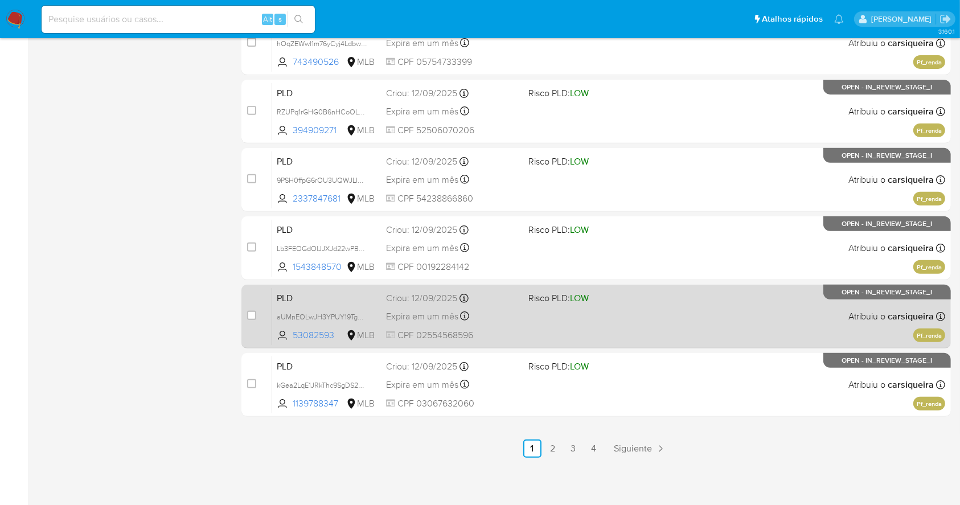
click at [623, 310] on div "PLD aUMnEOLwJH3YPUY19TgKbtEi 53082593 MLB Risco PLD: LOW Criou: 12/09/2025 Crio…" at bounding box center [608, 317] width 673 height 58
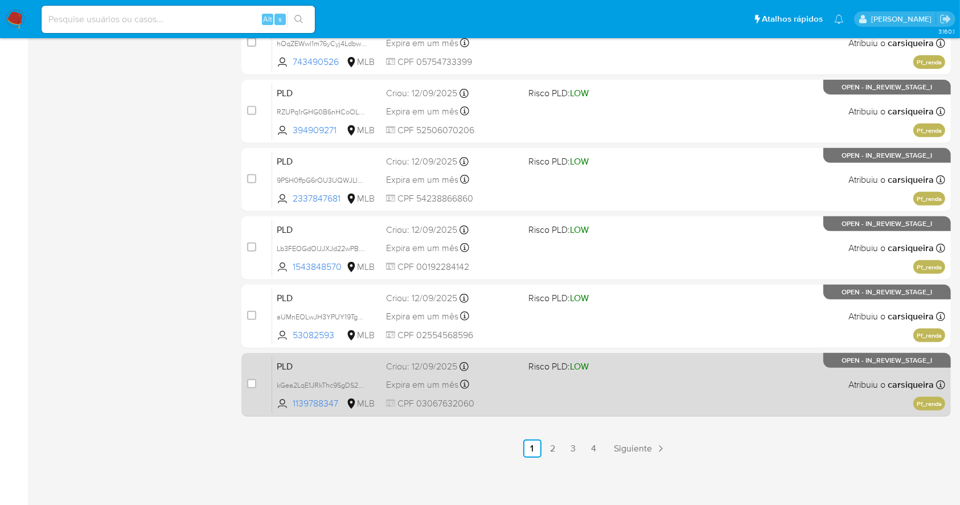
click at [693, 372] on div "PLD kGea2LqE1JRkThc9SgDS2DHa 1139788347 MLB Risco PLD: LOW Criou: 12/09/2025 Cr…" at bounding box center [608, 385] width 673 height 58
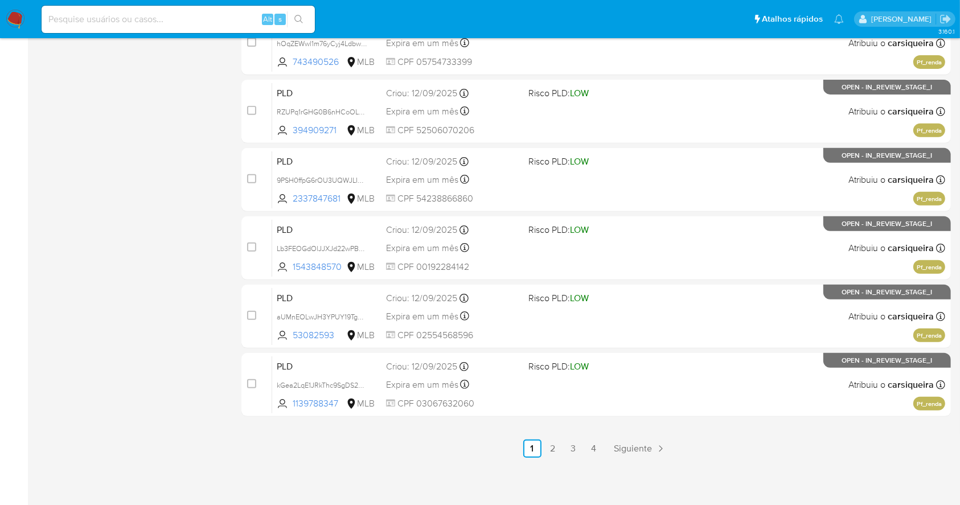
click at [13, 24] on img at bounding box center [15, 19] width 19 height 19
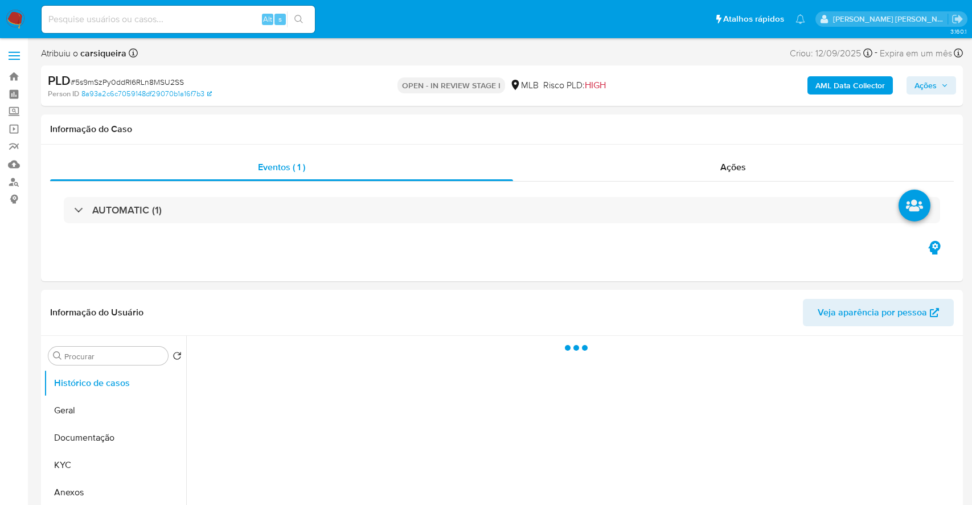
select select "10"
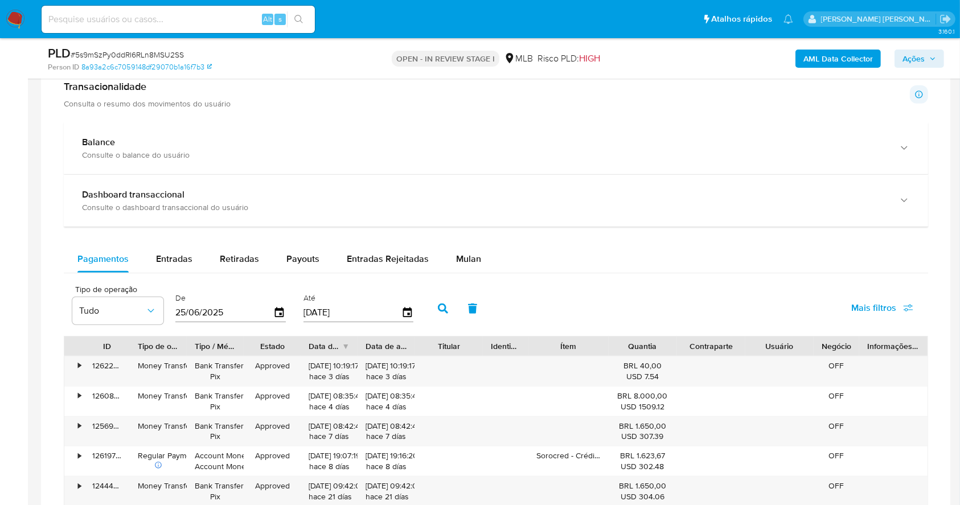
scroll to position [795, 0]
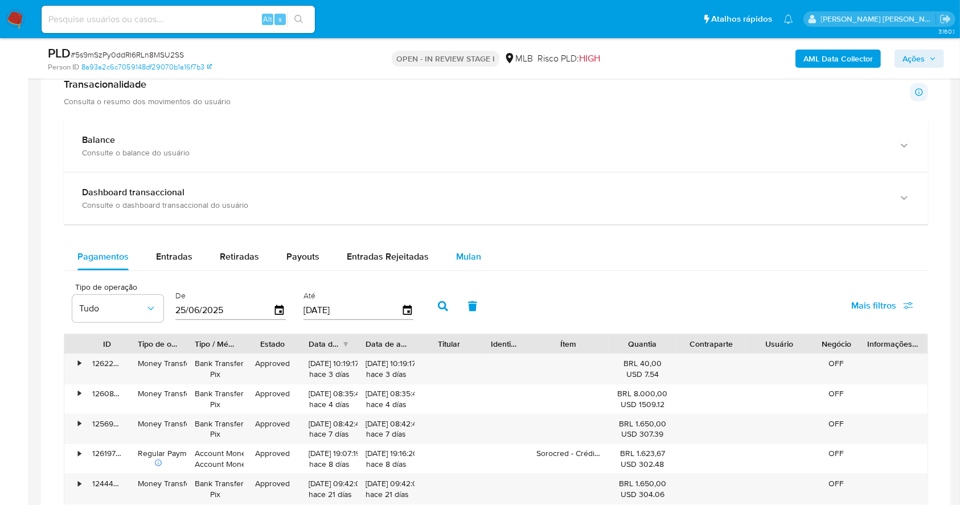
click at [474, 260] on span "Mulan" at bounding box center [468, 256] width 25 height 13
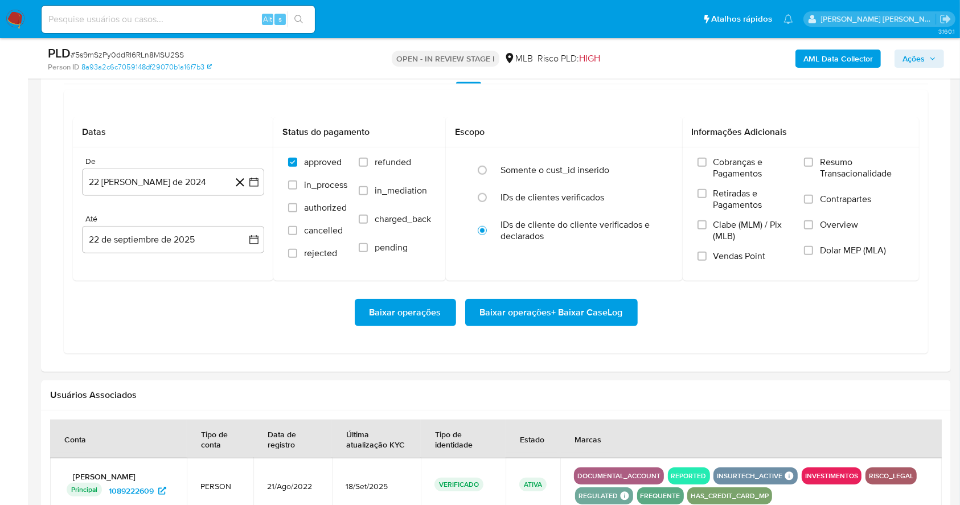
scroll to position [996, 0]
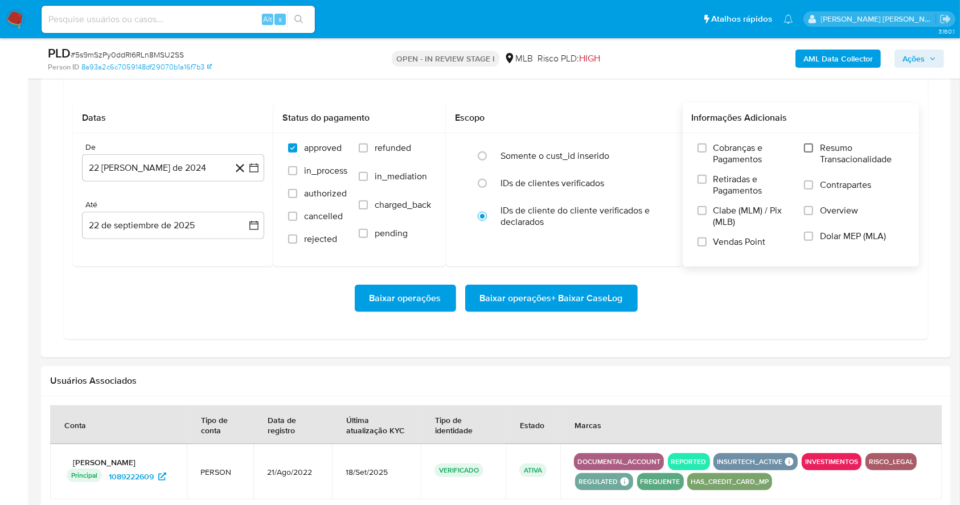
click at [810, 144] on input "Resumo Transacionalidade" at bounding box center [808, 148] width 9 height 9
click at [698, 248] on label "Vendas Point" at bounding box center [746, 246] width 96 height 20
click at [698, 247] on input "Vendas Point" at bounding box center [702, 242] width 9 height 9
click at [251, 167] on icon "button" at bounding box center [253, 167] width 11 height 11
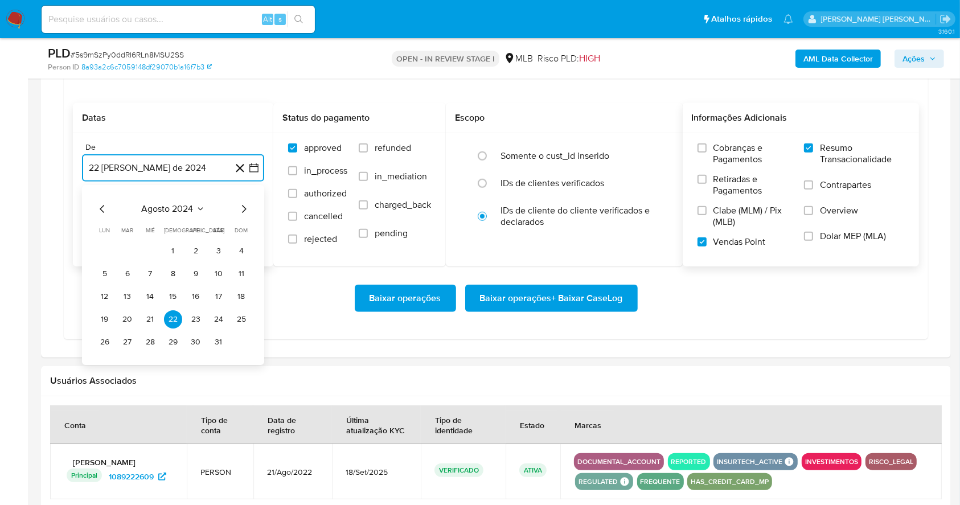
click at [246, 207] on icon "Mes siguiente" at bounding box center [244, 209] width 14 height 14
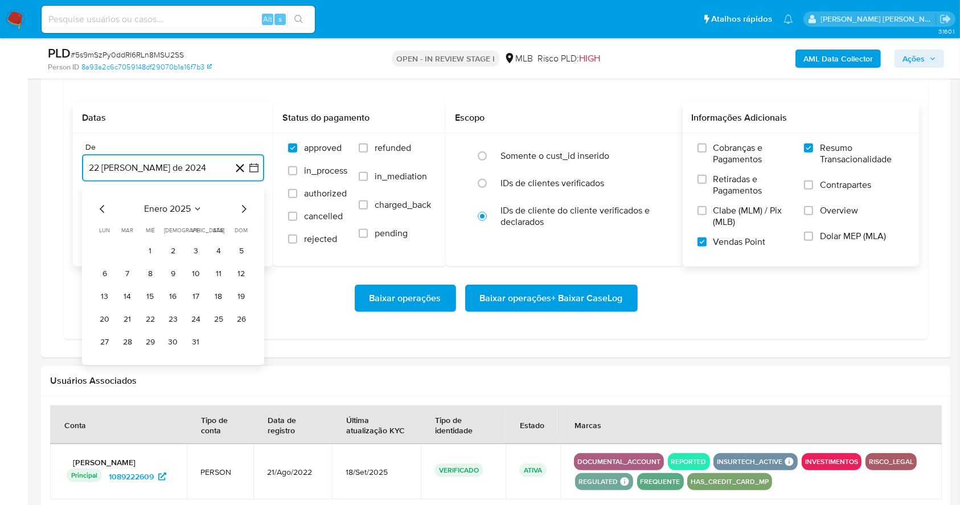
click at [246, 207] on icon "Mes siguiente" at bounding box center [244, 209] width 14 height 14
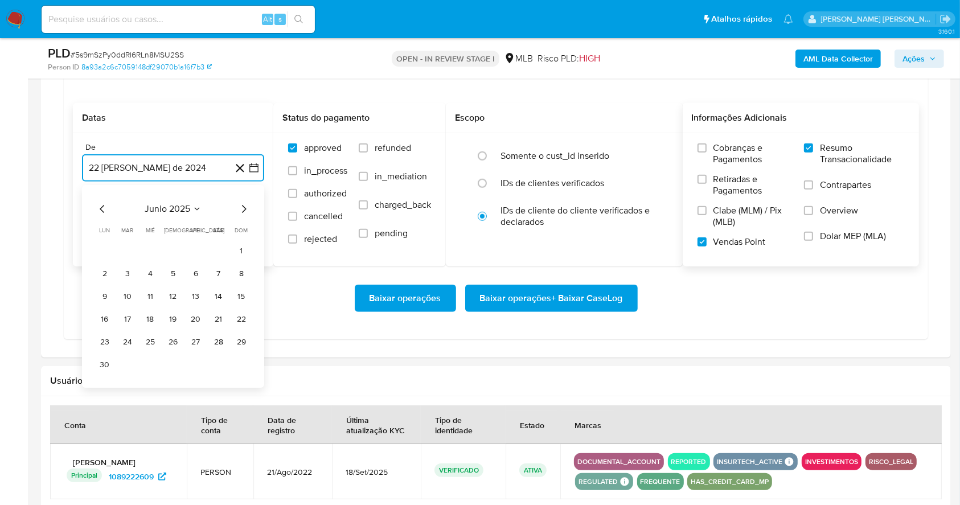
click at [246, 207] on icon "Mes siguiente" at bounding box center [244, 209] width 14 height 14
click at [193, 248] on button "1" at bounding box center [196, 251] width 18 height 18
click at [182, 219] on button "22 de septiembre de 2025" at bounding box center [173, 225] width 182 height 27
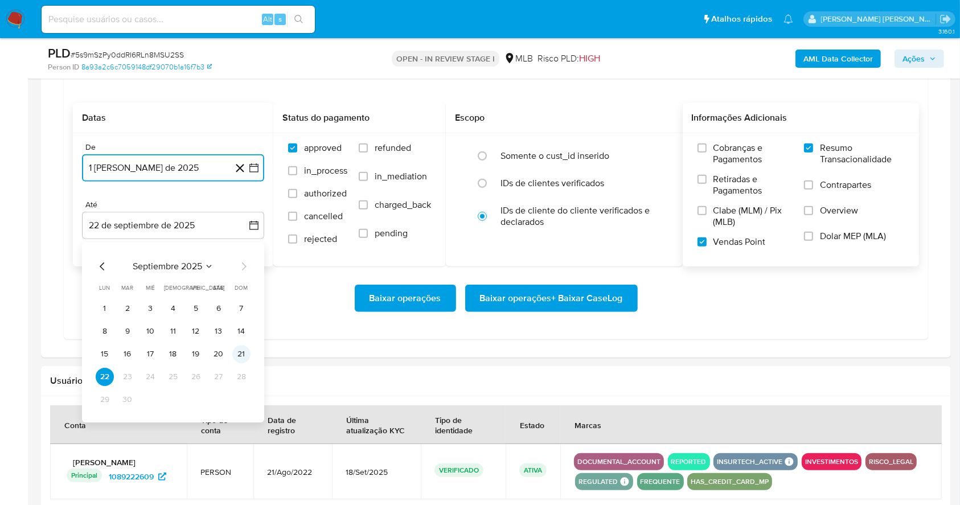
click at [246, 354] on button "21" at bounding box center [241, 354] width 18 height 18
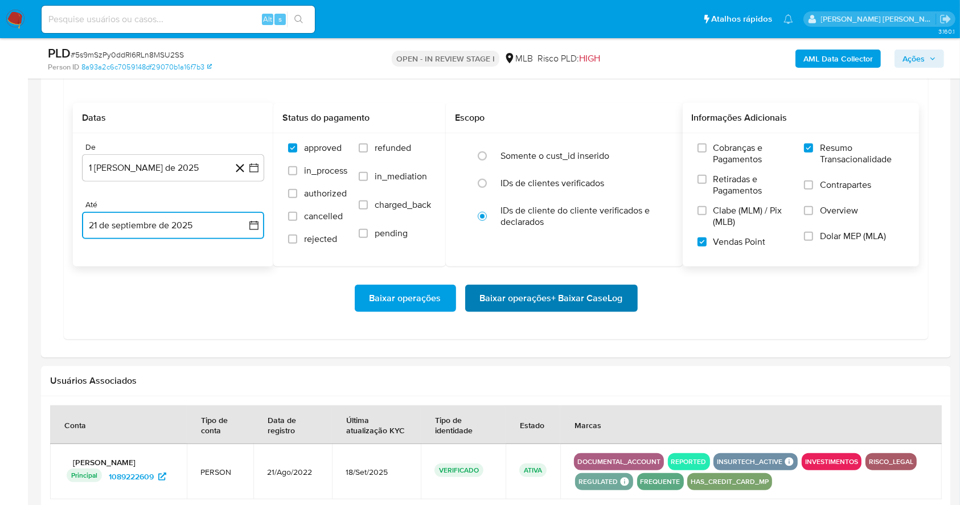
click at [486, 303] on span "Baixar operações + Baixar CaseLog" at bounding box center [551, 298] width 143 height 25
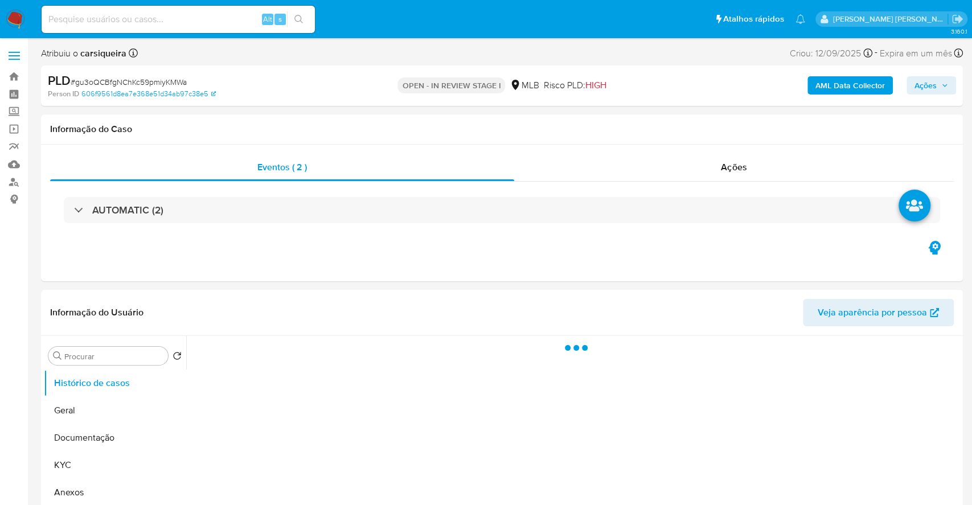
select select "10"
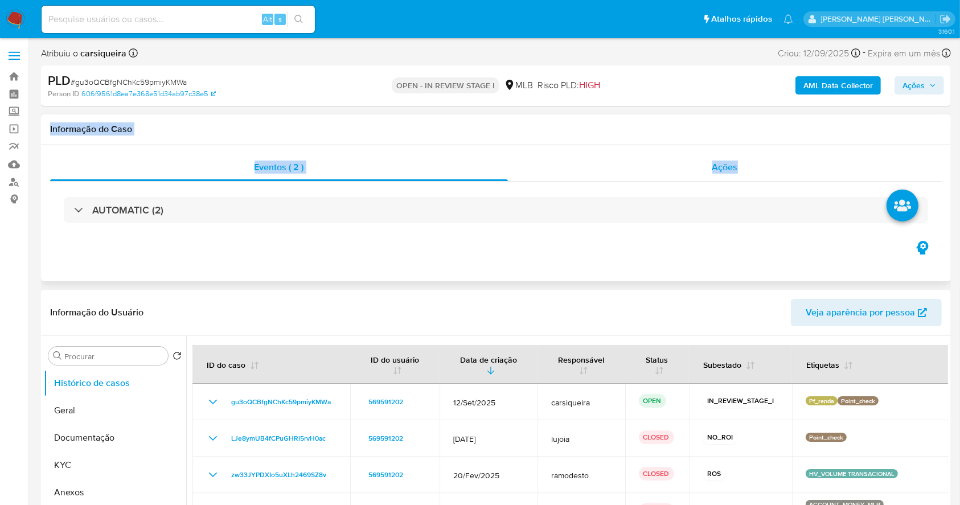
drag, startPoint x: 950, startPoint y: 93, endPoint x: 942, endPoint y: 162, distance: 69.4
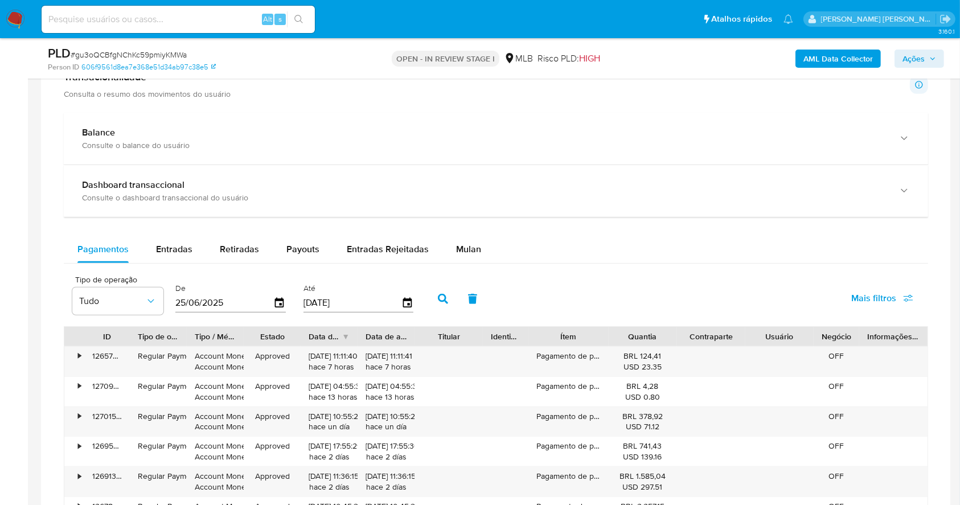
scroll to position [791, 0]
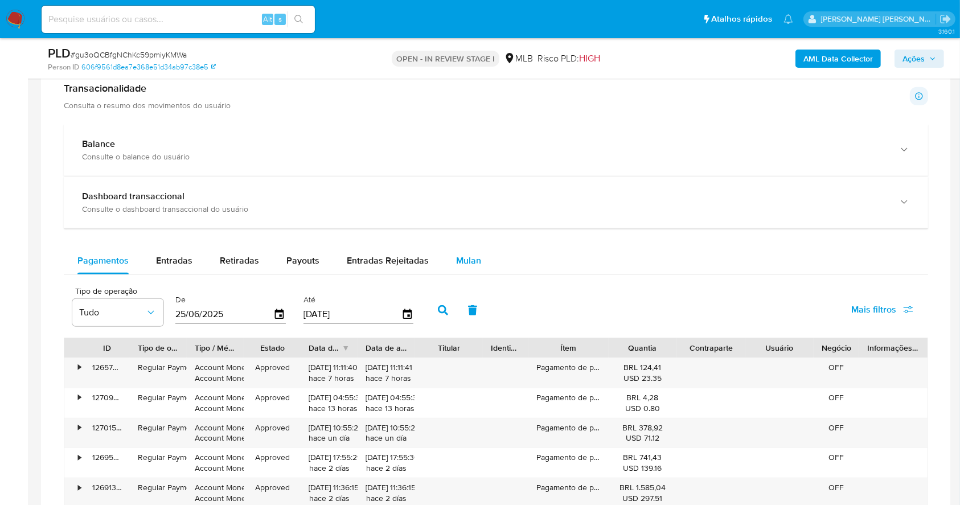
click at [471, 257] on span "Mulan" at bounding box center [468, 260] width 25 height 13
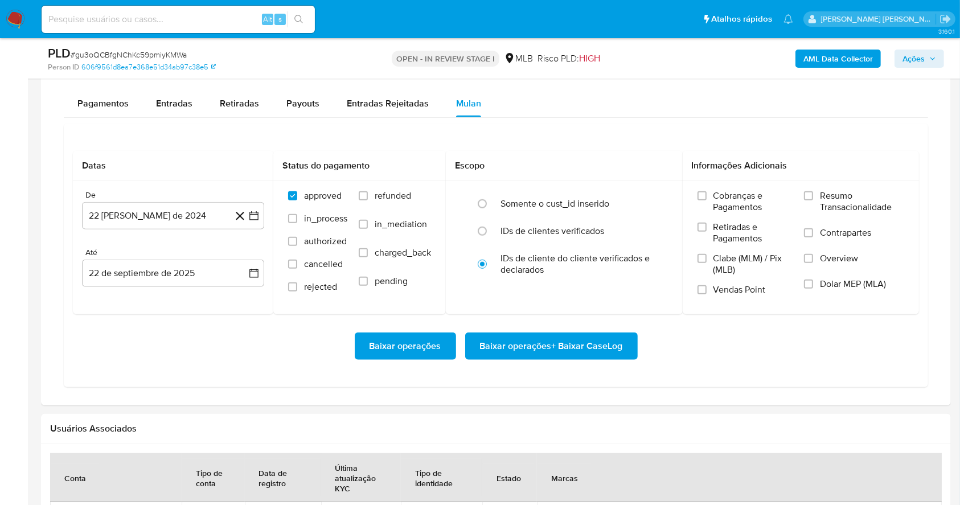
scroll to position [942, 0]
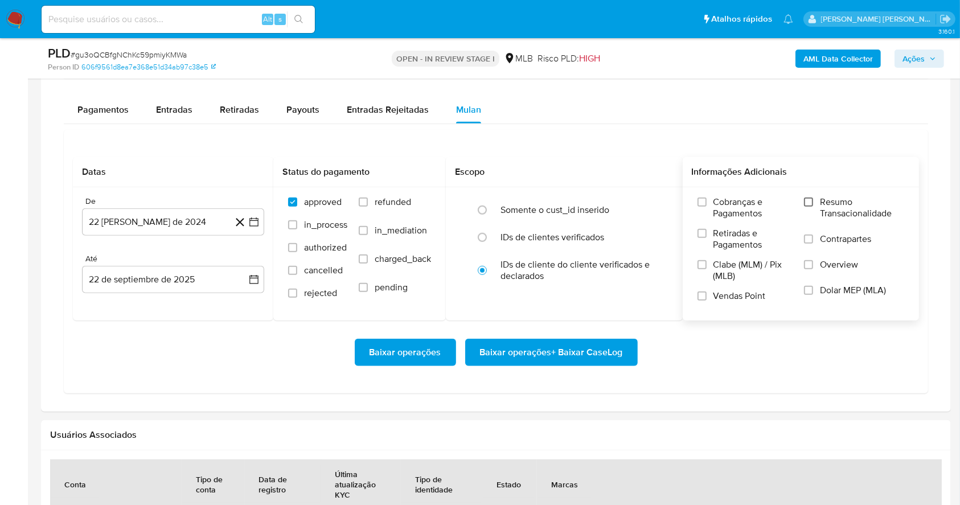
click at [813, 200] on input "Resumo Transacionalidade" at bounding box center [808, 202] width 9 height 9
click at [709, 298] on label "Vendas Point" at bounding box center [746, 301] width 96 height 20
click at [707, 298] on input "Vendas Point" at bounding box center [702, 296] width 9 height 9
click at [251, 216] on icon "button" at bounding box center [253, 221] width 11 height 11
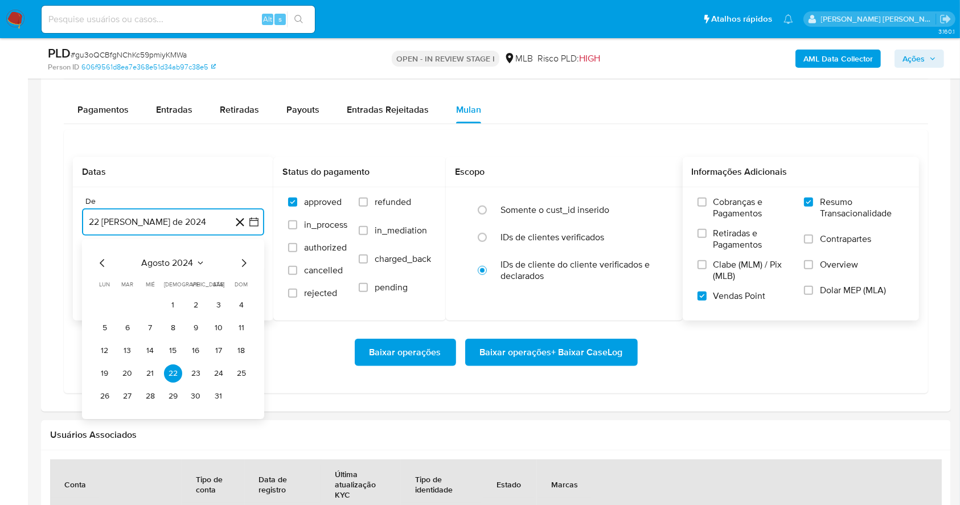
click at [239, 264] on icon "Mes siguiente" at bounding box center [244, 263] width 14 height 14
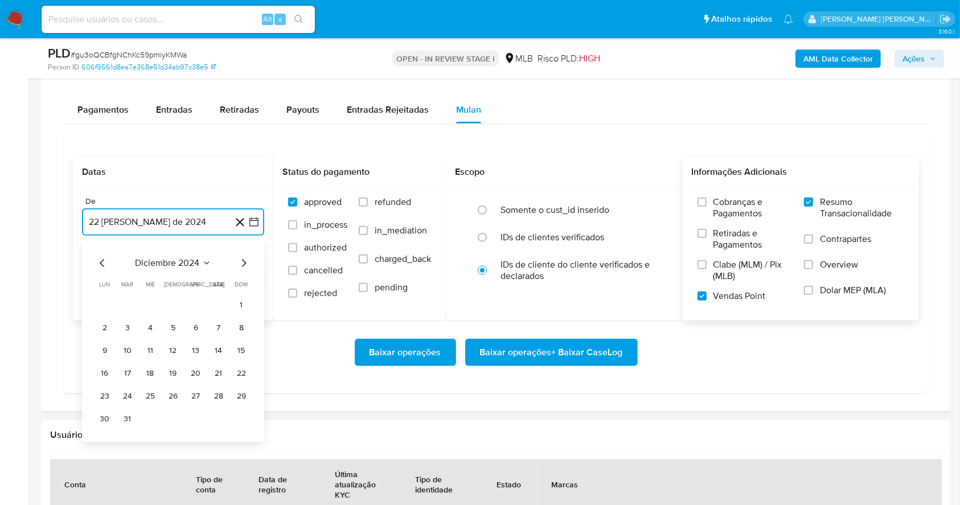
click at [239, 264] on icon "Mes siguiente" at bounding box center [244, 263] width 14 height 14
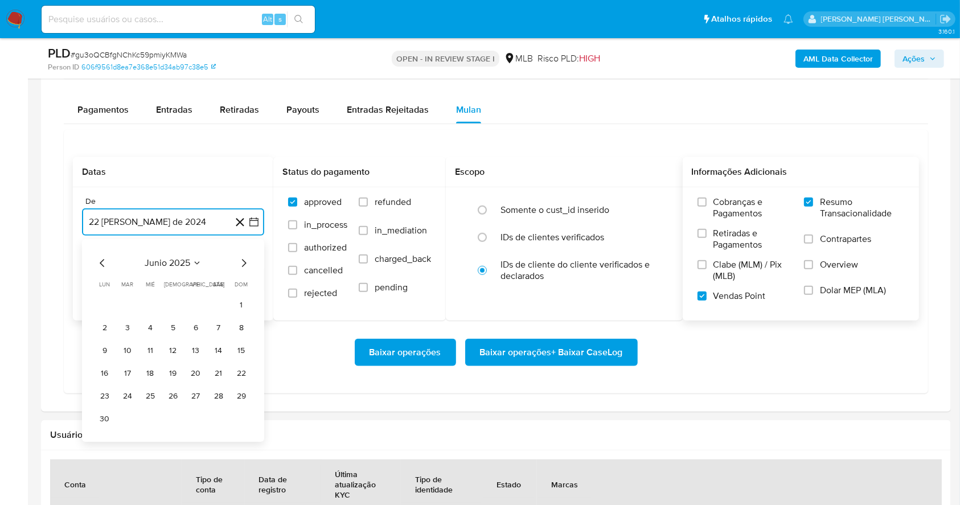
click at [239, 264] on icon "Mes siguiente" at bounding box center [244, 263] width 14 height 14
click at [244, 266] on icon "Mes siguiente" at bounding box center [244, 263] width 14 height 14
click at [103, 266] on icon "Mes anterior" at bounding box center [103, 263] width 14 height 14
click at [191, 304] on button "1" at bounding box center [196, 305] width 18 height 18
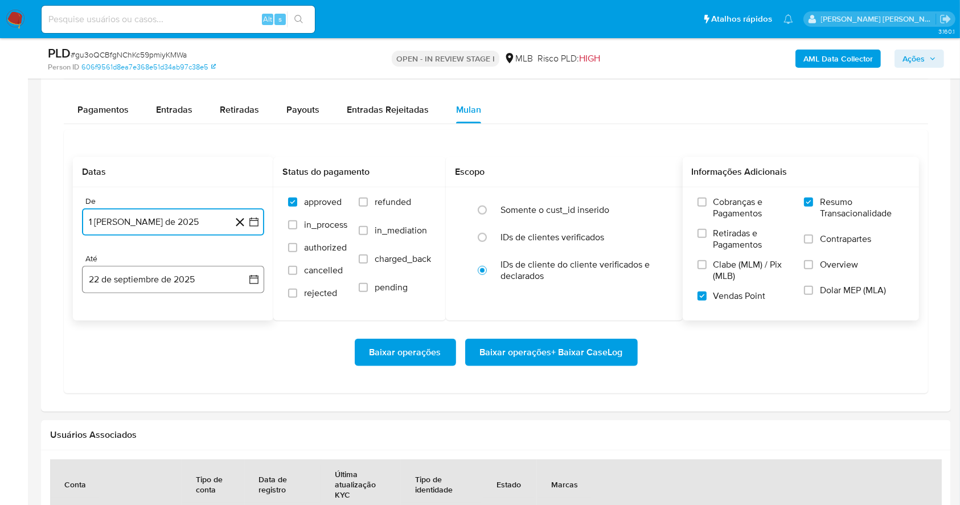
click at [179, 284] on button "22 de septiembre de 2025" at bounding box center [173, 279] width 182 height 27
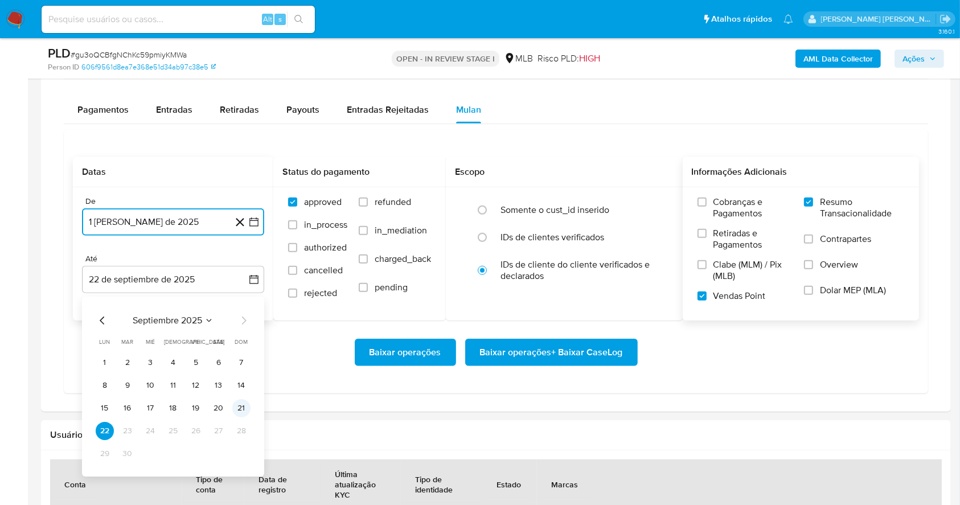
click at [242, 403] on button "21" at bounding box center [241, 408] width 18 height 18
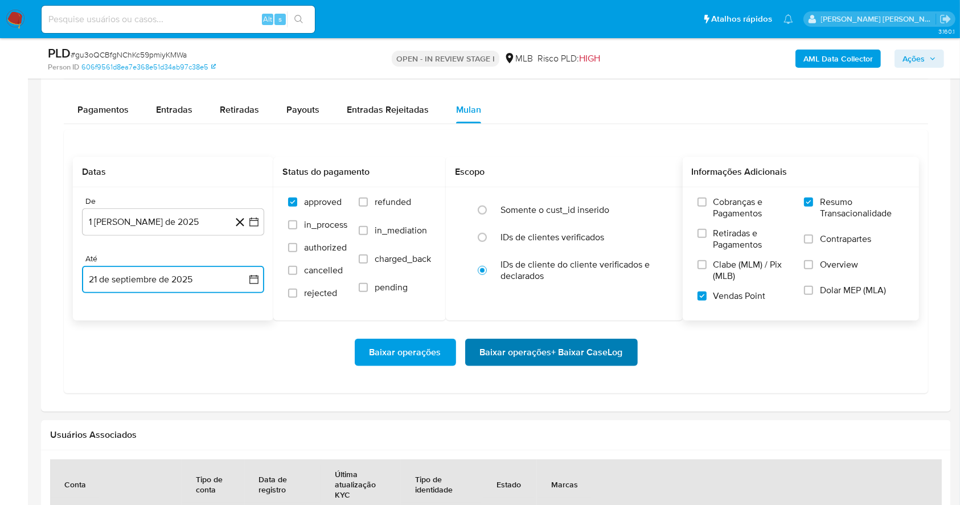
click at [564, 349] on span "Baixar operações + Baixar CaseLog" at bounding box center [551, 352] width 143 height 25
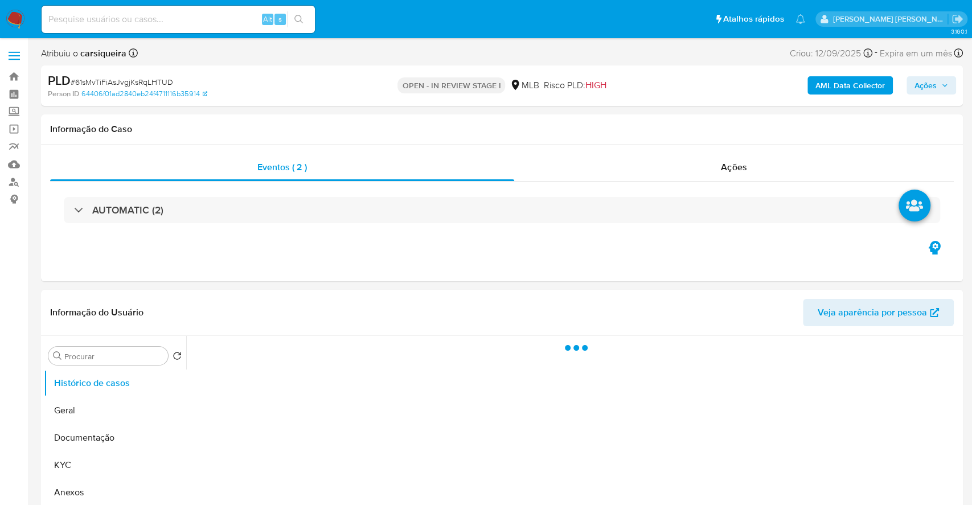
select select "10"
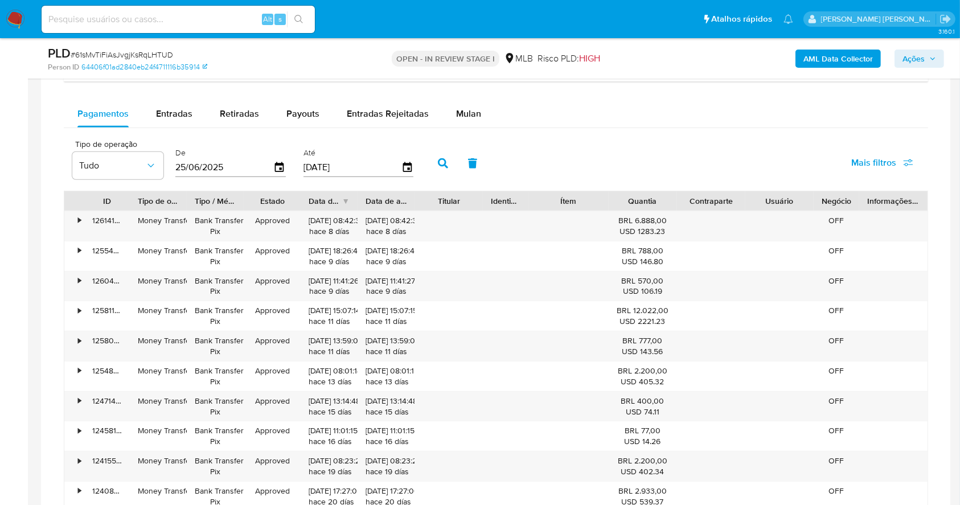
scroll to position [942, 0]
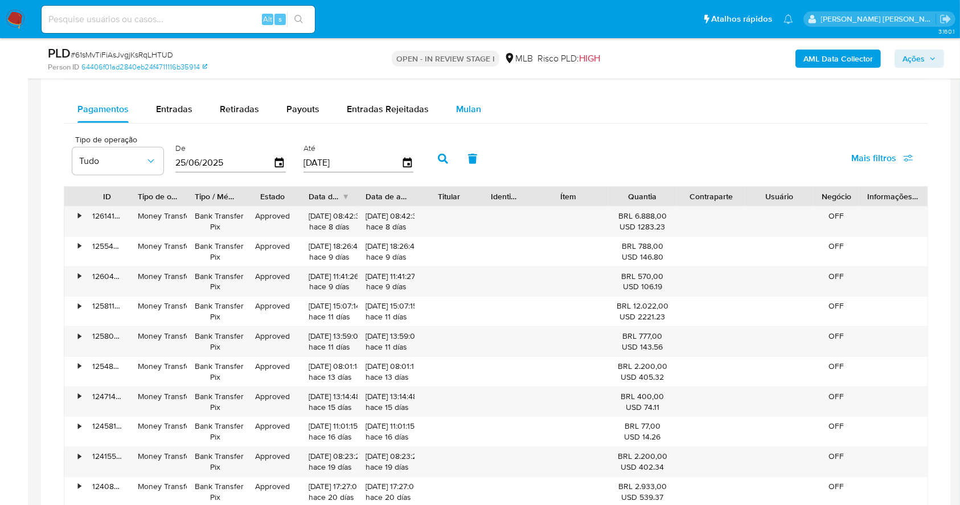
click at [459, 105] on span "Mulan" at bounding box center [468, 109] width 25 height 13
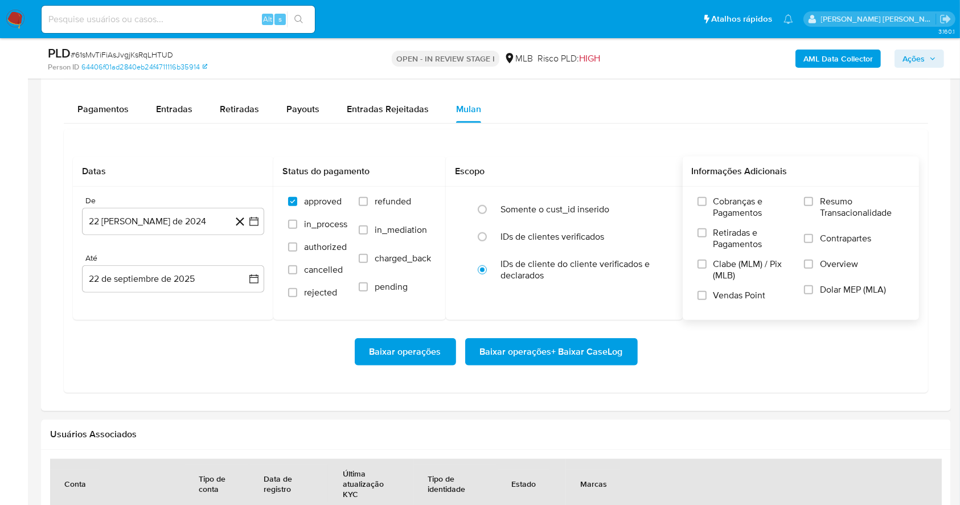
click at [817, 201] on label "Resumo Transacionalidade" at bounding box center [854, 214] width 100 height 37
click at [813, 201] on input "Resumo Transacionalidade" at bounding box center [808, 201] width 9 height 9
click at [706, 298] on span at bounding box center [702, 295] width 9 height 9
click at [706, 298] on input "Vendas Point" at bounding box center [702, 295] width 9 height 9
click at [249, 212] on button "22 [PERSON_NAME] de 2024" at bounding box center [173, 221] width 182 height 27
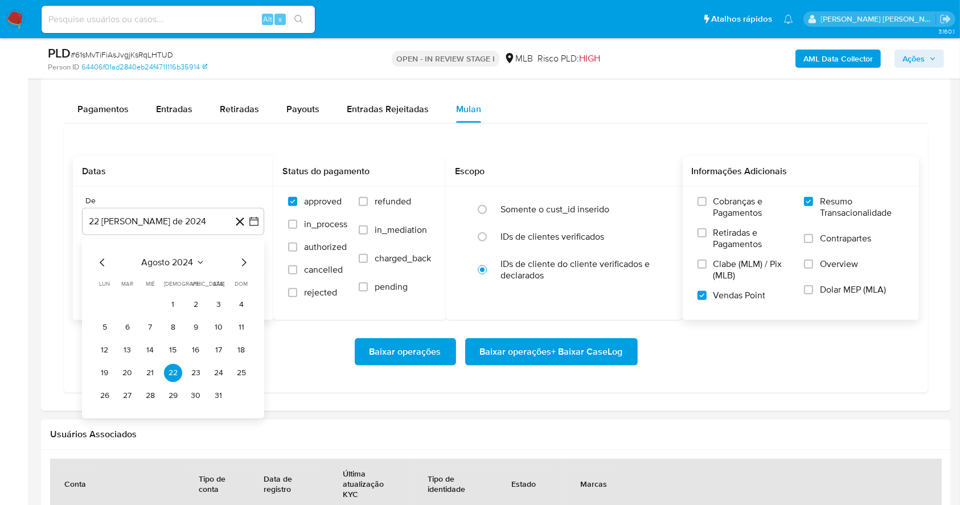
click at [234, 265] on div "agosto 2024" at bounding box center [173, 263] width 155 height 14
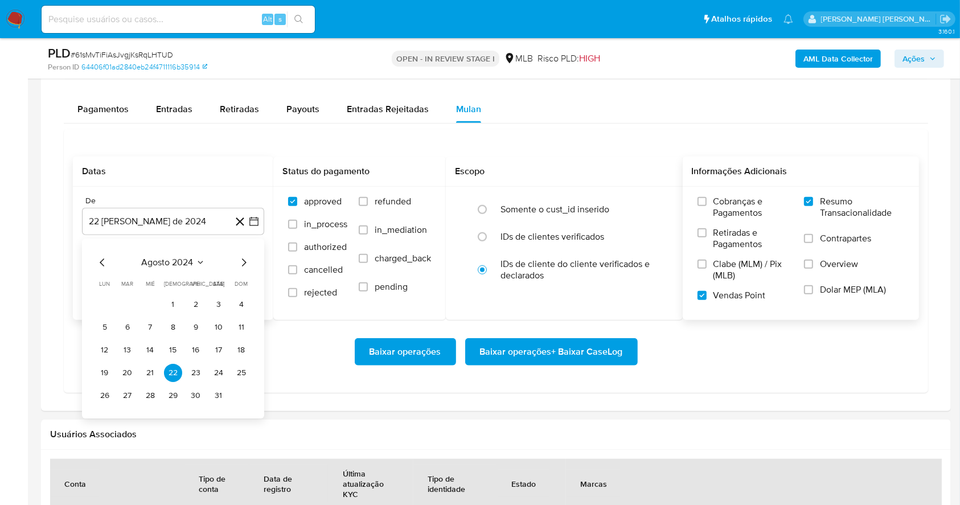
click at [234, 265] on div "agosto 2024" at bounding box center [173, 263] width 155 height 14
click at [243, 263] on icon "Mes siguiente" at bounding box center [244, 263] width 14 height 14
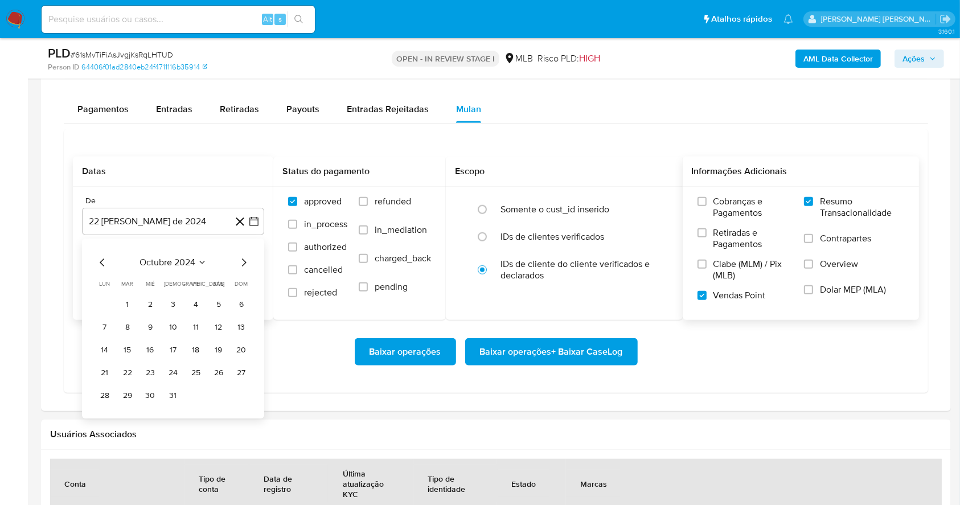
click at [243, 263] on icon "Mes siguiente" at bounding box center [244, 263] width 14 height 14
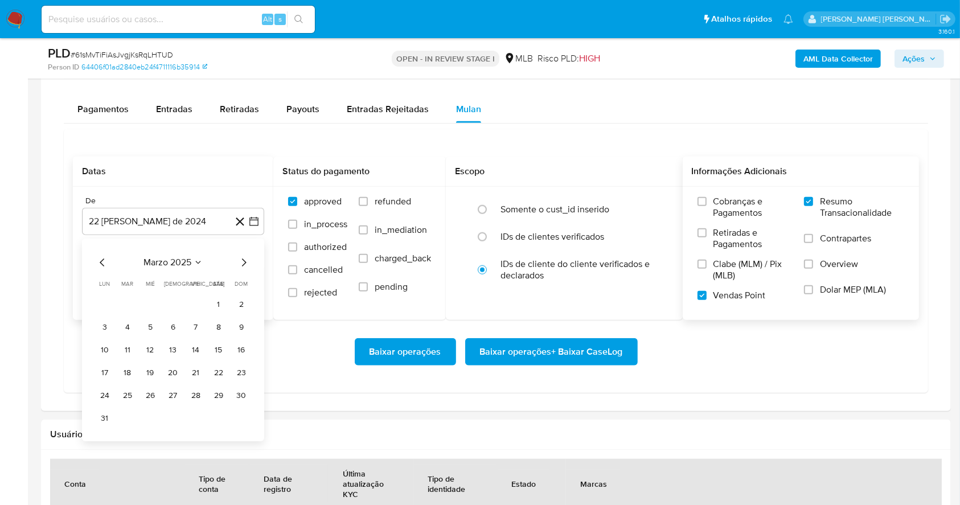
click at [243, 263] on icon "Mes siguiente" at bounding box center [244, 263] width 14 height 14
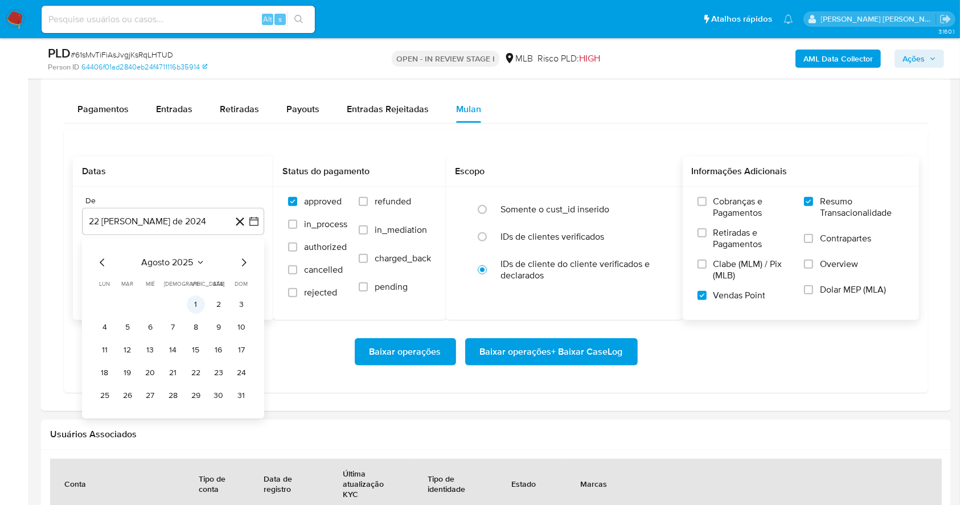
click at [202, 307] on button "1" at bounding box center [196, 305] width 18 height 18
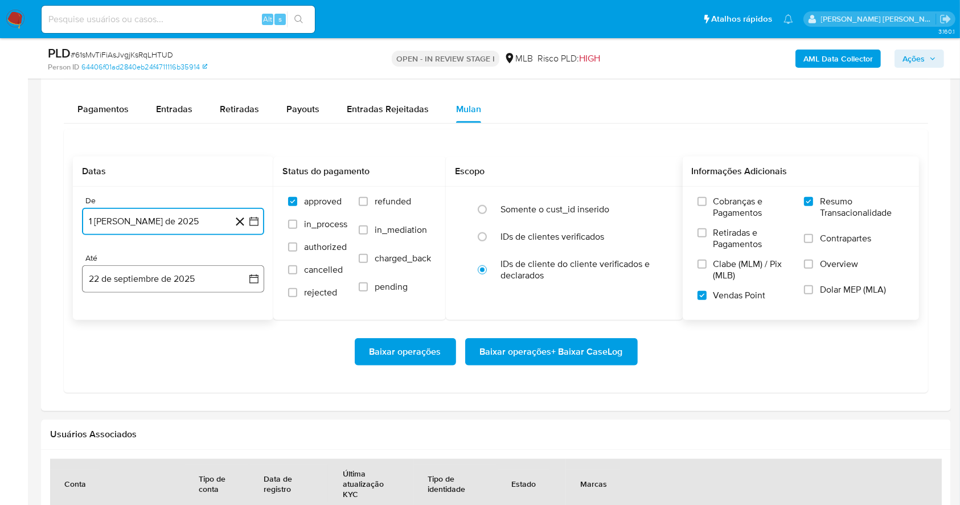
click at [171, 289] on button "22 de septiembre de 2025" at bounding box center [173, 278] width 182 height 27
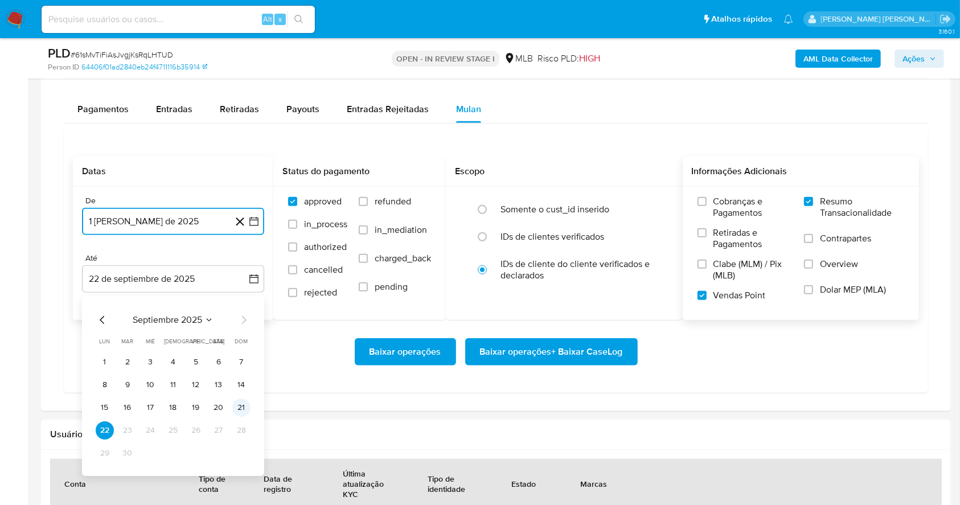
click at [241, 410] on button "21" at bounding box center [241, 408] width 18 height 18
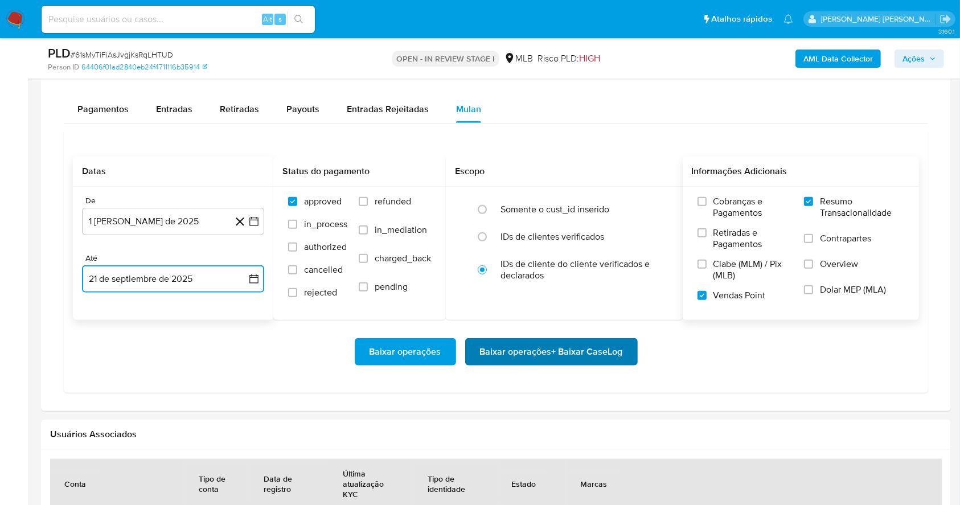
click at [534, 356] on span "Baixar operações + Baixar CaseLog" at bounding box center [551, 351] width 143 height 25
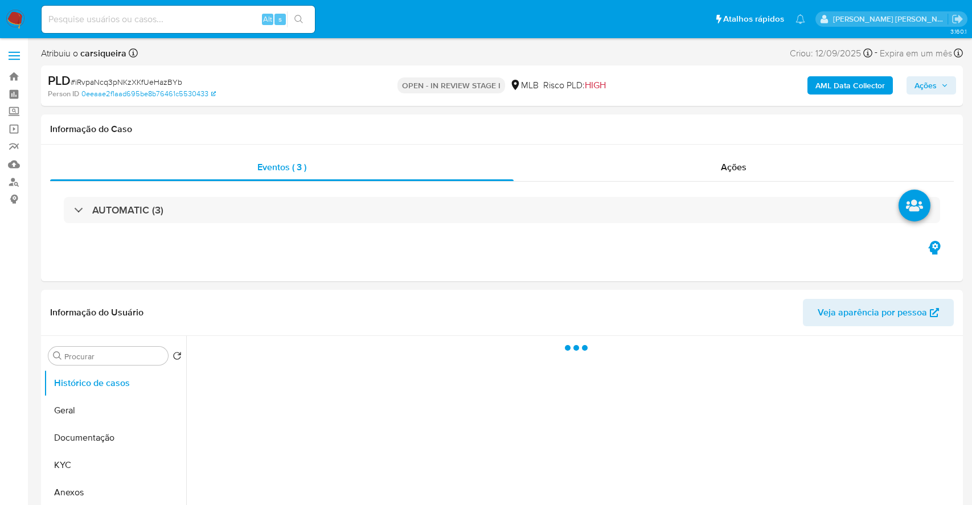
select select "10"
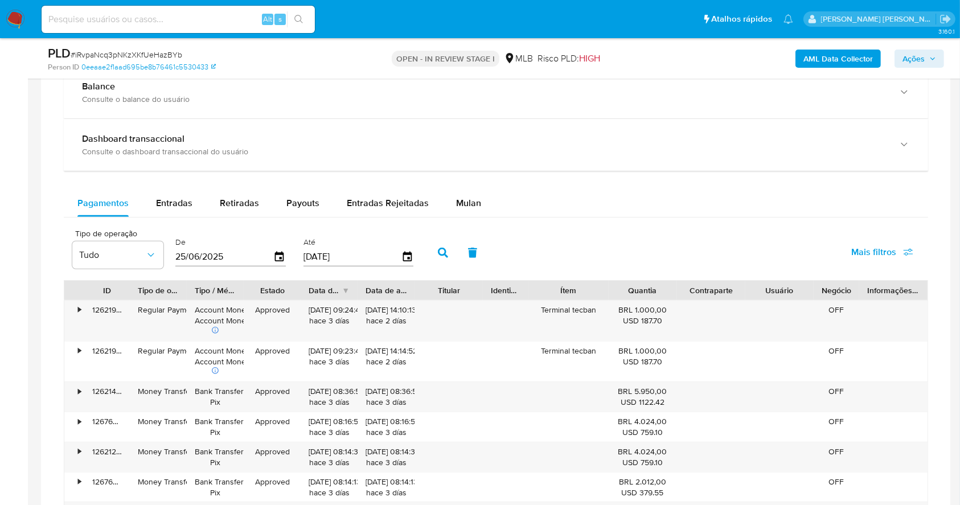
scroll to position [877, 0]
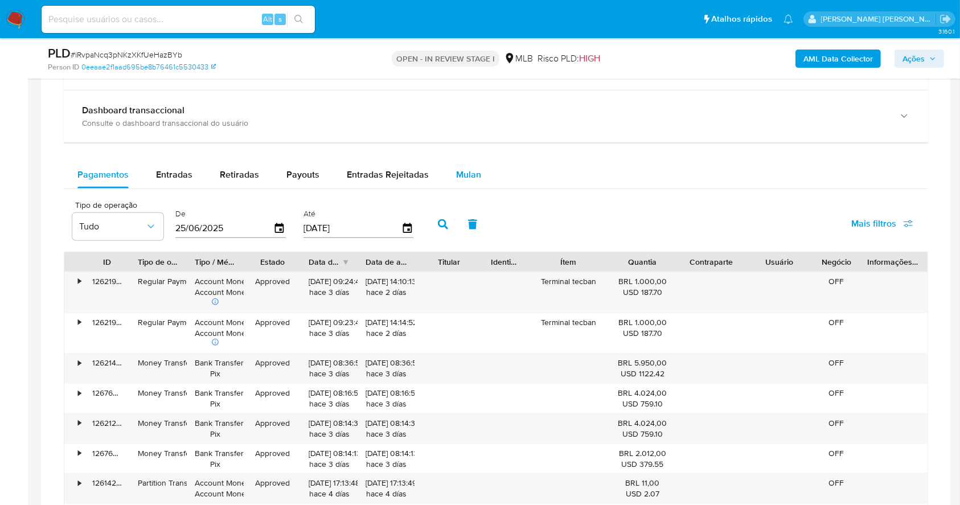
click at [460, 182] on div "Mulan" at bounding box center [468, 174] width 25 height 27
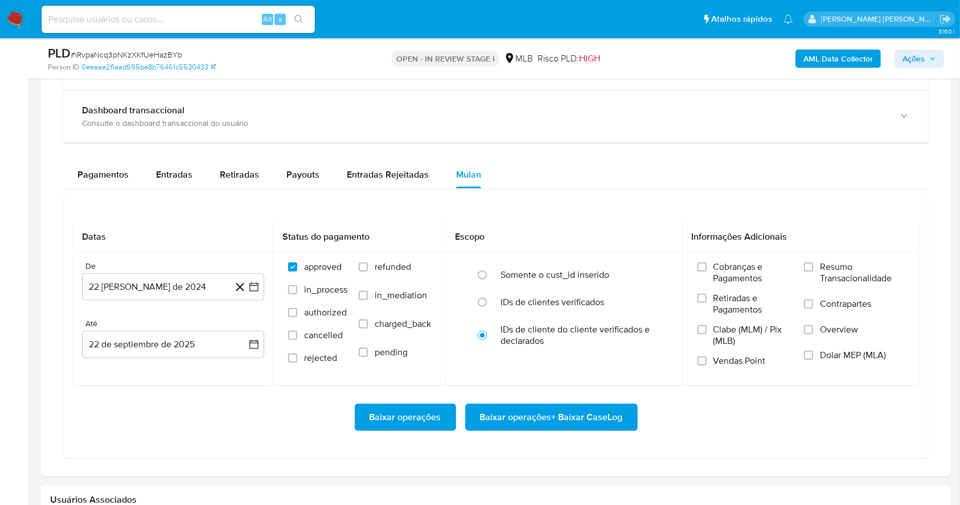
click at [538, 216] on div "Datas De 22 [PERSON_NAME] de 2024 [DATE] [GEOGRAPHIC_DATA] 22 de septiembre de …" at bounding box center [496, 327] width 865 height 264
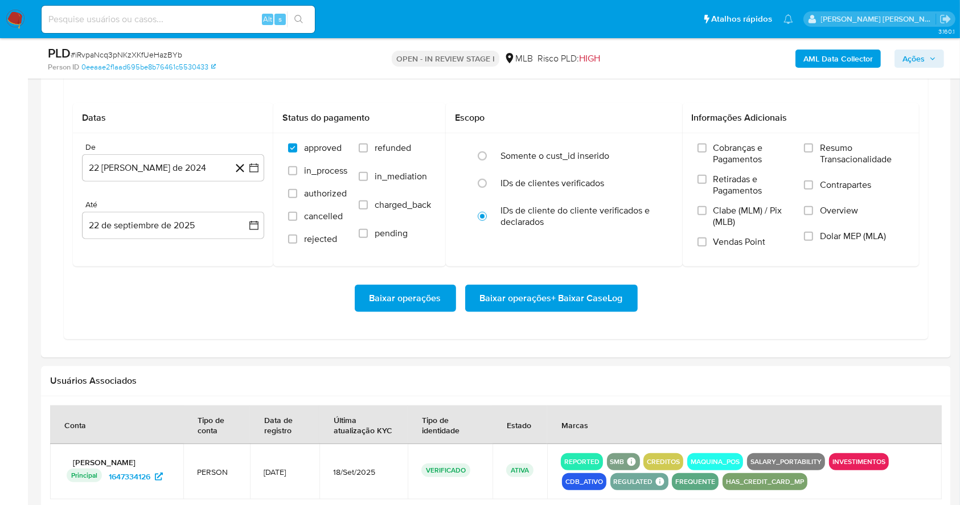
scroll to position [998, 0]
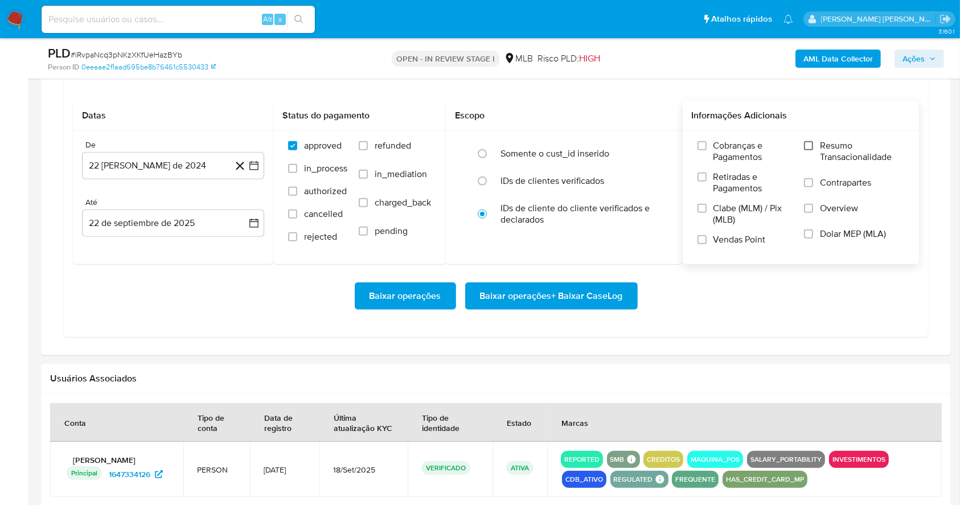
click at [807, 143] on input "Resumo Transacionalidade" at bounding box center [808, 145] width 9 height 9
click at [705, 240] on input "Vendas Point" at bounding box center [702, 239] width 9 height 9
click at [261, 169] on button "22 [PERSON_NAME] de 2024" at bounding box center [173, 165] width 182 height 27
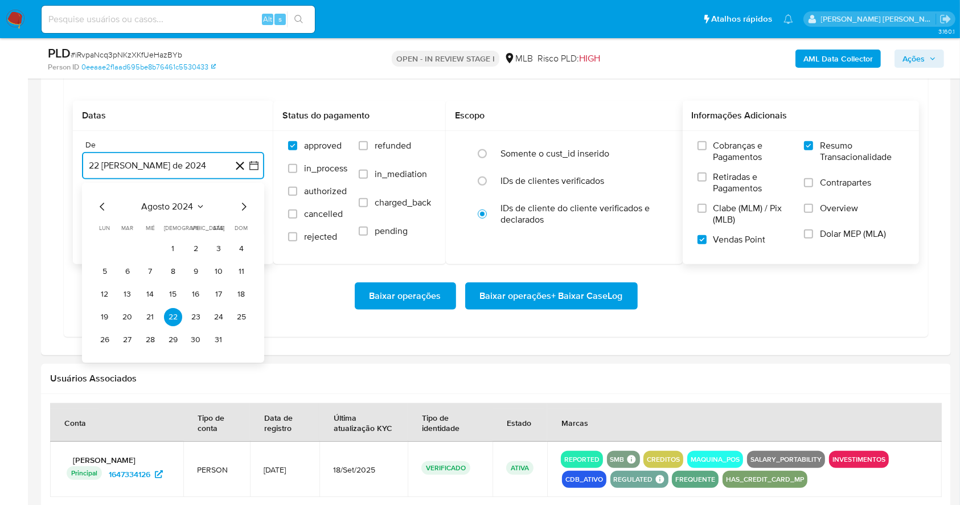
click at [242, 208] on icon "Mes siguiente" at bounding box center [244, 207] width 14 height 14
click at [242, 208] on icon "Mes siguiente" at bounding box center [244, 207] width 5 height 8
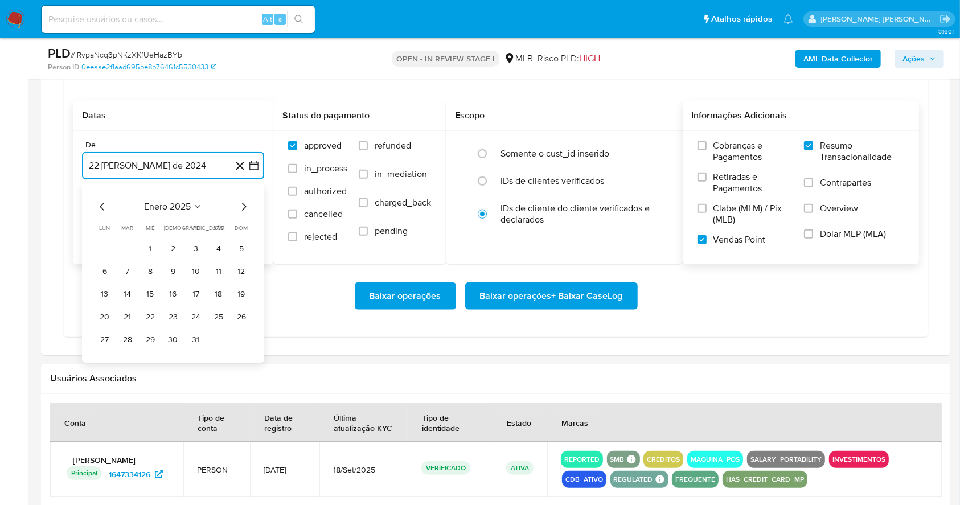
click at [242, 208] on icon "Mes siguiente" at bounding box center [244, 207] width 5 height 8
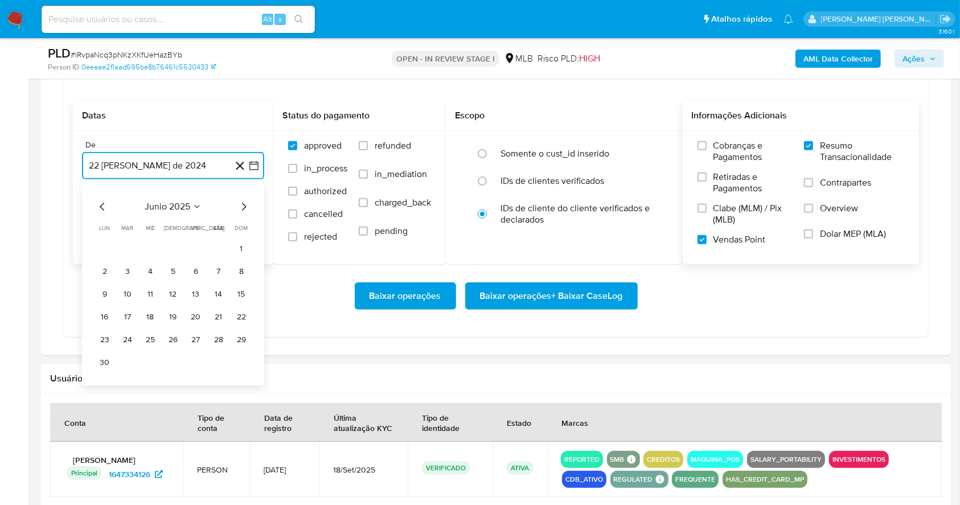
click at [242, 208] on icon "Mes siguiente" at bounding box center [244, 207] width 5 height 8
click at [106, 204] on icon "Mes anterior" at bounding box center [103, 207] width 14 height 14
click at [193, 244] on button "1" at bounding box center [196, 249] width 18 height 18
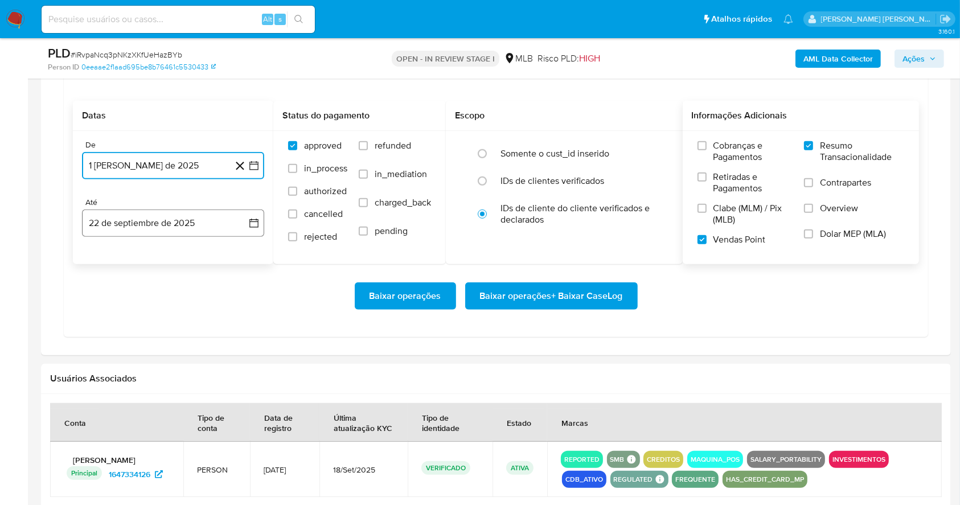
click at [181, 223] on button "22 de septiembre de 2025" at bounding box center [173, 223] width 182 height 27
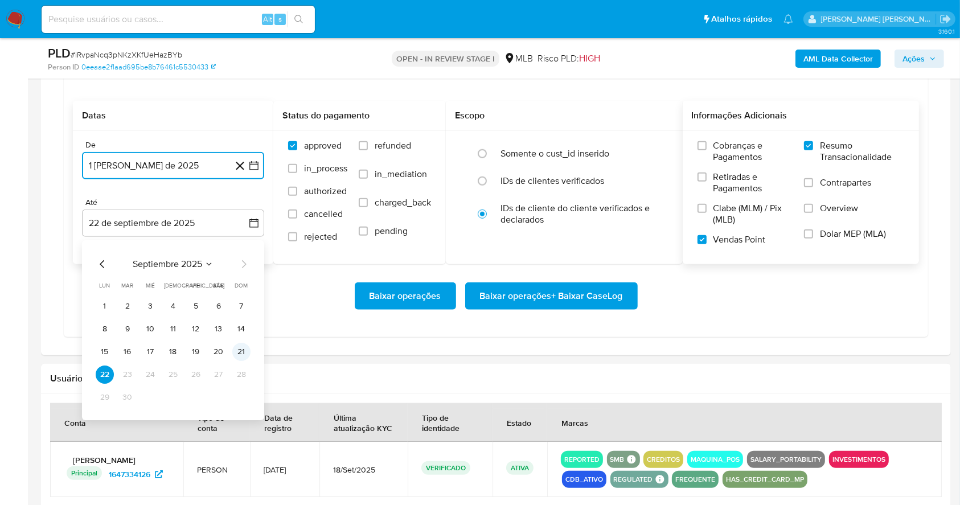
click at [245, 354] on button "21" at bounding box center [241, 352] width 18 height 18
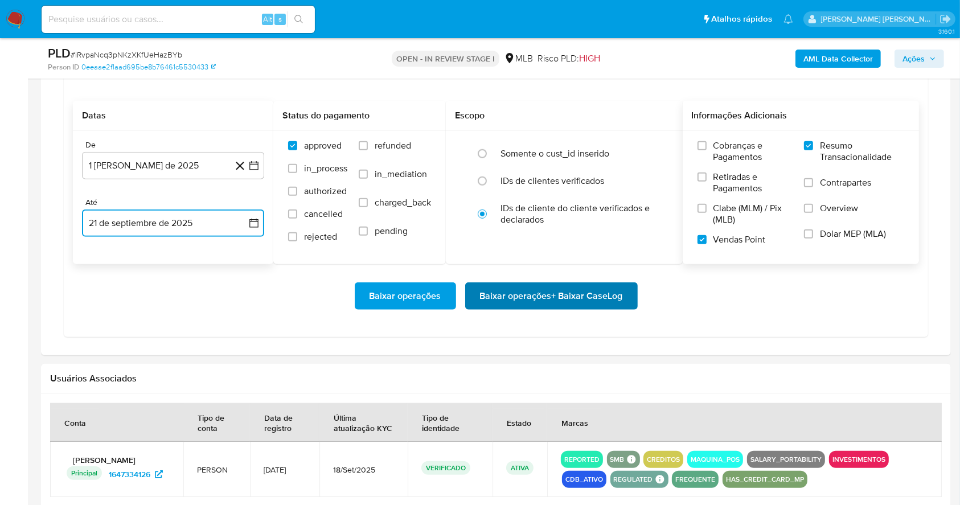
click at [553, 284] on span "Baixar operações + Baixar CaseLog" at bounding box center [551, 296] width 143 height 25
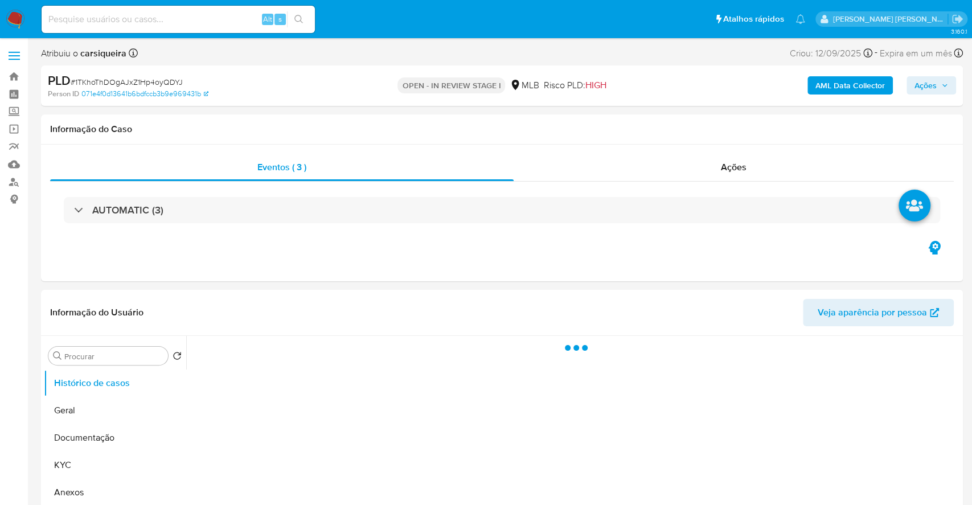
select select "10"
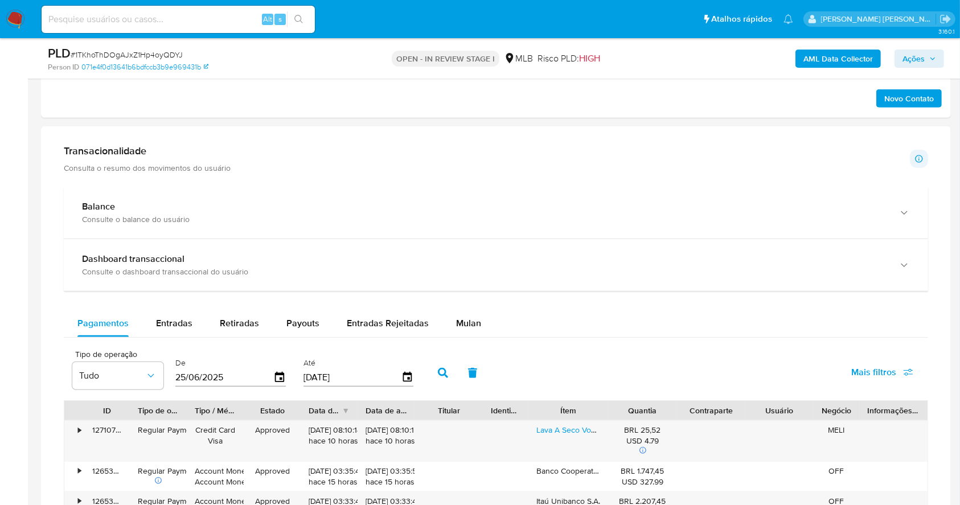
scroll to position [758, 0]
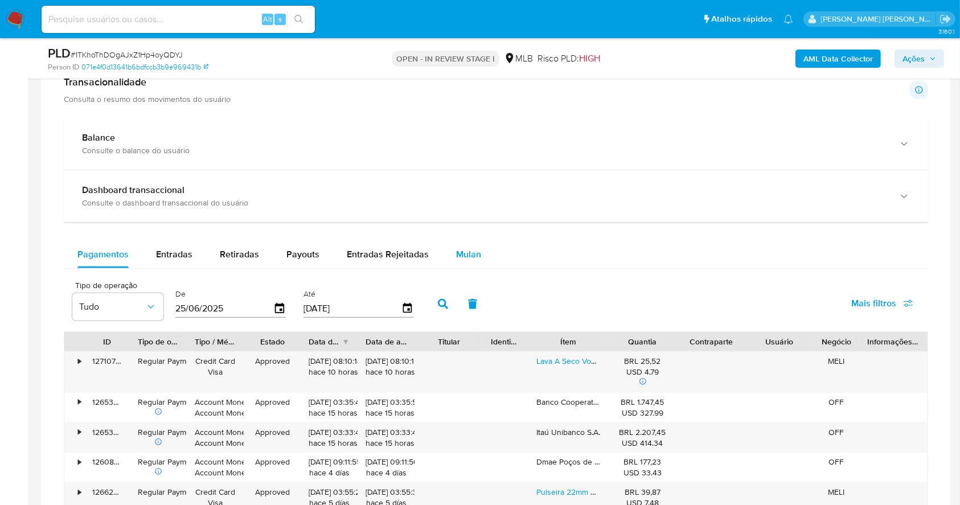
click at [474, 253] on span "Mulan" at bounding box center [468, 254] width 25 height 13
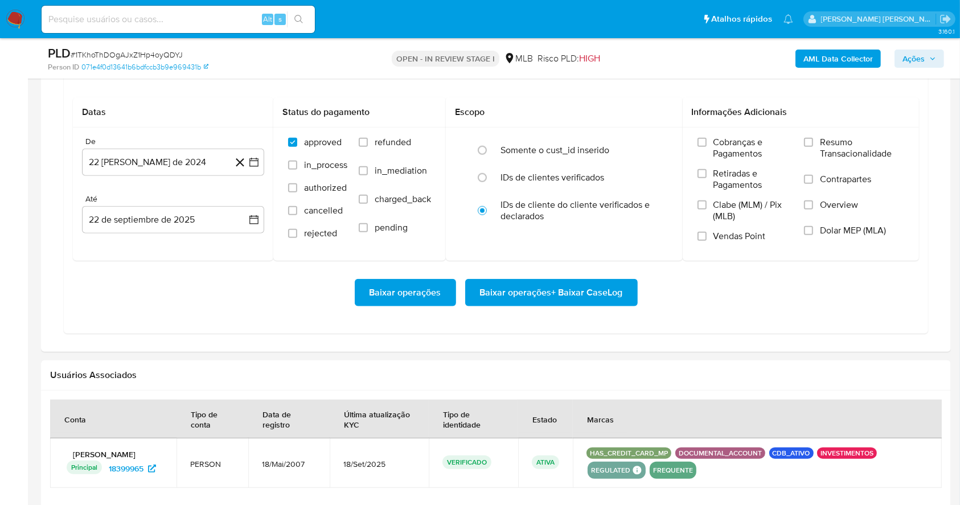
scroll to position [965, 0]
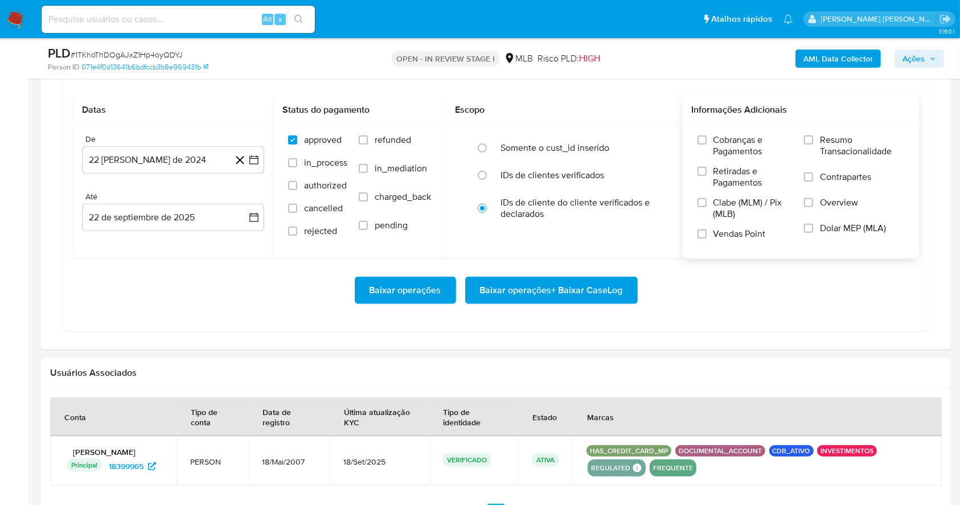
click at [815, 138] on label "Resumo Transacionalidade" at bounding box center [854, 152] width 100 height 37
click at [813, 138] on input "Resumo Transacionalidade" at bounding box center [808, 140] width 9 height 9
click at [700, 235] on input "Vendas Point" at bounding box center [702, 234] width 9 height 9
click at [256, 156] on icon "button" at bounding box center [253, 160] width 9 height 9
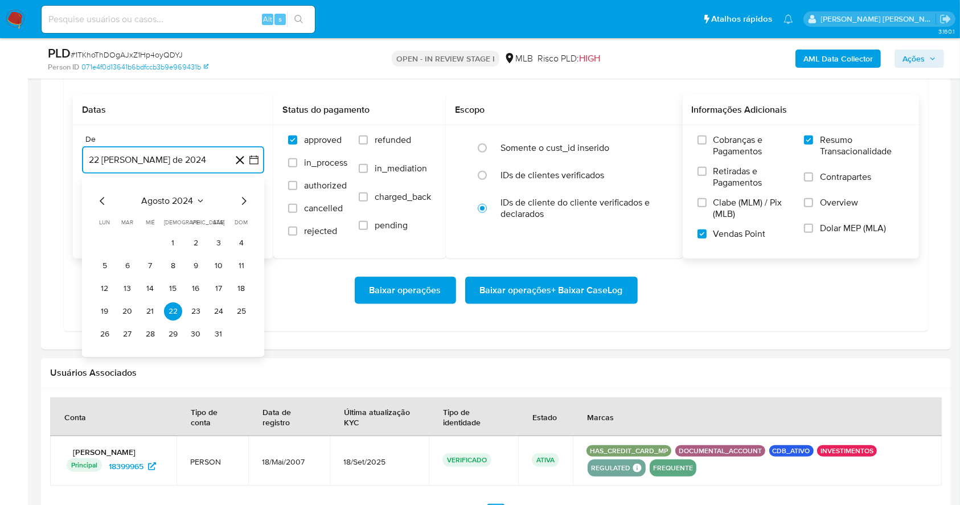
click at [243, 204] on icon "Mes siguiente" at bounding box center [244, 201] width 14 height 14
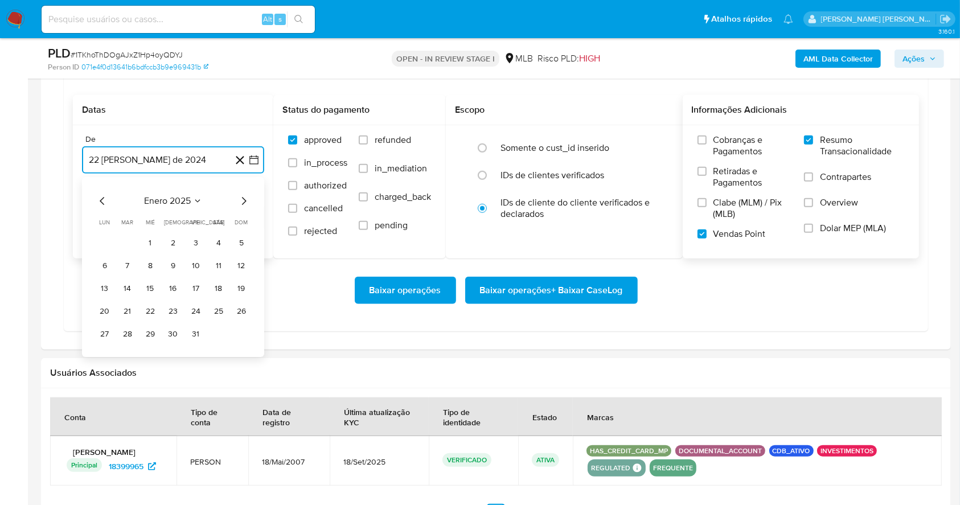
click at [243, 204] on icon "Mes siguiente" at bounding box center [244, 201] width 14 height 14
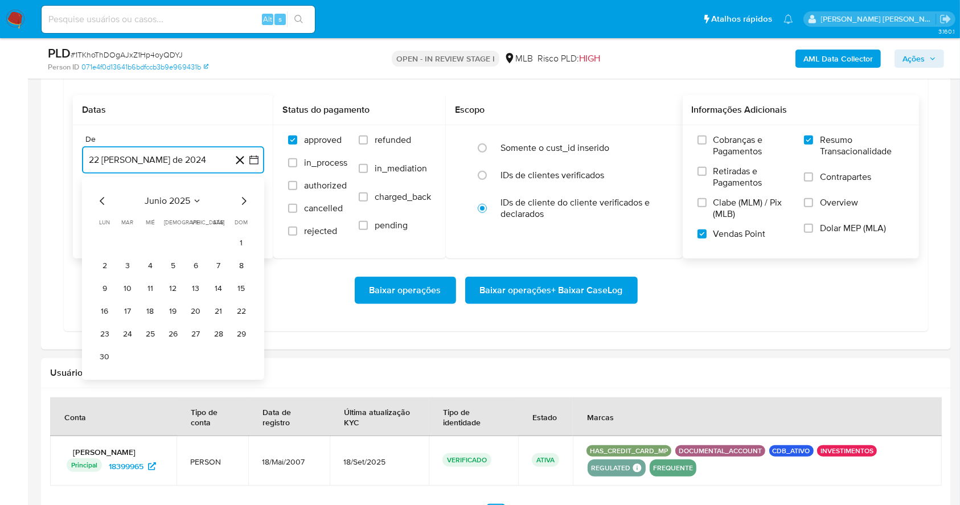
click at [243, 204] on icon "Mes siguiente" at bounding box center [244, 201] width 14 height 14
click at [195, 240] on button "1" at bounding box center [196, 243] width 18 height 18
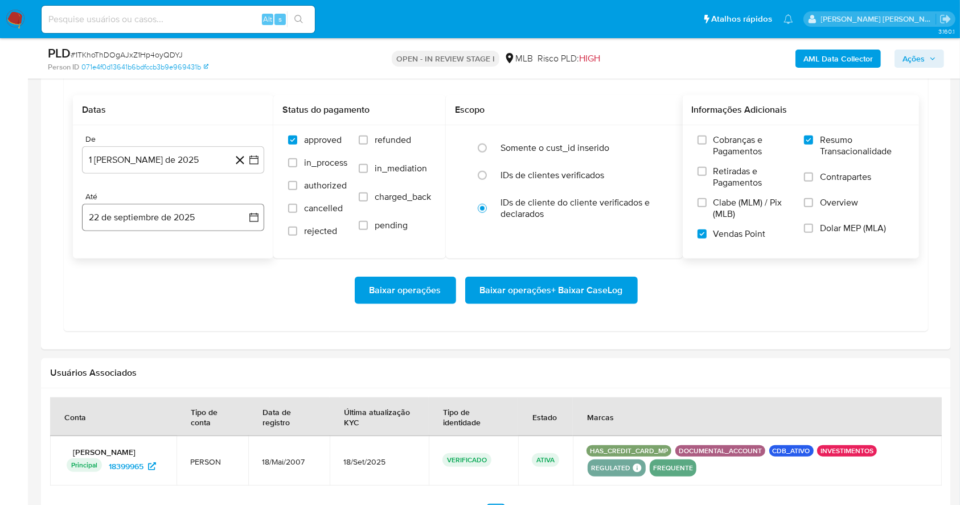
drag, startPoint x: 195, startPoint y: 240, endPoint x: 187, endPoint y: 217, distance: 24.9
click at [187, 217] on div "De 1 de agosto de 2025 1-08-2025 Até 22 de septiembre de 2025 22-09-2025" at bounding box center [173, 191] width 201 height 133
click at [187, 217] on button "22 de septiembre de 2025" at bounding box center [173, 217] width 182 height 27
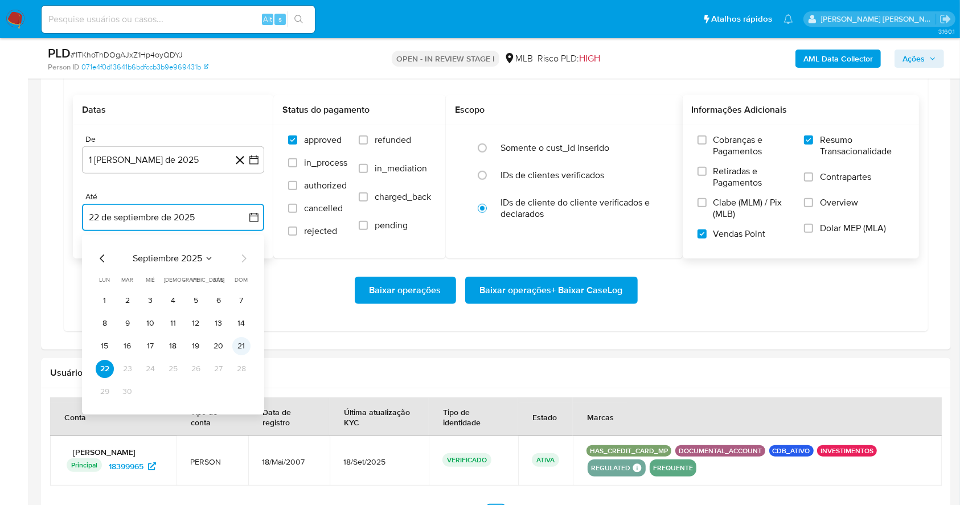
click at [236, 346] on button "21" at bounding box center [241, 346] width 18 height 18
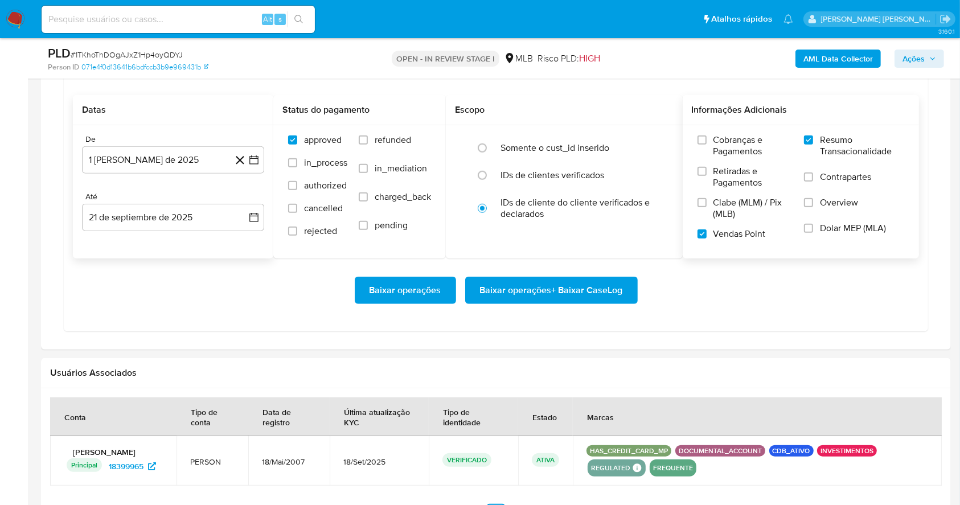
click at [257, 293] on div "Baixar operações Baixar operações + Baixar CaseLog" at bounding box center [496, 290] width 846 height 27
click at [523, 291] on span "Baixar operações + Baixar CaseLog" at bounding box center [551, 290] width 143 height 25
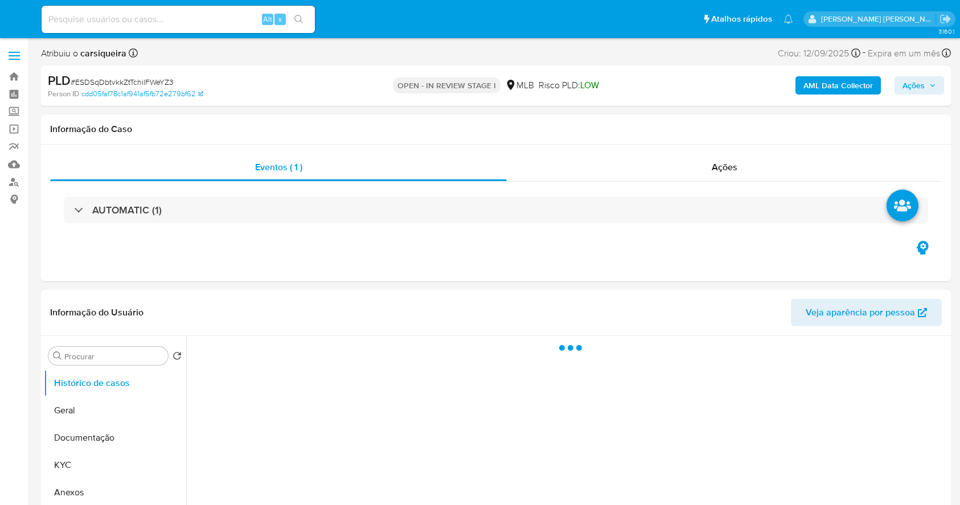
select select "10"
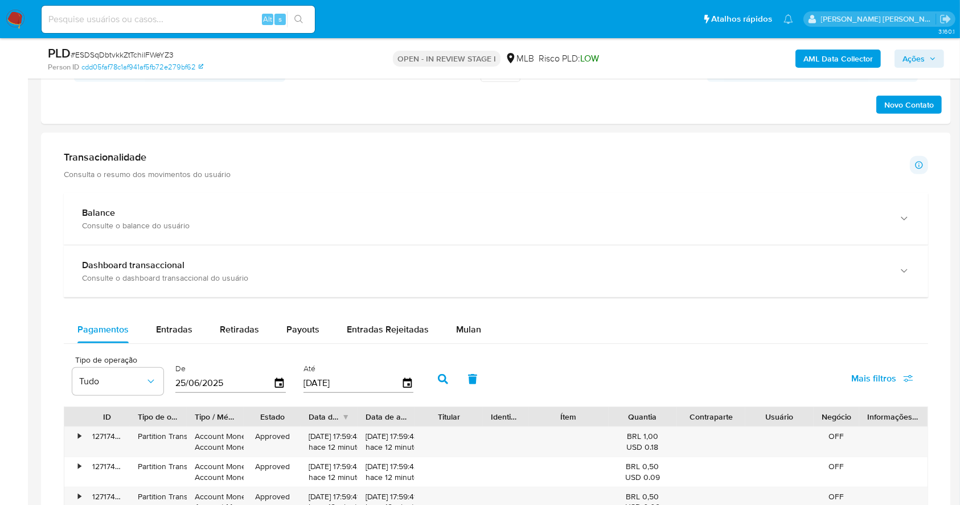
scroll to position [720, 0]
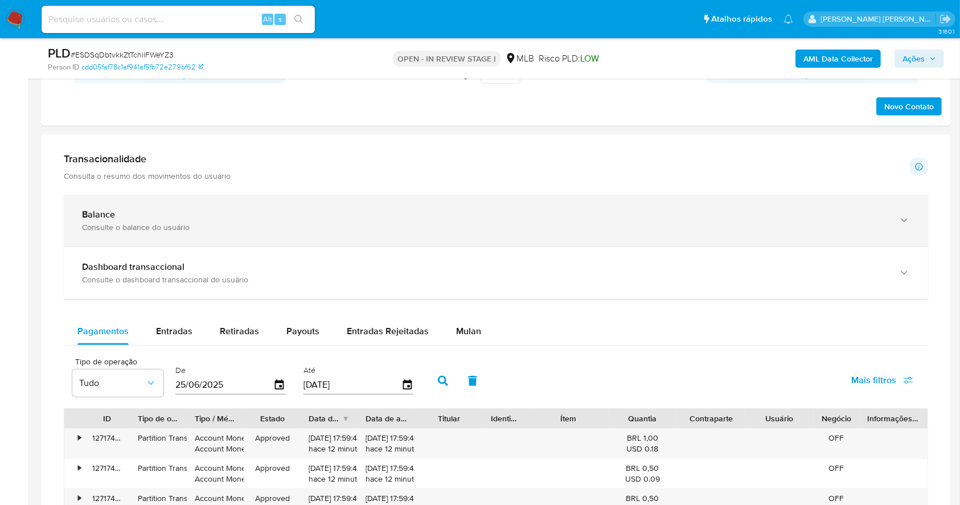
click at [547, 233] on div "Balance Consulte o balance do usuário" at bounding box center [496, 221] width 865 height 52
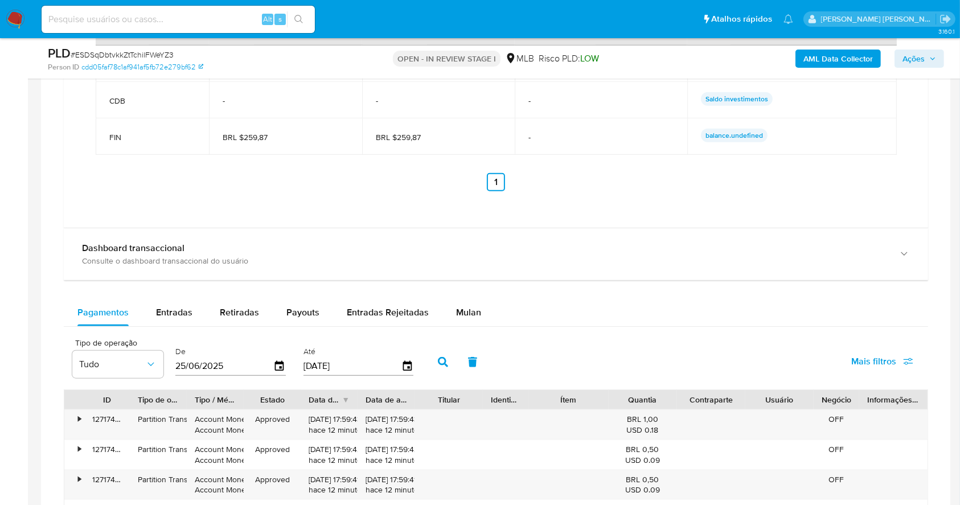
scroll to position [1217, 0]
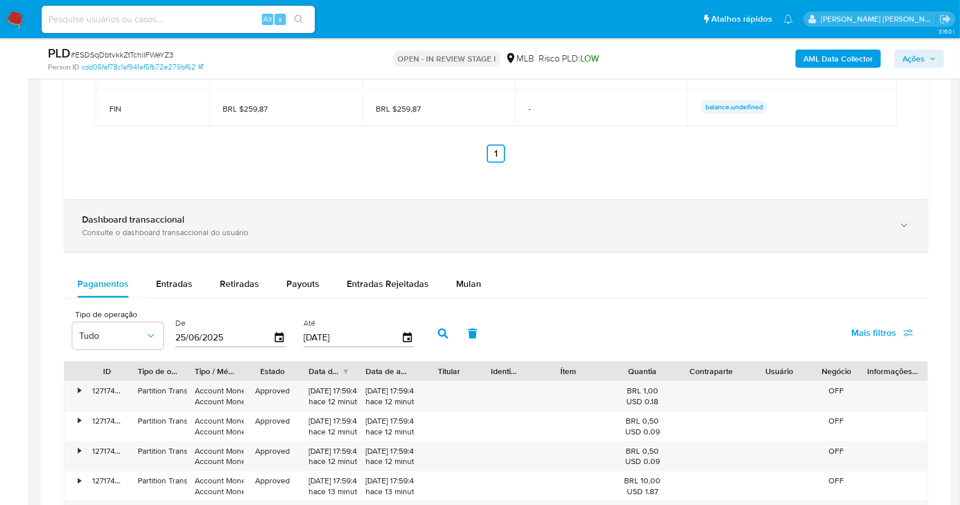
click at [651, 230] on div "Consulte o dashboard transaccional do usuário" at bounding box center [484, 232] width 805 height 10
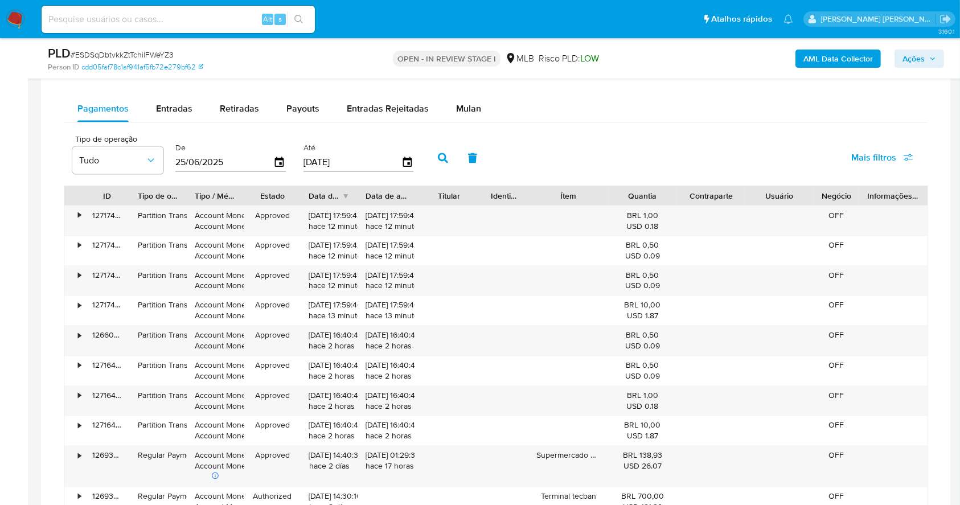
scroll to position [1954, 0]
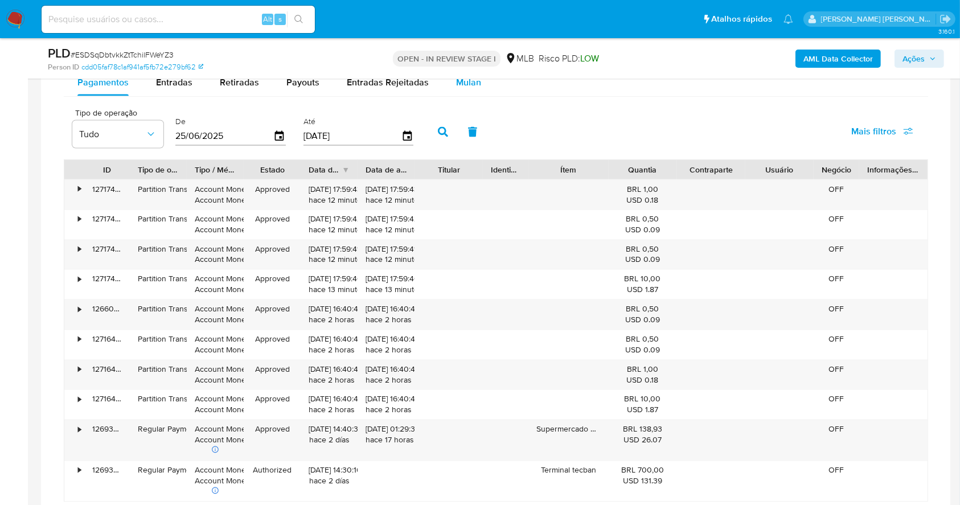
click at [471, 92] on div "Mulan" at bounding box center [468, 82] width 25 height 27
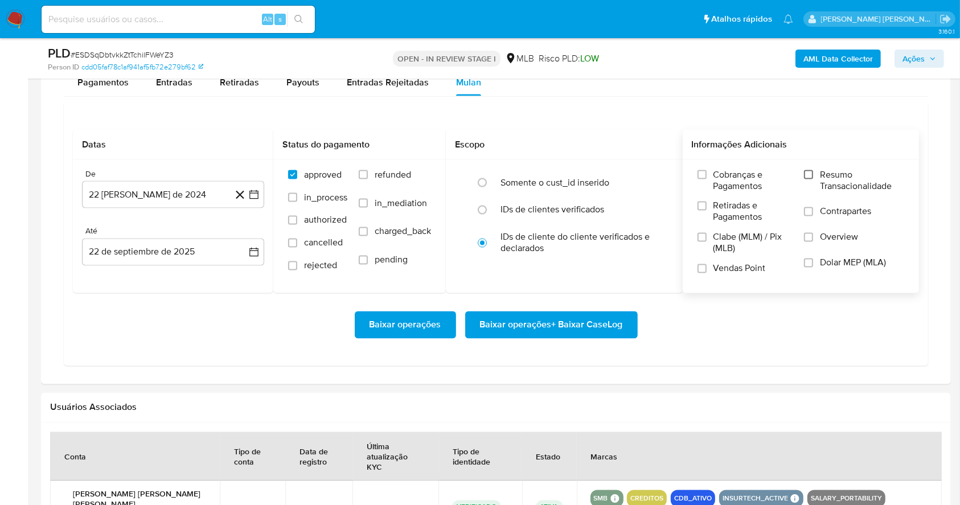
click at [809, 175] on input "Resumo Transacionalidade" at bounding box center [808, 174] width 9 height 9
click at [706, 271] on input "Vendas Point" at bounding box center [702, 268] width 9 height 9
click at [257, 194] on icon "button" at bounding box center [253, 194] width 11 height 11
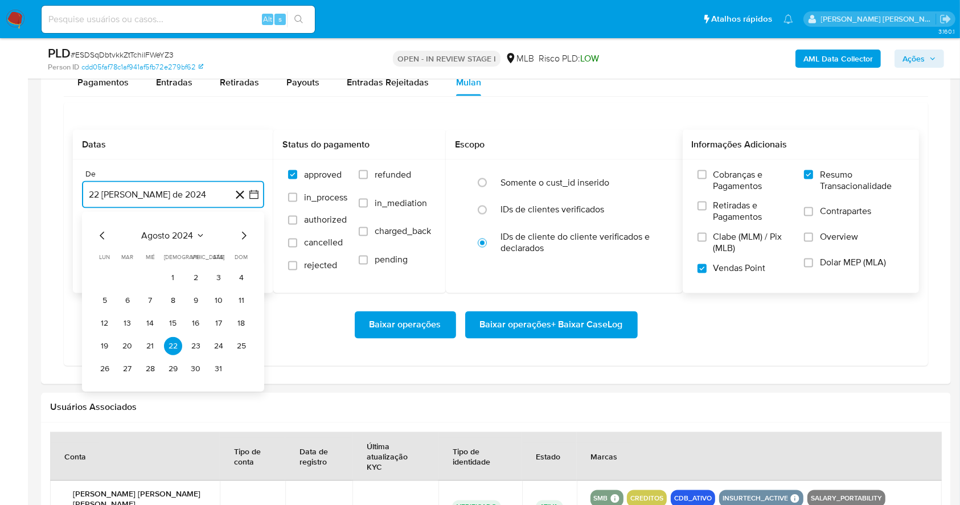
click at [242, 238] on icon "Mes siguiente" at bounding box center [244, 236] width 14 height 14
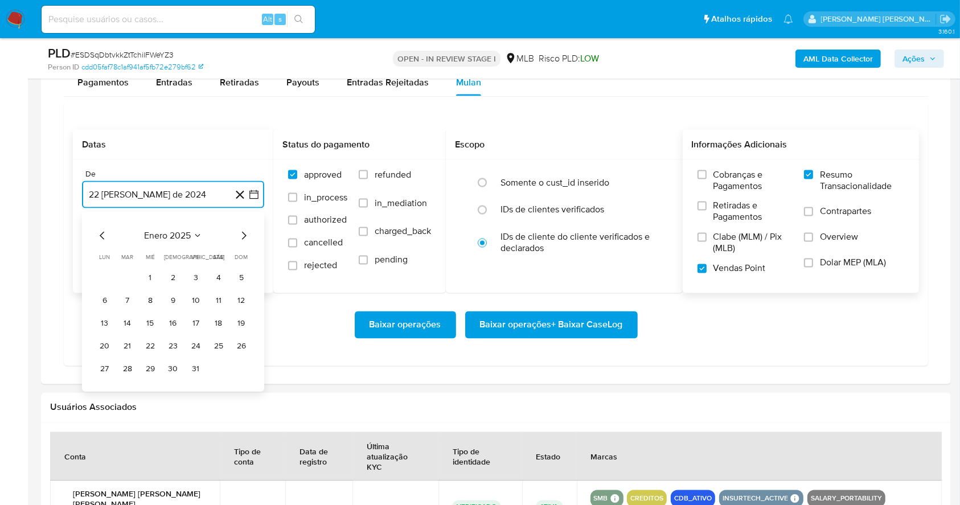
click at [242, 238] on icon "Mes siguiente" at bounding box center [244, 236] width 14 height 14
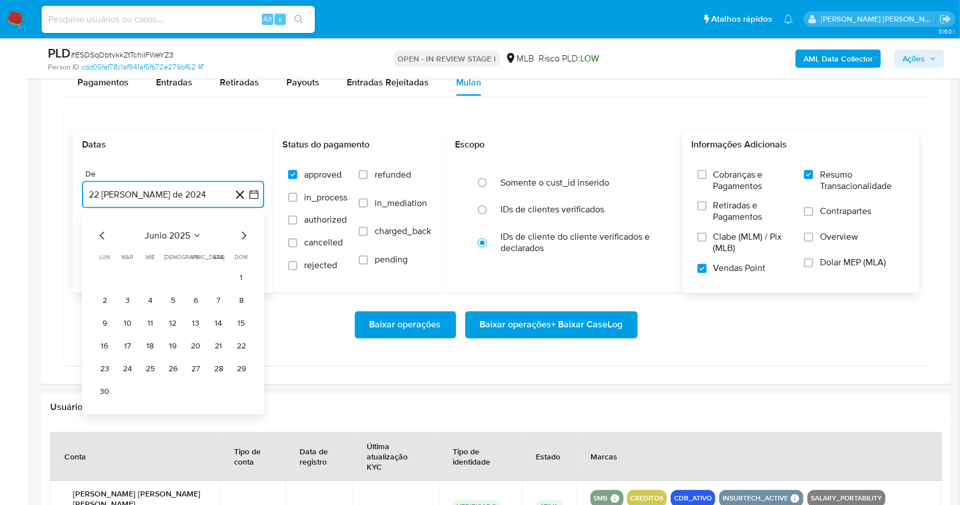
click at [242, 238] on icon "Mes siguiente" at bounding box center [244, 236] width 14 height 14
click at [191, 280] on button "1" at bounding box center [196, 278] width 18 height 18
click at [191, 251] on button "22 de septiembre de 2025" at bounding box center [173, 252] width 182 height 27
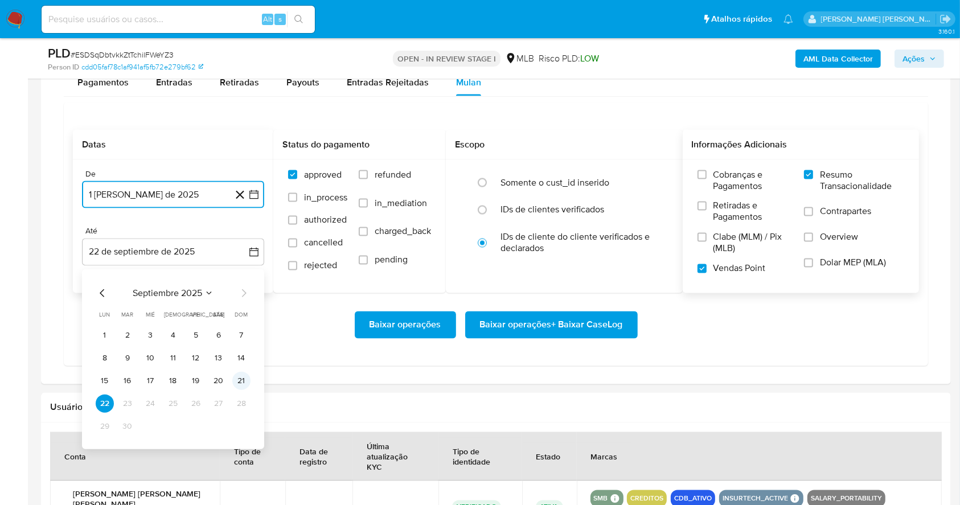
click at [237, 384] on button "21" at bounding box center [241, 381] width 18 height 18
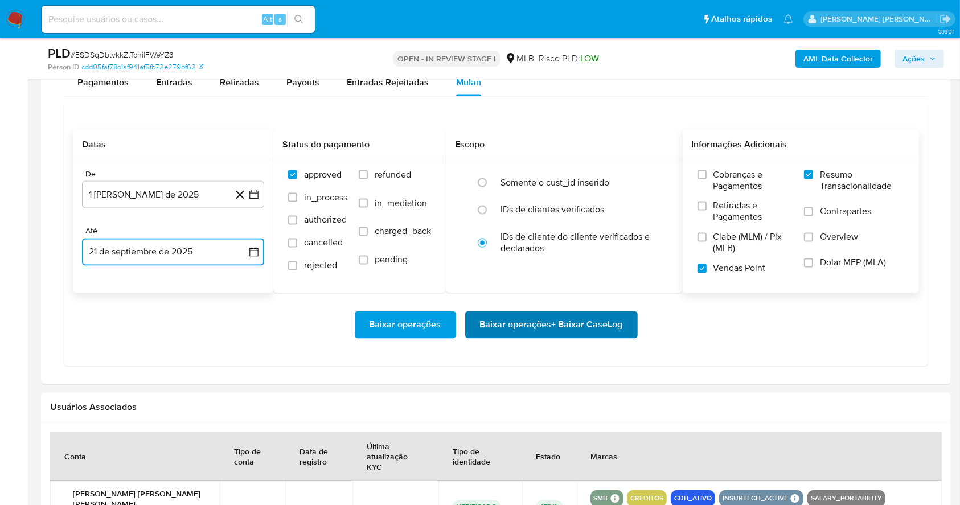
click at [541, 326] on span "Baixar operações + Baixar CaseLog" at bounding box center [551, 325] width 143 height 25
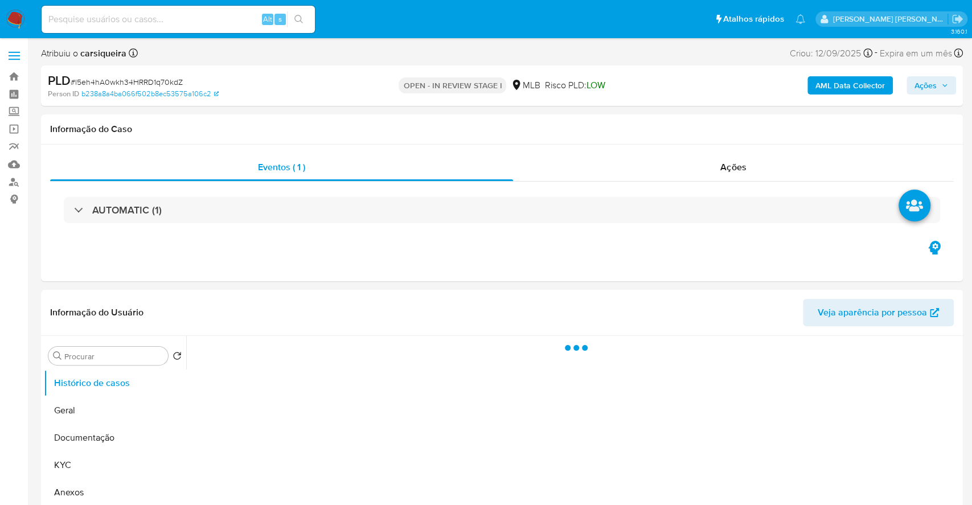
select select "10"
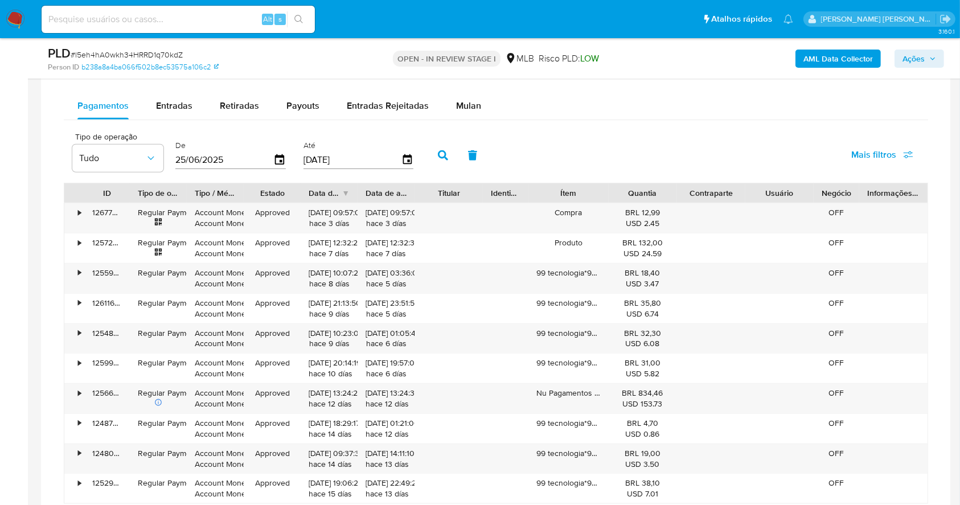
scroll to position [866, 0]
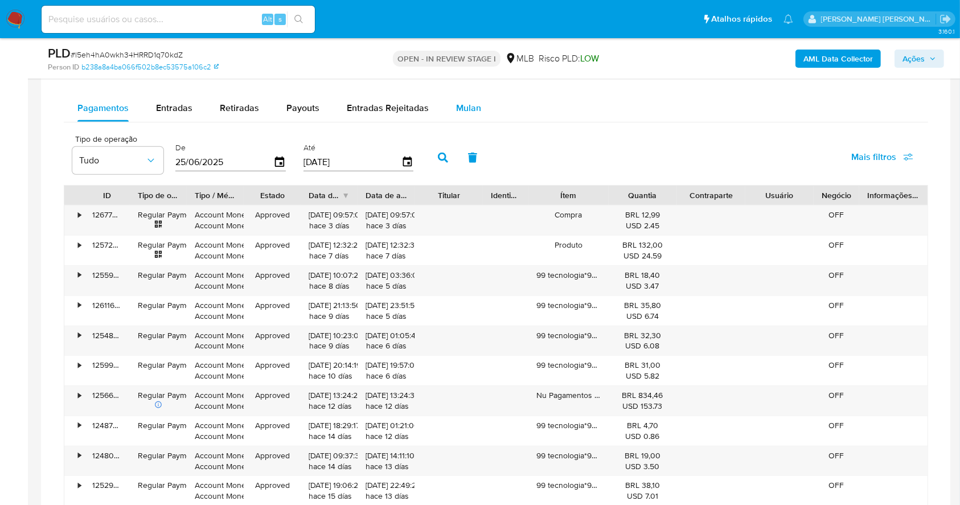
click at [460, 116] on div "Mulan" at bounding box center [468, 108] width 25 height 27
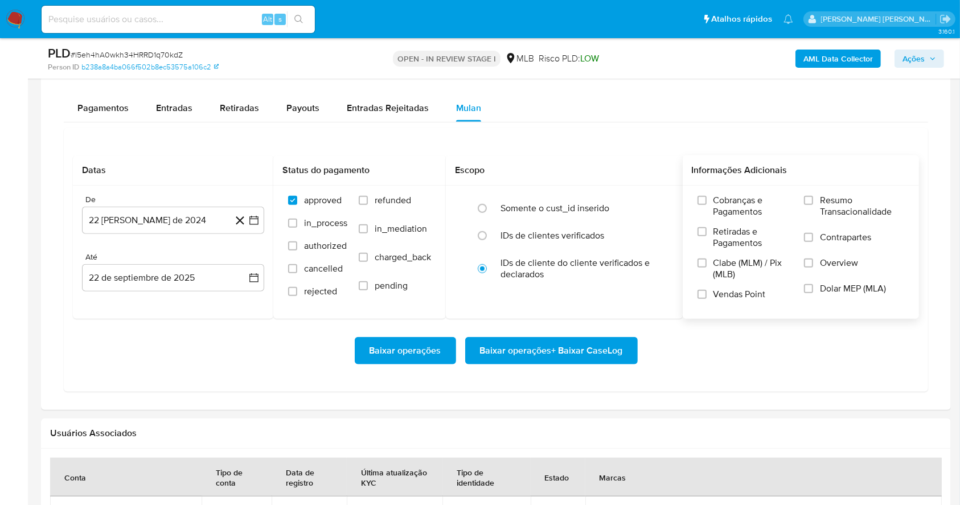
click at [813, 195] on label "Resumo Transacionalidade" at bounding box center [854, 213] width 100 height 37
click at [813, 196] on input "Resumo Transacionalidade" at bounding box center [808, 200] width 9 height 9
click at [702, 291] on input "Vendas Point" at bounding box center [702, 294] width 9 height 9
click at [253, 215] on icon "button" at bounding box center [253, 220] width 11 height 11
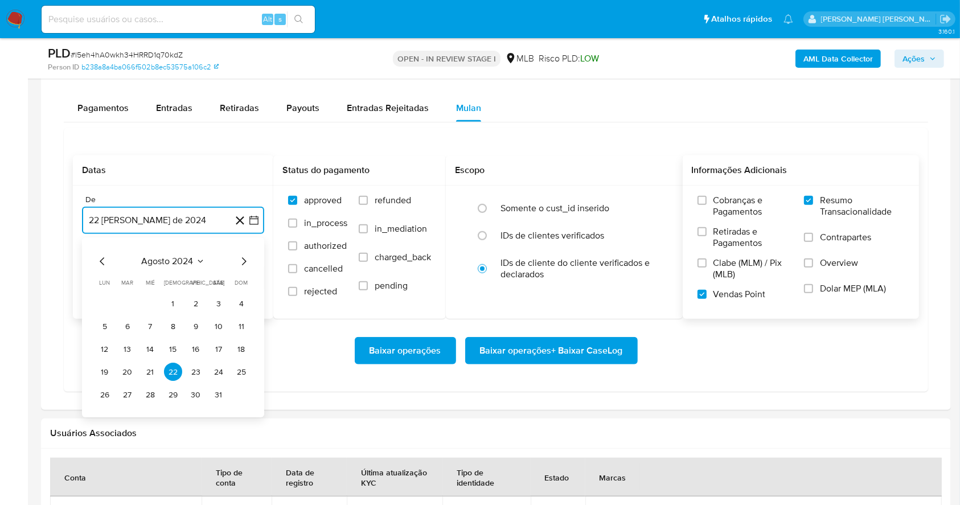
click at [246, 263] on icon "Mes siguiente" at bounding box center [244, 262] width 14 height 14
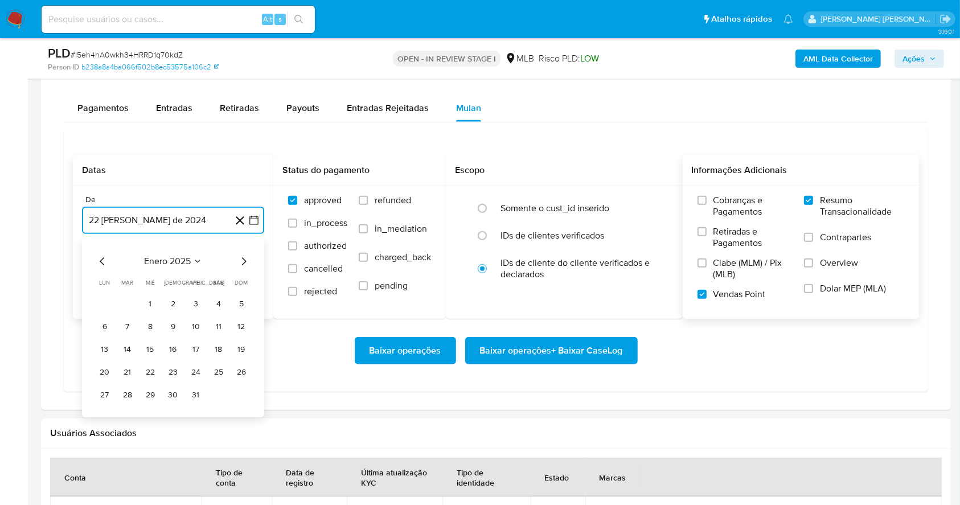
click at [246, 263] on icon "Mes siguiente" at bounding box center [244, 262] width 14 height 14
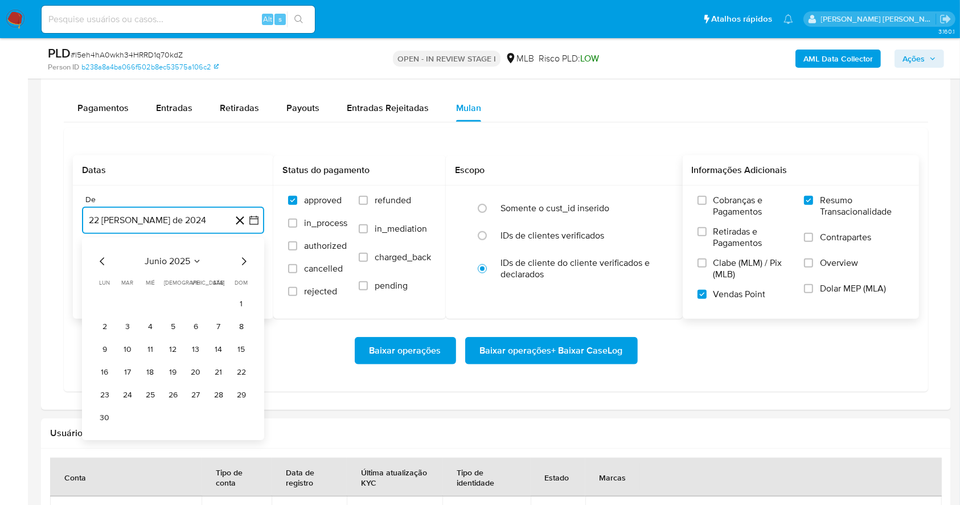
click at [246, 263] on icon "Mes siguiente" at bounding box center [244, 262] width 14 height 14
click at [189, 304] on button "1" at bounding box center [196, 304] width 18 height 18
click at [166, 273] on button "22 de septiembre de 2025" at bounding box center [173, 277] width 182 height 27
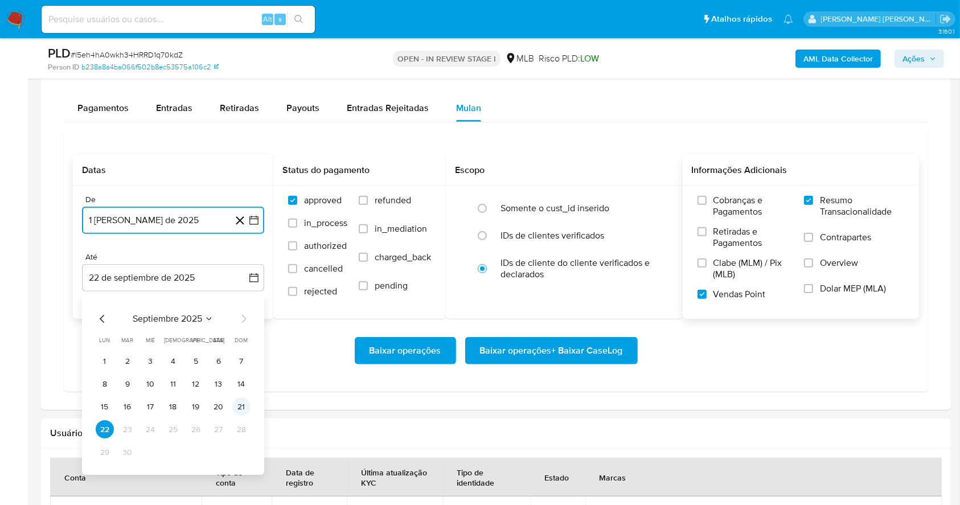
click at [244, 404] on button "21" at bounding box center [241, 407] width 18 height 18
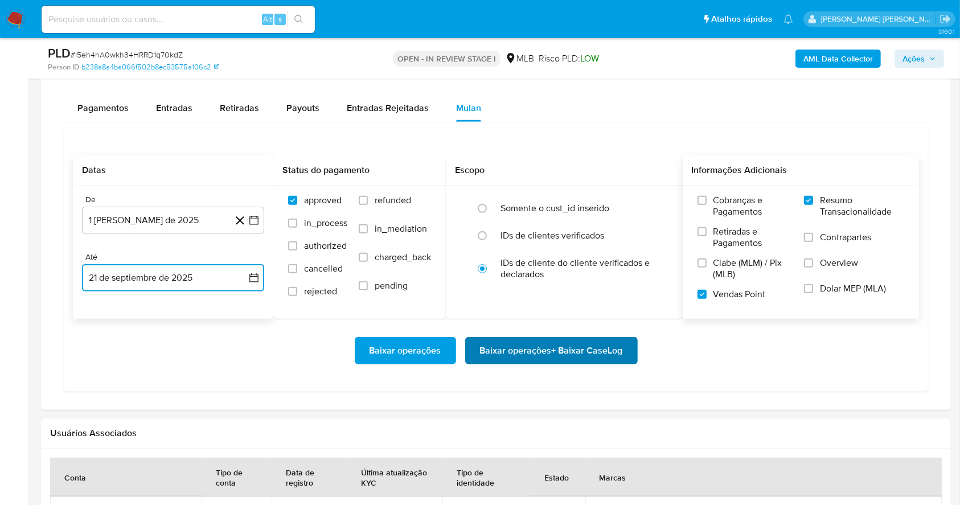
click at [558, 345] on span "Baixar operações + Baixar CaseLog" at bounding box center [551, 350] width 143 height 25
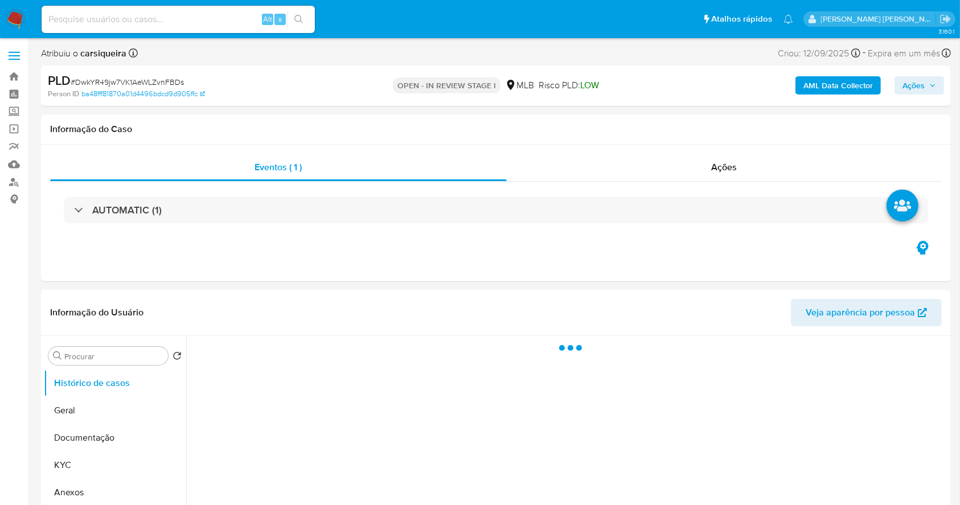
select select "10"
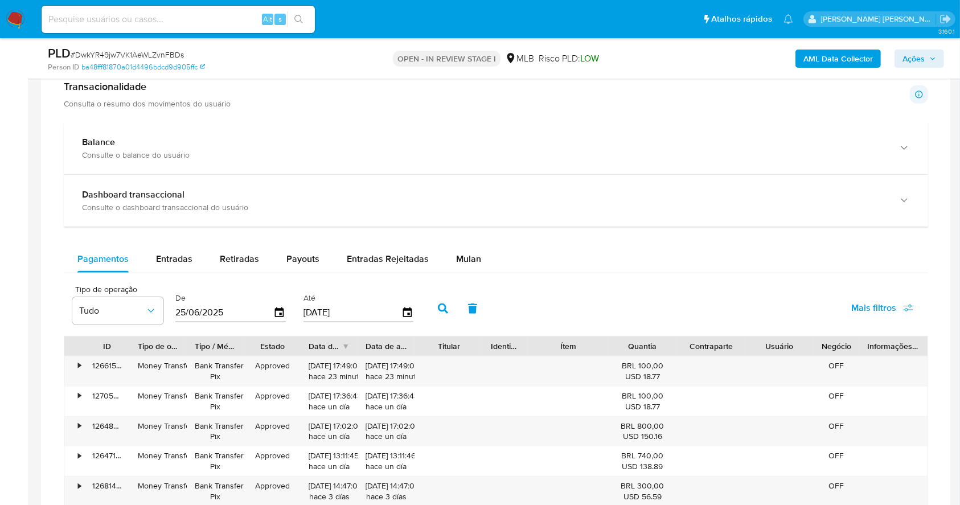
scroll to position [798, 0]
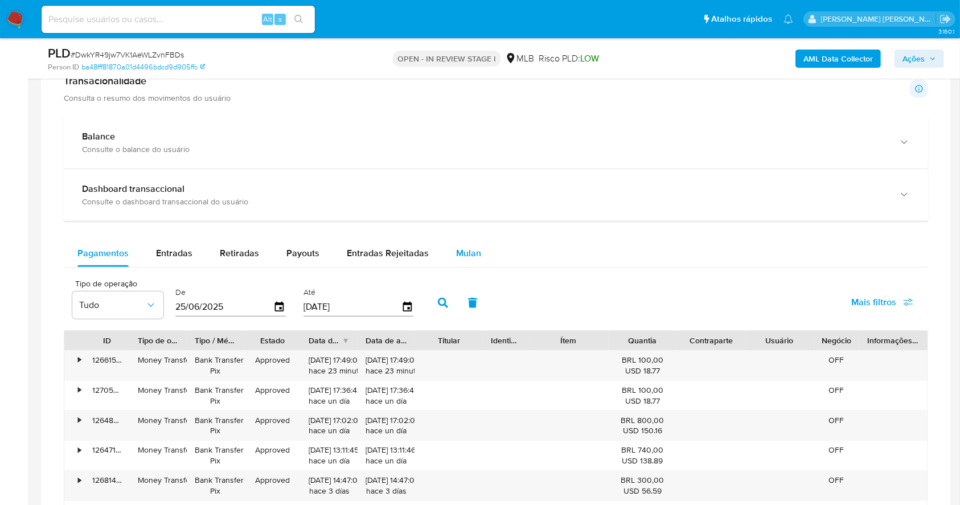
click at [474, 249] on span "Mulan" at bounding box center [468, 253] width 25 height 13
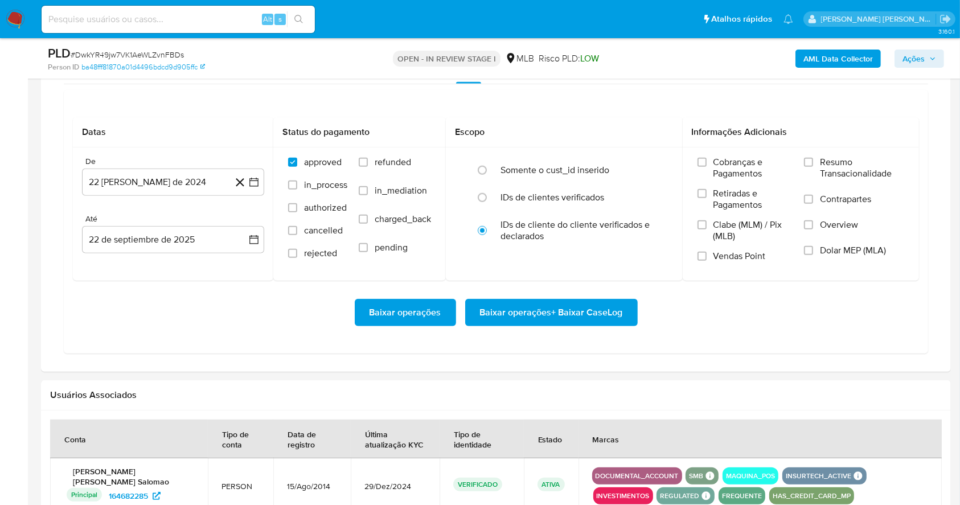
scroll to position [992, 0]
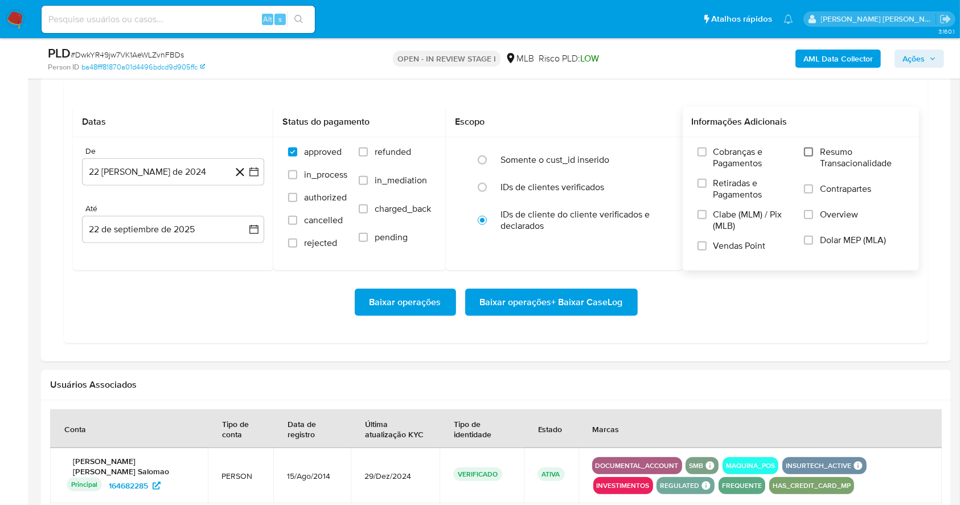
click at [810, 153] on input "Resumo Transacionalidade" at bounding box center [808, 152] width 9 height 9
click at [707, 243] on label "Vendas Point" at bounding box center [746, 250] width 96 height 20
click at [707, 243] on input "Vendas Point" at bounding box center [702, 246] width 9 height 9
click at [257, 178] on button "22 [PERSON_NAME] de 2024" at bounding box center [173, 171] width 182 height 27
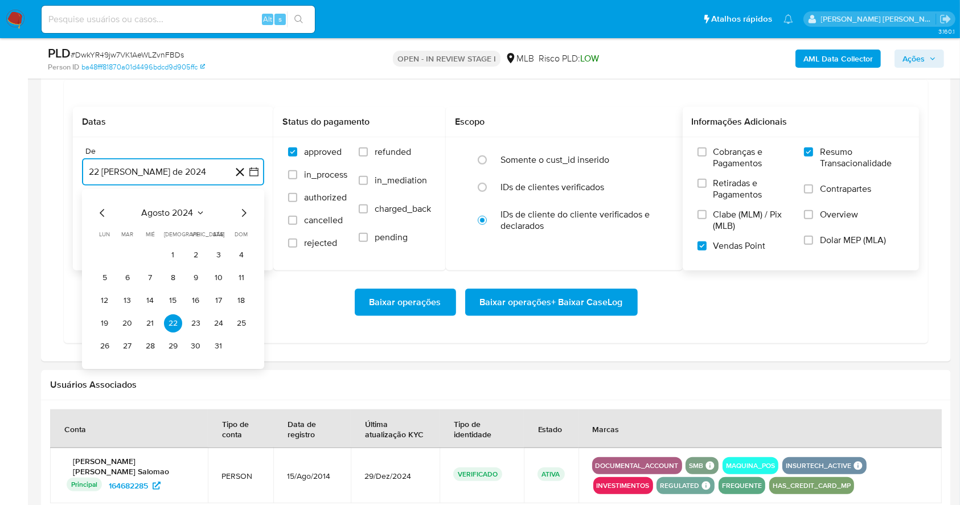
click at [241, 216] on icon "Mes siguiente" at bounding box center [244, 213] width 14 height 14
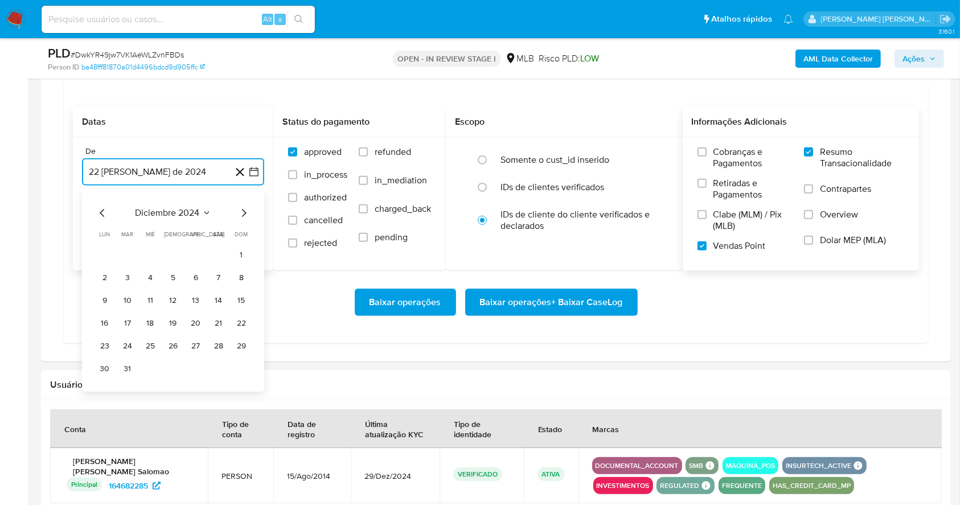
click at [241, 216] on icon "Mes siguiente" at bounding box center [244, 213] width 14 height 14
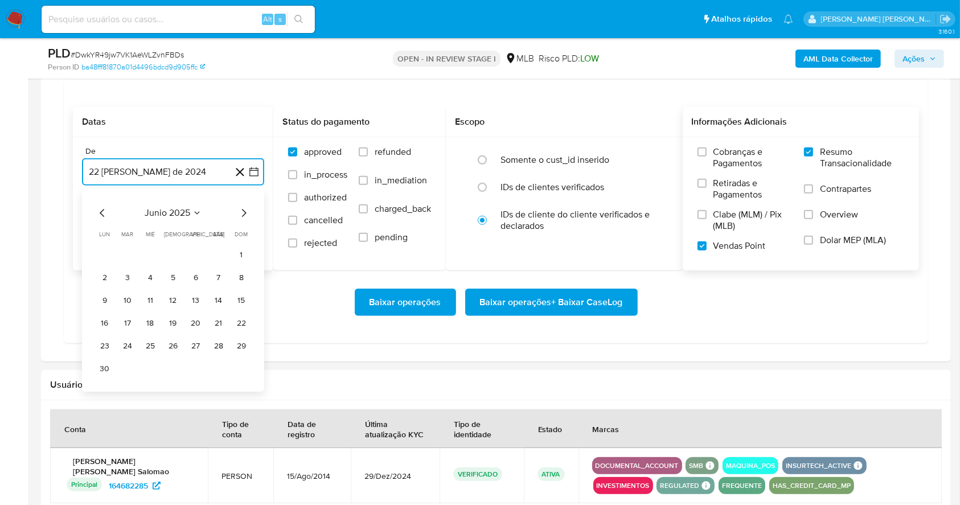
click at [241, 216] on icon "Mes siguiente" at bounding box center [244, 213] width 14 height 14
click at [189, 253] on button "1" at bounding box center [196, 255] width 18 height 18
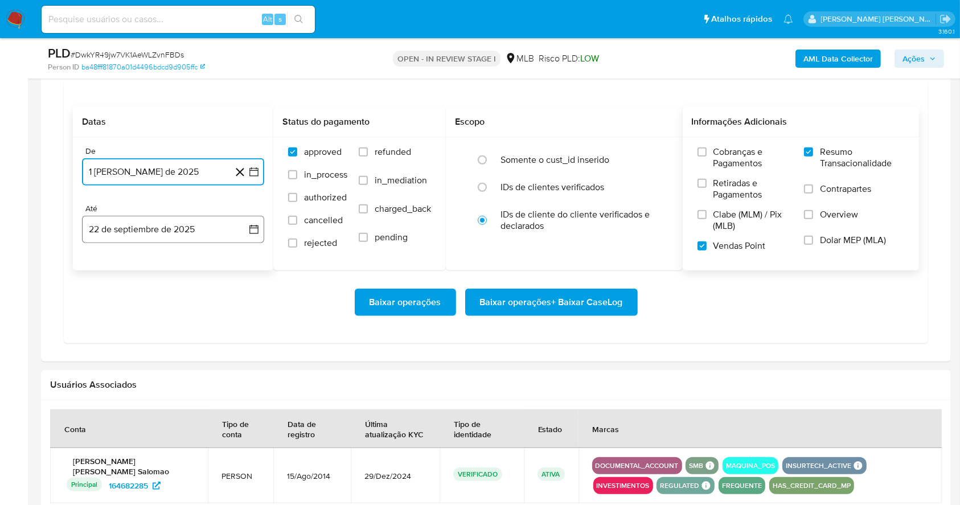
drag, startPoint x: 190, startPoint y: 230, endPoint x: 257, endPoint y: 232, distance: 66.7
click at [257, 232] on button "22 de septiembre de 2025" at bounding box center [173, 229] width 182 height 27
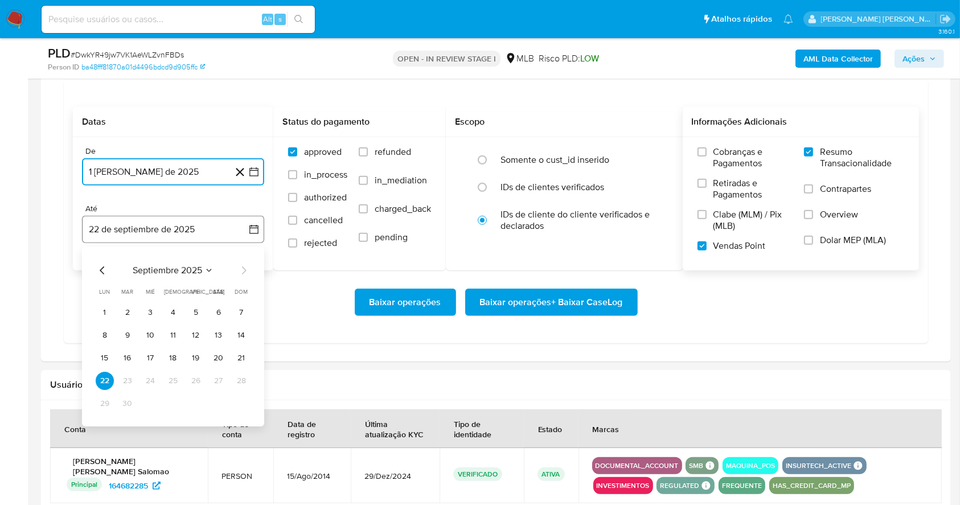
click at [257, 232] on icon "button" at bounding box center [253, 229] width 11 height 11
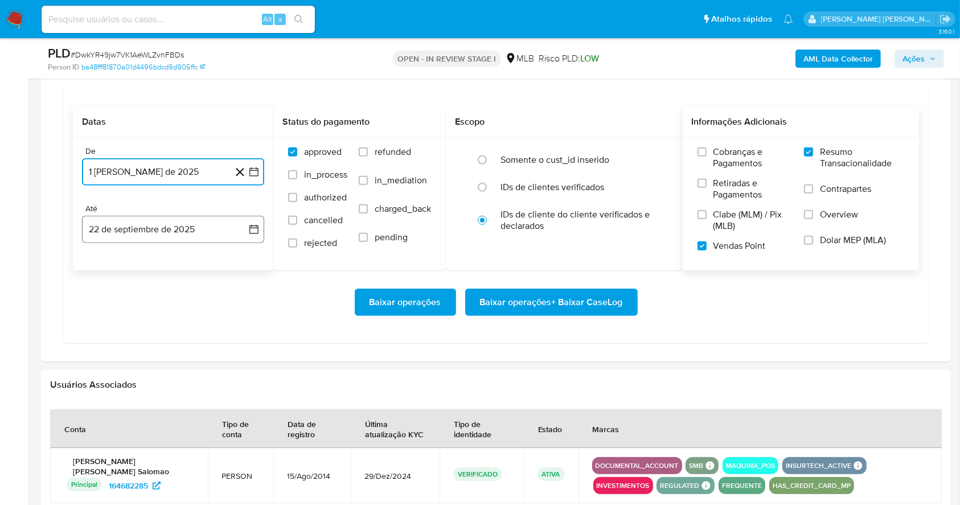
click at [259, 226] on icon "button" at bounding box center [253, 229] width 11 height 11
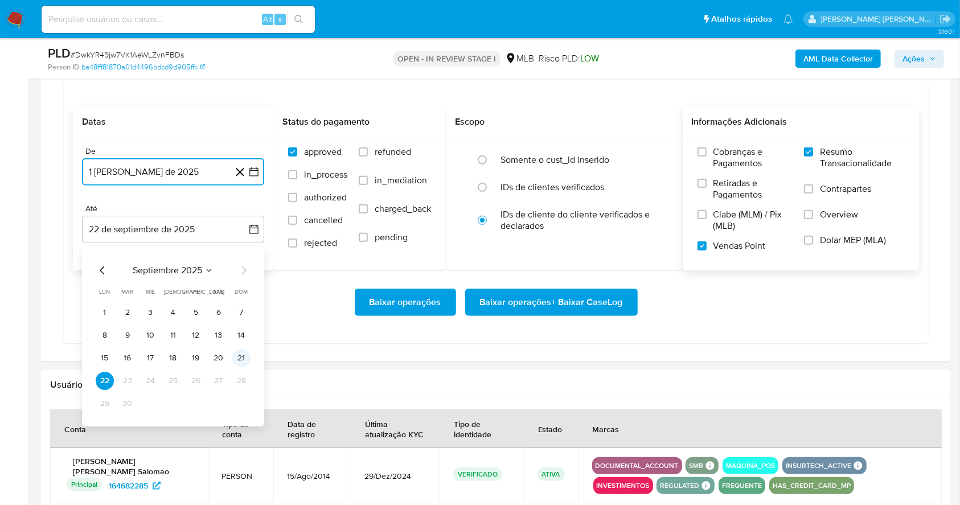
click at [243, 358] on button "21" at bounding box center [241, 358] width 18 height 18
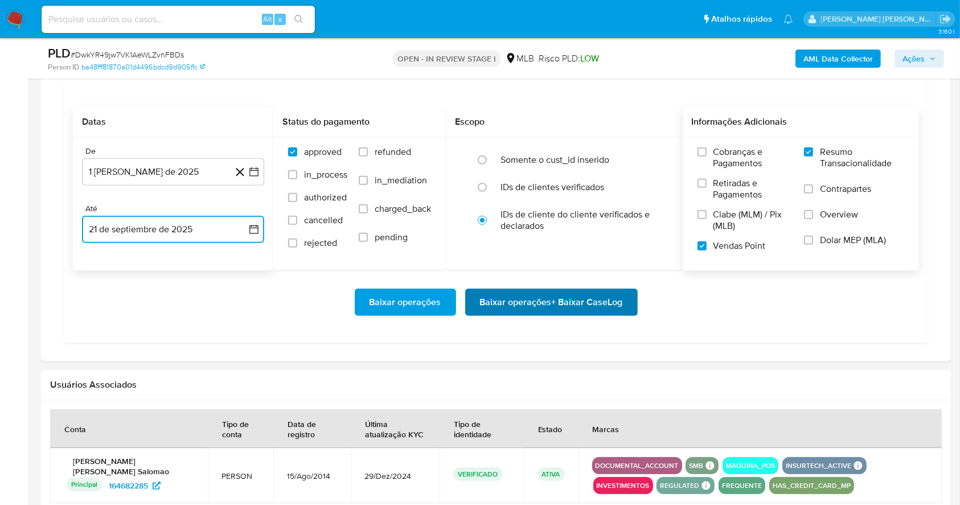
click at [569, 308] on span "Baixar operações + Baixar CaseLog" at bounding box center [551, 302] width 143 height 25
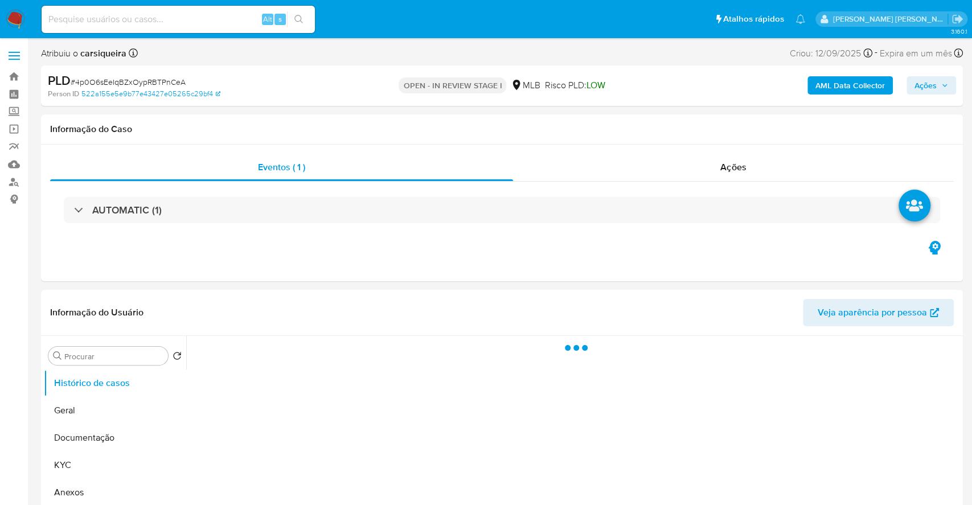
select select "10"
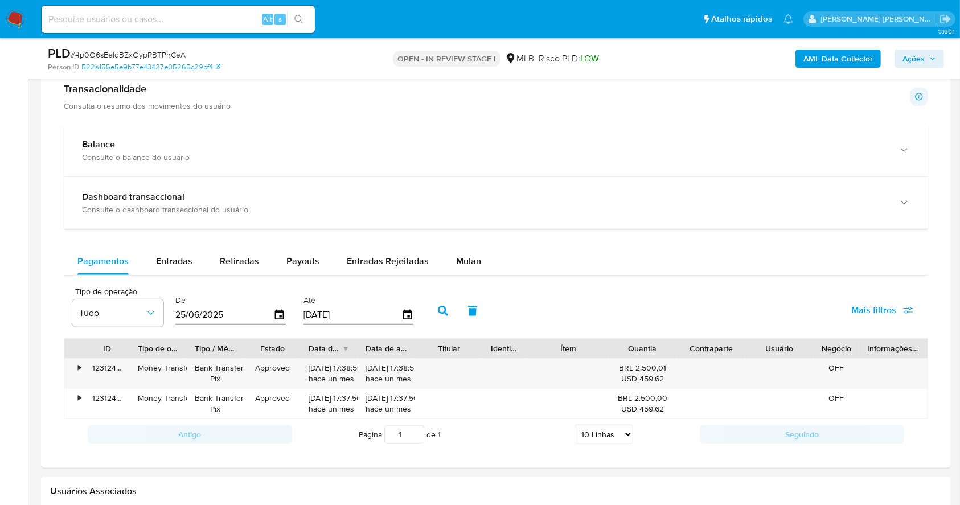
scroll to position [792, 0]
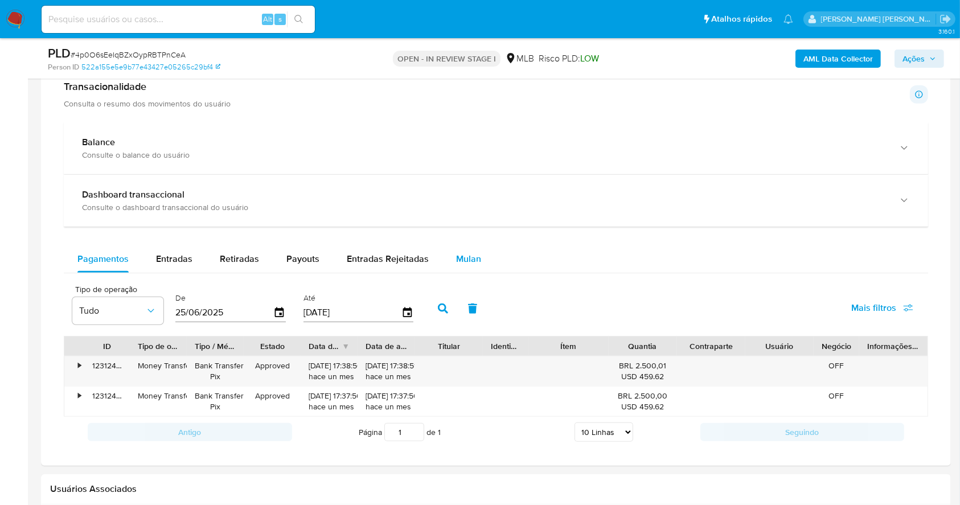
click at [477, 256] on button "Mulan" at bounding box center [469, 259] width 52 height 27
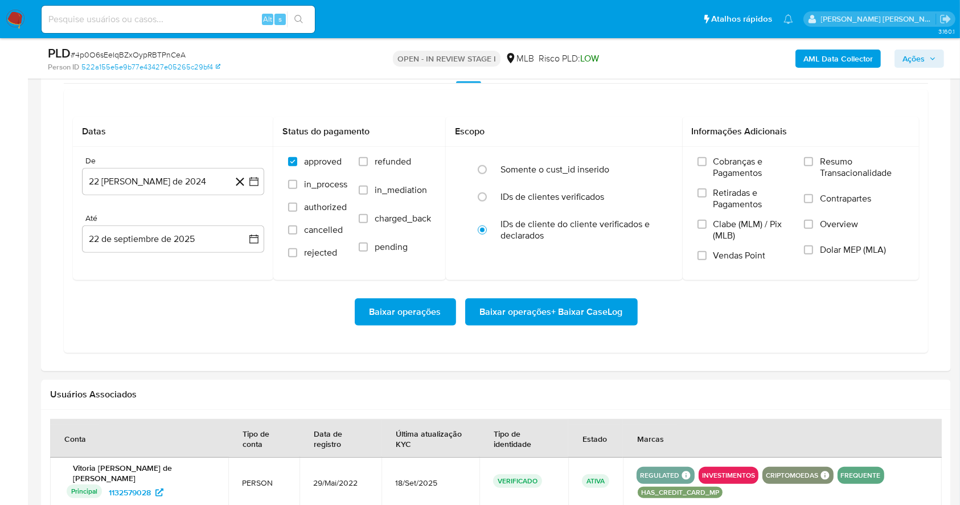
scroll to position [996, 0]
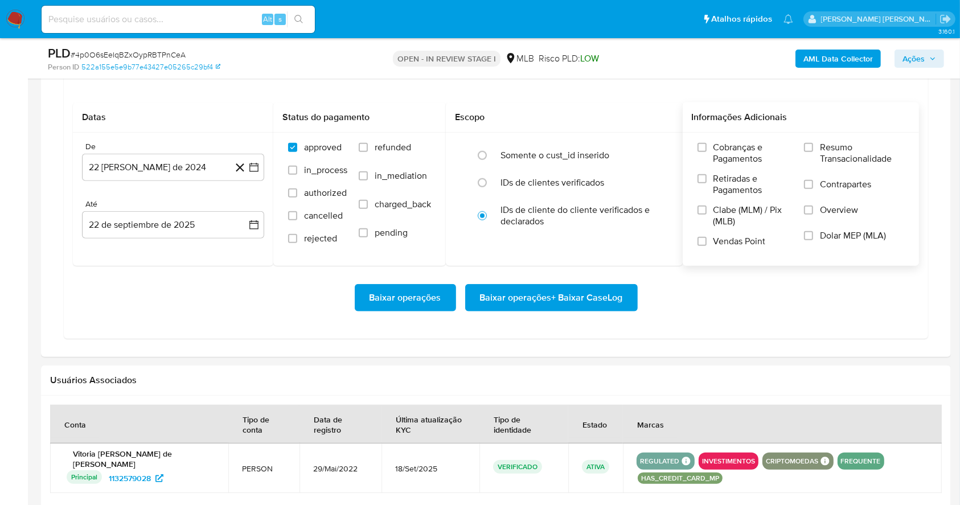
click at [816, 145] on label "Resumo Transacionalidade" at bounding box center [854, 160] width 100 height 37
click at [813, 145] on input "Resumo Transacionalidade" at bounding box center [808, 147] width 9 height 9
click at [703, 243] on input "Vendas Point" at bounding box center [702, 241] width 9 height 9
click at [256, 166] on icon "button" at bounding box center [253, 167] width 11 height 11
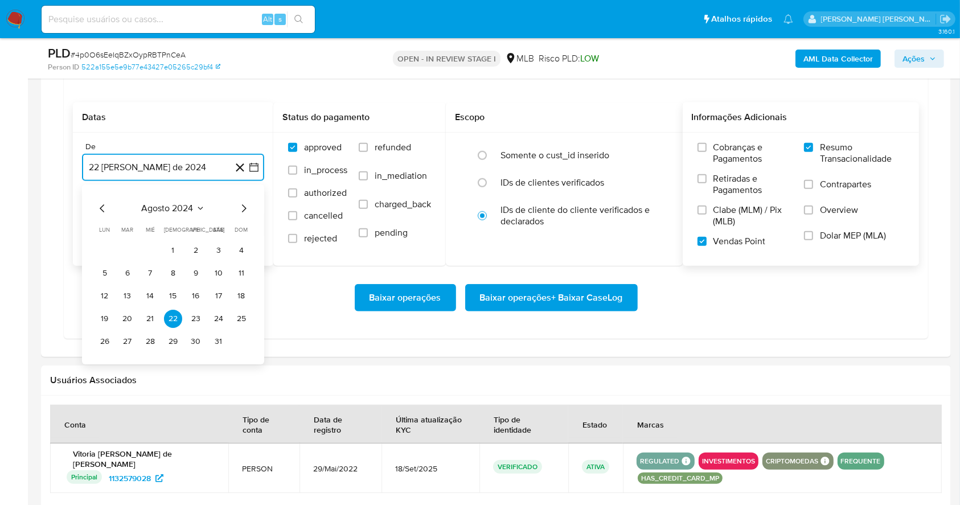
click at [243, 208] on icon "Mes siguiente" at bounding box center [244, 209] width 14 height 14
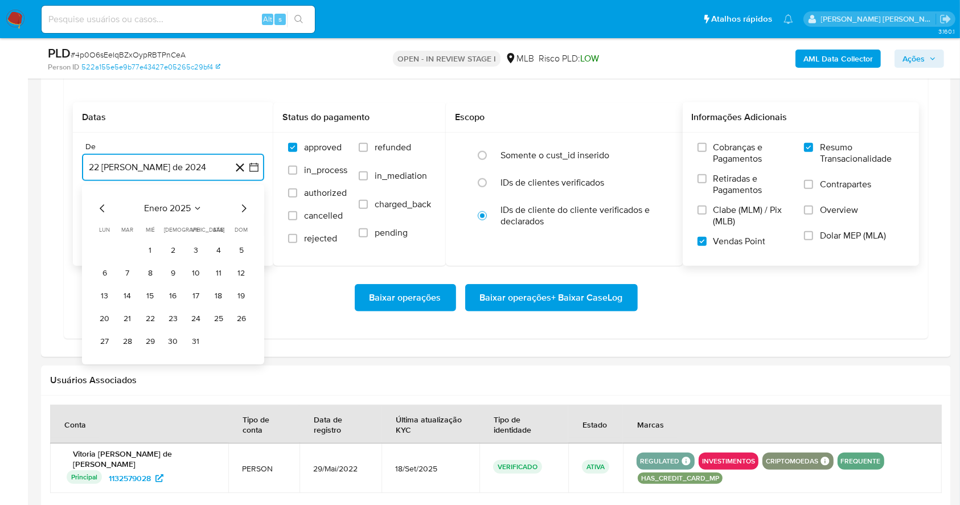
click at [243, 208] on icon "Mes siguiente" at bounding box center [244, 209] width 14 height 14
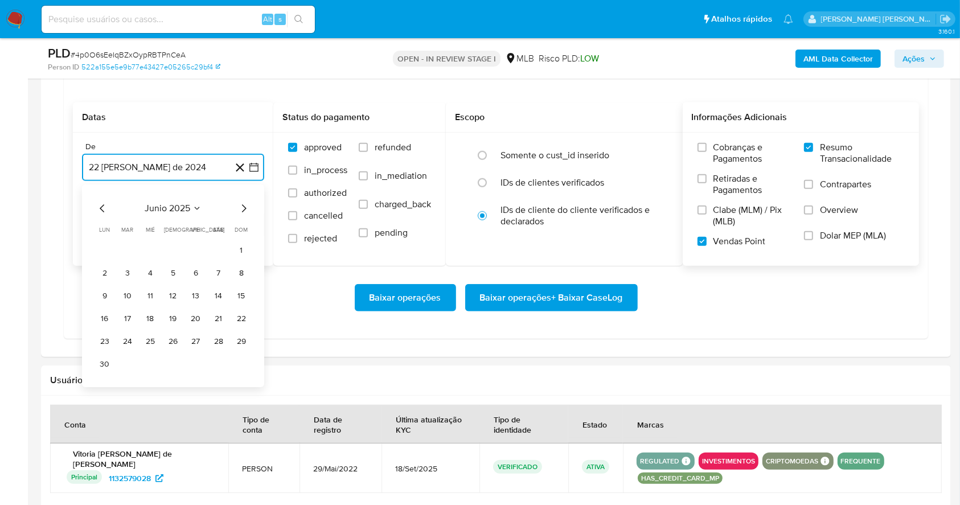
click at [243, 208] on icon "Mes siguiente" at bounding box center [244, 209] width 14 height 14
click at [191, 255] on button "1" at bounding box center [196, 251] width 18 height 18
click at [189, 223] on button "22 de septiembre de 2025" at bounding box center [173, 224] width 182 height 27
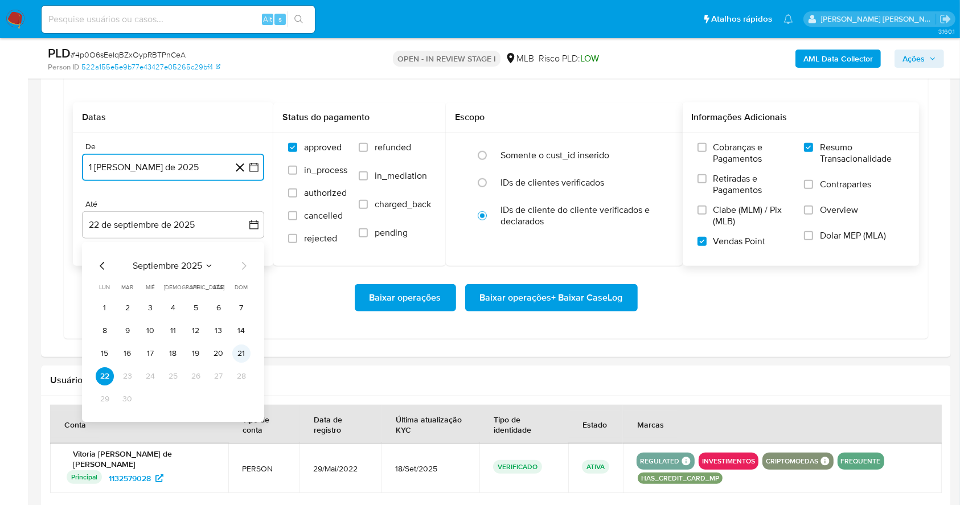
click at [244, 351] on button "21" at bounding box center [241, 354] width 18 height 18
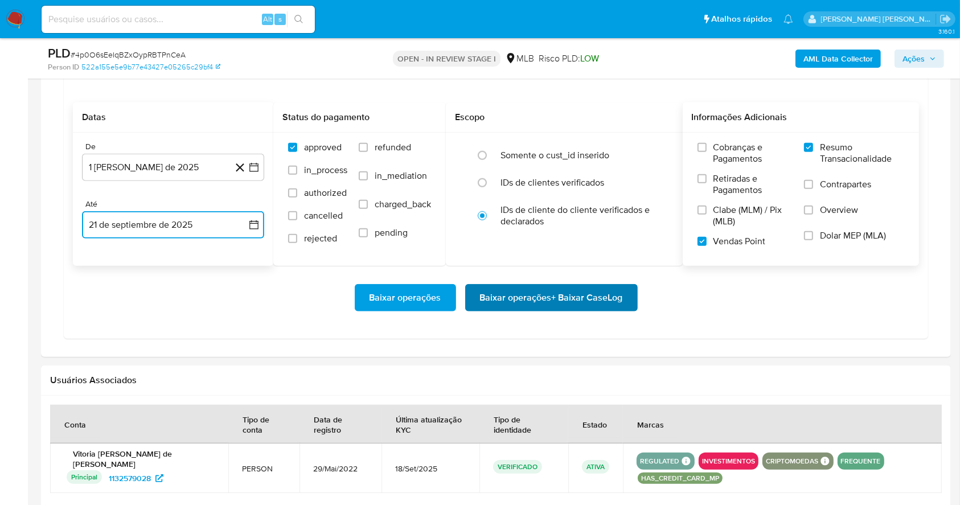
click at [540, 298] on span "Baixar operações + Baixar CaseLog" at bounding box center [551, 297] width 143 height 25
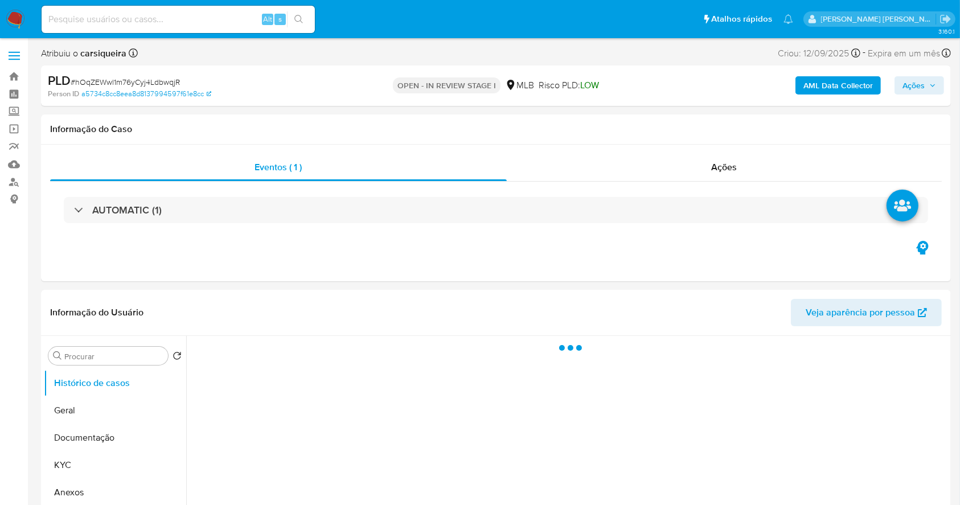
select select "10"
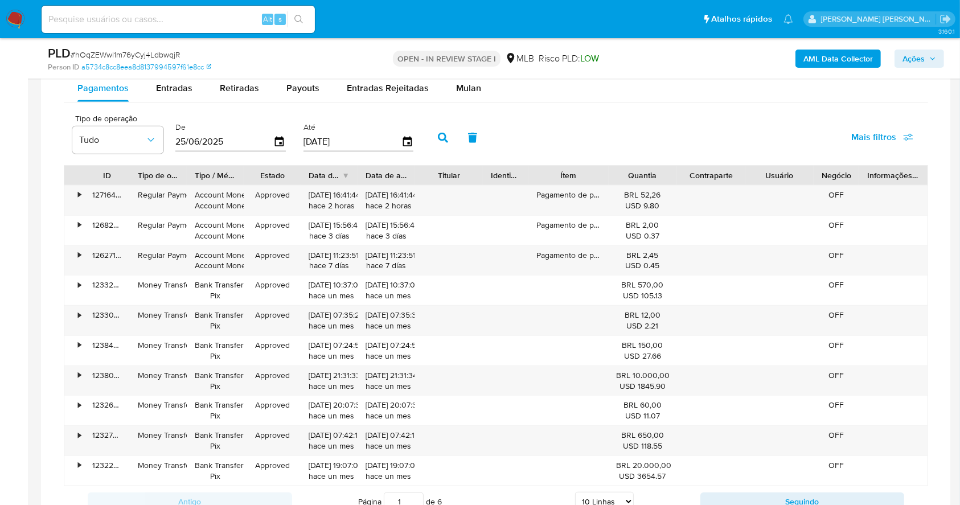
scroll to position [959, 0]
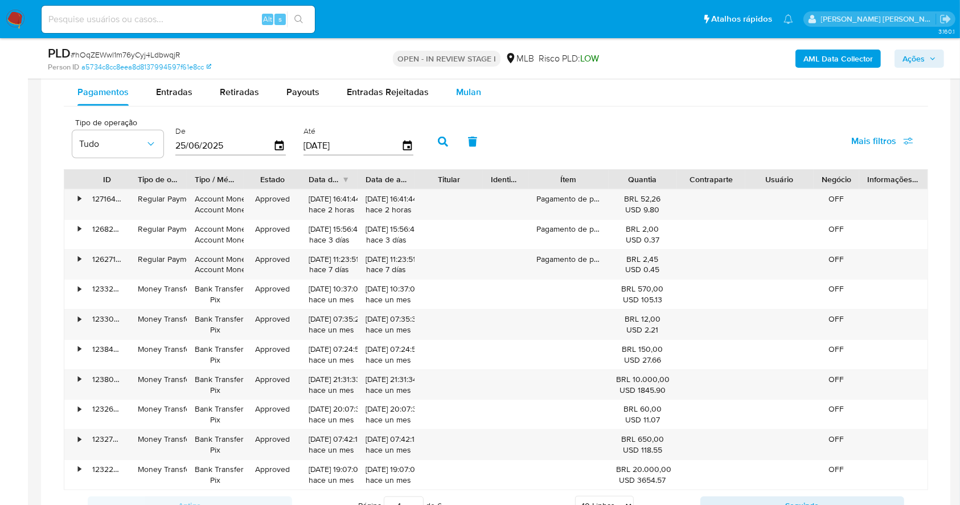
click at [460, 94] on span "Mulan" at bounding box center [468, 91] width 25 height 13
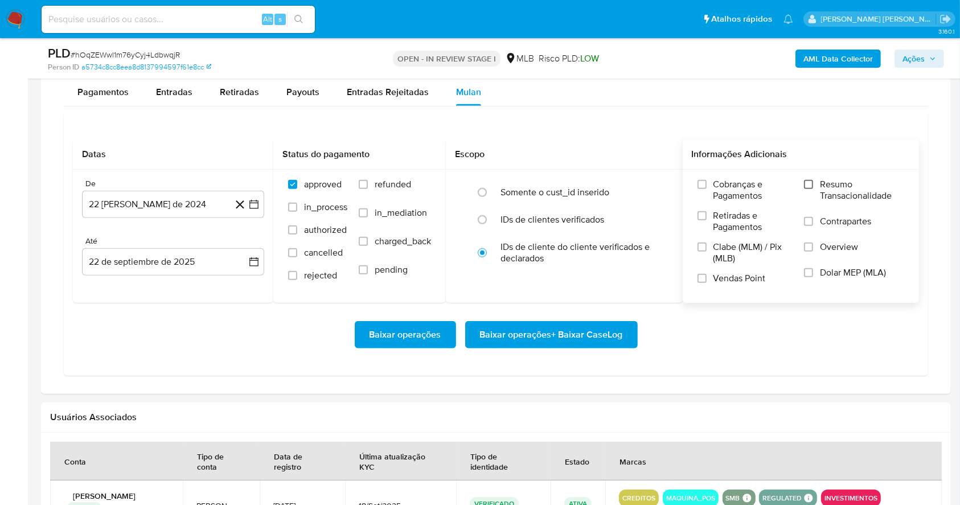
click at [811, 185] on input "Resumo Transacionalidade" at bounding box center [808, 184] width 9 height 9
click at [708, 279] on label "Vendas Point" at bounding box center [746, 283] width 96 height 20
click at [707, 279] on input "Vendas Point" at bounding box center [702, 278] width 9 height 9
click at [255, 207] on icon "button" at bounding box center [253, 204] width 11 height 11
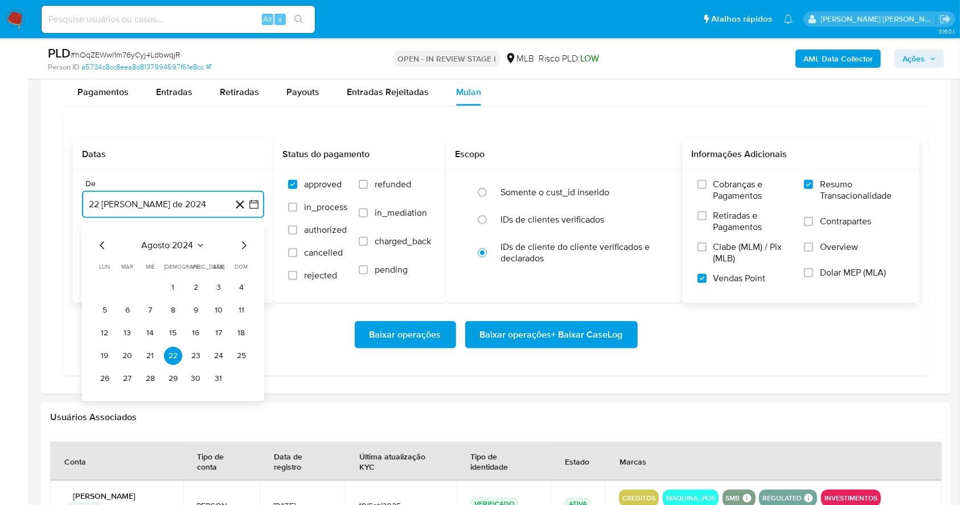
click at [244, 240] on icon "Mes siguiente" at bounding box center [244, 246] width 14 height 14
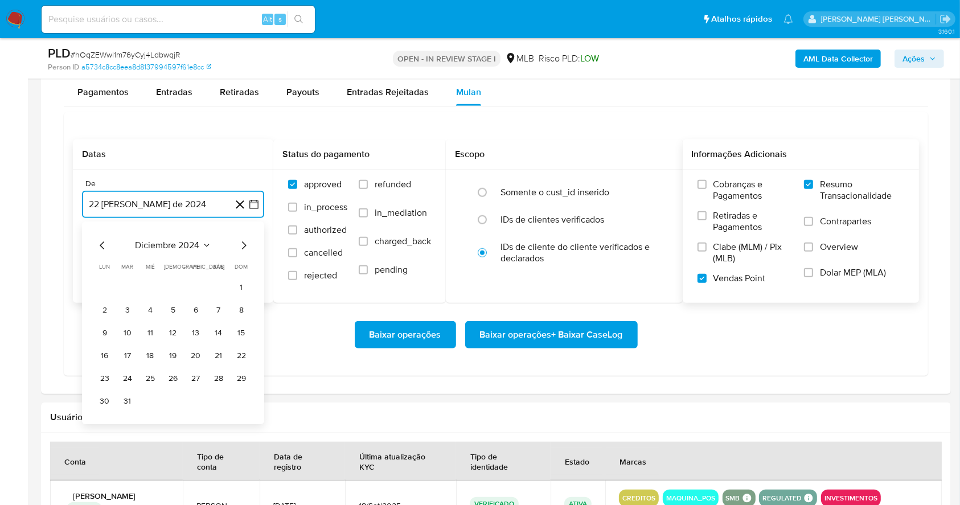
click at [244, 240] on icon "Mes siguiente" at bounding box center [244, 246] width 14 height 14
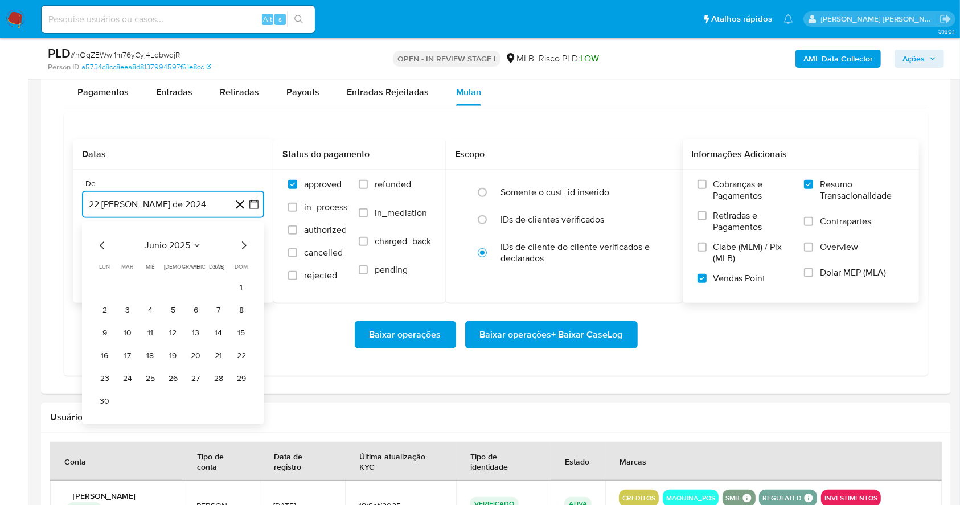
click at [244, 240] on icon "Mes siguiente" at bounding box center [244, 246] width 14 height 14
click at [193, 285] on button "1" at bounding box center [196, 288] width 18 height 18
click at [173, 260] on button "22 de septiembre de 2025" at bounding box center [173, 261] width 182 height 27
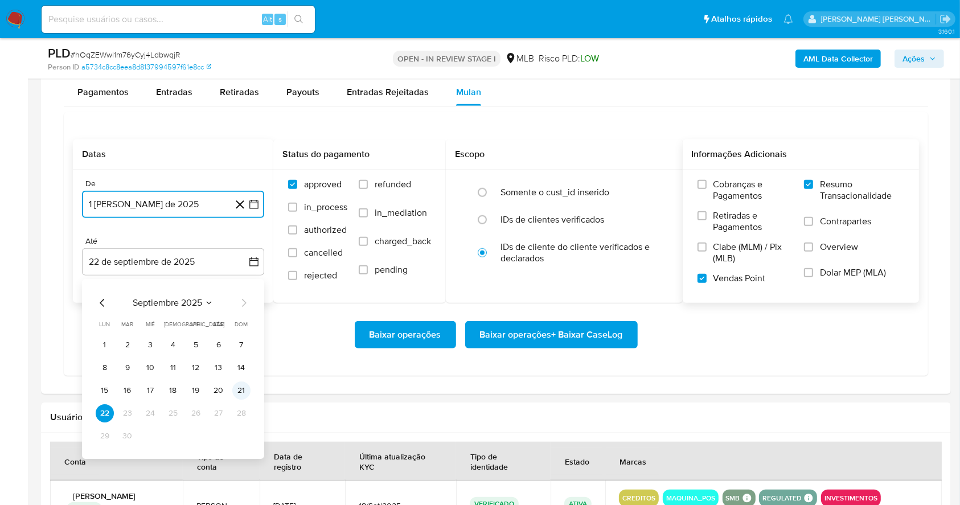
click at [237, 385] on button "21" at bounding box center [241, 391] width 18 height 18
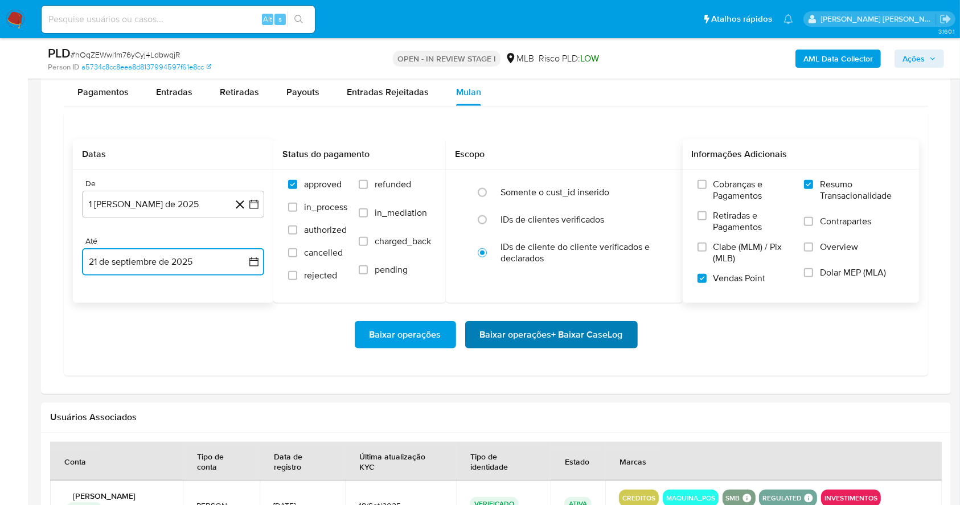
click at [517, 328] on span "Baixar operações + Baixar CaseLog" at bounding box center [551, 334] width 143 height 25
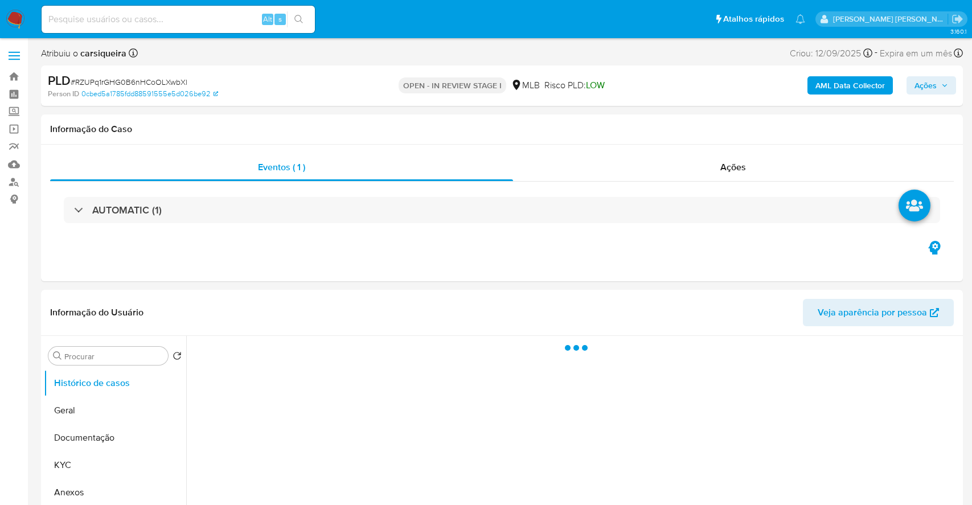
select select "10"
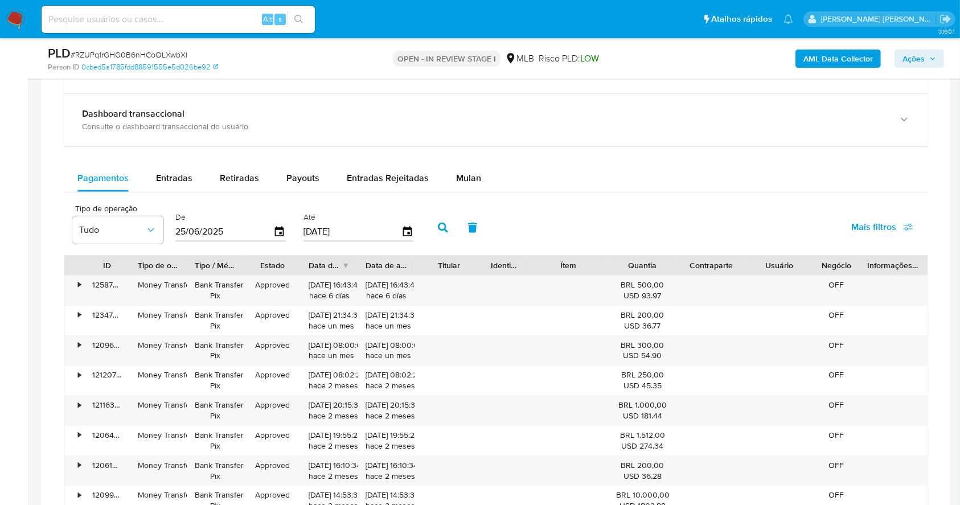
scroll to position [927, 0]
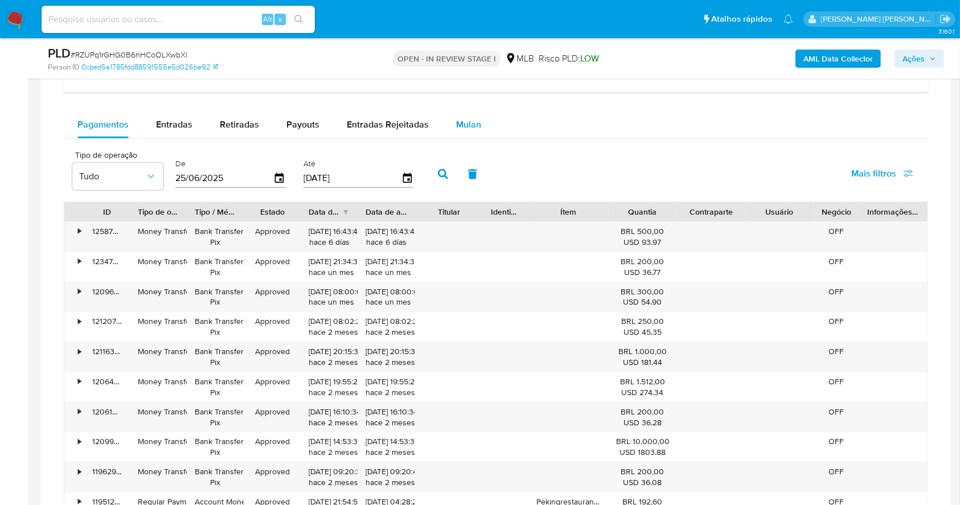
click at [478, 120] on button "Mulan" at bounding box center [469, 124] width 52 height 27
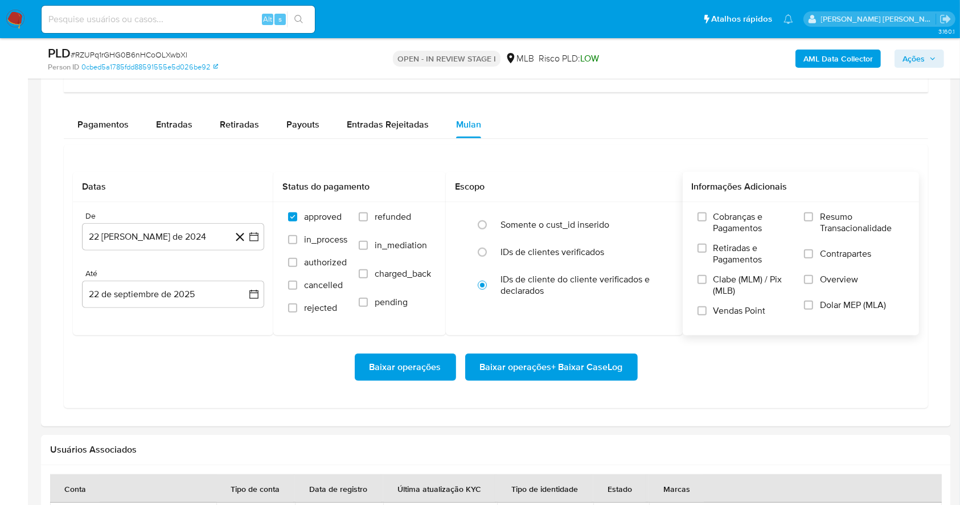
click at [815, 215] on label "Resumo Transacionalidade" at bounding box center [854, 229] width 100 height 37
click at [813, 215] on input "Resumo Transacionalidade" at bounding box center [808, 216] width 9 height 9
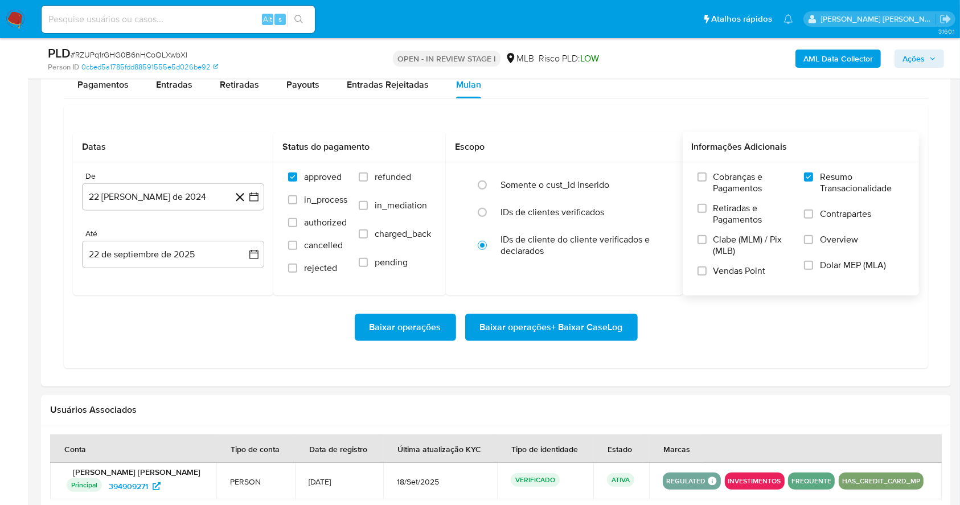
scroll to position [969, 0]
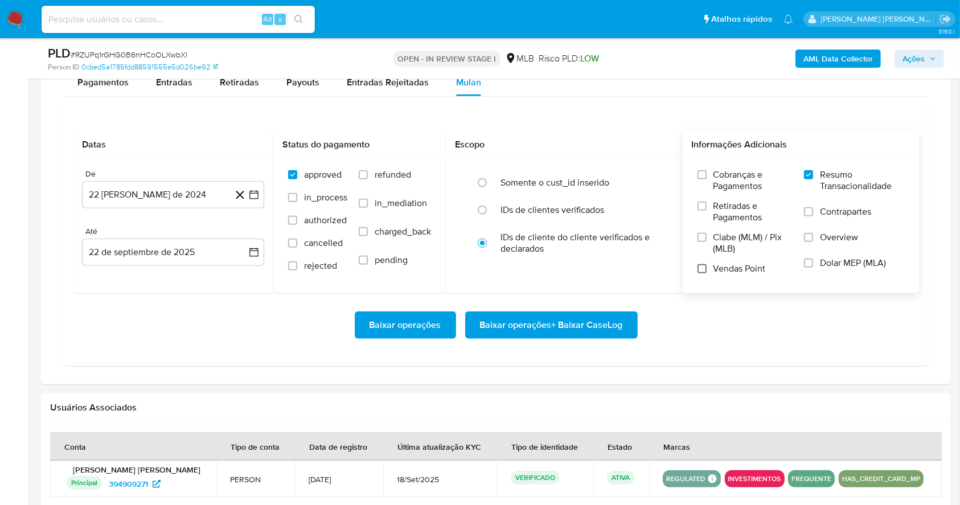
click at [701, 264] on input "Vendas Point" at bounding box center [702, 268] width 9 height 9
click at [257, 194] on icon "button" at bounding box center [253, 194] width 11 height 11
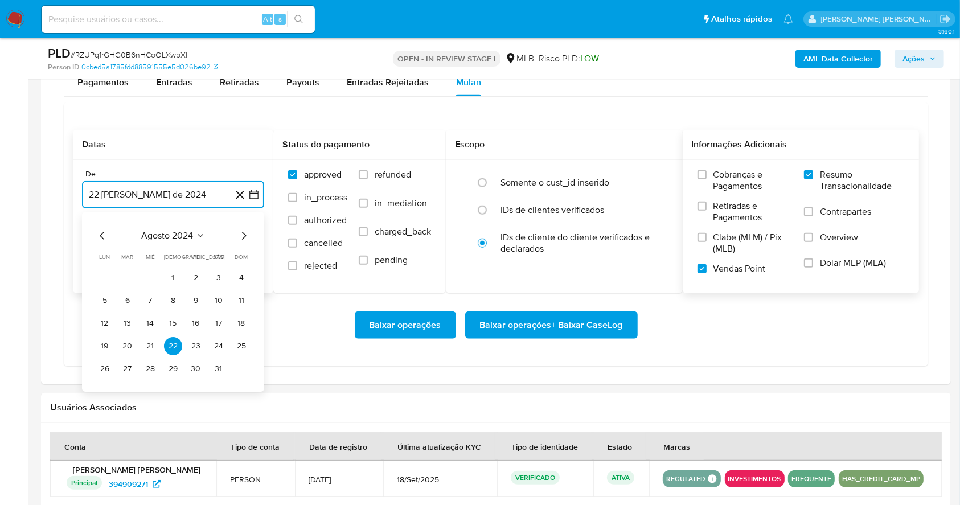
click at [244, 232] on icon "Mes siguiente" at bounding box center [244, 236] width 14 height 14
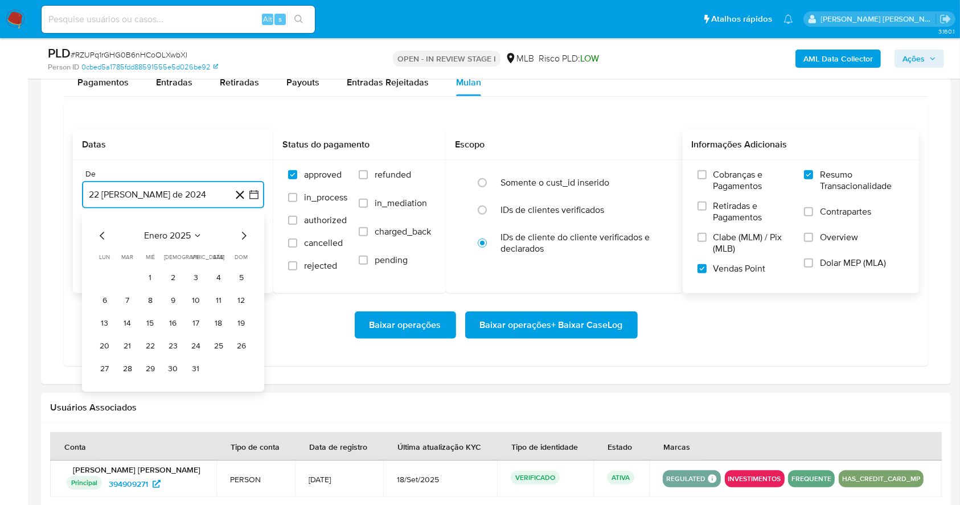
click at [244, 232] on icon "Mes siguiente" at bounding box center [244, 236] width 14 height 14
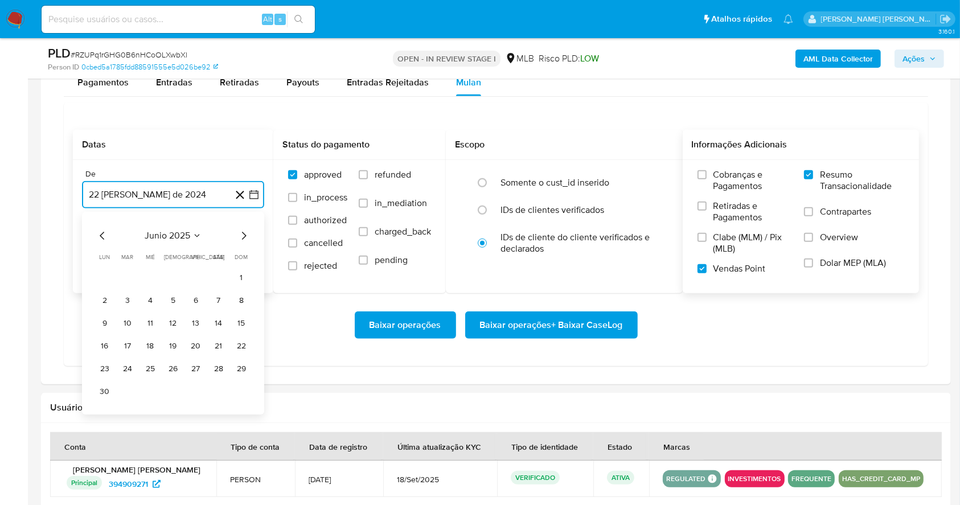
click at [244, 232] on icon "Mes siguiente" at bounding box center [244, 236] width 14 height 14
click at [190, 283] on button "1" at bounding box center [196, 278] width 18 height 18
click at [201, 259] on button "22 de septiembre de 2025" at bounding box center [173, 252] width 182 height 27
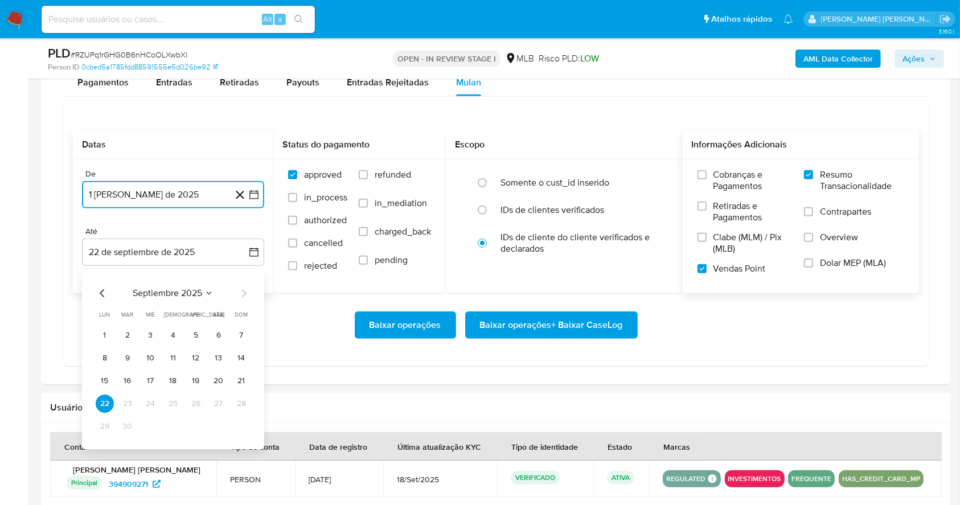
click at [236, 388] on button "21" at bounding box center [241, 381] width 18 height 18
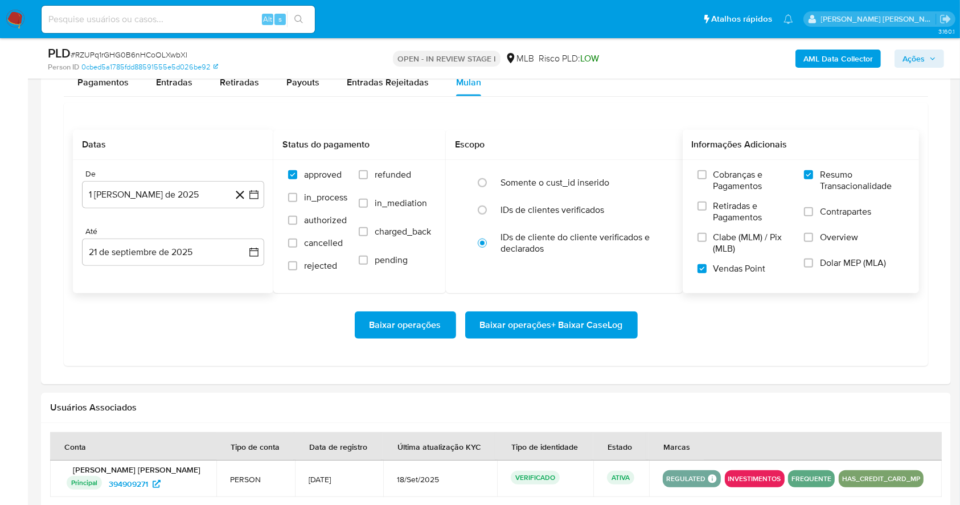
click at [227, 348] on div "Baixar operações Baixar operações + Baixar CaseLog" at bounding box center [496, 325] width 846 height 64
click at [599, 324] on span "Baixar operações + Baixar CaseLog" at bounding box center [551, 325] width 143 height 25
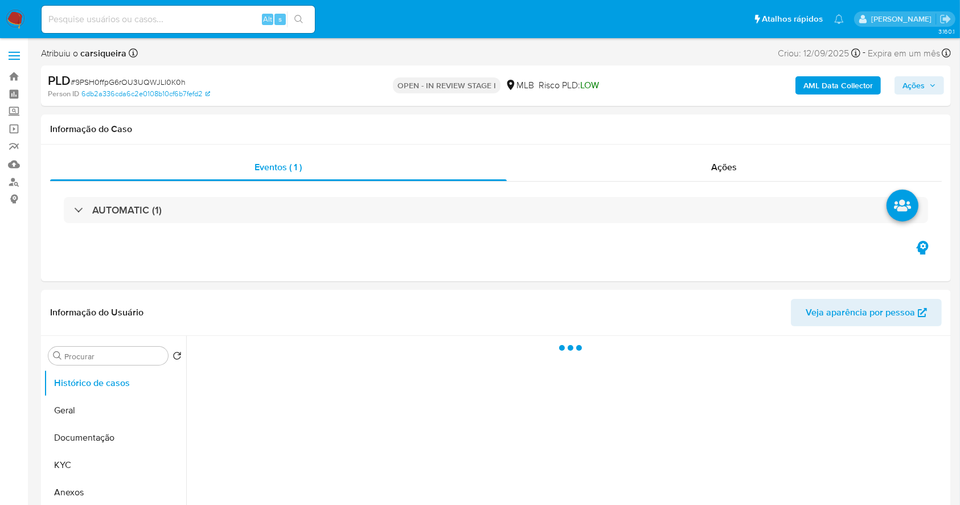
select select "10"
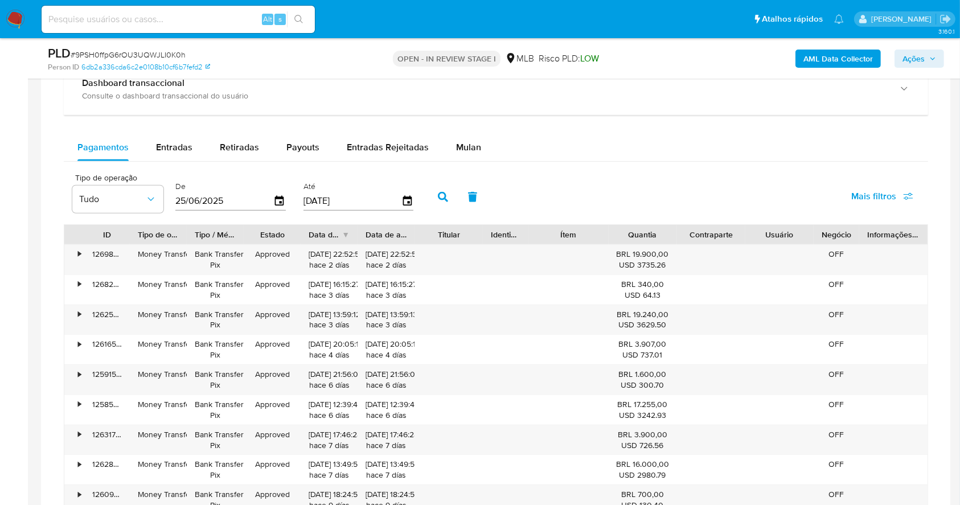
scroll to position [915, 0]
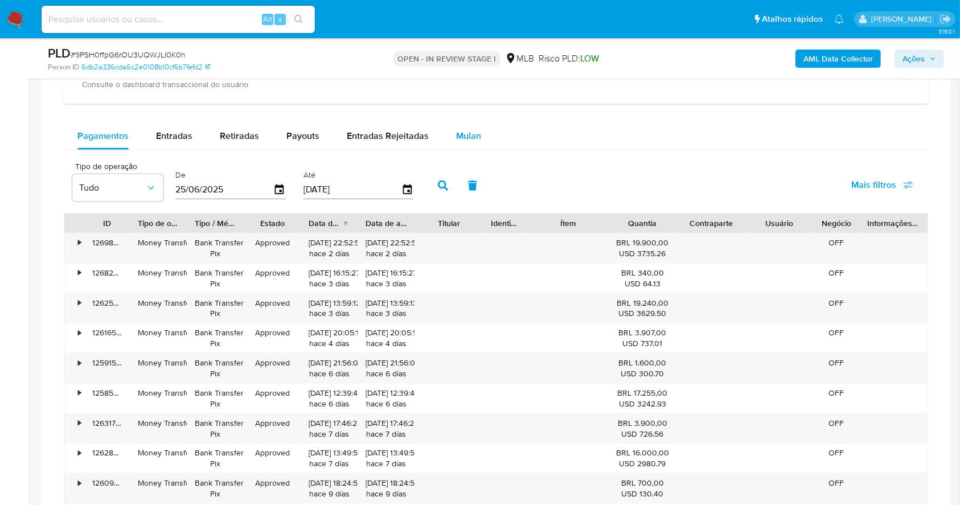
click at [465, 135] on span "Mulan" at bounding box center [468, 135] width 25 height 13
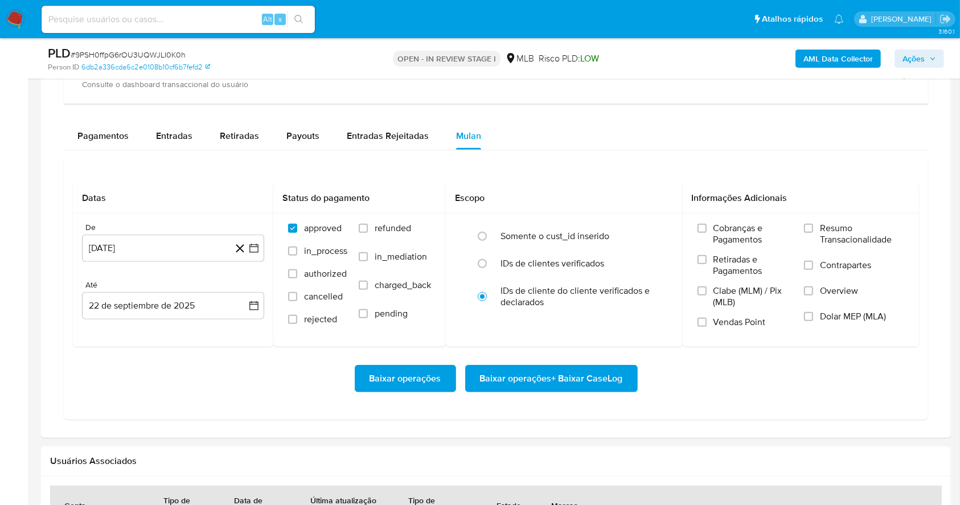
click at [599, 174] on div "Datas De 22 de agosto de 2024 22-08-2024 Até 22 de septiembre de 2025 22-09-202…" at bounding box center [496, 288] width 865 height 264
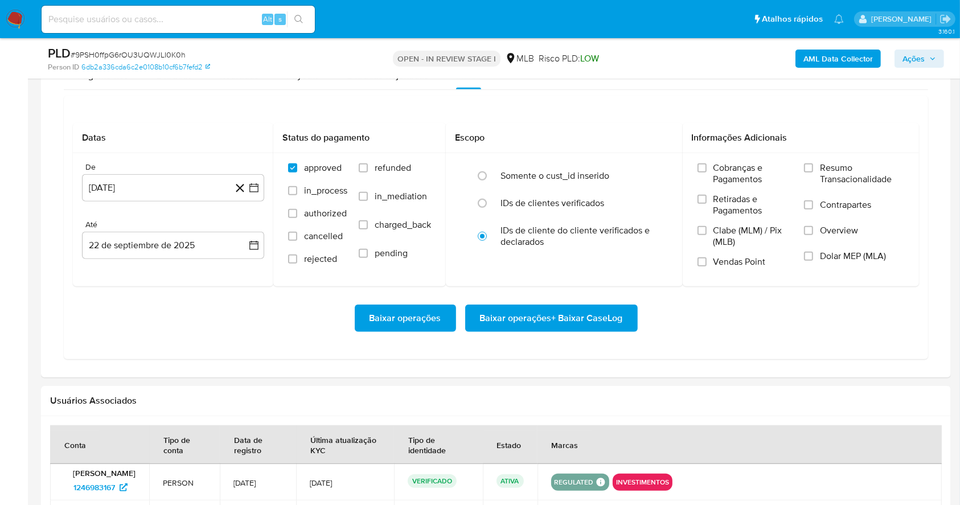
scroll to position [1007, 0]
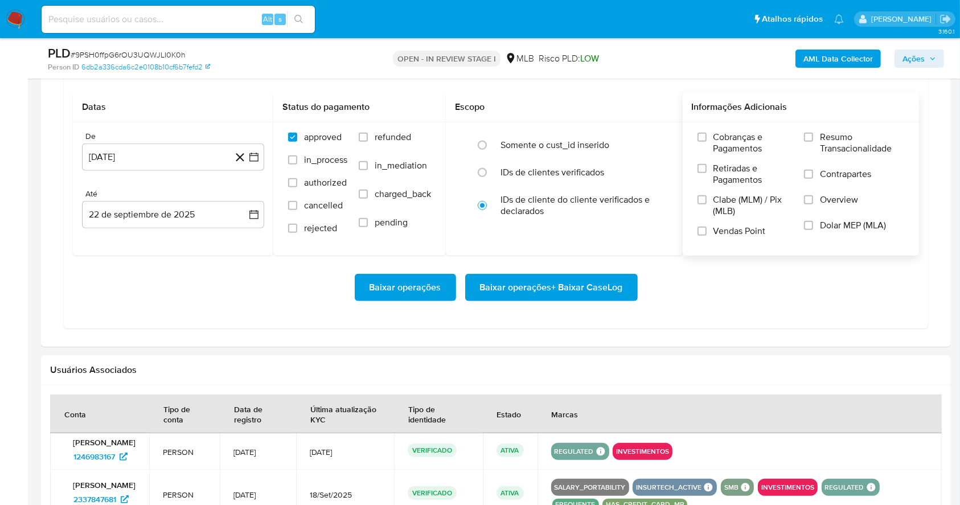
click at [816, 134] on label "Resumo Transacionalidade" at bounding box center [854, 150] width 100 height 37
click at [813, 134] on input "Resumo Transacionalidade" at bounding box center [808, 137] width 9 height 9
click at [702, 235] on input "Vendas Point" at bounding box center [702, 231] width 9 height 9
click at [249, 163] on button "22 [PERSON_NAME] de 2024" at bounding box center [173, 157] width 182 height 27
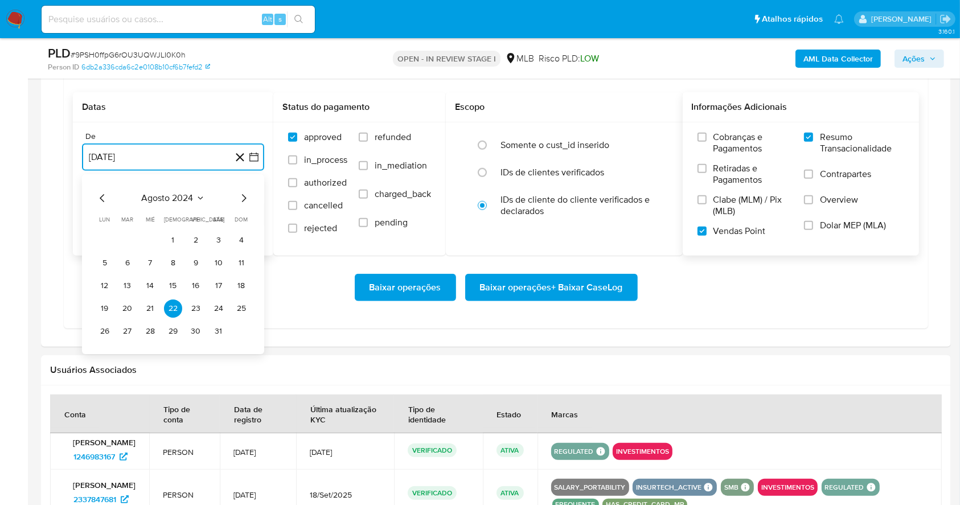
click at [242, 200] on icon "Mes siguiente" at bounding box center [244, 198] width 14 height 14
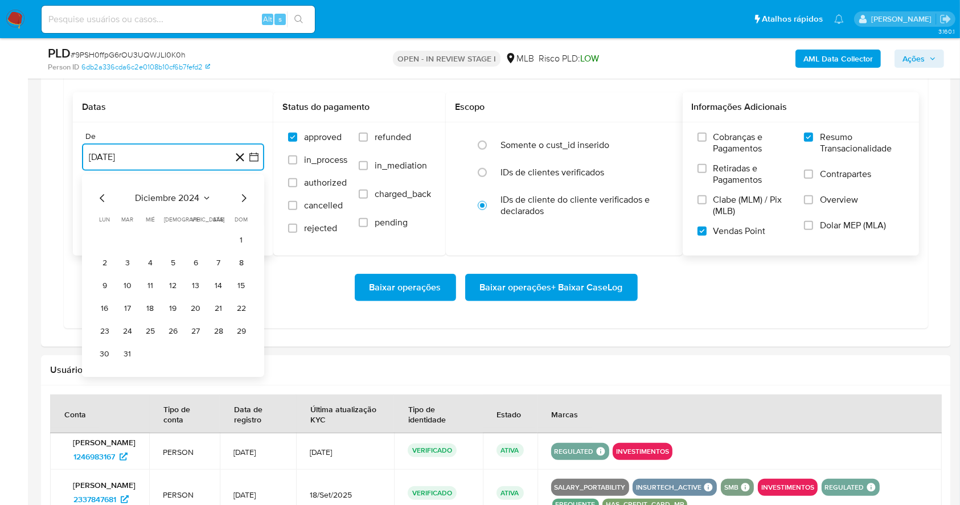
click at [242, 200] on icon "Mes siguiente" at bounding box center [244, 198] width 14 height 14
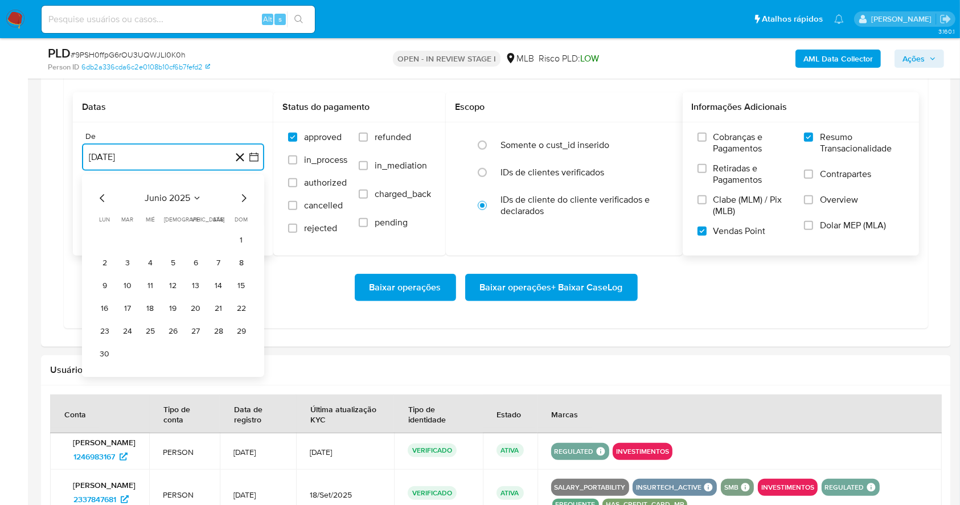
click at [242, 200] on icon "Mes siguiente" at bounding box center [244, 198] width 14 height 14
click at [194, 240] on button "1" at bounding box center [196, 240] width 18 height 18
click at [203, 212] on button "22 de septiembre de 2025" at bounding box center [173, 214] width 182 height 27
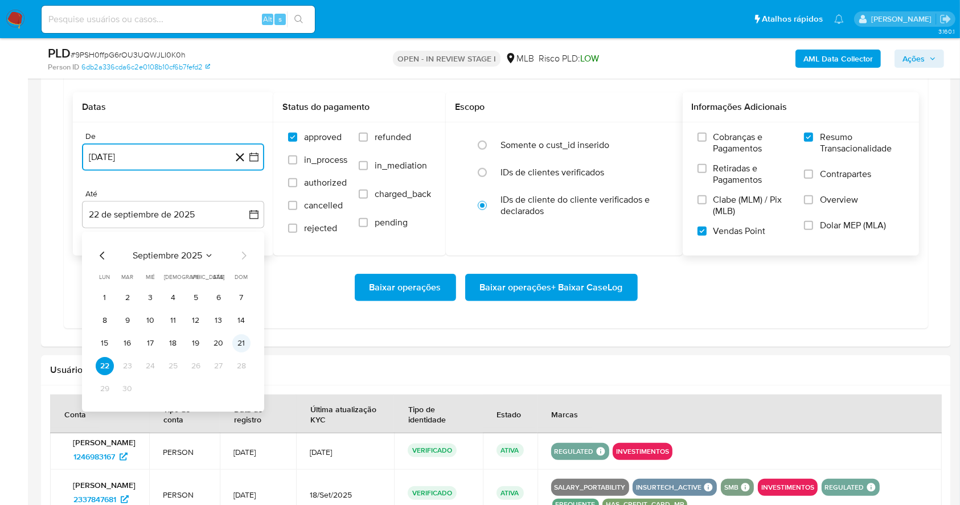
click at [242, 339] on button "21" at bounding box center [241, 343] width 18 height 18
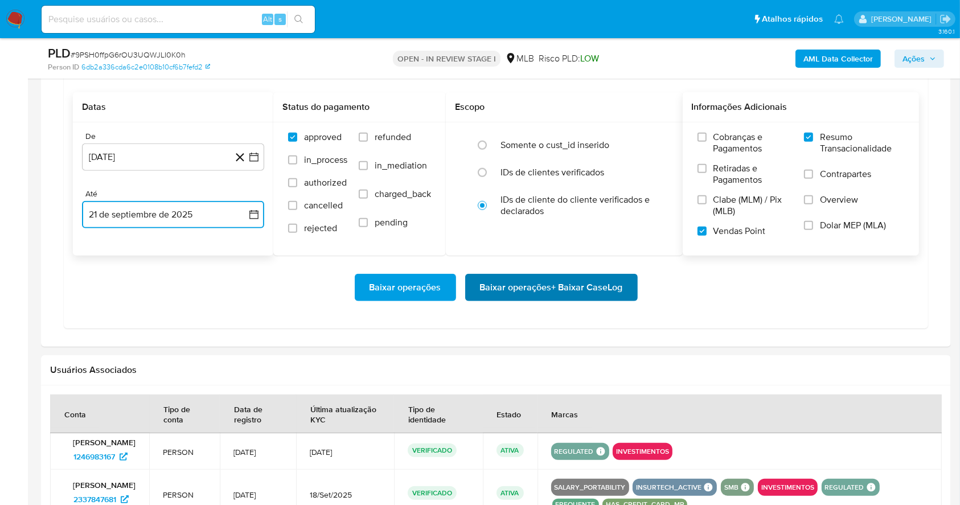
click at [510, 291] on span "Baixar operações + Baixar CaseLog" at bounding box center [551, 287] width 143 height 25
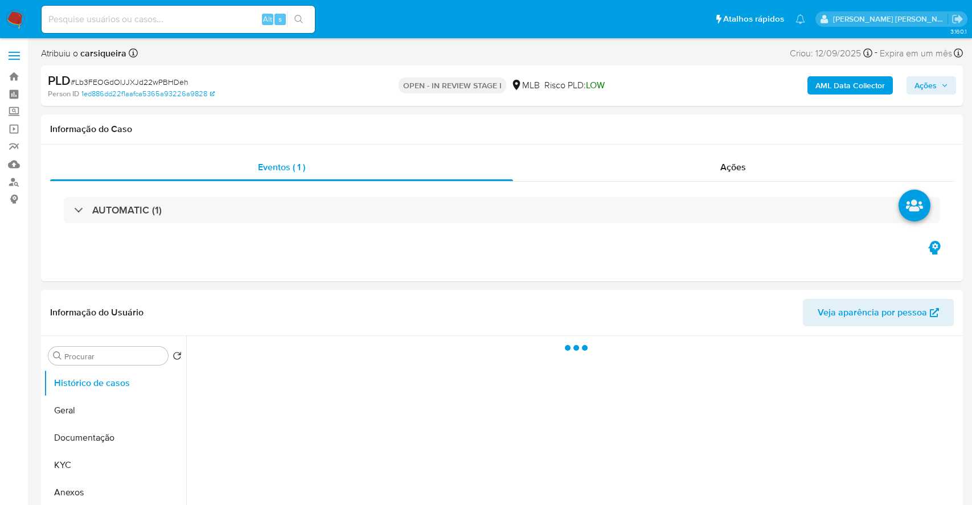
select select "10"
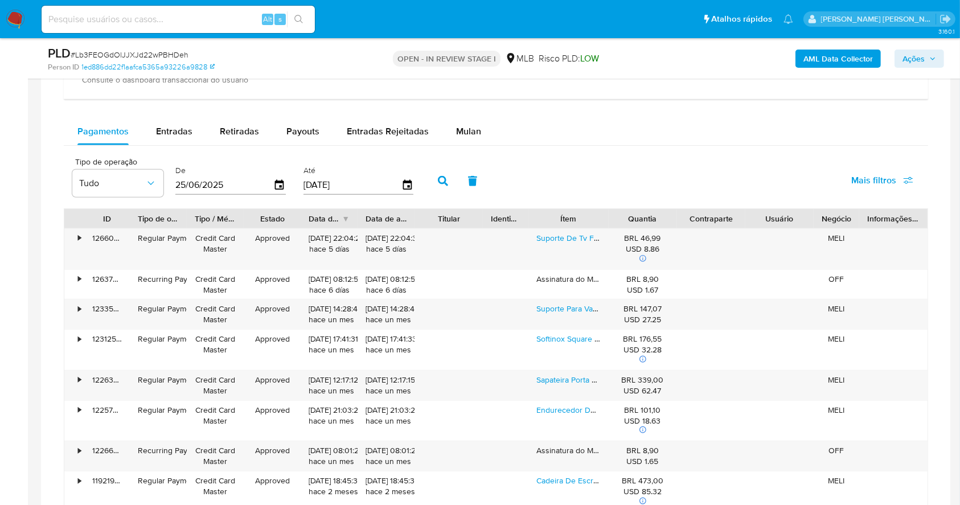
scroll to position [922, 0]
click at [465, 126] on span "Mulan" at bounding box center [468, 129] width 25 height 13
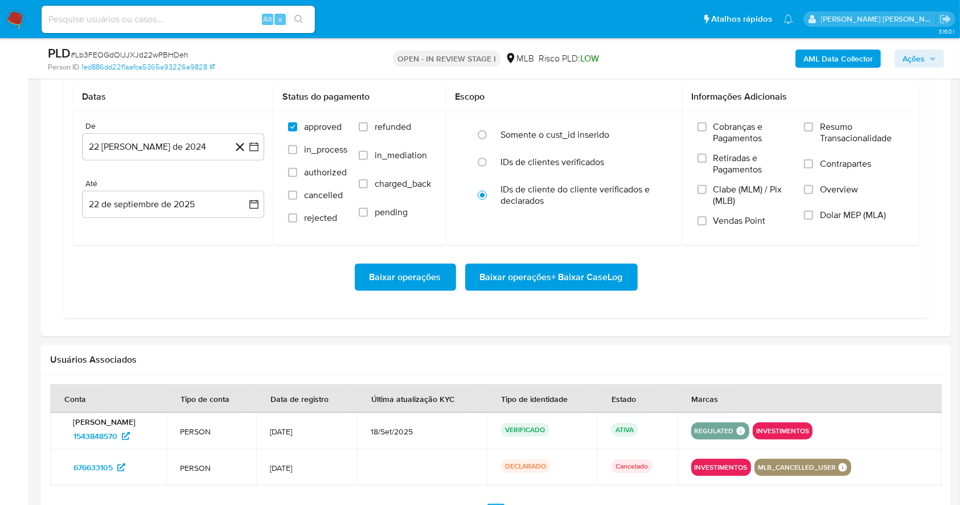
scroll to position [1013, 0]
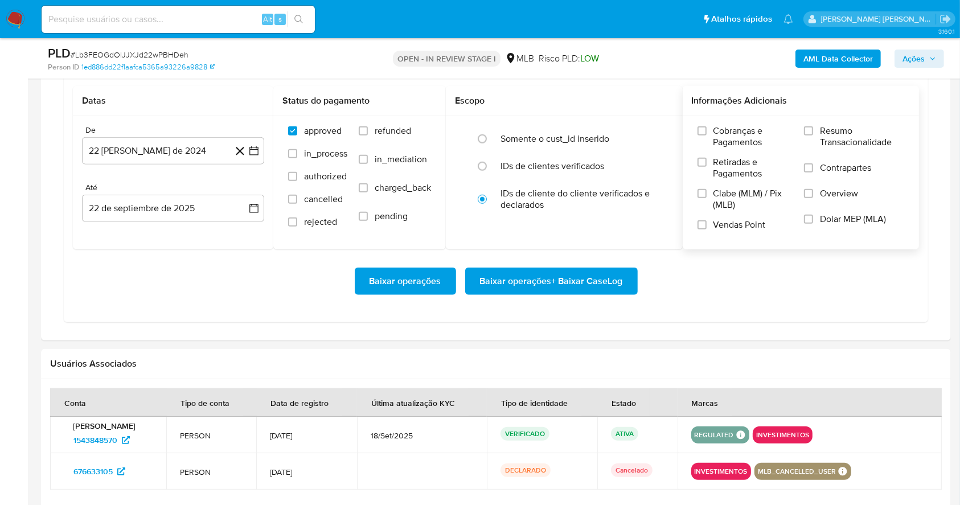
click at [807, 135] on label "Resumo Transacionalidade" at bounding box center [854, 143] width 100 height 37
click at [807, 135] on input "Resumo Transacionalidade" at bounding box center [808, 130] width 9 height 9
click at [703, 224] on input "Vendas Point" at bounding box center [702, 224] width 9 height 9
click at [255, 150] on icon "button" at bounding box center [253, 150] width 11 height 11
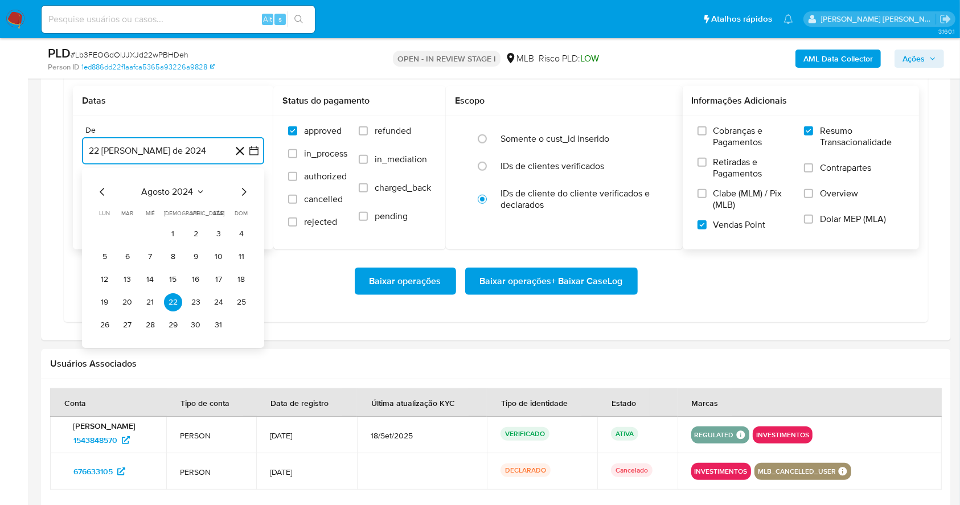
click at [245, 188] on icon "Mes siguiente" at bounding box center [244, 192] width 14 height 14
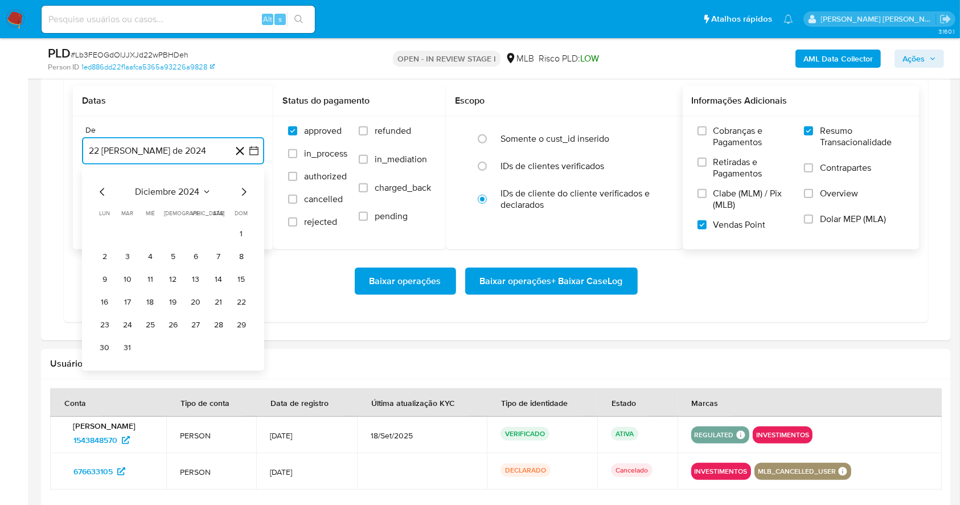
click at [245, 188] on icon "Mes siguiente" at bounding box center [244, 192] width 14 height 14
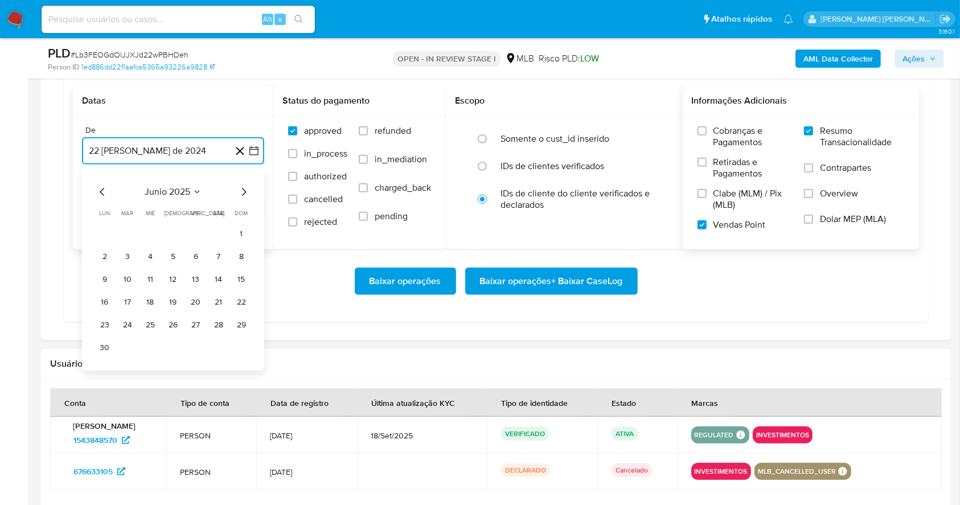
click at [245, 188] on icon "Mes siguiente" at bounding box center [244, 192] width 14 height 14
click at [191, 233] on button "1" at bounding box center [196, 234] width 18 height 18
click at [187, 214] on button "22 de septiembre de 2025" at bounding box center [173, 208] width 182 height 27
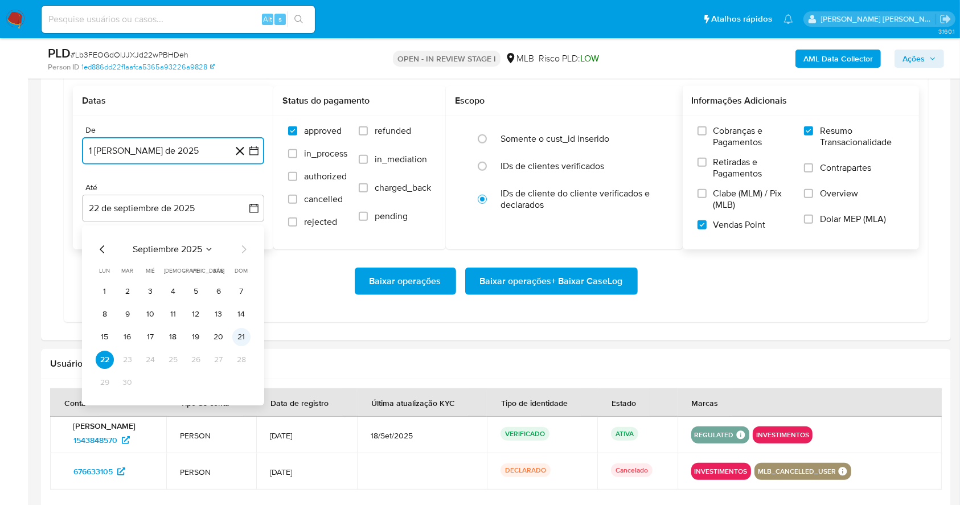
click at [245, 337] on button "21" at bounding box center [241, 337] width 18 height 18
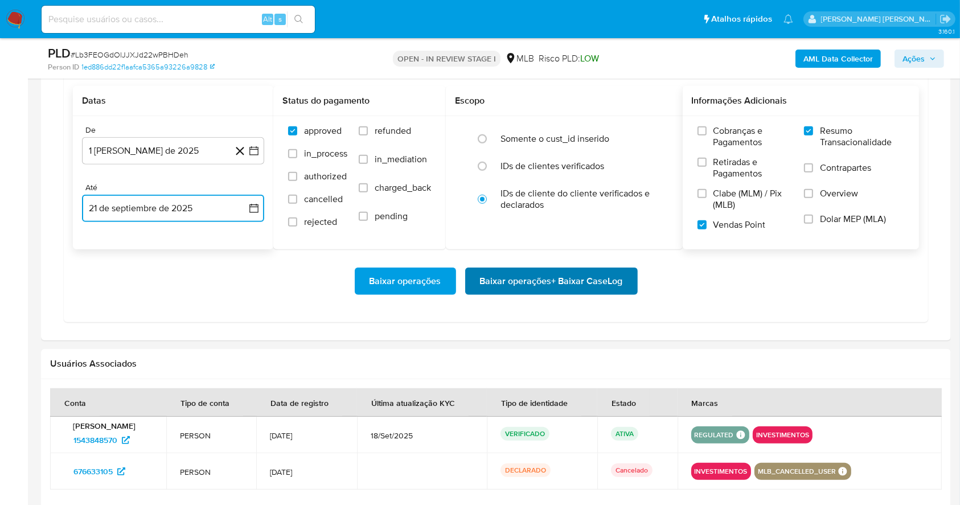
click at [527, 273] on span "Baixar operações + Baixar CaseLog" at bounding box center [551, 281] width 143 height 25
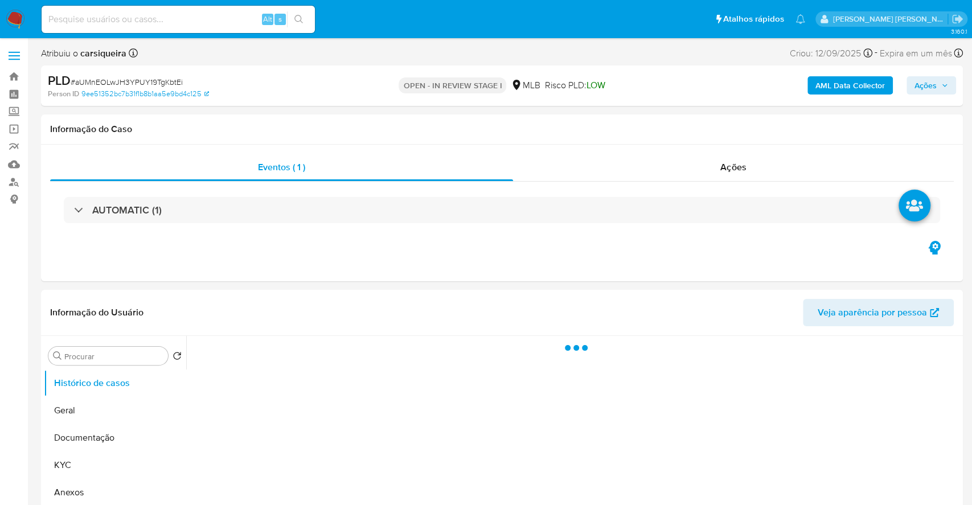
select select "10"
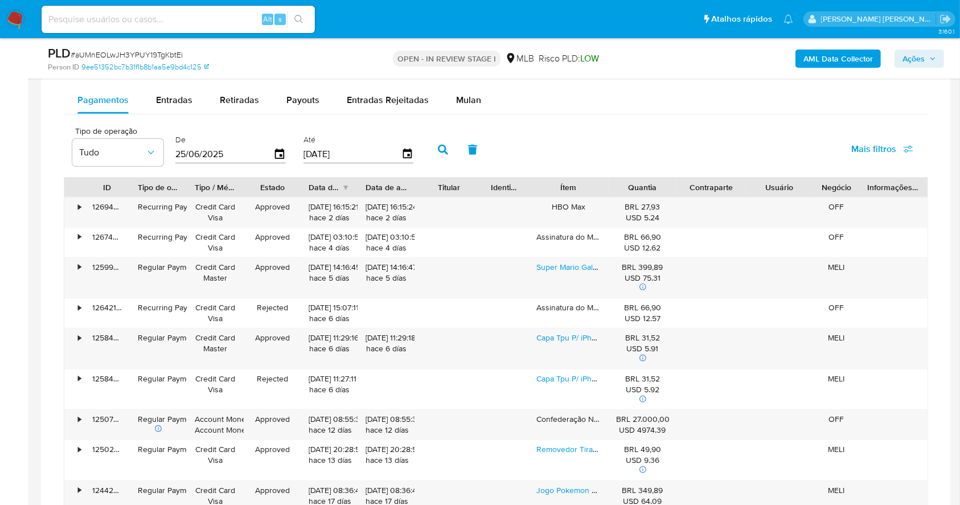
scroll to position [930, 0]
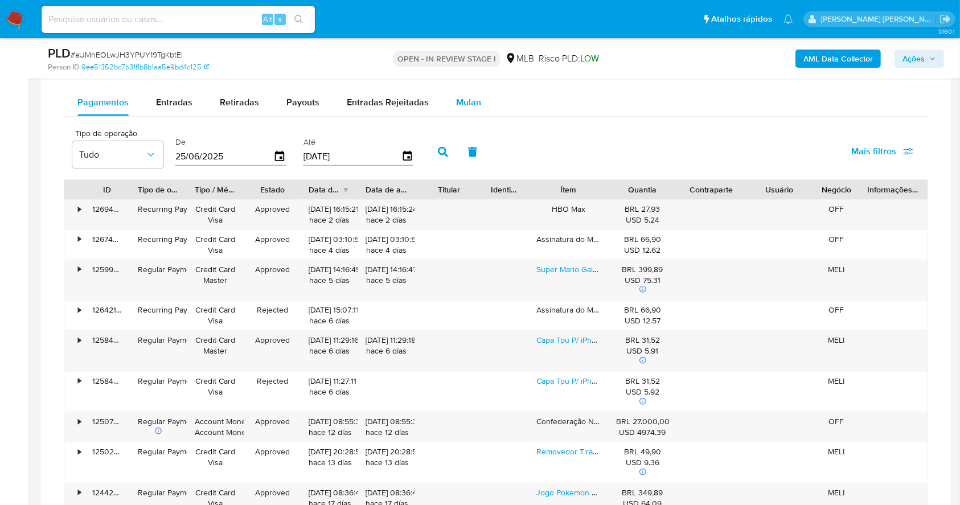
click at [457, 109] on div "Mulan" at bounding box center [468, 102] width 25 height 27
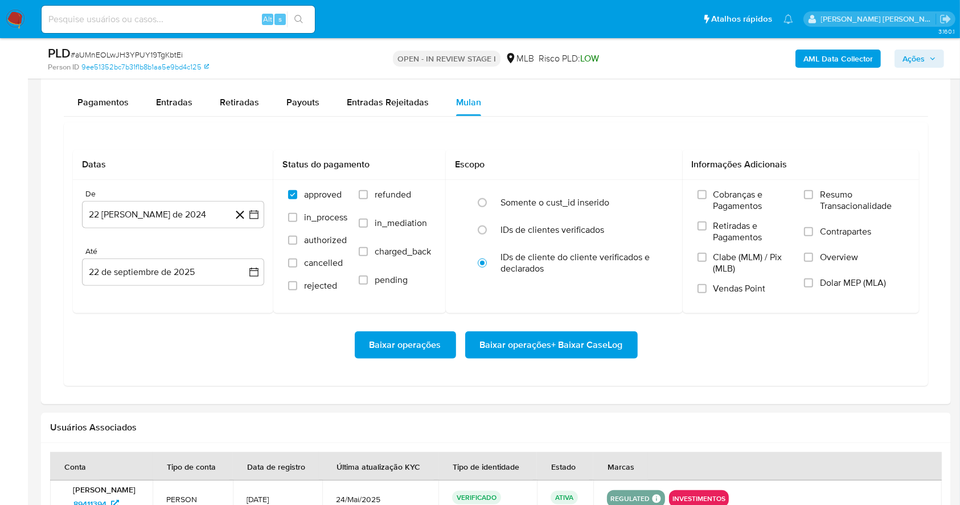
click at [575, 129] on div "Datas De 22 [PERSON_NAME] de 2024 [DATE] [GEOGRAPHIC_DATA] 22 de septiembre de …" at bounding box center [496, 254] width 865 height 264
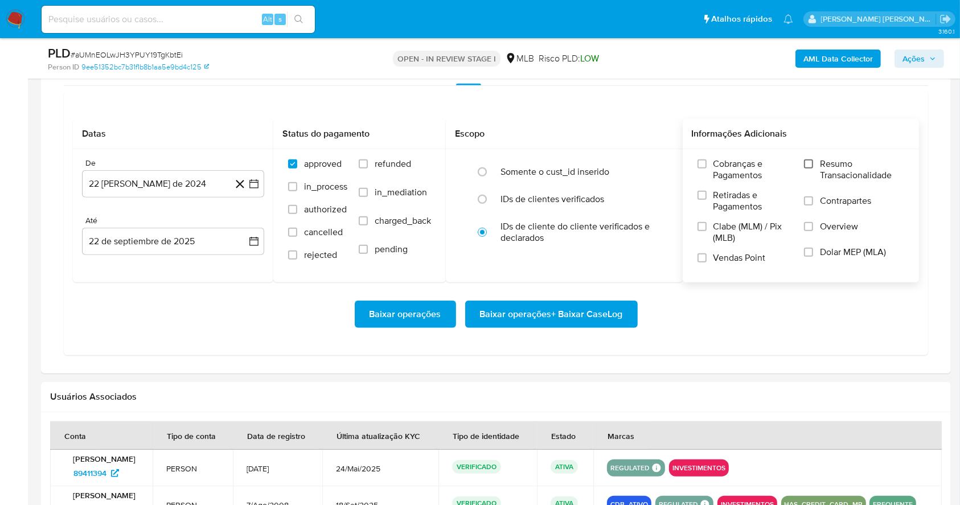
click at [811, 167] on input "Resumo Transacionalidade" at bounding box center [808, 163] width 9 height 9
click at [705, 259] on input "Vendas Point" at bounding box center [702, 257] width 9 height 9
click at [252, 182] on icon "button" at bounding box center [253, 183] width 11 height 11
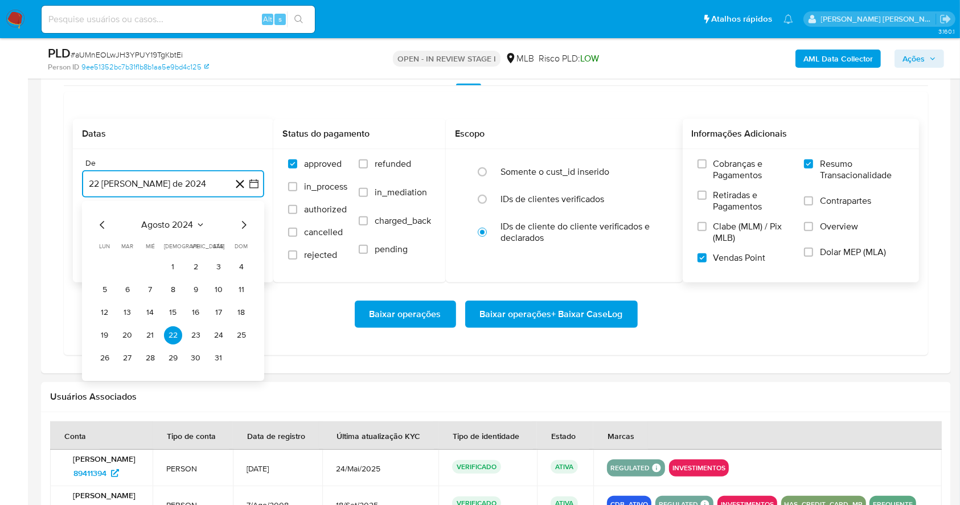
click at [241, 228] on icon "Mes siguiente" at bounding box center [244, 225] width 14 height 14
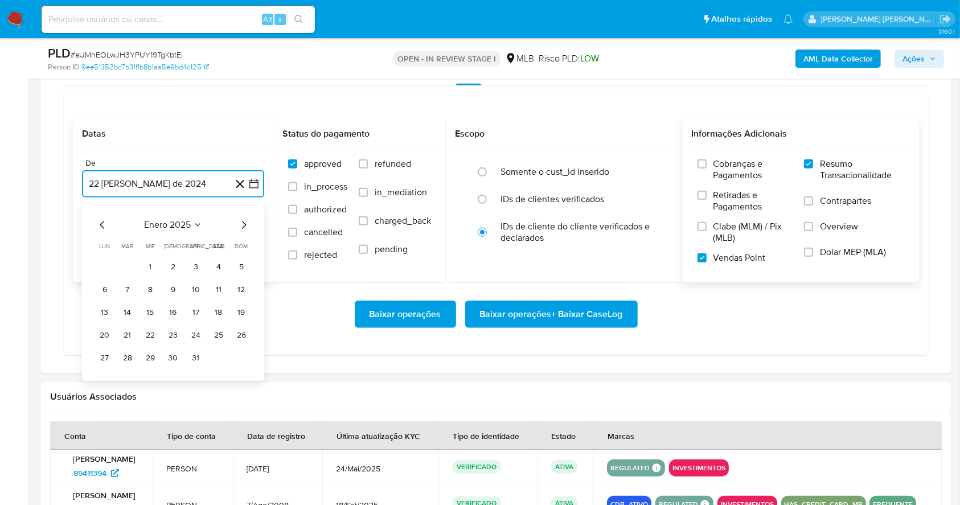
click at [241, 228] on icon "Mes siguiente" at bounding box center [244, 225] width 14 height 14
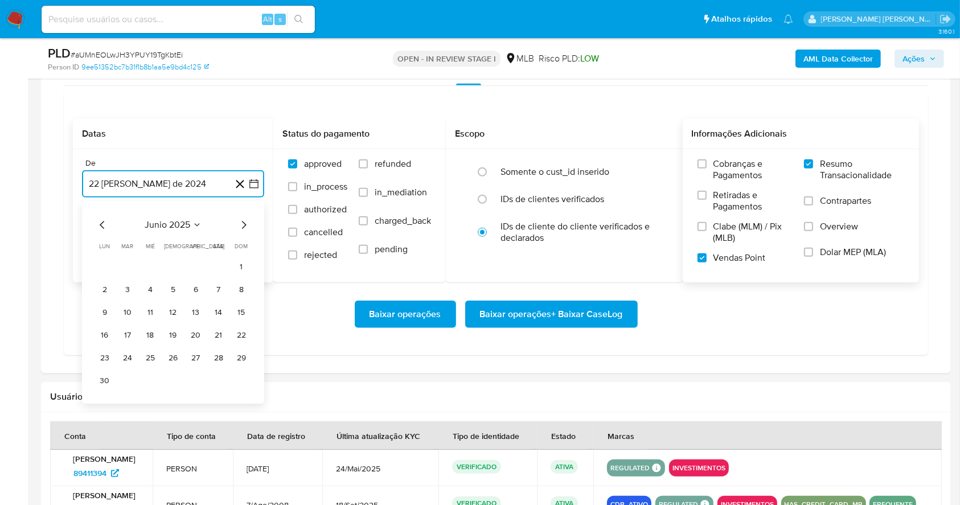
click at [241, 228] on icon "Mes siguiente" at bounding box center [244, 225] width 14 height 14
click at [199, 264] on button "1" at bounding box center [196, 267] width 18 height 18
click at [180, 239] on button "22 de septiembre de 2025" at bounding box center [173, 241] width 182 height 27
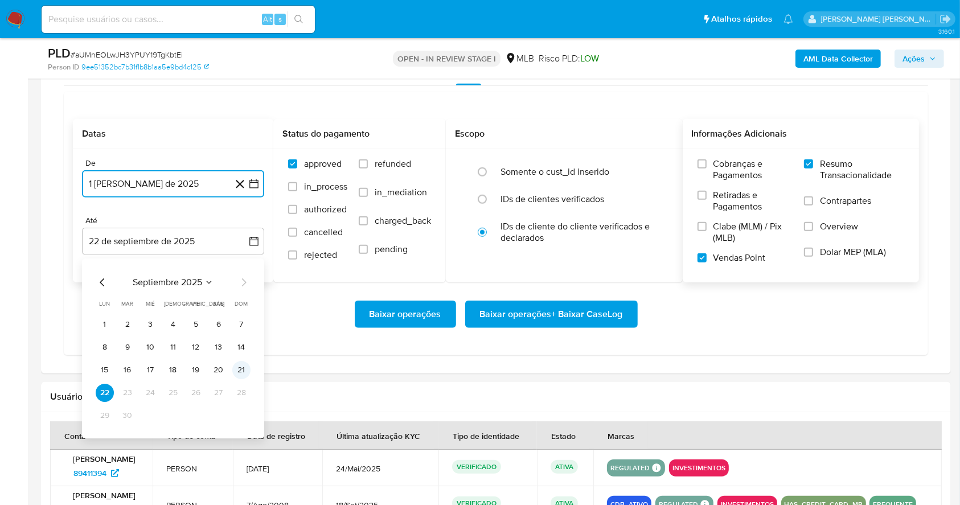
click at [246, 369] on button "21" at bounding box center [241, 370] width 18 height 18
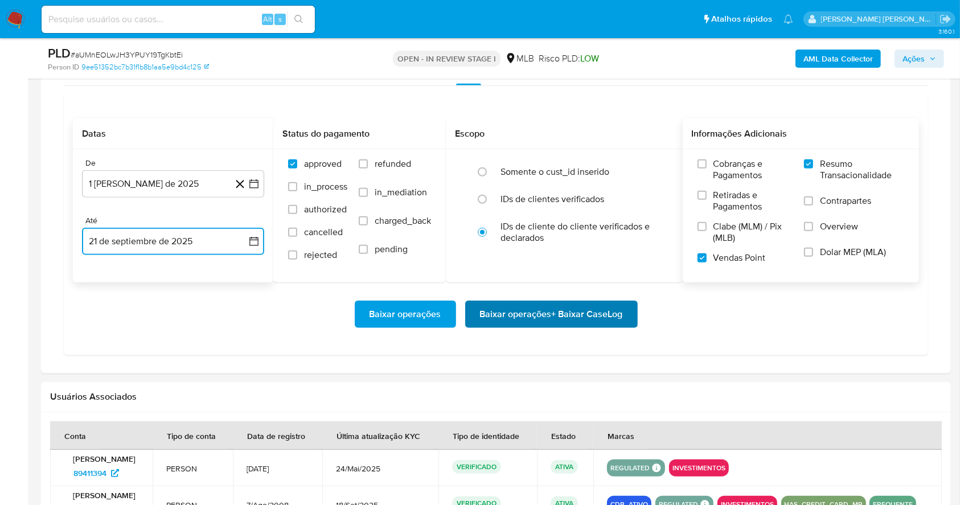
click at [530, 318] on span "Baixar operações + Baixar CaseLog" at bounding box center [551, 314] width 143 height 25
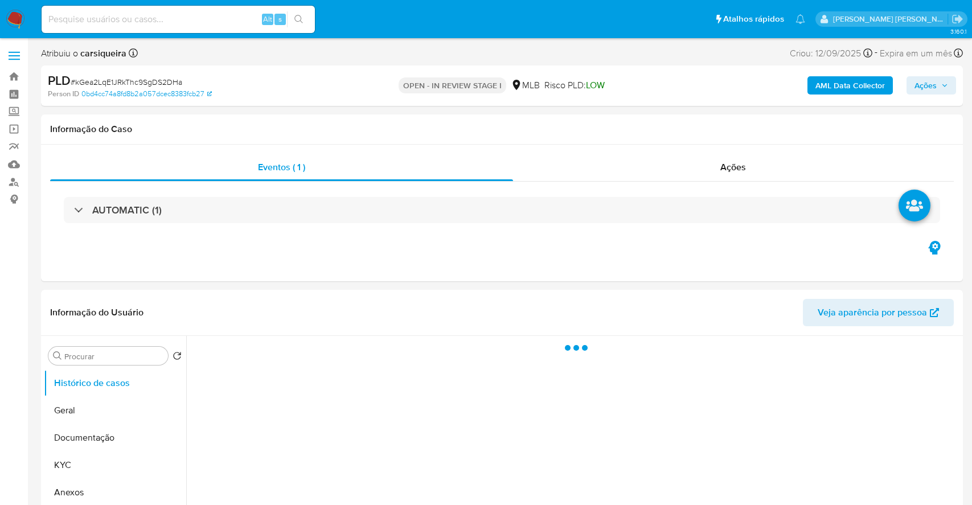
select select "10"
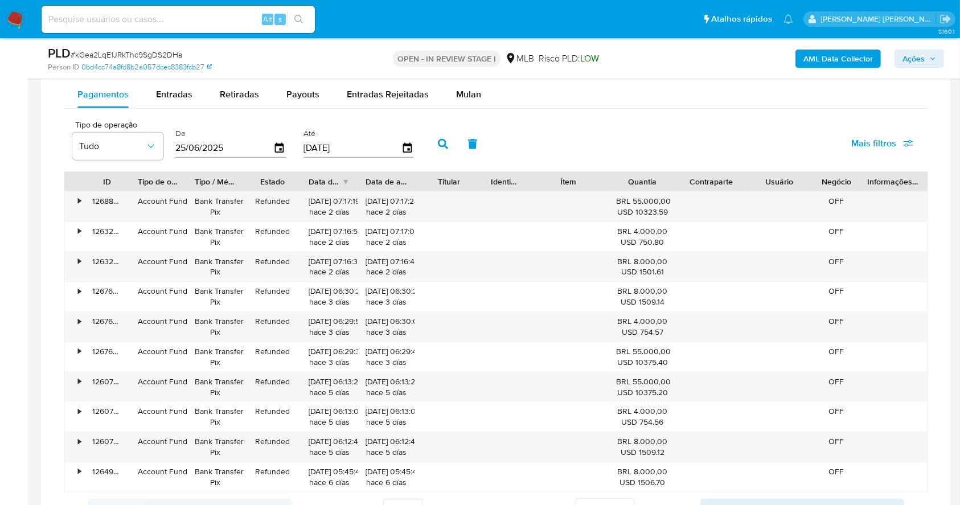
scroll to position [963, 0]
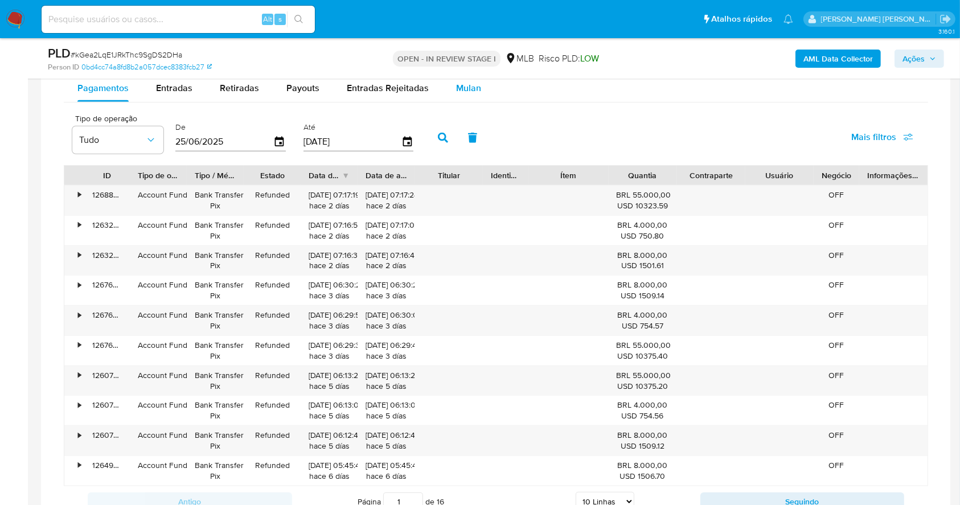
click at [467, 87] on span "Mulan" at bounding box center [468, 87] width 25 height 13
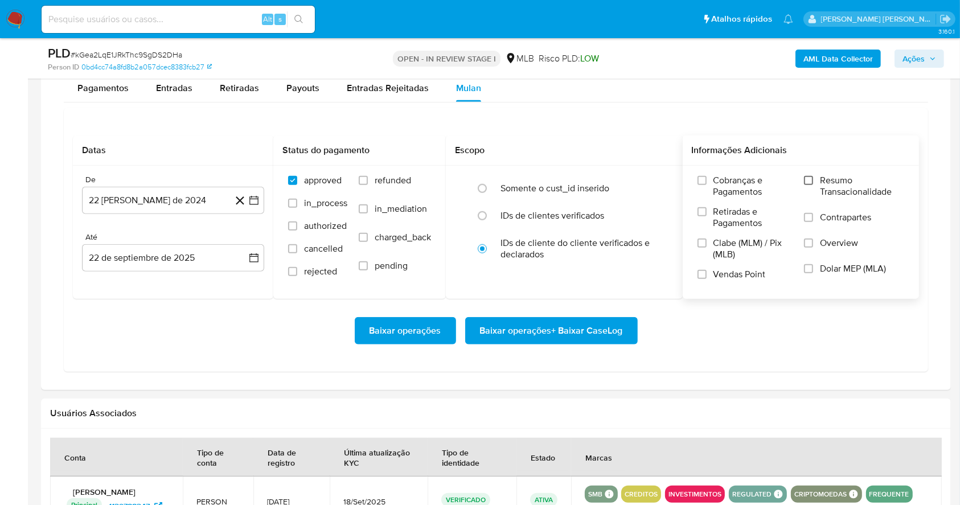
click at [807, 182] on input "Resumo Transacionalidade" at bounding box center [808, 180] width 9 height 9
click at [706, 275] on input "Vendas Point" at bounding box center [702, 274] width 9 height 9
click at [251, 201] on icon "button" at bounding box center [253, 200] width 11 height 11
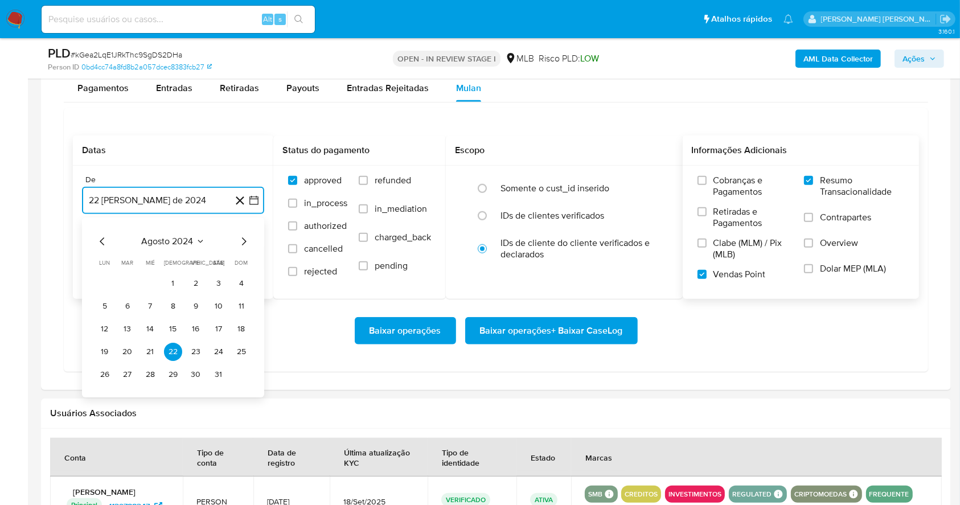
click at [242, 241] on icon "Mes siguiente" at bounding box center [244, 242] width 14 height 14
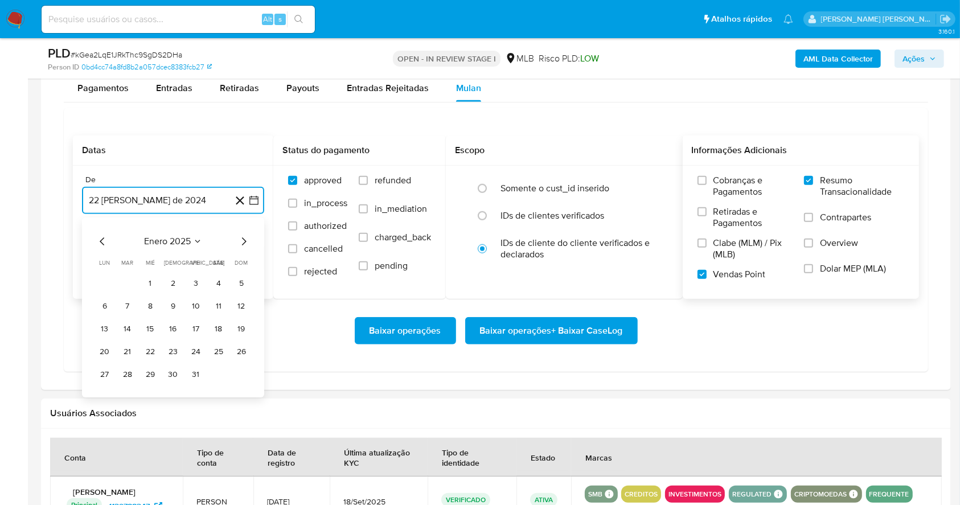
click at [242, 241] on icon "Mes siguiente" at bounding box center [244, 242] width 14 height 14
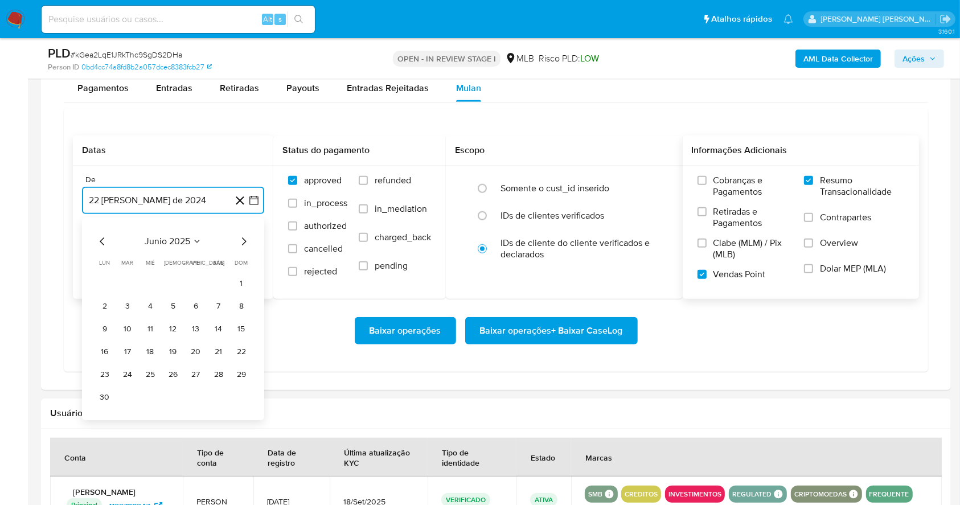
click at [242, 241] on icon "Mes siguiente" at bounding box center [244, 242] width 14 height 14
click at [192, 289] on button "1" at bounding box center [196, 284] width 18 height 18
click at [181, 256] on button "22 de septiembre de 2025" at bounding box center [173, 257] width 182 height 27
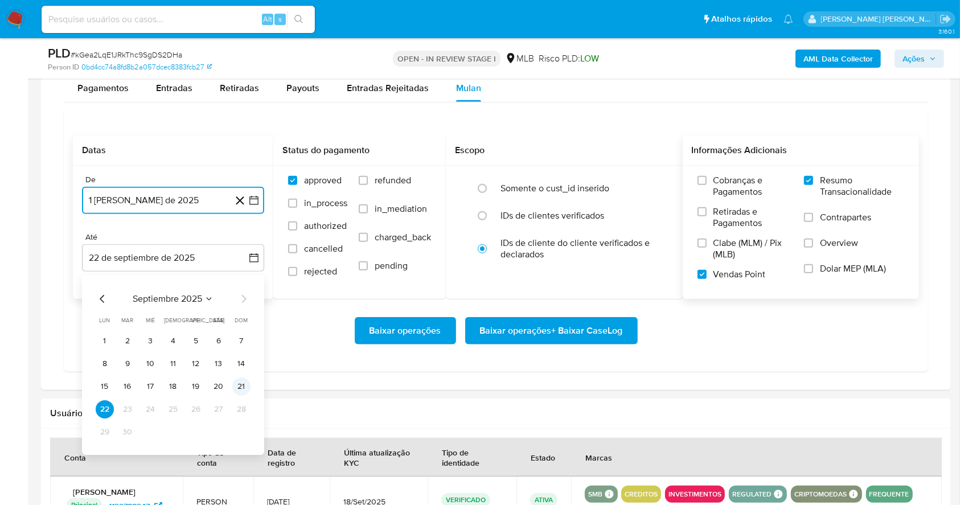
click at [240, 393] on button "21" at bounding box center [241, 387] width 18 height 18
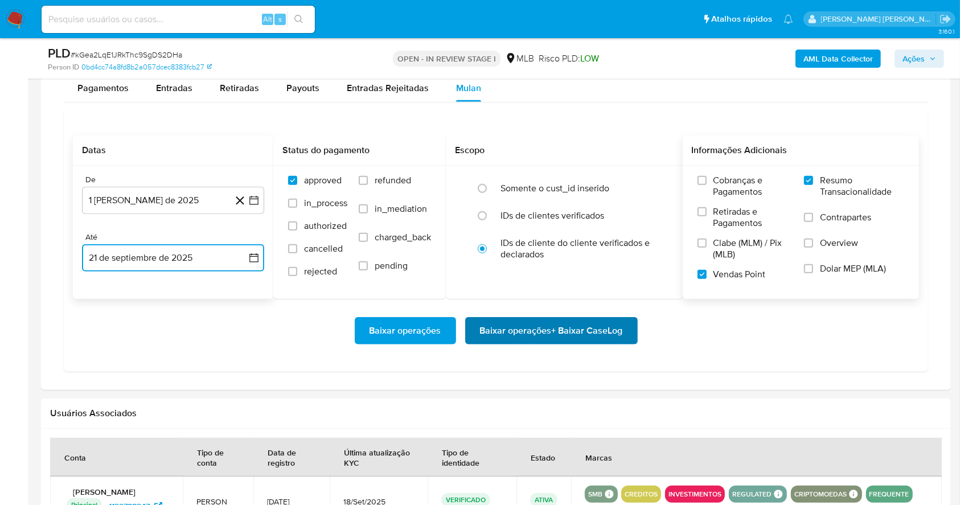
click at [493, 332] on span "Baixar operações + Baixar CaseLog" at bounding box center [551, 330] width 143 height 25
